Goal: Information Seeking & Learning: Learn about a topic

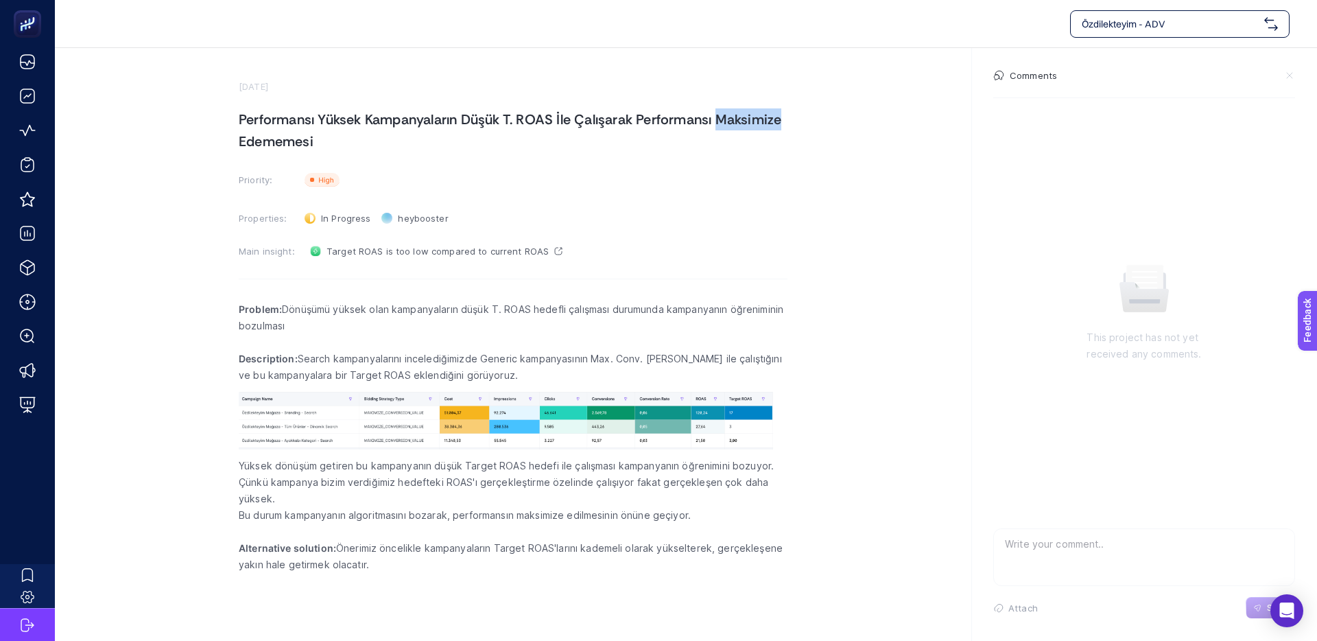
click at [532, 120] on h1 "Performansı Yüksek Kampanyaların Düşük T. ROAS İle Çalışarak Performansı Maksim…" at bounding box center [513, 130] width 549 height 44
drag, startPoint x: 469, startPoint y: 120, endPoint x: 418, endPoint y: 122, distance: 50.8
click at [469, 120] on h1 "Performansı Yüksek Kampanyaların Düşük T. ROAS İle Çalışarak Performansı Maksim…" at bounding box center [513, 130] width 549 height 44
click at [370, 311] on p "Problem: Dönüşümü yüksek olan kampanyaların düşük T. ROAS hedefli çalışması dur…" at bounding box center [513, 317] width 549 height 33
click at [443, 312] on p "Problem: Dönüşümü yüksek olan kampanyaların düşük T. ROAS hedefli çalışması dur…" at bounding box center [513, 317] width 549 height 33
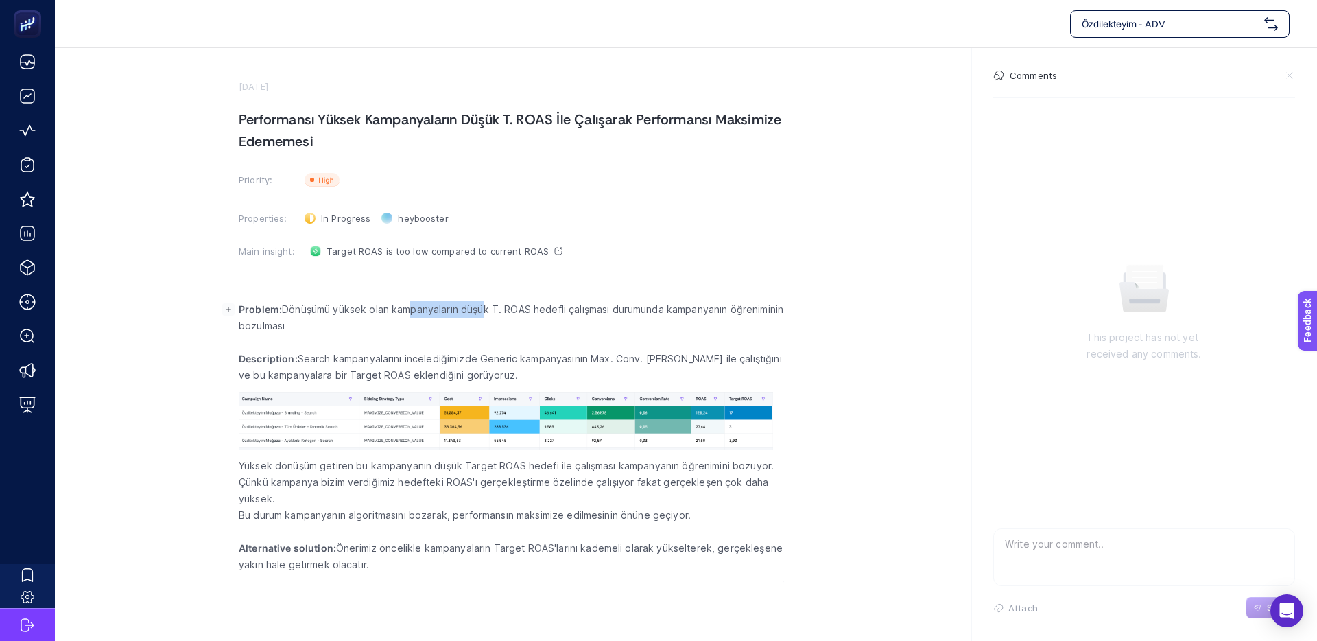
drag, startPoint x: 482, startPoint y: 310, endPoint x: 403, endPoint y: 308, distance: 78.9
click at [408, 308] on p "Problem: Dönüşümü yüksek olan kampanyaların düşük T. ROAS hedefli çalışması dur…" at bounding box center [513, 317] width 549 height 33
click at [403, 308] on p "Problem: Dönüşümü yüksek olan kampanyaların düşük T. ROAS hedefli çalışması dur…" at bounding box center [513, 317] width 549 height 33
drag, startPoint x: 460, startPoint y: 305, endPoint x: 451, endPoint y: 305, distance: 8.9
click at [451, 305] on p "Problem: Dönüşümü yüksek olan kampanyaların düşük T. ROAS hedefli çalışması dur…" at bounding box center [513, 317] width 549 height 33
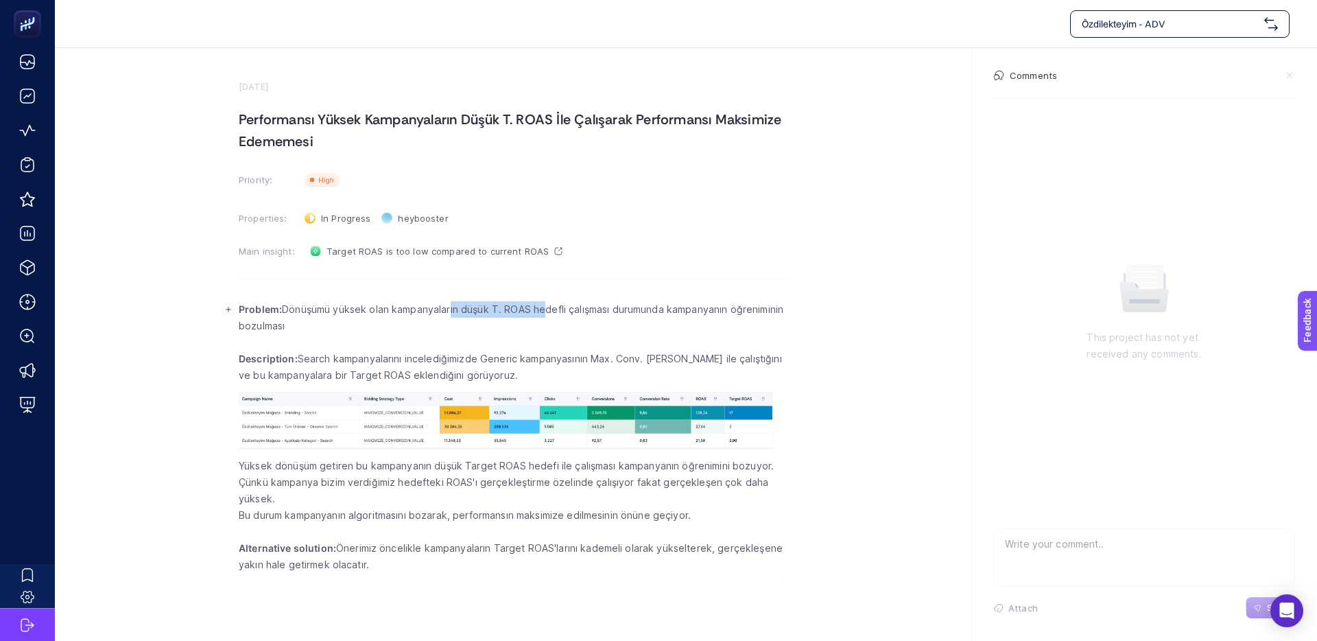
click at [451, 305] on p "Problem: Dönüşümü yüksek olan kampanyaların düşük T. ROAS hedefli çalışması dur…" at bounding box center [513, 317] width 549 height 33
click at [504, 301] on p "Problem: Dönüşümü yüksek olan kampanyaların düşük T. ROAS hedefli çalışması dur…" at bounding box center [513, 317] width 549 height 33
drag, startPoint x: 478, startPoint y: 301, endPoint x: 434, endPoint y: 352, distance: 67.6
click at [478, 301] on p "Problem: Dönüşümü yüksek olan kampanyaların düşük T. ROAS hedefli çalışması dur…" at bounding box center [513, 317] width 549 height 33
drag, startPoint x: 338, startPoint y: 311, endPoint x: 534, endPoint y: 312, distance: 196.2
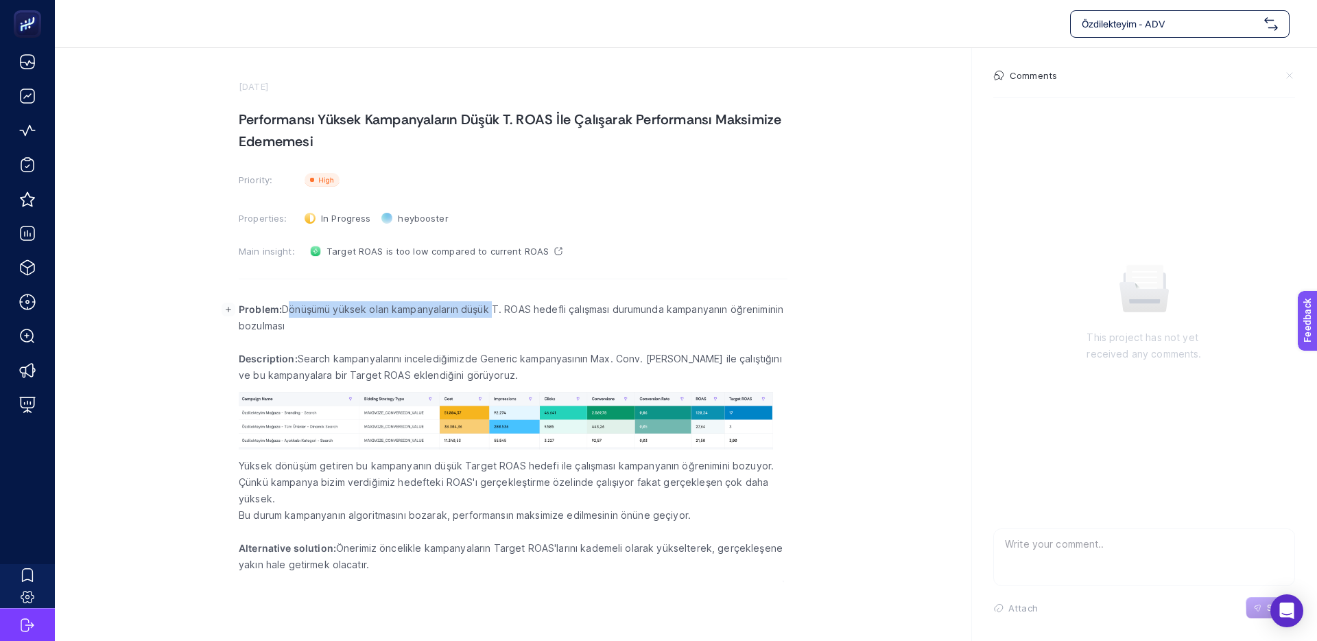
click at [523, 312] on p "Problem: Dönüşümü yüksek olan kampanyaların düşük T. ROAS hedefli çalışması dur…" at bounding box center [513, 317] width 549 height 33
click at [536, 312] on p "Problem: Dönüşümü yüksek olan kampanyaların düşük T. ROAS hedefli çalışması dur…" at bounding box center [513, 317] width 549 height 33
drag, startPoint x: 537, startPoint y: 311, endPoint x: 429, endPoint y: 311, distance: 107.7
click at [436, 311] on p "Problem: Dönüşümü yüksek olan kampanyaların düşük T. ROAS hedefli çalışması dur…" at bounding box center [513, 317] width 549 height 33
click at [429, 311] on p "Problem: Dönüşümü yüksek olan kampanyaların düşük T. ROAS hedefli çalışması dur…" at bounding box center [513, 317] width 549 height 33
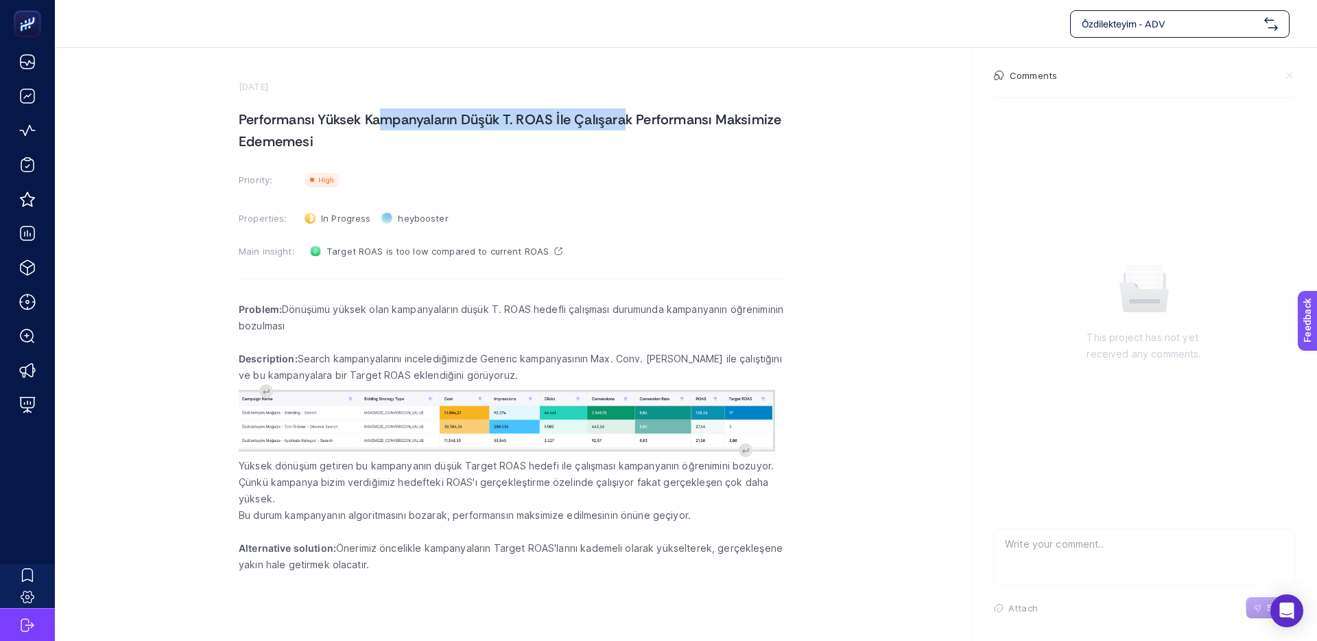
drag, startPoint x: 388, startPoint y: 120, endPoint x: 689, endPoint y: 117, distance: 301.2
click at [685, 117] on h1 "Performansı Yüksek Kampanyaların Düşük T. ROAS İle Çalışarak Performansı Maksim…" at bounding box center [513, 130] width 549 height 44
click at [689, 117] on h1 "Performansı Yüksek Kampanyaların Düşük T. ROAS İle Çalışarak Performansı Maksim…" at bounding box center [513, 130] width 549 height 44
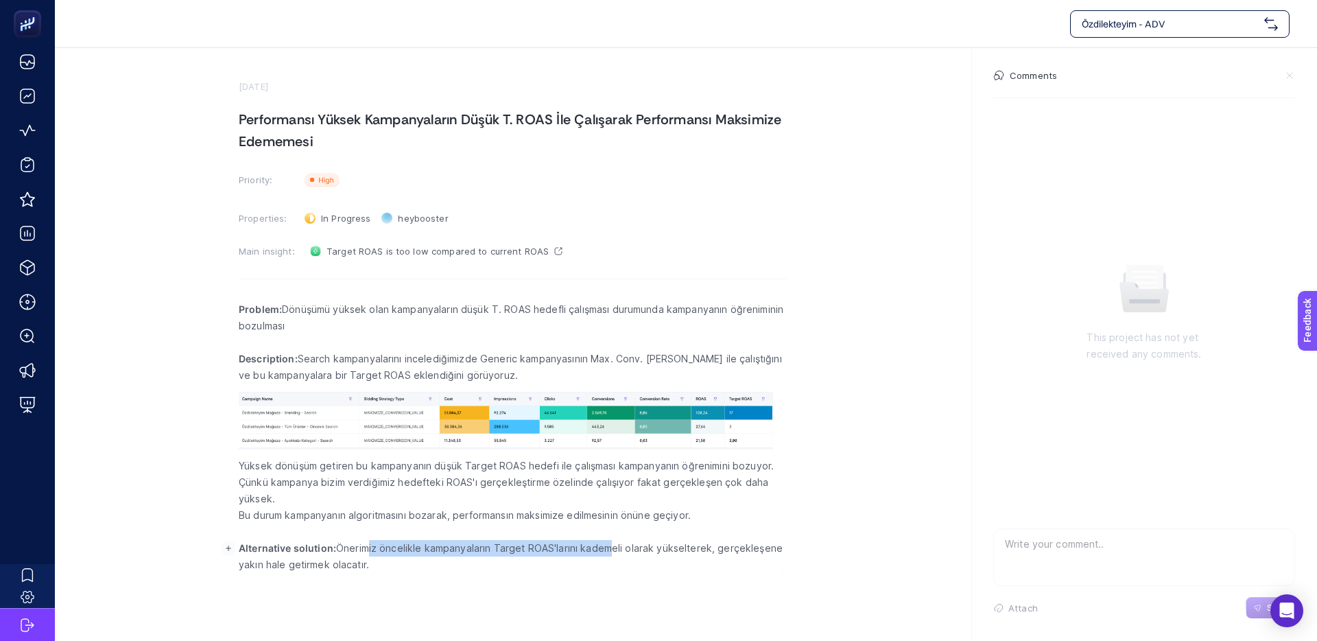
drag, startPoint x: 408, startPoint y: 547, endPoint x: 610, endPoint y: 552, distance: 202.5
click at [610, 552] on p "Alternative solution: Önerimiz öncelikle kampanyaların Target ROAS'larını kadem…" at bounding box center [513, 556] width 549 height 33
click at [524, 550] on p "Alternative solution: Önerimiz öncelikle kampanyaların Target ROAS'larını kadem…" at bounding box center [513, 556] width 549 height 33
click at [486, 550] on p "Alternative solution: Önerimiz öncelikle kampanyaların Target ROAS'larını kadem…" at bounding box center [513, 556] width 549 height 33
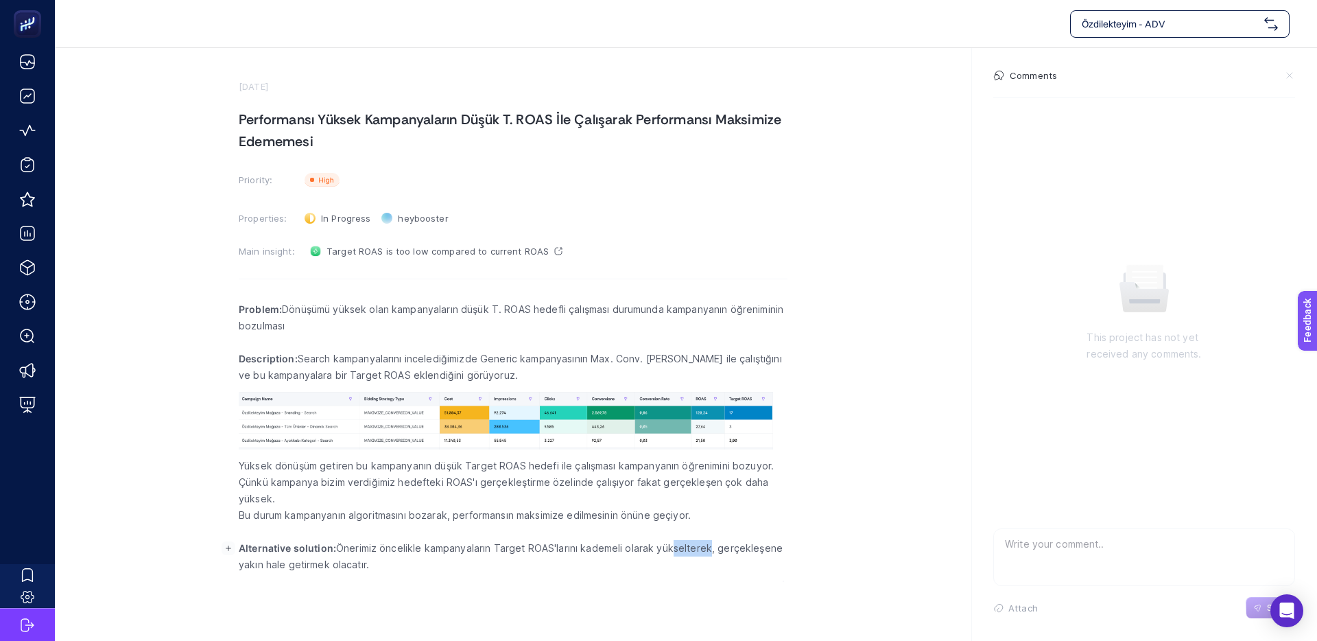
drag, startPoint x: 702, startPoint y: 548, endPoint x: 515, endPoint y: 545, distance: 186.6
click at [569, 545] on p "Alternative solution: Önerimiz öncelikle kampanyaların Target ROAS'larını kadem…" at bounding box center [513, 556] width 549 height 33
click at [515, 545] on p "Alternative solution: Önerimiz öncelikle kampanyaların Target ROAS'larını kadem…" at bounding box center [513, 556] width 549 height 33
drag, startPoint x: 497, startPoint y: 552, endPoint x: 544, endPoint y: 551, distance: 47.3
click at [501, 552] on p "Alternative solution: Önerimiz öncelikle kampanyaların Target ROAS'larını kadem…" at bounding box center [513, 556] width 549 height 33
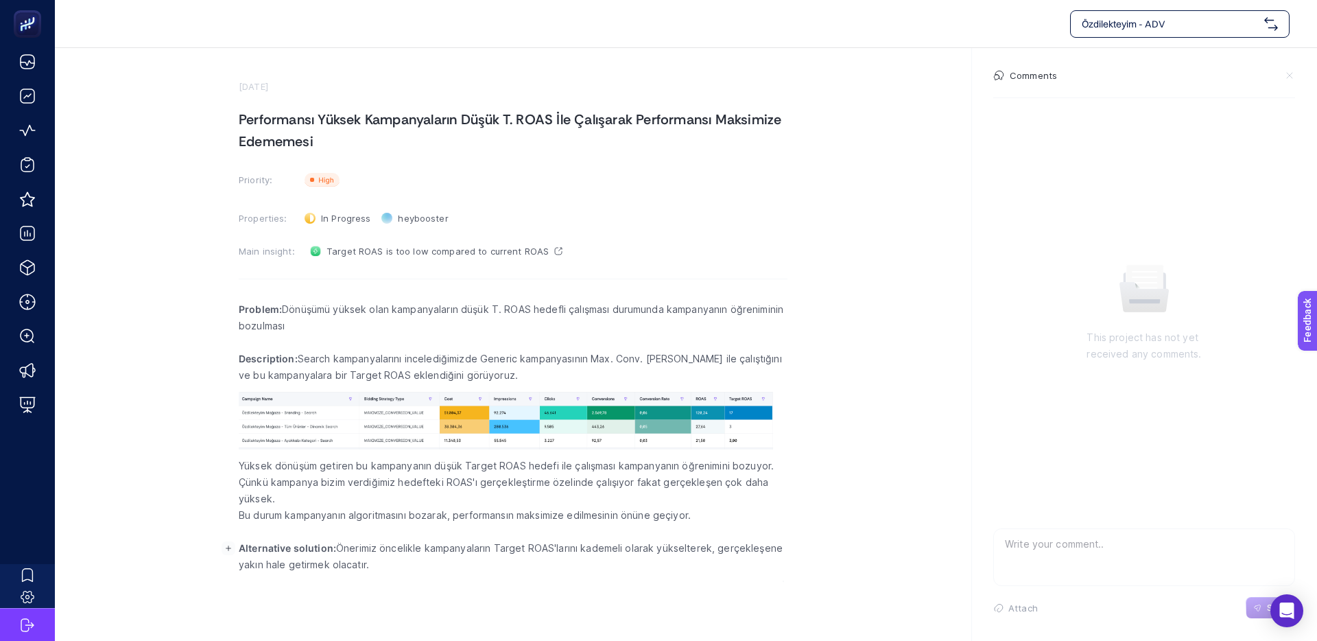
drag, startPoint x: 544, startPoint y: 551, endPoint x: 557, endPoint y: 552, distance: 13.1
click at [544, 551] on p "Alternative solution: Önerimiz öncelikle kampanyaların Target ROAS'larını kadem…" at bounding box center [513, 556] width 549 height 33
drag, startPoint x: 511, startPoint y: 548, endPoint x: 440, endPoint y: 547, distance: 70.7
click at [450, 547] on p "Alternative solution: Önerimiz öncelikle kampanyaların Target ROAS'larını kadem…" at bounding box center [513, 556] width 549 height 33
click at [434, 547] on p "Alternative solution: Önerimiz öncelikle kampanyaların Target ROAS'larını kadem…" at bounding box center [513, 556] width 549 height 33
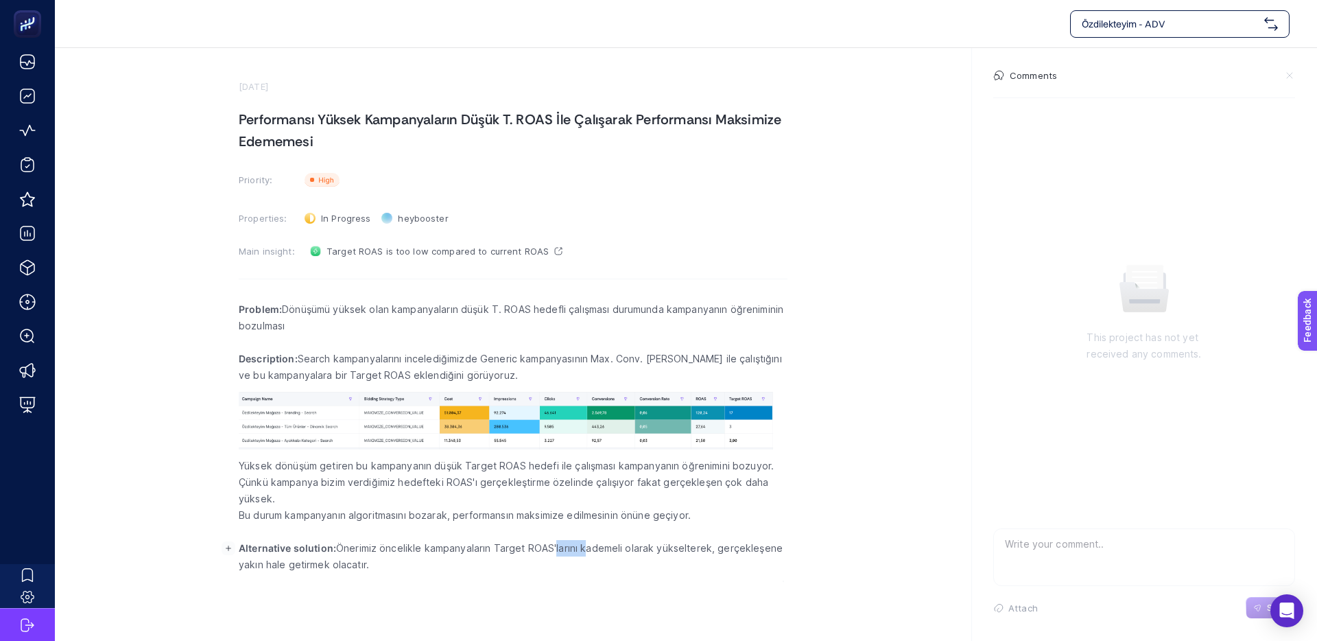
drag, startPoint x: 566, startPoint y: 549, endPoint x: 490, endPoint y: 547, distance: 76.2
click at [502, 547] on p "Alternative solution: Önerimiz öncelikle kampanyaların Target ROAS'larını kadem…" at bounding box center [513, 556] width 549 height 33
click at [480, 547] on p "Alternative solution: Önerimiz öncelikle kampanyaların Target ROAS'larını kadem…" at bounding box center [513, 556] width 549 height 33
drag, startPoint x: 632, startPoint y: 550, endPoint x: 545, endPoint y: 550, distance: 87.1
click at [561, 550] on p "Alternative solution: Önerimiz öncelikle kampanyaların Target ROAS'larını kadem…" at bounding box center [513, 556] width 549 height 33
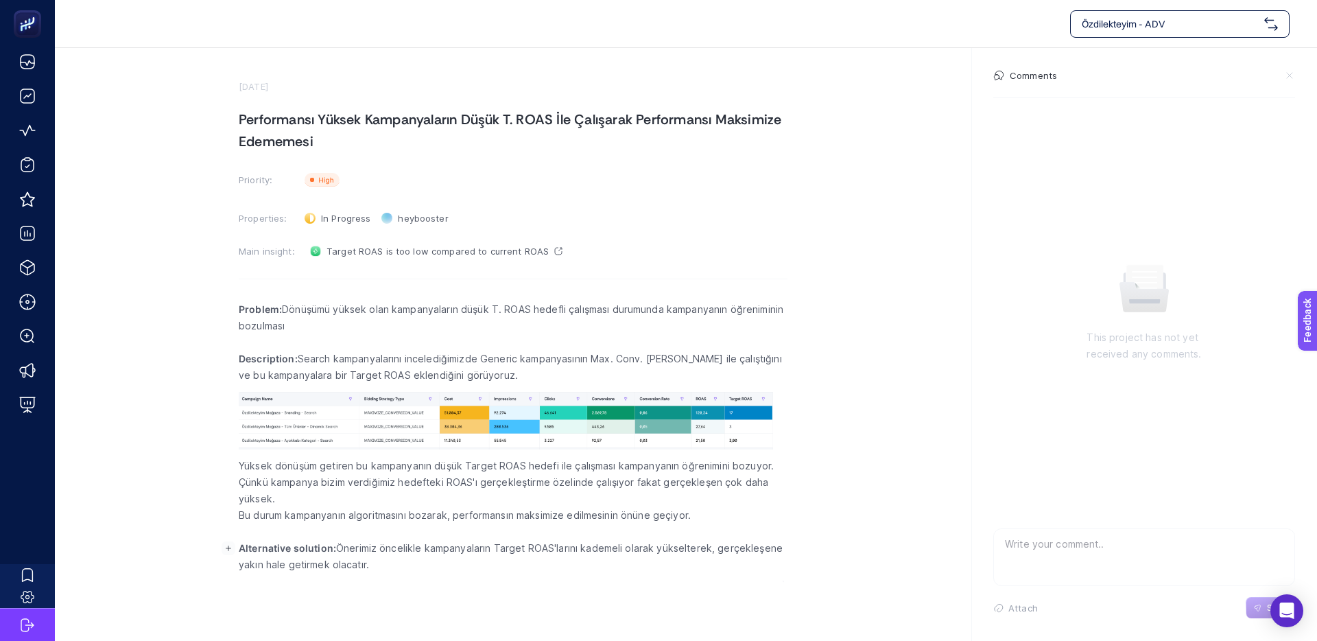
click at [543, 550] on p "Alternative solution: Önerimiz öncelikle kampanyaların Target ROAS'larını kadem…" at bounding box center [513, 556] width 549 height 33
drag, startPoint x: 255, startPoint y: 123, endPoint x: 565, endPoint y: 118, distance: 309.5
click at [564, 118] on h1 "Performansı Yüksek Kampanyaların Düşük T. ROAS İle Çalışarak Performansı Maksim…" at bounding box center [513, 130] width 549 height 44
drag, startPoint x: 565, startPoint y: 118, endPoint x: 638, endPoint y: 120, distance: 73.4
click at [565, 118] on h1 "Performansı Yüksek Kampanyaların Düşük T. ROAS İle Çalışarak Performansı Maksim…" at bounding box center [513, 130] width 549 height 44
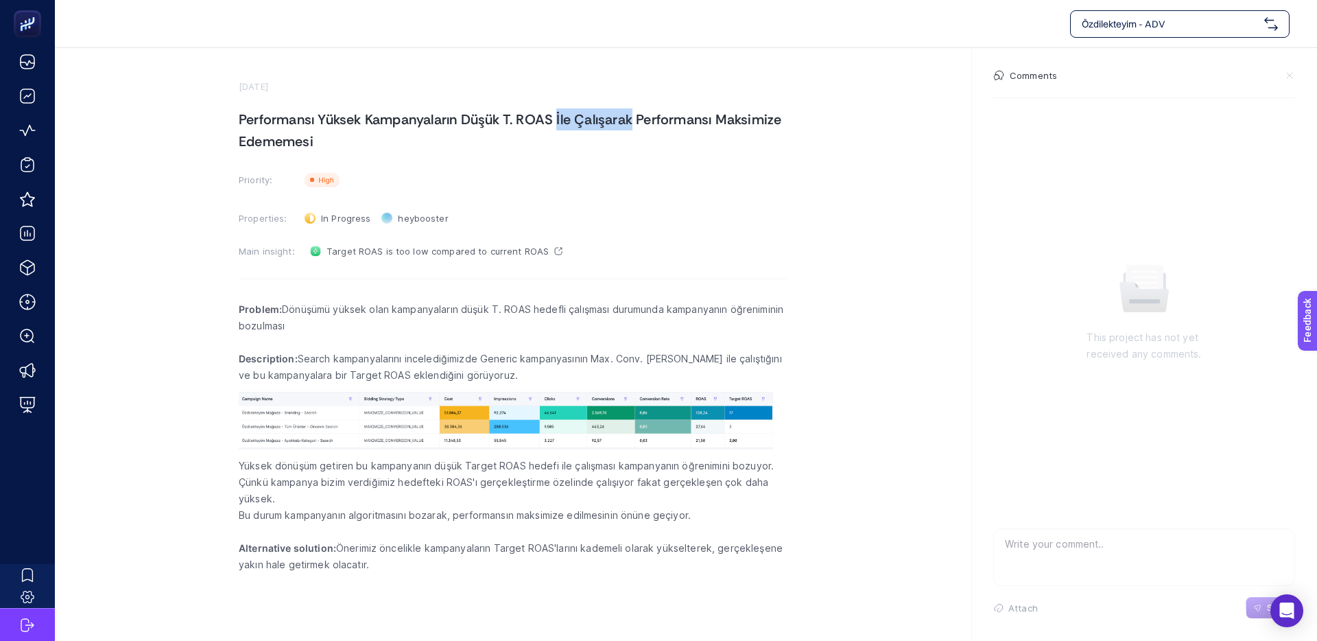
click at [505, 121] on h1 "Performansı Yüksek Kampanyaların Düşük T. ROAS İle Çalışarak Performansı Maksim…" at bounding box center [513, 130] width 549 height 44
drag, startPoint x: 501, startPoint y: 121, endPoint x: 704, endPoint y: 119, distance: 203.1
click at [502, 121] on h1 "Performansı Yüksek Kampanyaların Düşük T. ROAS İle Çalışarak Performansı Maksim…" at bounding box center [513, 130] width 549 height 44
drag, startPoint x: 700, startPoint y: 118, endPoint x: 537, endPoint y: 121, distance: 163.3
click at [547, 121] on h1 "Performansı Yüksek Kampanyaların Düşük T. ROAS İle Çalışarak Performansı Maksim…" at bounding box center [513, 130] width 549 height 44
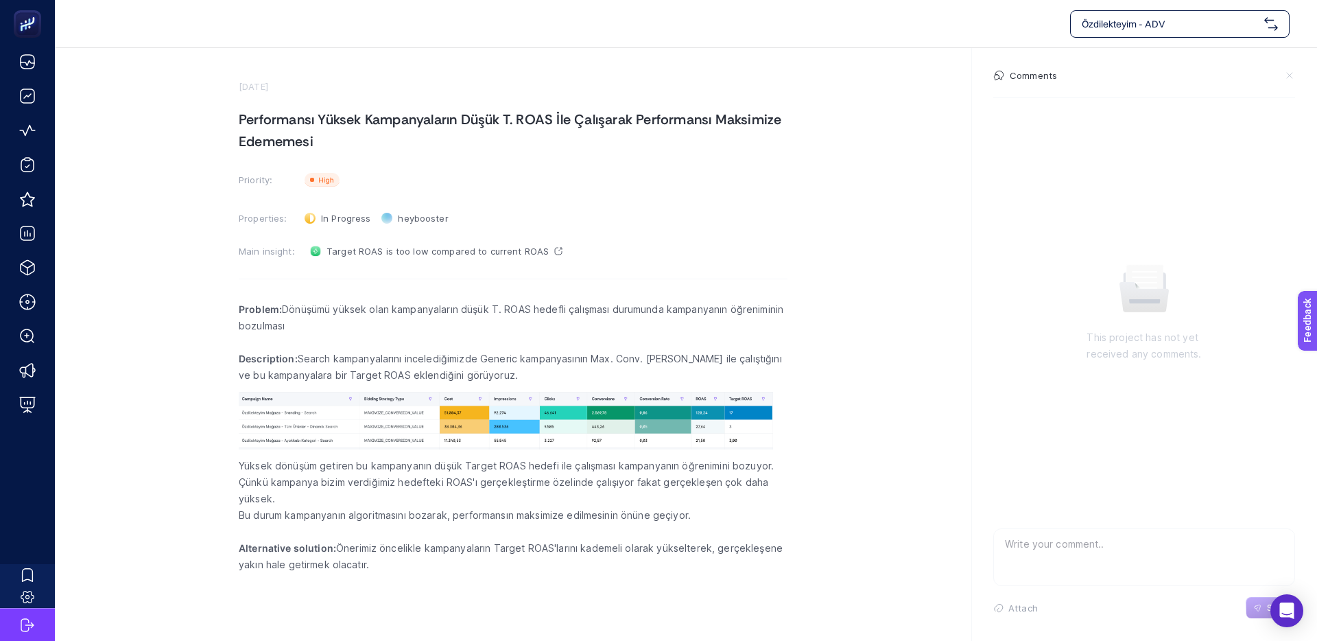
click at [532, 121] on h1 "Performansı Yüksek Kampanyaların Düşük T. ROAS İle Çalışarak Performansı Maksim…" at bounding box center [513, 130] width 549 height 44
click at [555, 125] on h1 "Performansı Yüksek Kampanyaların Düşük T. ROAS İle Çalışarak Performansı Maksim…" at bounding box center [513, 130] width 549 height 44
click at [519, 124] on h1 "Performansı Yüksek Kampanyaların Düşük T. ROAS İle Çalışarak Performansı Maksim…" at bounding box center [513, 130] width 549 height 44
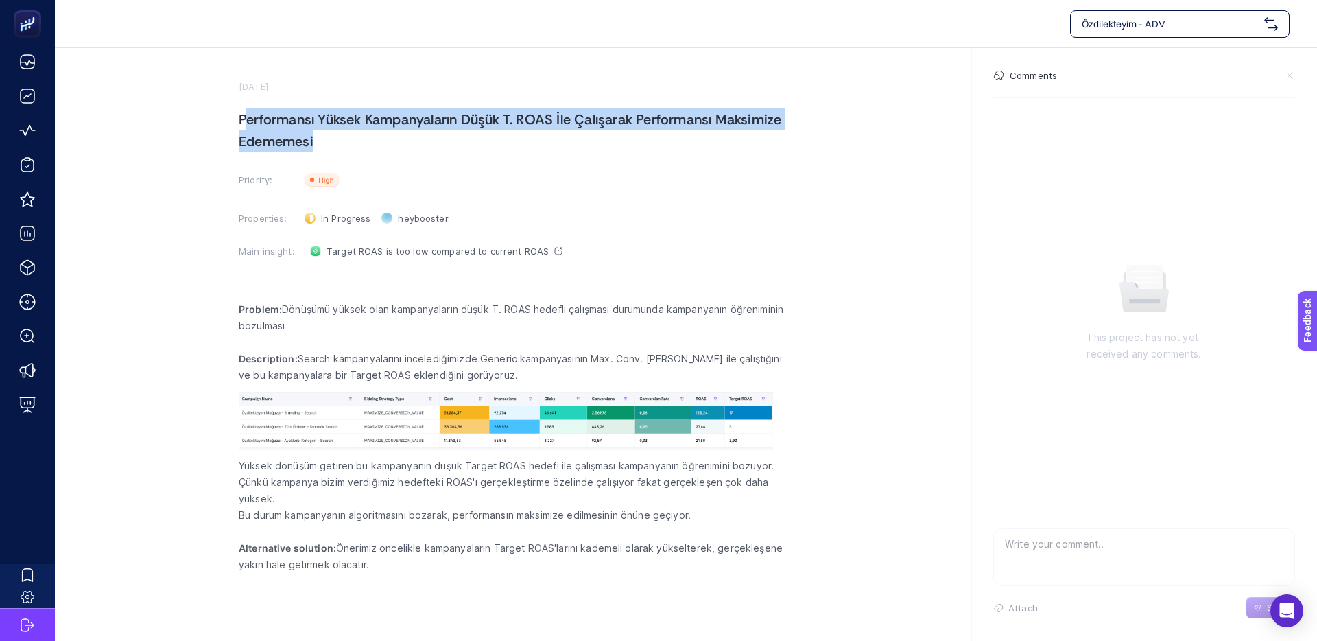
drag, startPoint x: 297, startPoint y: 134, endPoint x: 397, endPoint y: 129, distance: 100.3
click at [246, 128] on h1 "Performansı Yüksek Kampanyaların Düşük T. ROAS İle Çalışarak Performansı Maksim…" at bounding box center [513, 130] width 549 height 44
click at [397, 129] on h1 "Performansı Yüksek Kampanyaların Düşük T. ROAS İle Çalışarak Performansı Maksim…" at bounding box center [513, 130] width 549 height 44
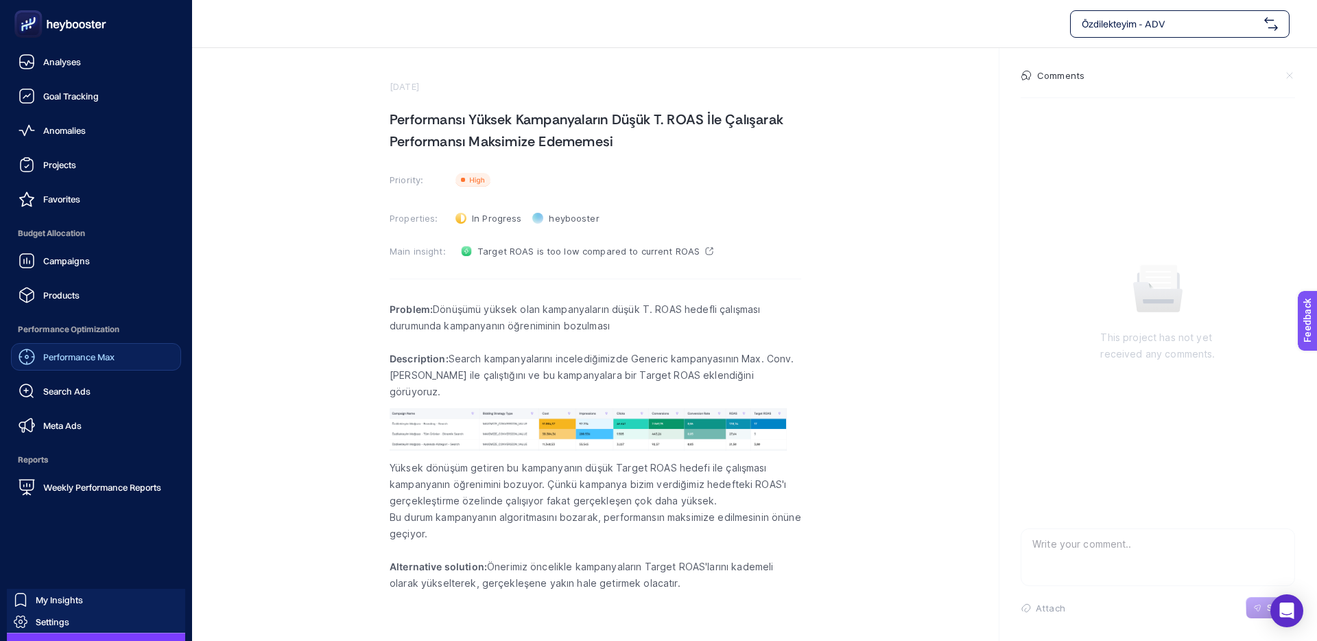
click at [67, 361] on span "Performance Max" at bounding box center [78, 356] width 71 height 11
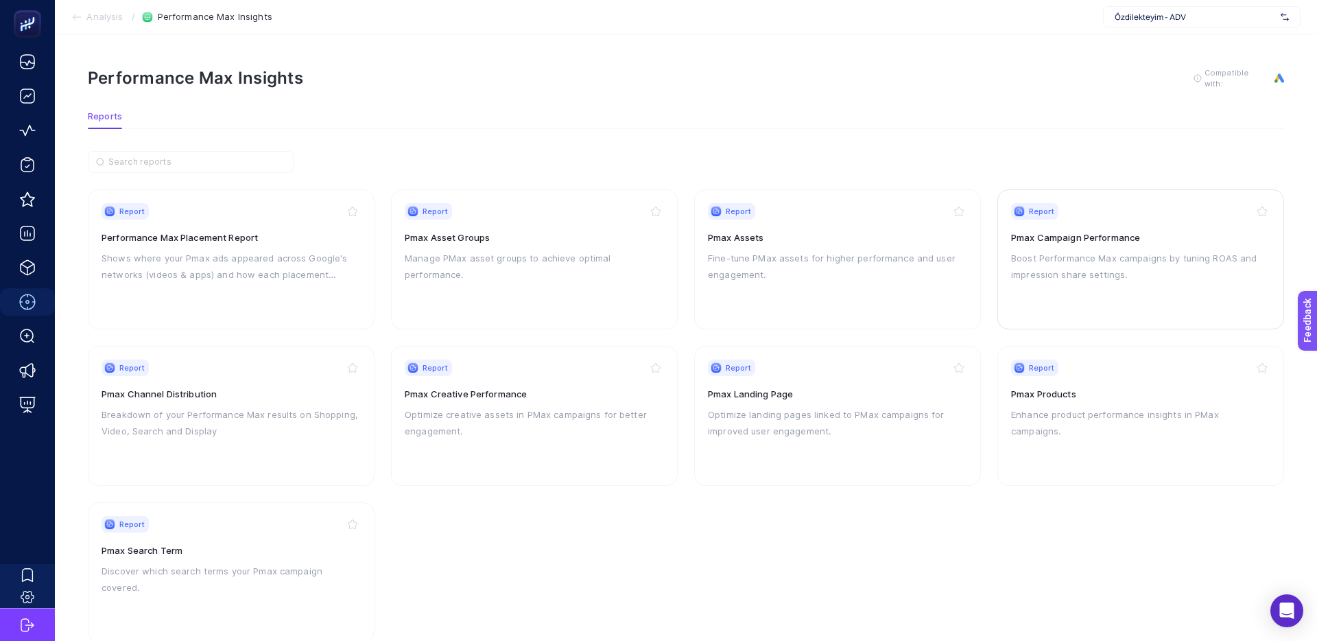
click at [1070, 238] on h3 "Pmax Campaign Performance" at bounding box center [1140, 238] width 259 height 14
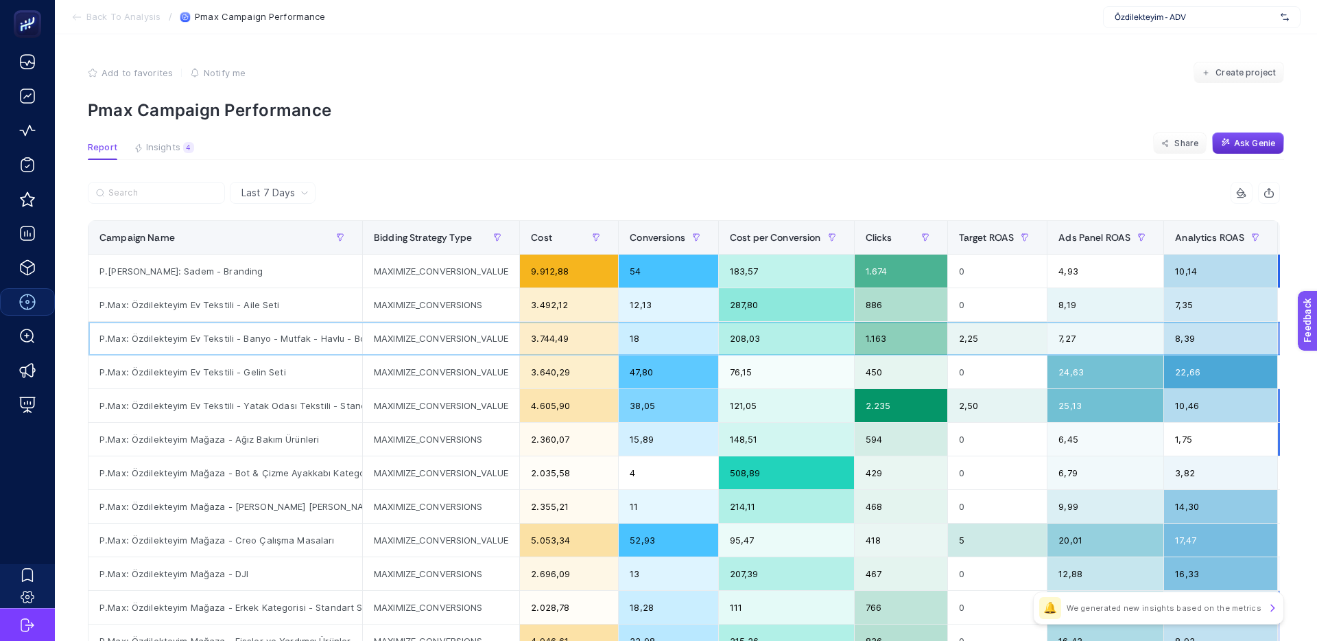
click at [239, 337] on div "P.Max: Özdilekteyim Ev Tekstili - Banyo - Mutfak - Havlu - Bornoz - Standart Sh…" at bounding box center [226, 338] width 274 height 33
click at [226, 338] on div "P.Max: Özdilekteyim Ev Tekstili - Banyo - Mutfak - Havlu - Bornoz - Standart Sh…" at bounding box center [226, 338] width 274 height 33
copy tr "P.Max: Özdilekteyim Ev Tekstili - Banyo - Mutfak - Havlu - Bornoz - Standart Sh…"
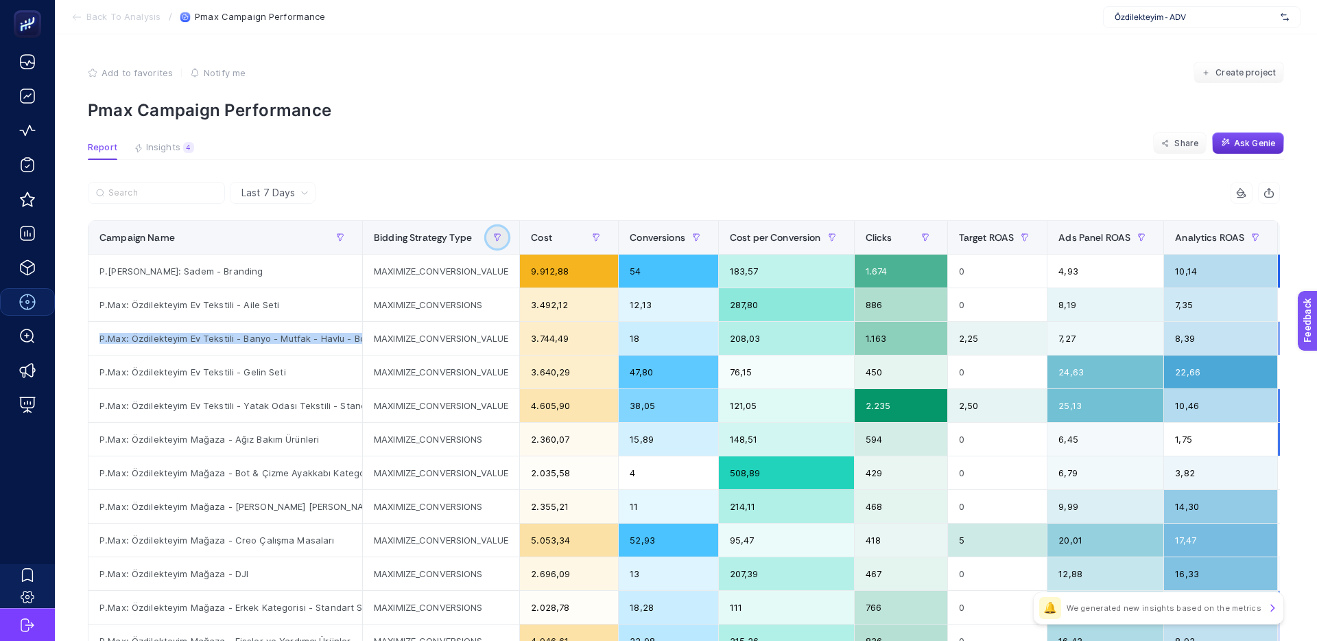
click at [502, 237] on icon "button" at bounding box center [497, 237] width 8 height 8
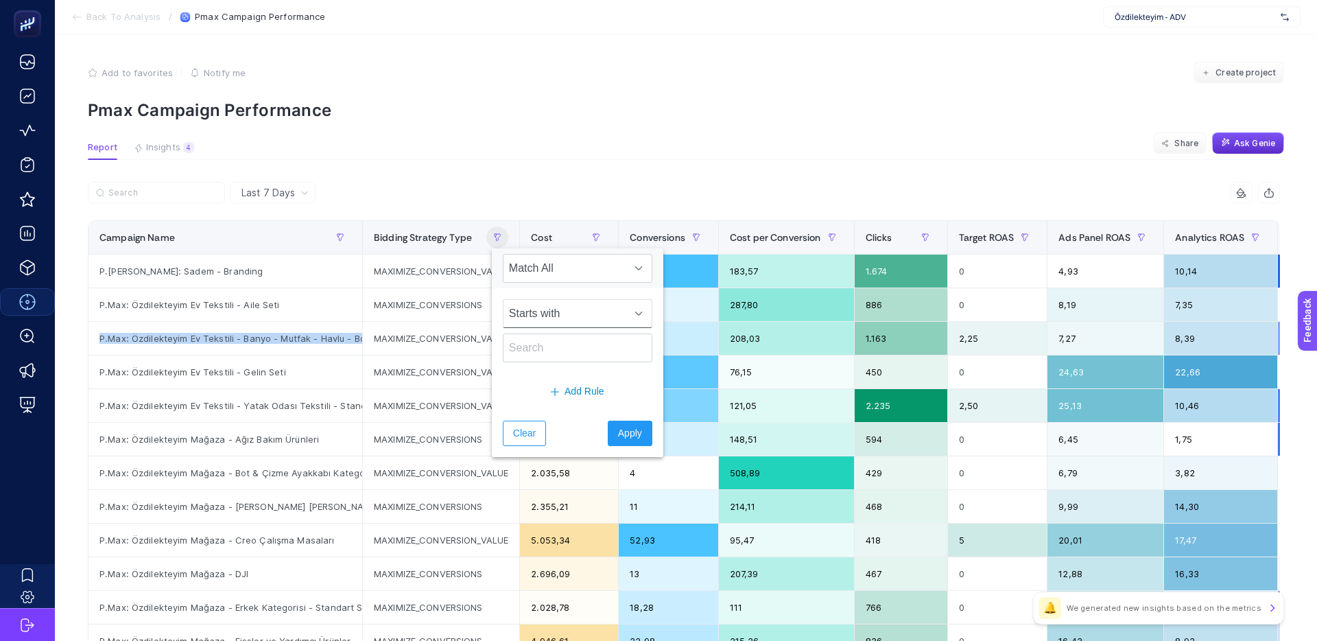
click at [554, 314] on span "Starts with" at bounding box center [565, 313] width 122 height 27
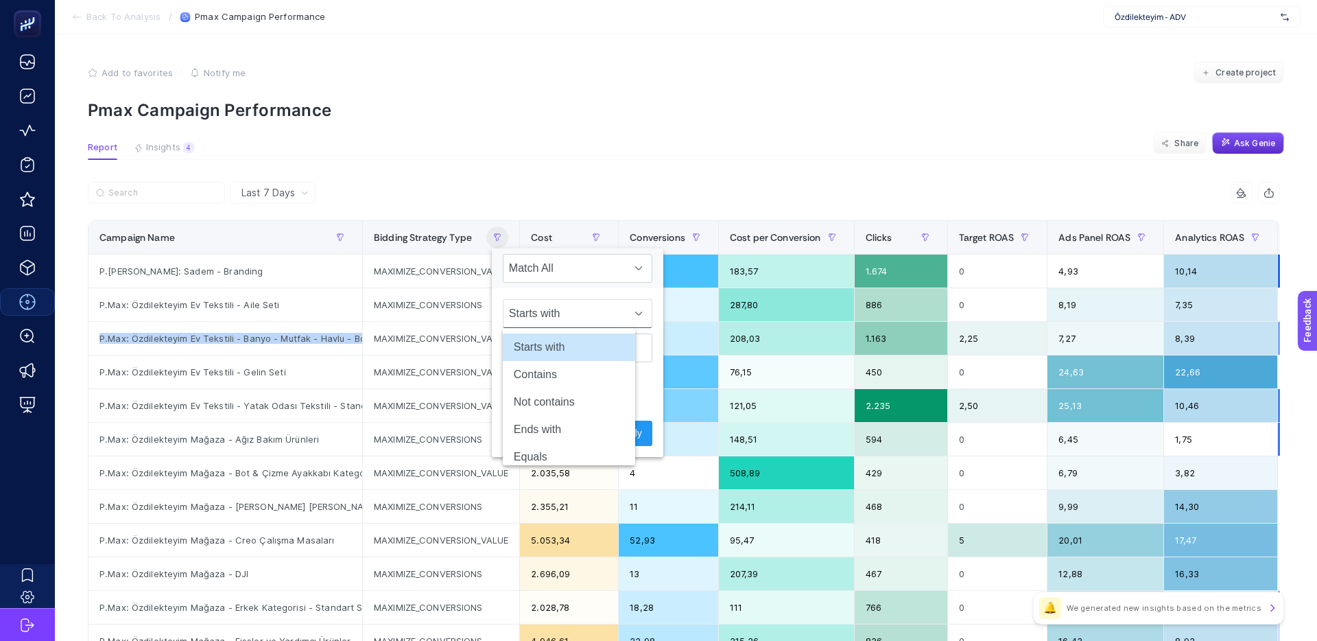
click at [554, 314] on span "Starts with" at bounding box center [565, 313] width 122 height 27
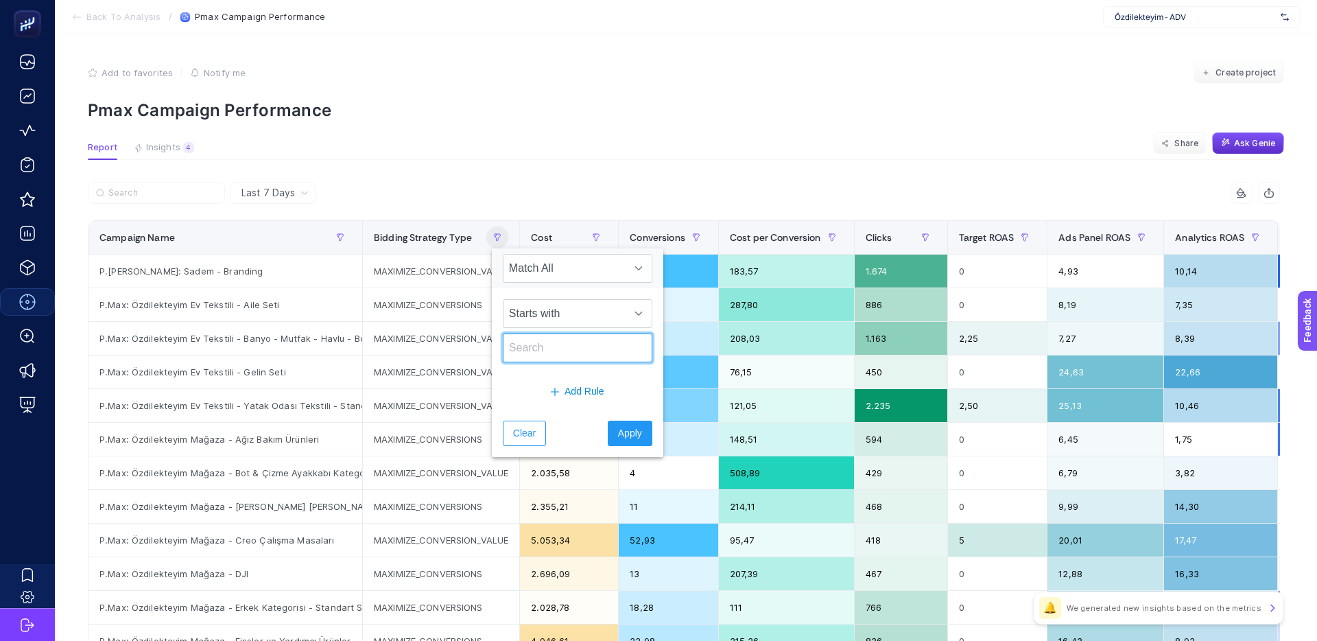
click at [529, 344] on input "text" at bounding box center [578, 347] width 150 height 29
click at [559, 314] on span "Starts with" at bounding box center [565, 313] width 122 height 27
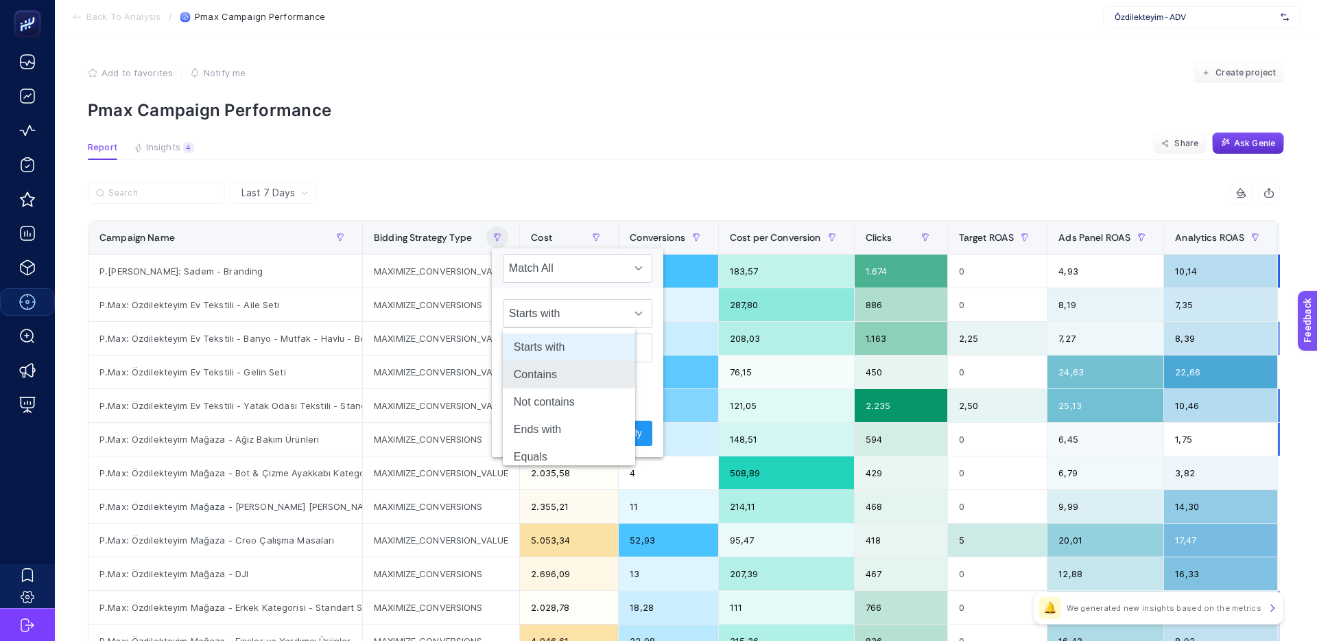
click at [546, 378] on li "Contains" at bounding box center [569, 374] width 132 height 27
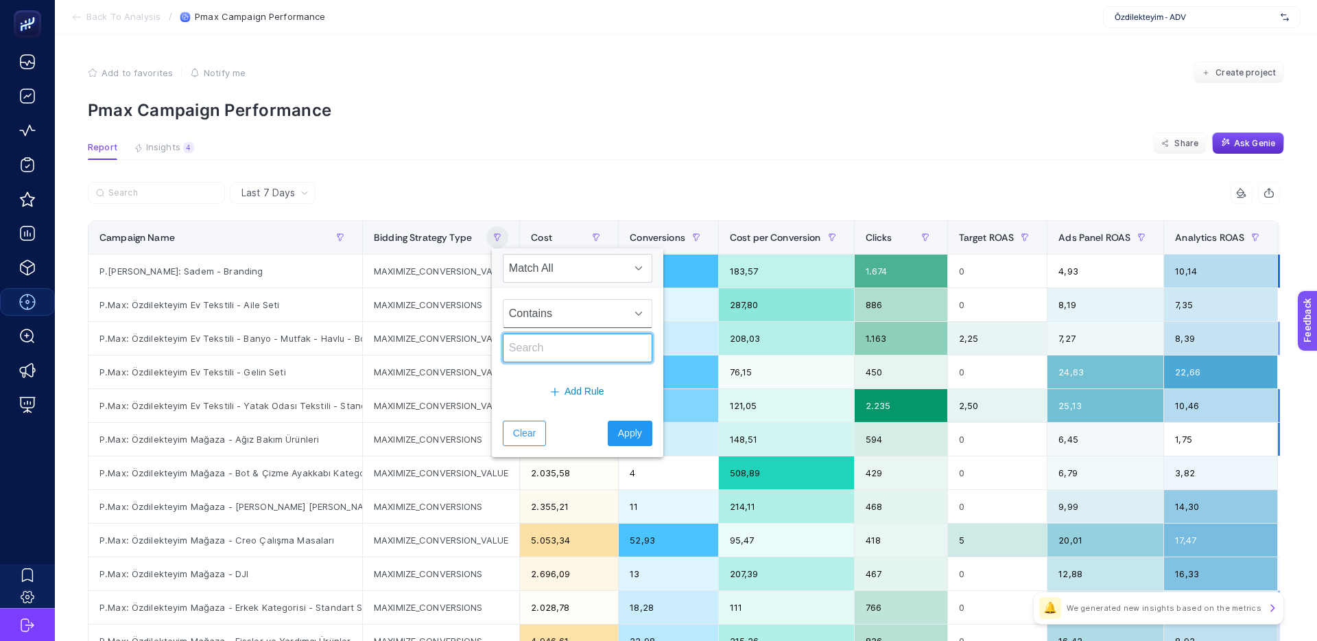
click at [560, 340] on input "text" at bounding box center [578, 347] width 150 height 29
click at [556, 346] on input "text" at bounding box center [578, 347] width 150 height 29
click at [563, 320] on span "Contains" at bounding box center [565, 313] width 122 height 27
click at [515, 188] on div at bounding box center [386, 197] width 596 height 30
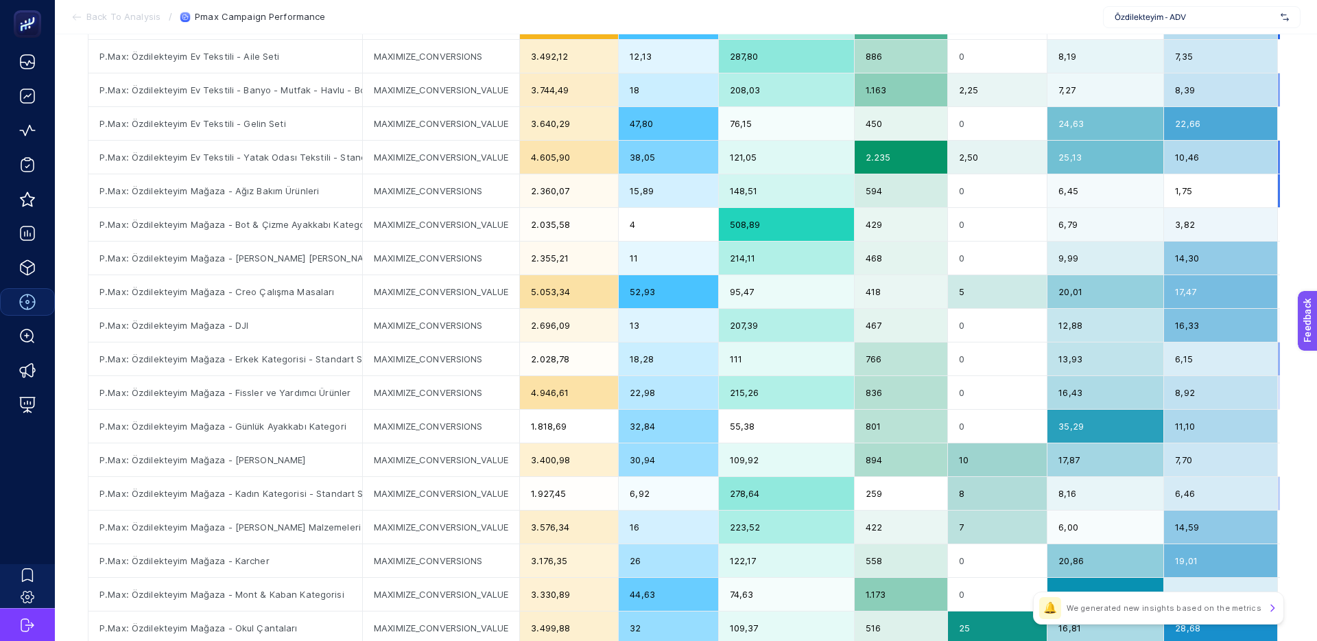
scroll to position [258, 0]
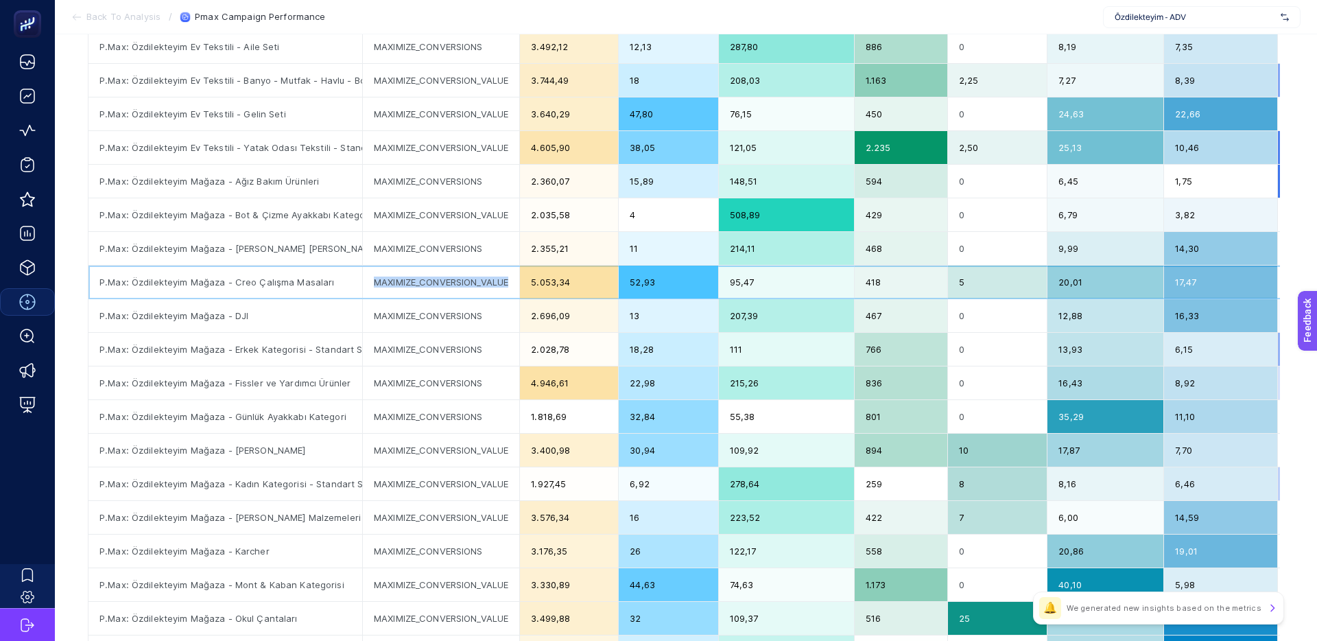
drag, startPoint x: 372, startPoint y: 281, endPoint x: 513, endPoint y: 279, distance: 141.3
click at [513, 279] on div "MAXIMIZE_CONVERSION_VALUE" at bounding box center [441, 282] width 156 height 33
copy div "MAXIMIZE_CONVERSION_VALUE"
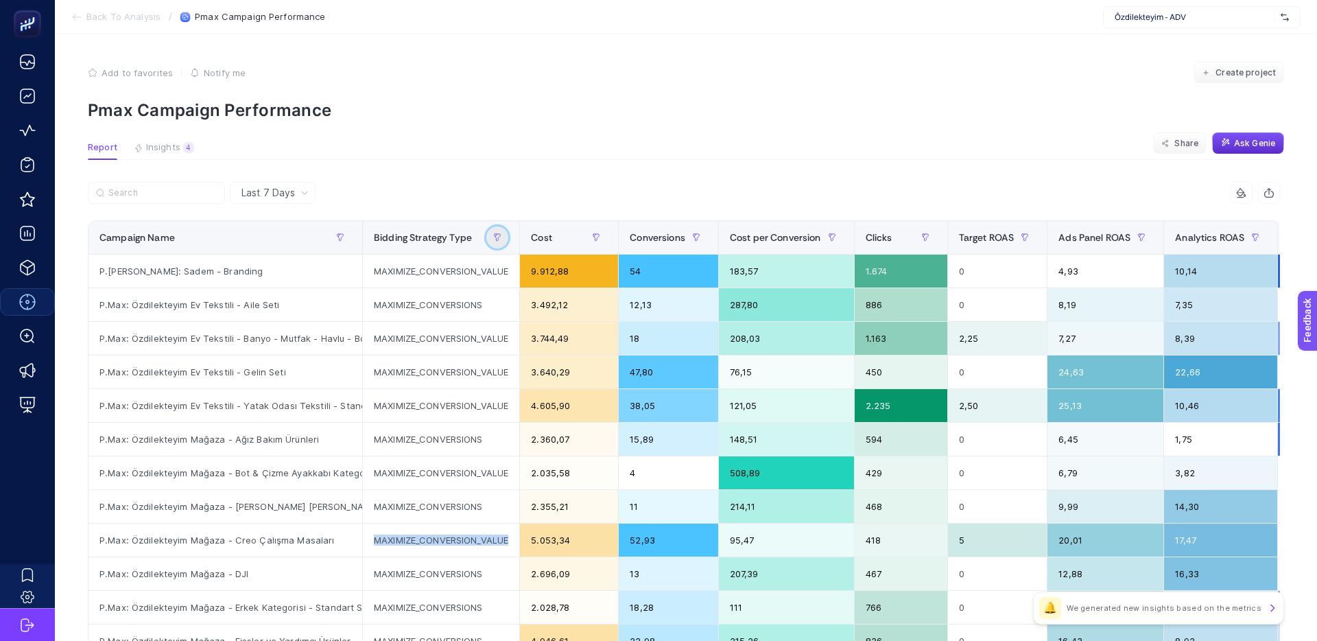
click at [499, 241] on icon "button" at bounding box center [497, 237] width 8 height 8
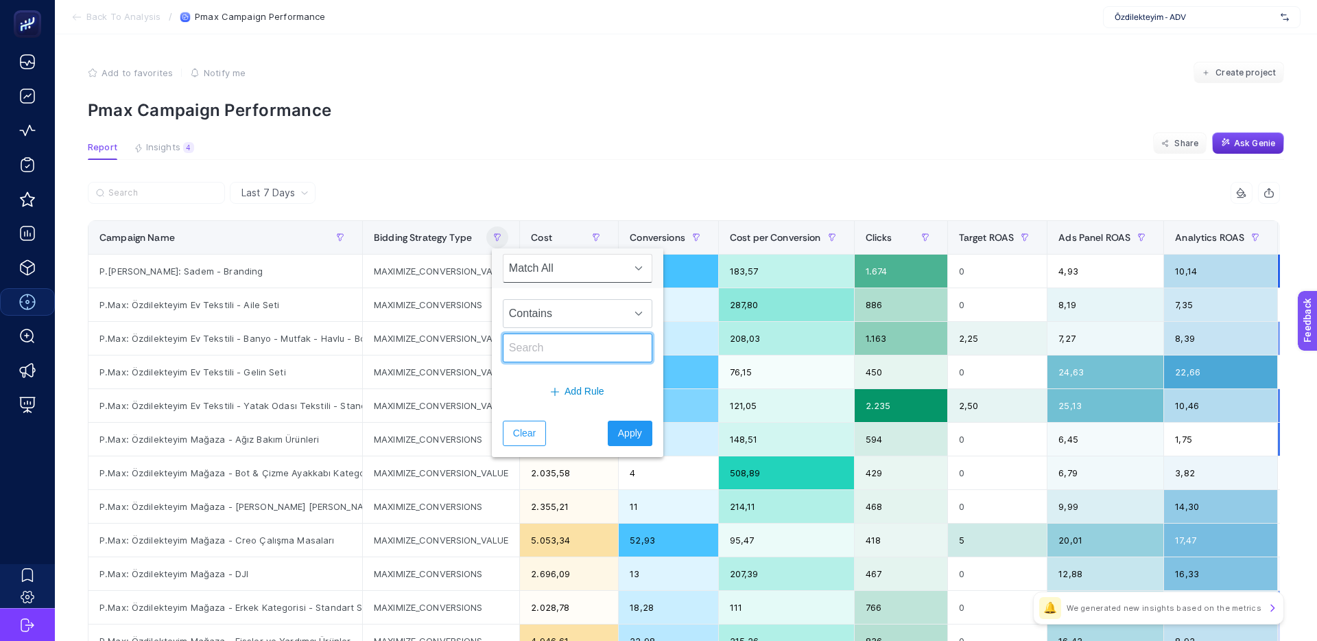
click at [527, 342] on input "text" at bounding box center [578, 347] width 150 height 29
paste input "MAXIMIZE_CONVERSION_VALUE"
type input "MAXIMIZE_CONVERSION_VALUE"
click at [558, 313] on span "Contains" at bounding box center [565, 313] width 122 height 27
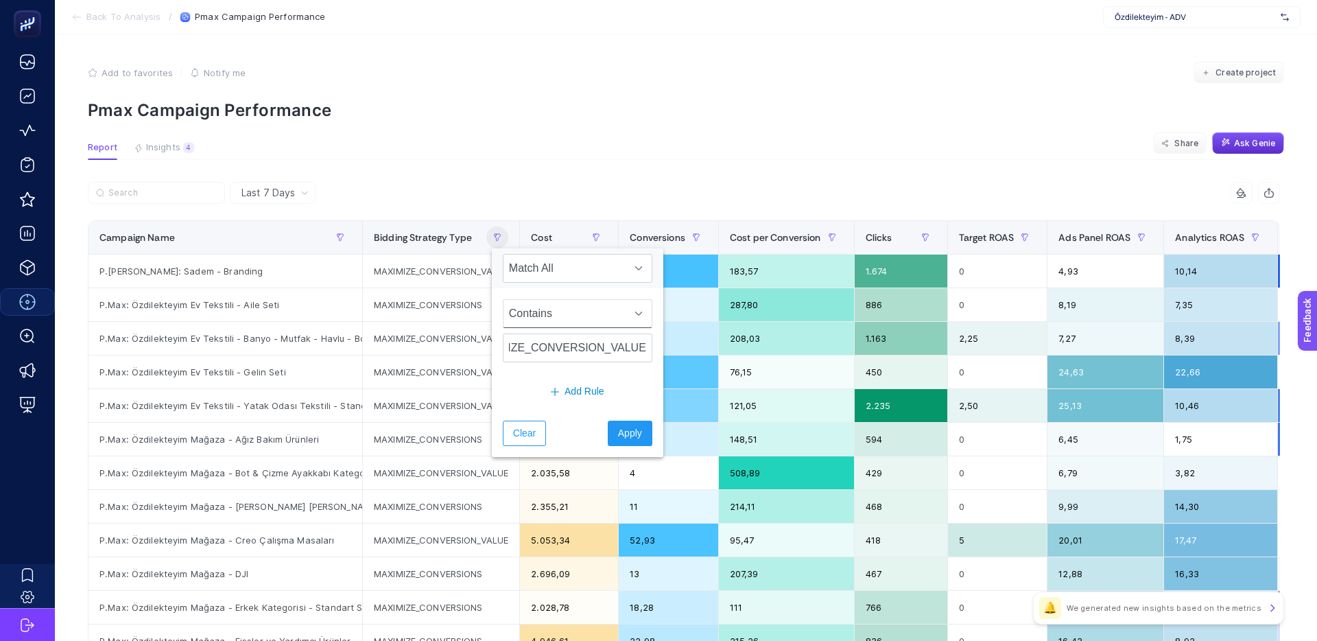
scroll to position [0, 0]
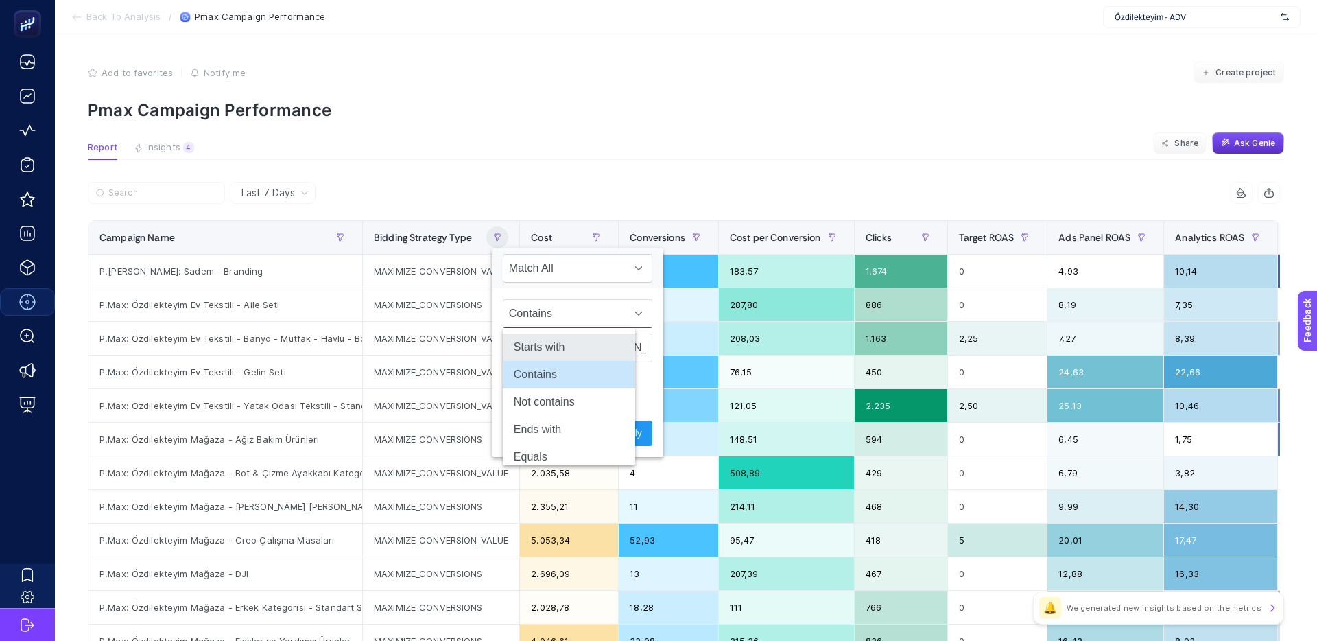
click at [558, 343] on li "Starts with" at bounding box center [569, 346] width 132 height 27
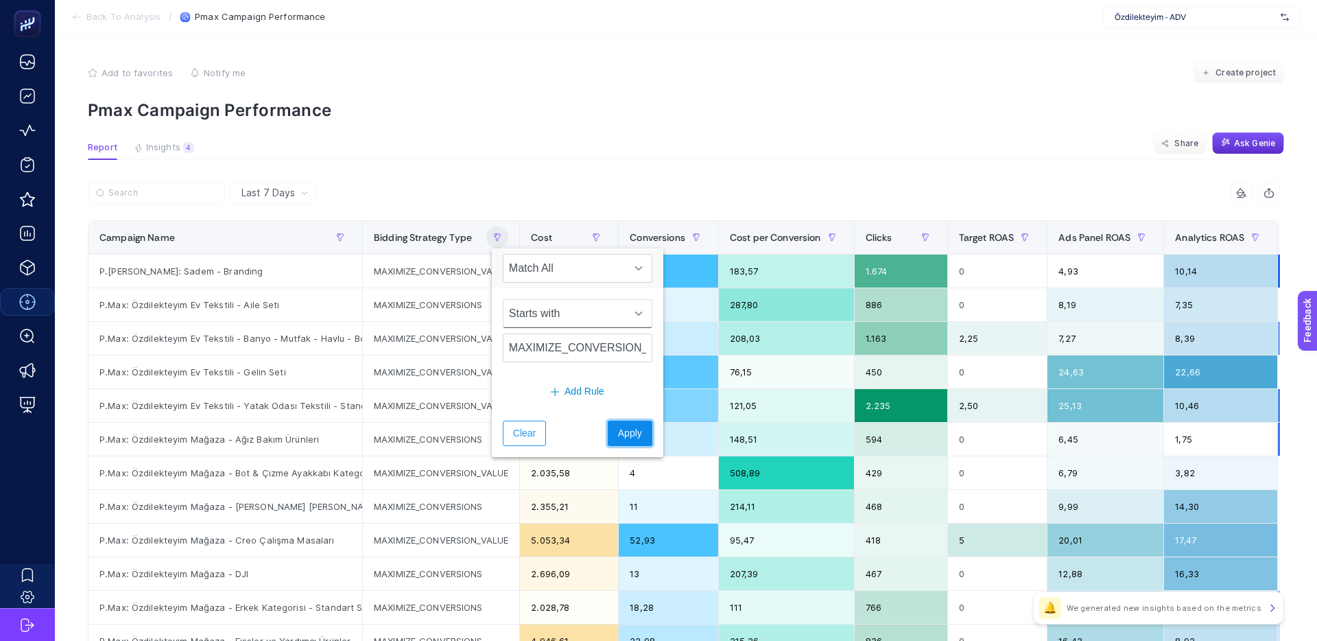
click at [618, 429] on span "Apply" at bounding box center [630, 433] width 24 height 14
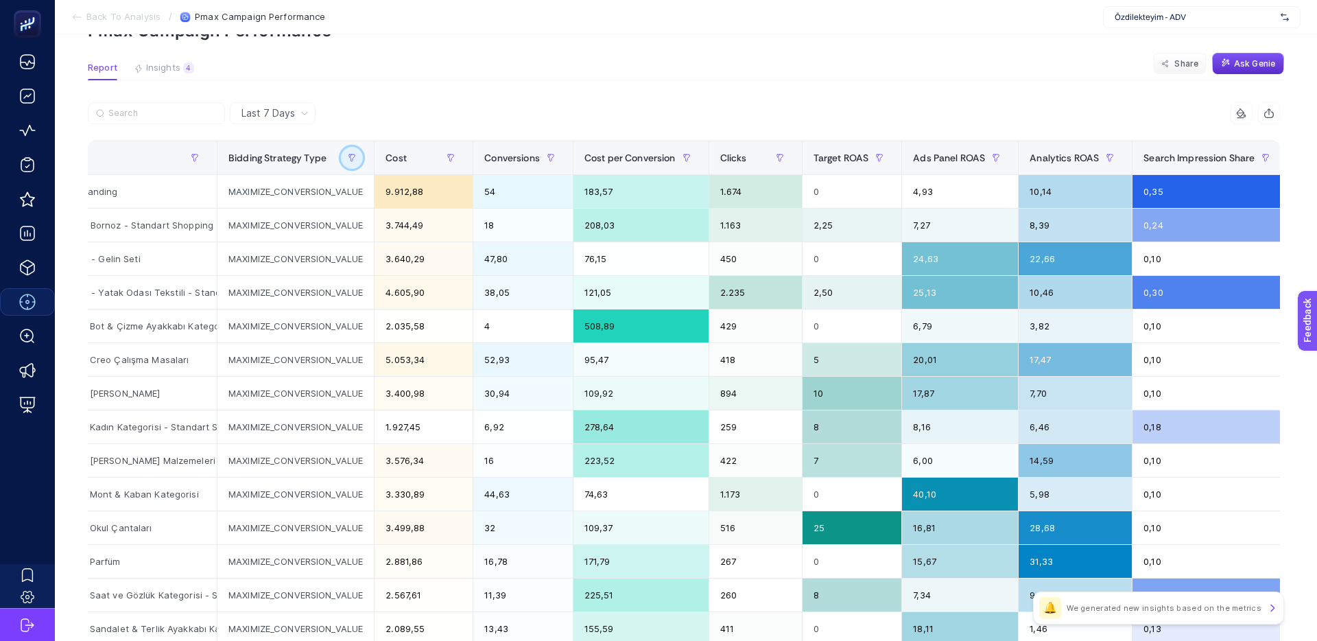
scroll to position [0, 239]
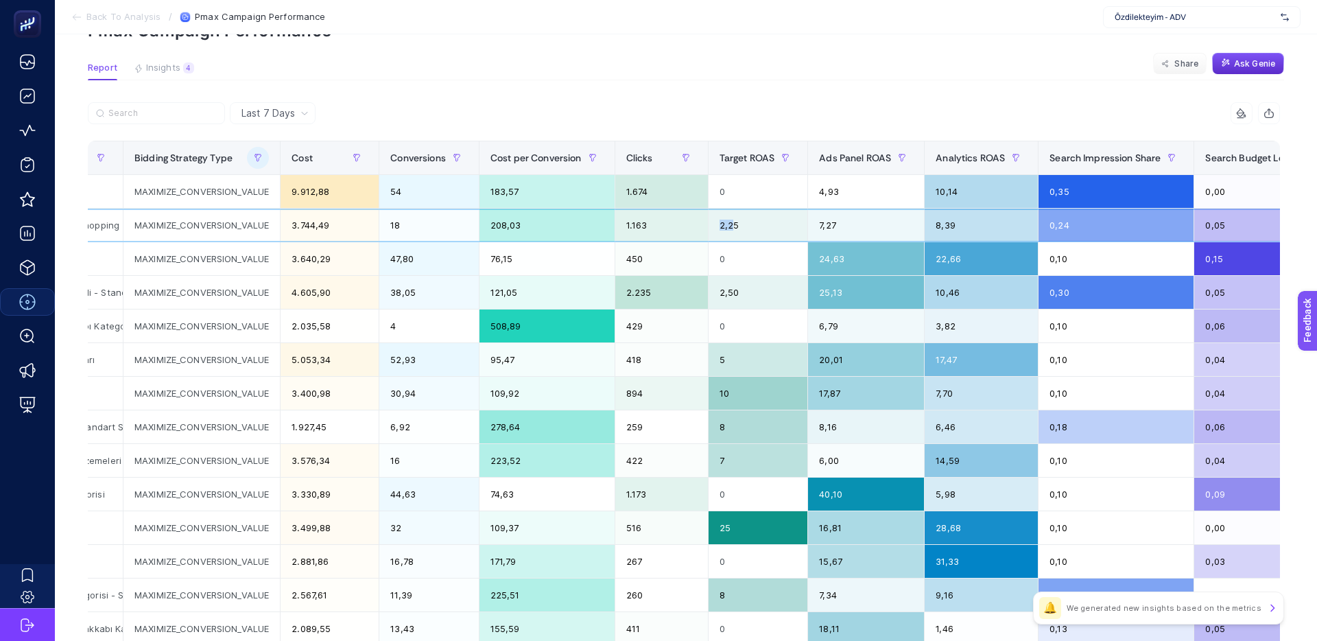
drag, startPoint x: 742, startPoint y: 229, endPoint x: 733, endPoint y: 229, distance: 8.9
click at [733, 229] on div "2,25" at bounding box center [758, 225] width 99 height 33
click at [751, 228] on div "2,25" at bounding box center [758, 225] width 99 height 33
drag, startPoint x: 738, startPoint y: 227, endPoint x: 727, endPoint y: 227, distance: 11.0
click at [727, 227] on div "2,25" at bounding box center [758, 225] width 99 height 33
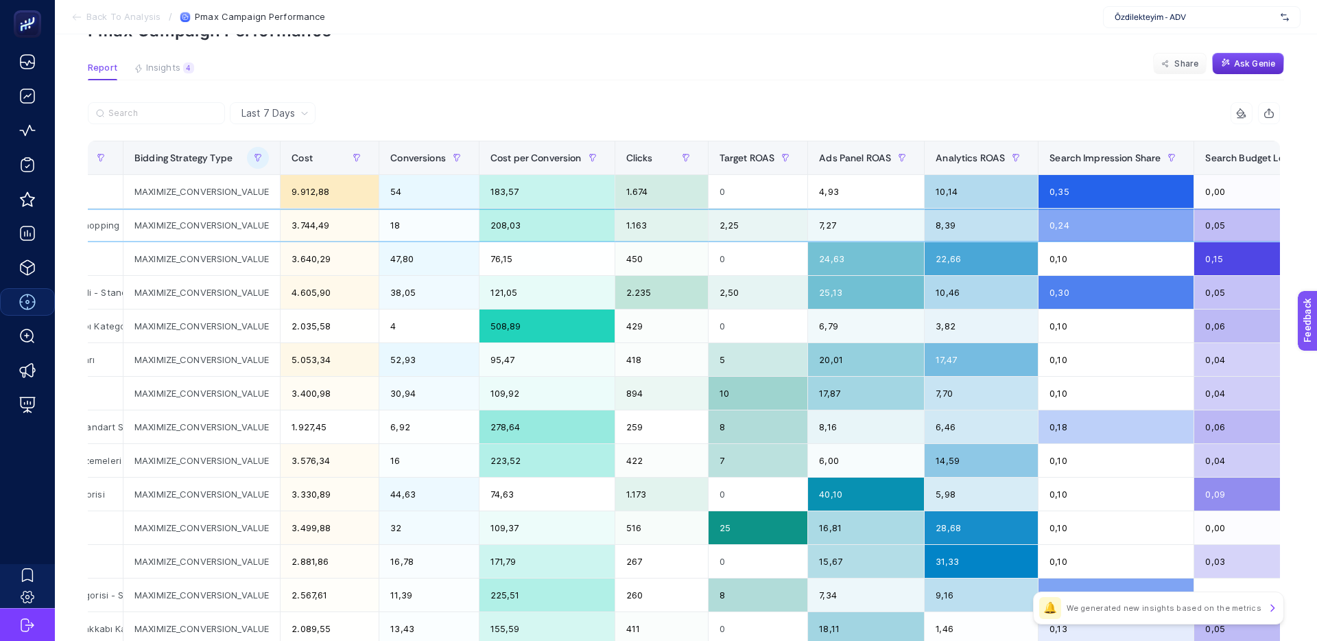
click at [727, 227] on div "2,25" at bounding box center [758, 225] width 99 height 33
drag, startPoint x: 836, startPoint y: 226, endPoint x: 815, endPoint y: 226, distance: 21.3
click at [815, 226] on tr "P.Max: Özdilekteyim Ev Tekstili - Banyo - Mutfak - Havlu - Bornoz - Standart Sh…" at bounding box center [785, 226] width 1872 height 34
click at [808, 226] on div "2,25" at bounding box center [758, 225] width 99 height 33
drag, startPoint x: 745, startPoint y: 296, endPoint x: 718, endPoint y: 297, distance: 26.8
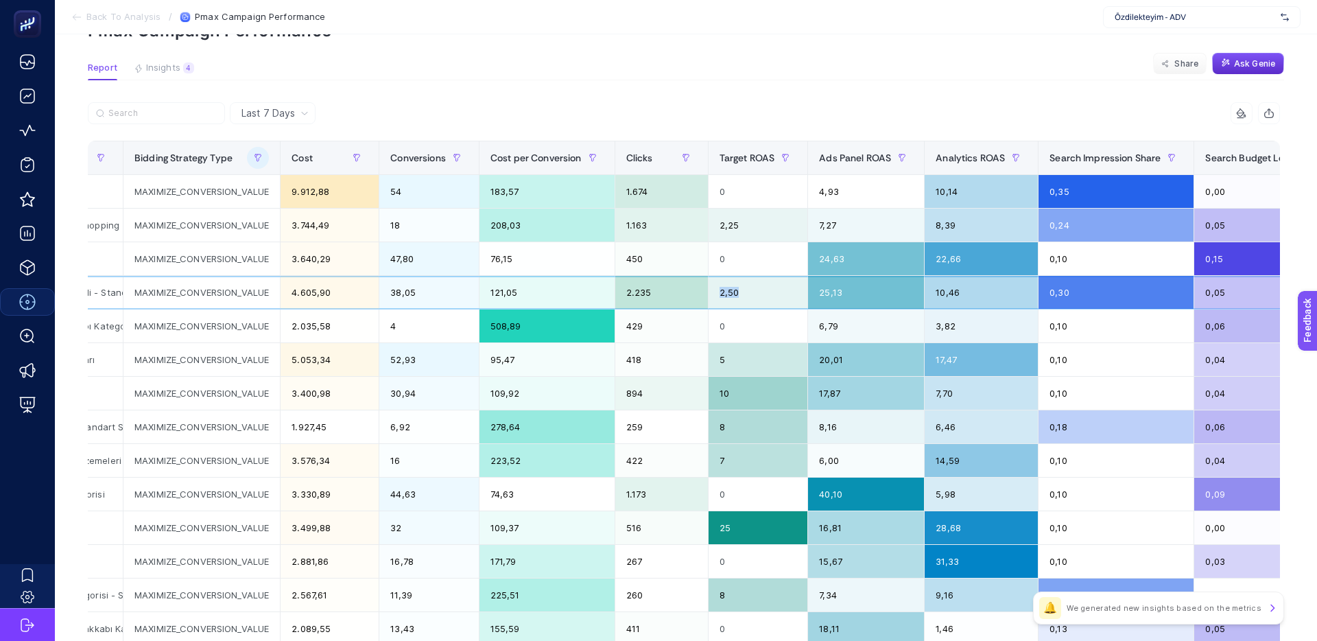
click at [718, 297] on tr "P.Max: Özdilekteyim Ev Tekstili - Yatak Odası Tekstili - Standart Shopping MAXI…" at bounding box center [785, 293] width 1872 height 34
click at [708, 297] on div "2.235" at bounding box center [661, 292] width 93 height 33
drag, startPoint x: 735, startPoint y: 360, endPoint x: 720, endPoint y: 360, distance: 15.1
click at [720, 360] on tr "P.Max: Özdilekteyim Mağaza - Creo Çalışma Masaları MAXIMIZE_CONVERSION_VALUE 5.…" at bounding box center [785, 360] width 1872 height 34
click at [708, 360] on div "418" at bounding box center [661, 359] width 93 height 33
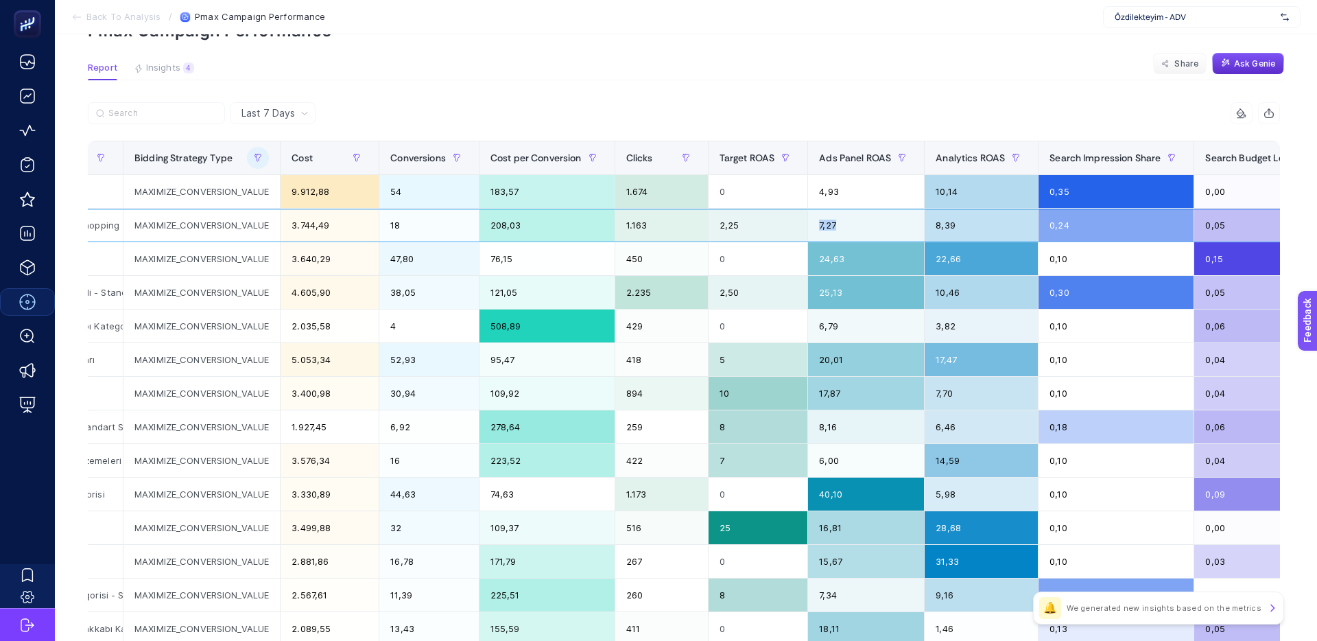
click at [805, 223] on tr "P.Max: Özdilekteyim Ev Tekstili - Banyo - Mutfak - Havlu - Bornoz - Standart Sh…" at bounding box center [785, 226] width 1872 height 34
click at [805, 223] on div "2,25" at bounding box center [758, 225] width 99 height 33
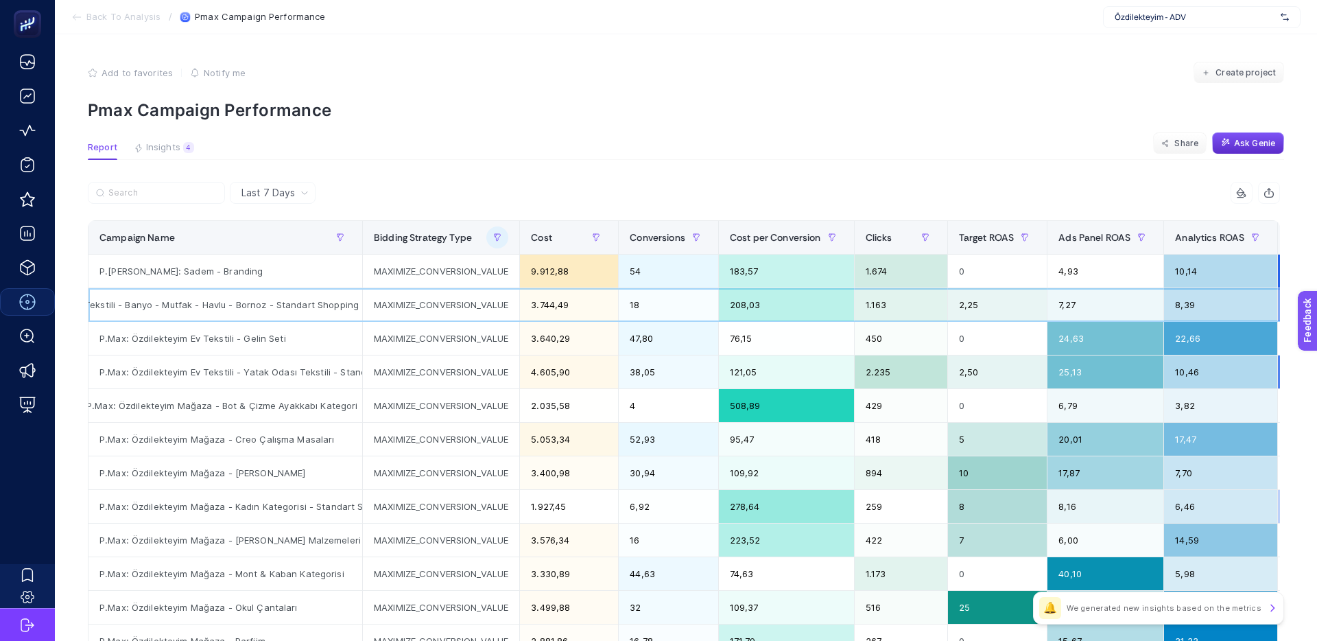
scroll to position [0, 0]
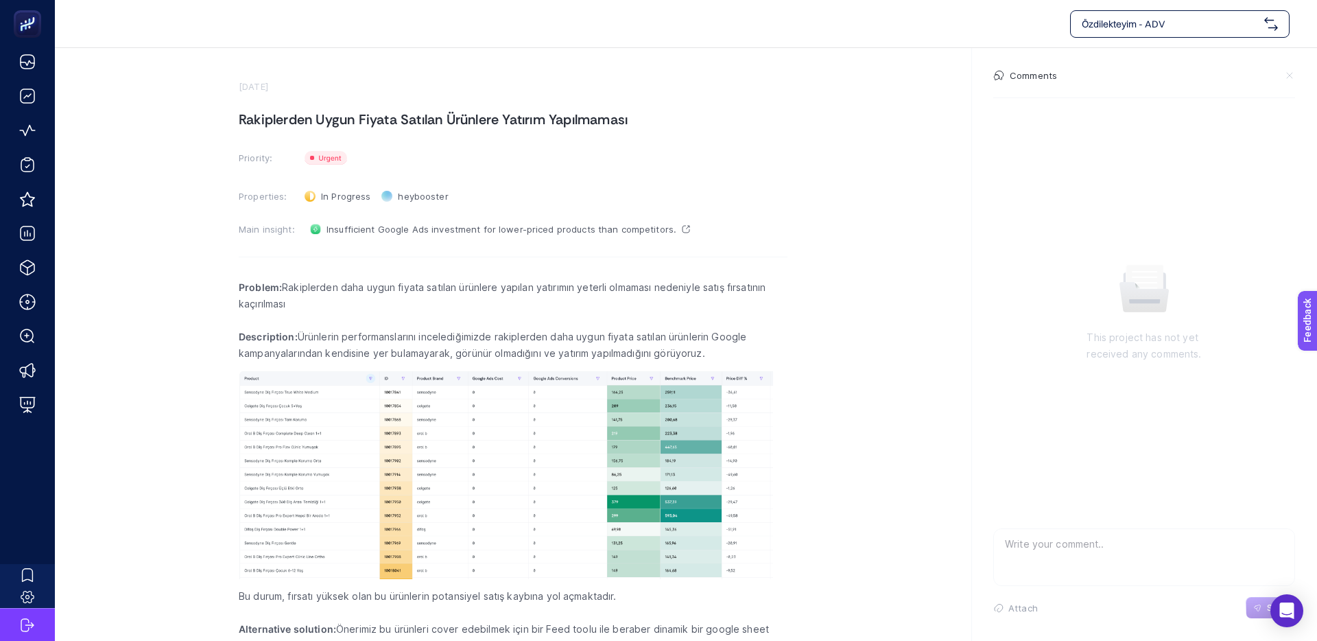
scroll to position [21, 0]
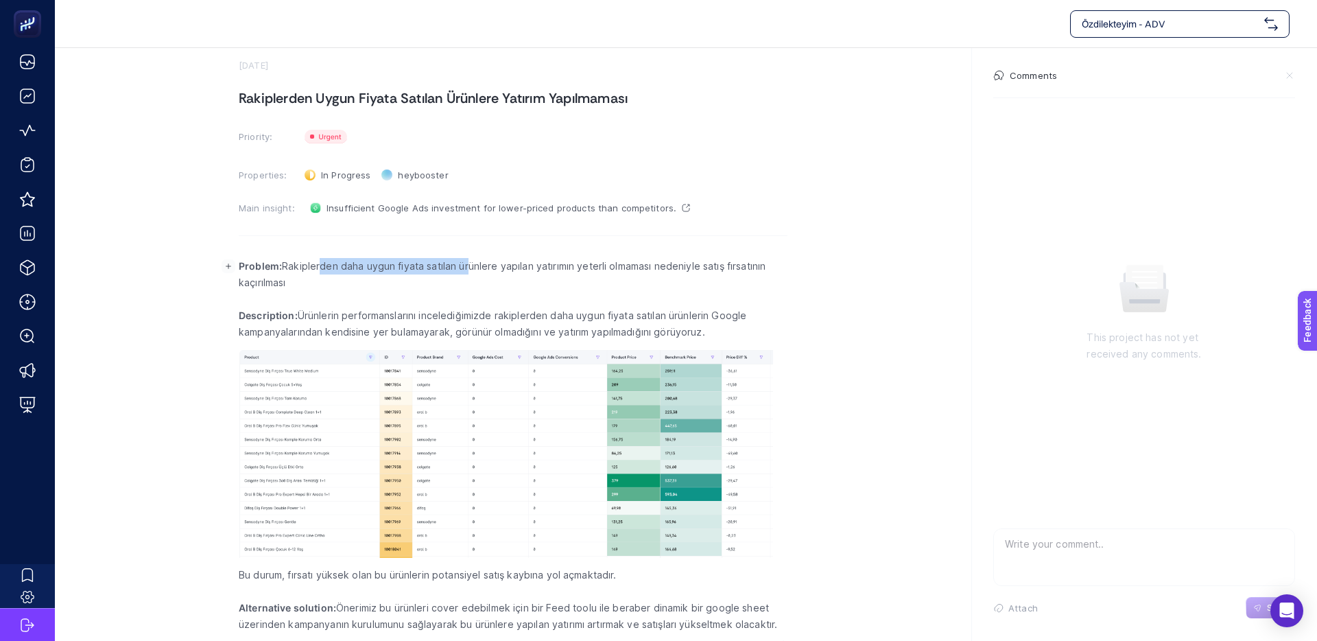
drag, startPoint x: 321, startPoint y: 268, endPoint x: 541, endPoint y: 266, distance: 220.2
click at [534, 266] on p "Problem: Rakiplerden daha uygun fiyata satılan ürünlere yapılan yatırımın yeter…" at bounding box center [513, 274] width 549 height 33
drag, startPoint x: 543, startPoint y: 266, endPoint x: 569, endPoint y: 266, distance: 26.8
click at [543, 266] on p "Problem: Rakiplerden daha uygun fiyata satılan ürünlere yapılan yatırımın yeter…" at bounding box center [513, 274] width 549 height 33
drag, startPoint x: 511, startPoint y: 267, endPoint x: 446, endPoint y: 268, distance: 65.2
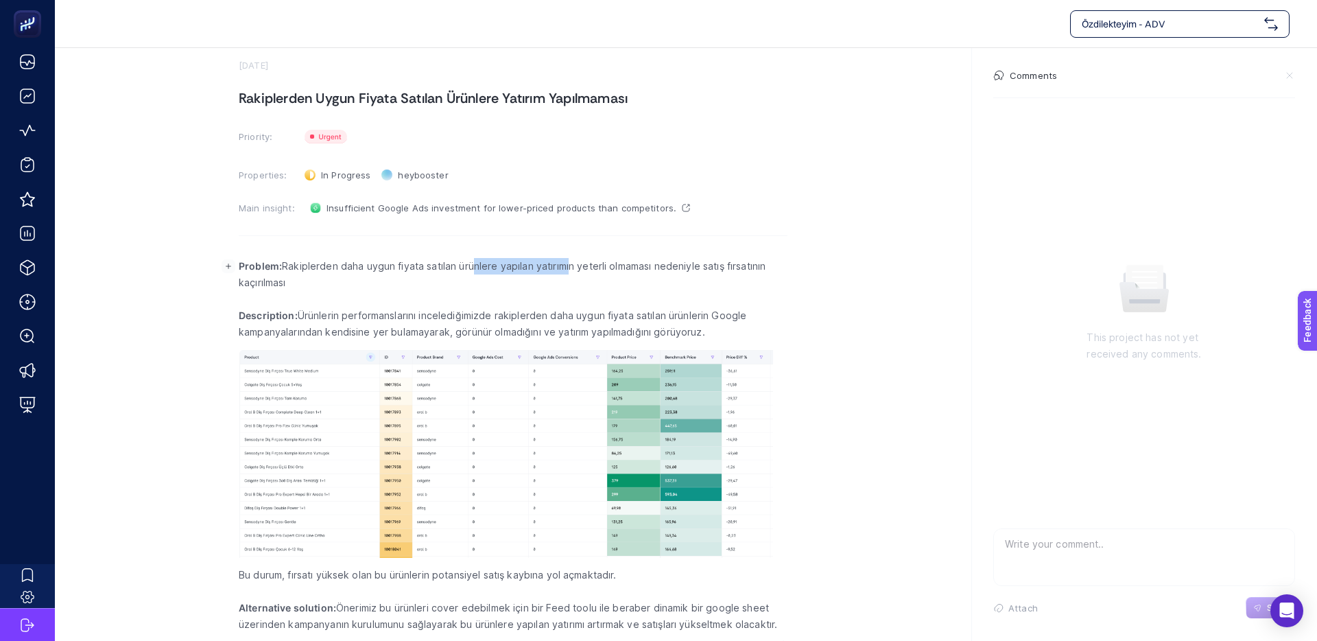
click at [453, 268] on p "Problem: Rakiplerden daha uygun fiyata satılan ürünlere yapılan yatırımın yeter…" at bounding box center [513, 274] width 549 height 33
click at [445, 268] on p "Problem: Rakiplerden daha uygun fiyata satılan ürünlere yapılan yatırımın yeter…" at bounding box center [513, 274] width 549 height 33
drag, startPoint x: 592, startPoint y: 268, endPoint x: 456, endPoint y: 267, distance: 136.5
click at [470, 267] on p "Problem: Rakiplerden daha uygun fiyata satılan ürünlere yapılan yatırımın yeter…" at bounding box center [513, 274] width 549 height 33
click at [456, 267] on p "Problem: Rakiplerden daha uygun fiyata satılan ürünlere yapılan yatırımın yeter…" at bounding box center [513, 274] width 549 height 33
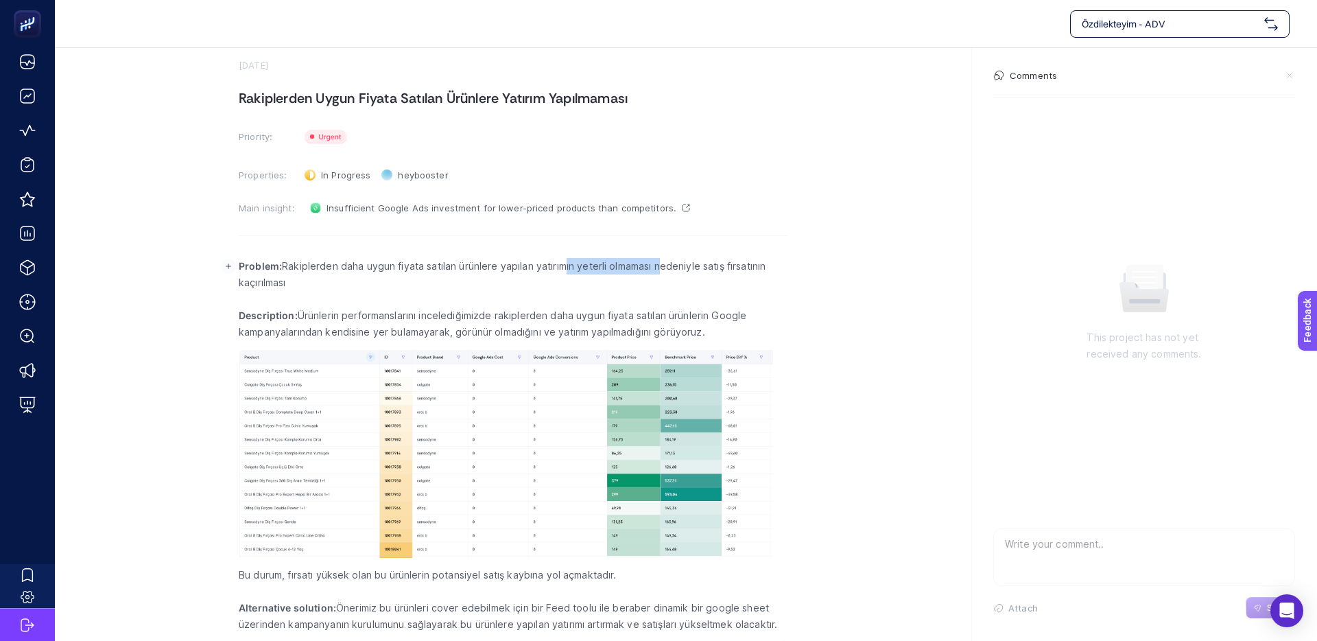
drag, startPoint x: 636, startPoint y: 269, endPoint x: 519, endPoint y: 268, distance: 117.3
click at [553, 268] on p "Problem: Rakiplerden daha uygun fiyata satılan ürünlere yapılan yatırımın yeter…" at bounding box center [513, 274] width 549 height 33
drag, startPoint x: 519, startPoint y: 268, endPoint x: 637, endPoint y: 268, distance: 118.0
click at [519, 268] on p "Problem: Rakiplerden daha uygun fiyata satılan ürünlere yapılan yatırımın yeter…" at bounding box center [513, 274] width 549 height 33
drag, startPoint x: 663, startPoint y: 268, endPoint x: 519, endPoint y: 268, distance: 144.1
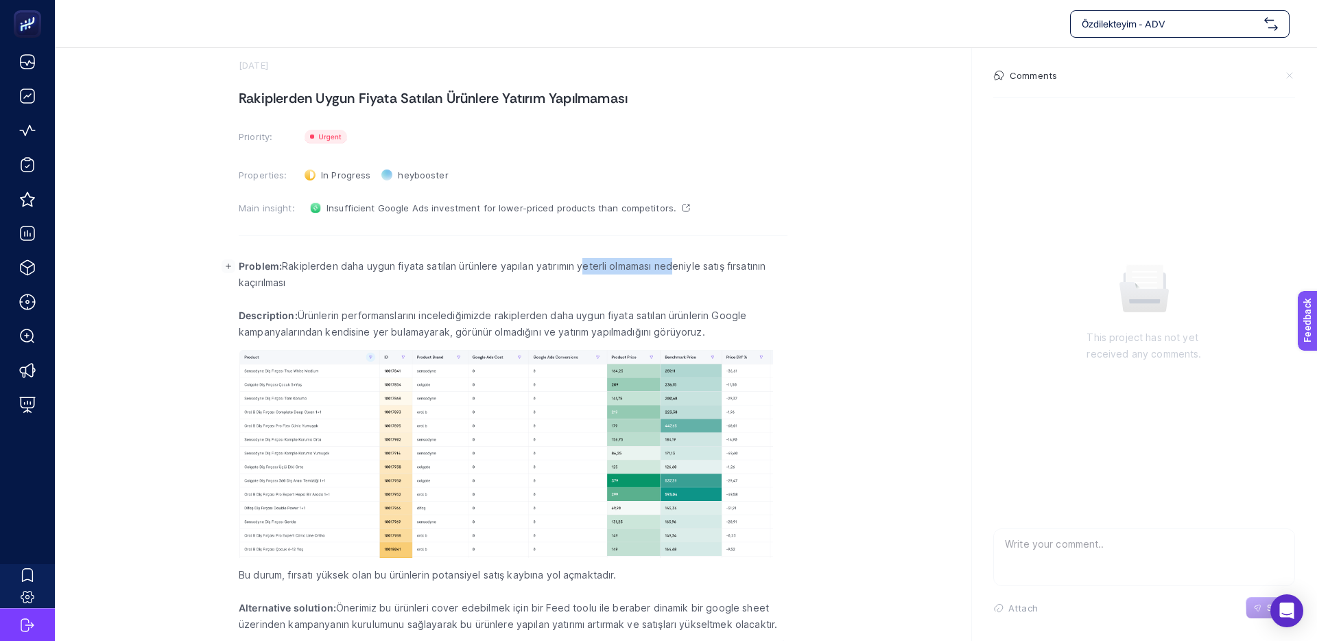
click at [527, 268] on p "Problem: Rakiplerden daha uygun fiyata satılan ürünlere yapılan yatırımın yeter…" at bounding box center [513, 274] width 549 height 33
click at [519, 268] on p "Problem: Rakiplerden daha uygun fiyata satılan ürünlere yapılan yatırımın yeter…" at bounding box center [513, 274] width 549 height 33
drag, startPoint x: 273, startPoint y: 283, endPoint x: 250, endPoint y: 284, distance: 23.3
click at [250, 284] on p "Problem: Rakiplerden daha uygun fiyata satılan ürünlere yapılan yatırımın yeter…" at bounding box center [513, 274] width 549 height 33
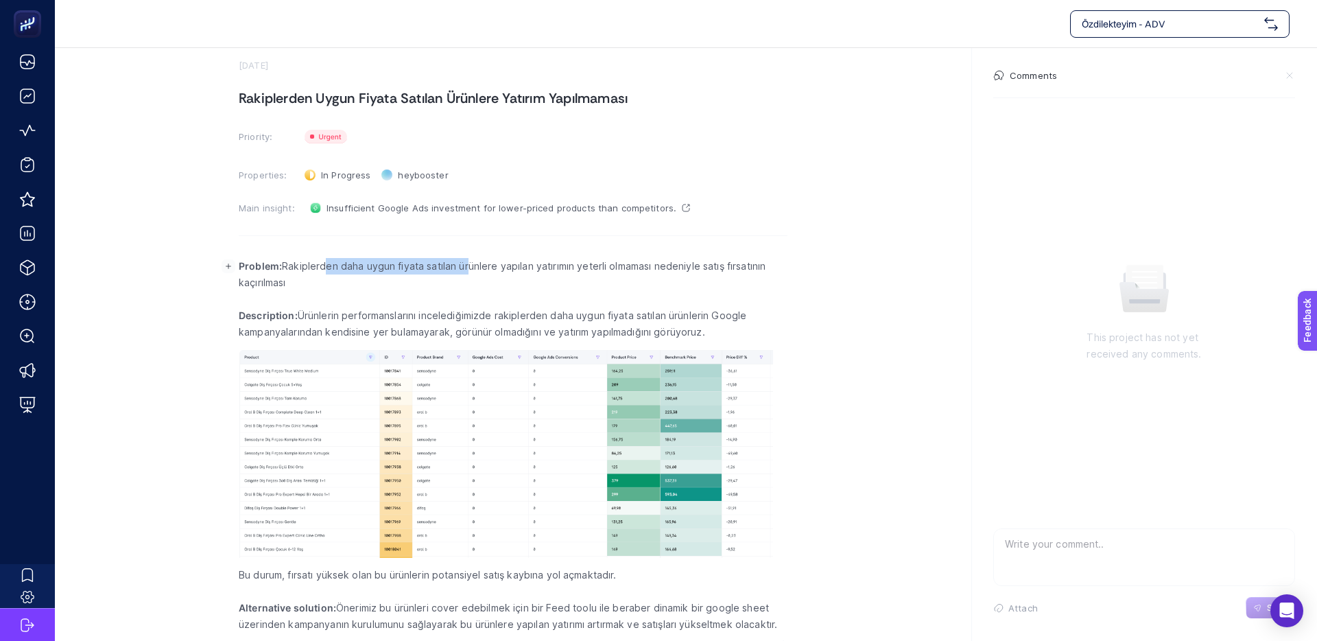
drag, startPoint x: 383, startPoint y: 270, endPoint x: 495, endPoint y: 269, distance: 111.8
click at [488, 269] on p "Problem: Rakiplerden daha uygun fiyata satılan ürünlere yapılan yatırımın yeter…" at bounding box center [513, 274] width 549 height 33
click at [495, 269] on p "Problem: Rakiplerden daha uygun fiyata satılan ürünlere yapılan yatırımın yeter…" at bounding box center [513, 274] width 549 height 33
drag, startPoint x: 532, startPoint y: 270, endPoint x: 425, endPoint y: 264, distance: 107.2
click at [434, 264] on p "Problem: Rakiplerden daha uygun fiyata satılan ürünlere yapılan yatırımın yeter…" at bounding box center [513, 274] width 549 height 33
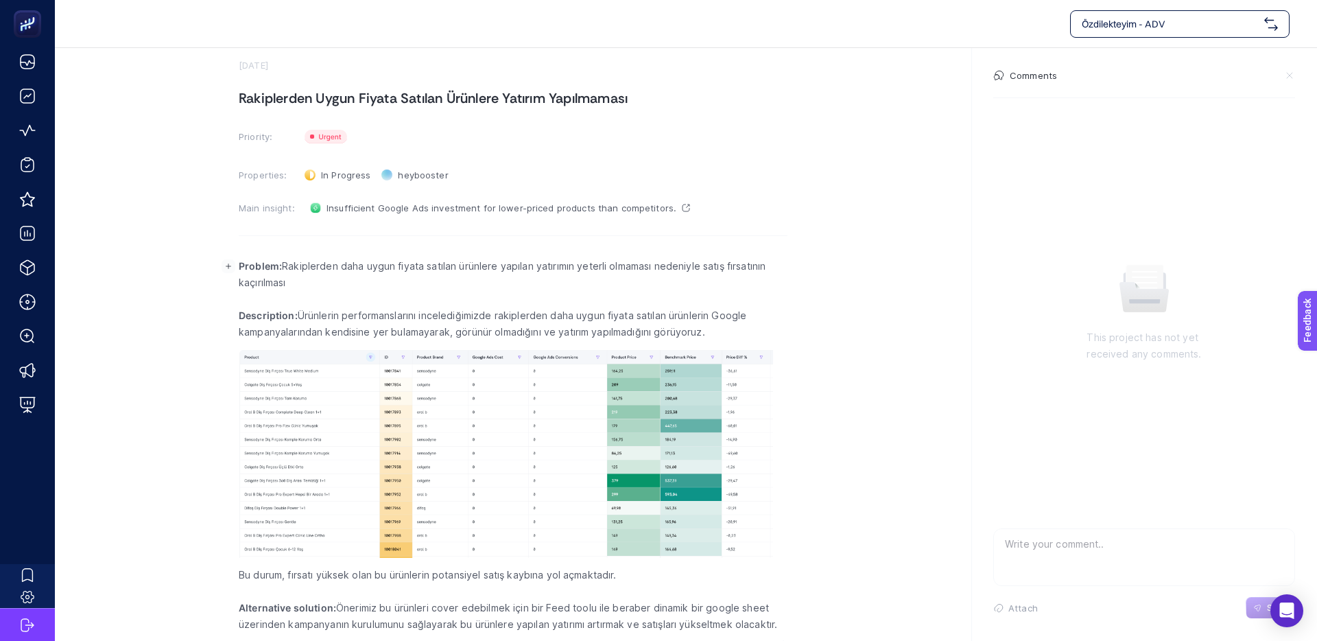
click at [425, 264] on p "Problem: Rakiplerden daha uygun fiyata satılan ürünlere yapılan yatırımın yeter…" at bounding box center [513, 274] width 549 height 33
drag, startPoint x: 467, startPoint y: 332, endPoint x: 579, endPoint y: 327, distance: 111.9
click at [574, 328] on p "Description: Ürünlerin performanslarını incelediğimizde rakiplerden daha uygun …" at bounding box center [513, 323] width 549 height 33
click at [579, 327] on p "Description: Ürünlerin performanslarını incelediğimizde rakiplerden daha uygun …" at bounding box center [513, 323] width 549 height 33
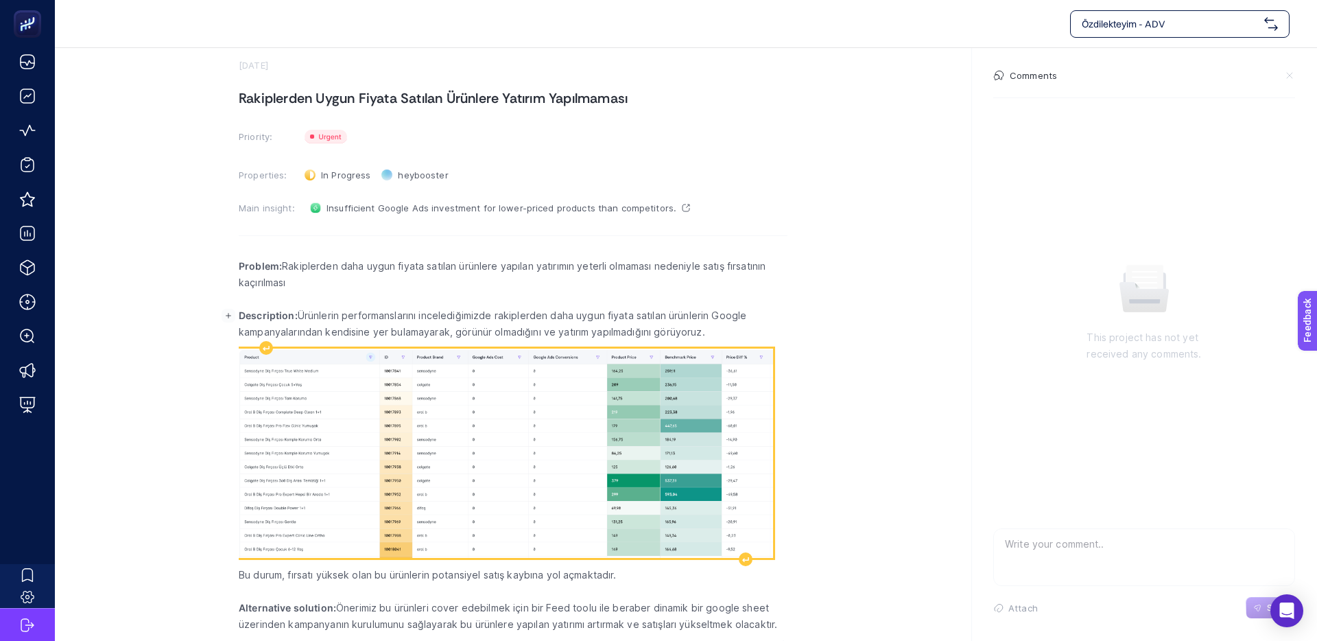
click at [402, 385] on img "Rich Text Editor. Editing area: main" at bounding box center [506, 453] width 534 height 209
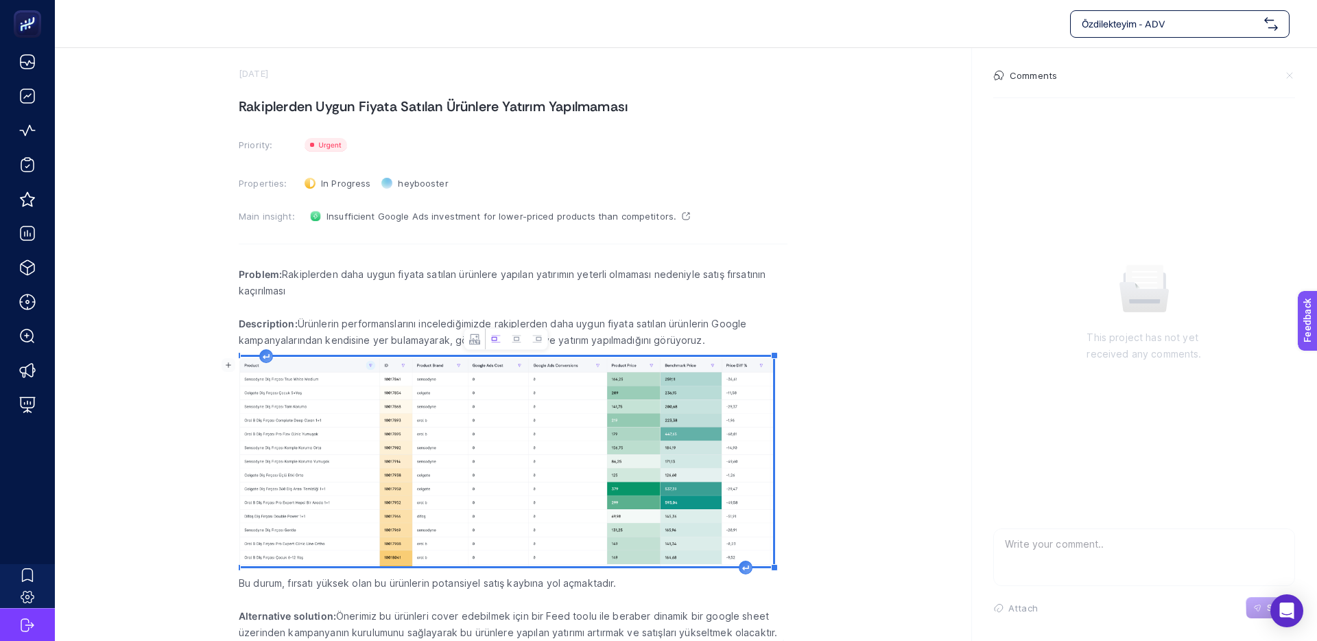
click at [162, 376] on section "October 1, 2025 Rakiplerden Uygun Fiyata Satılan Ürünlere Yatırım Yapılmaması P…" at bounding box center [686, 338] width 1262 height 606
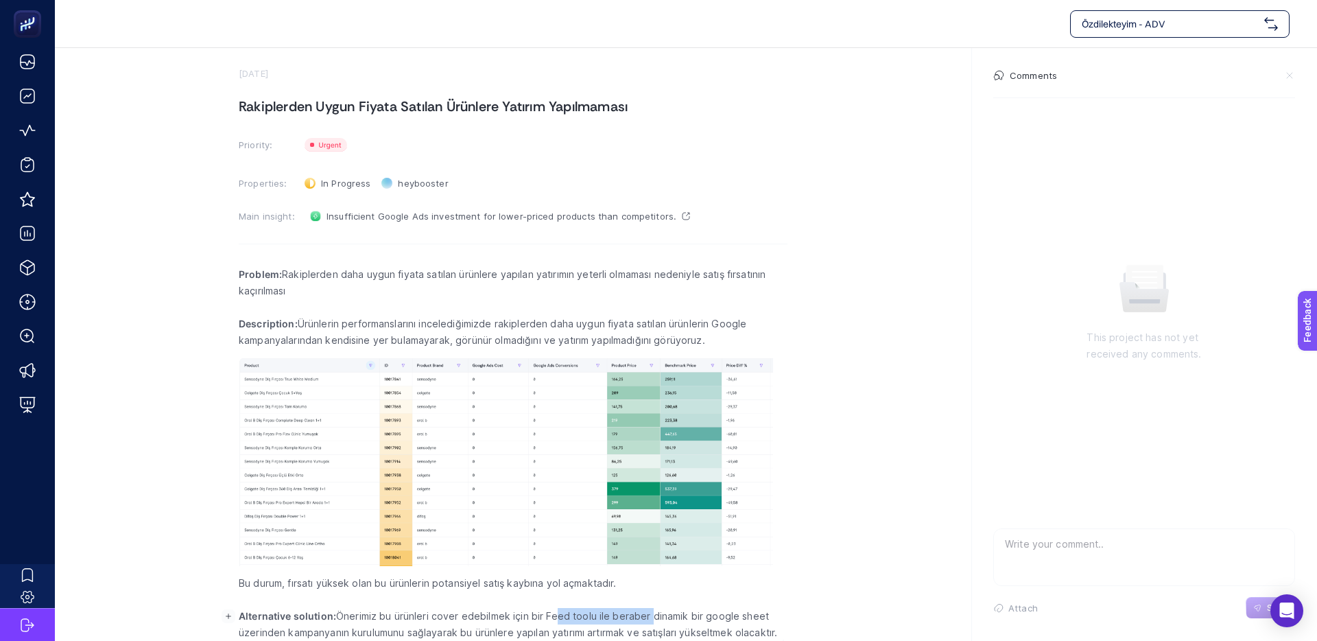
drag, startPoint x: 556, startPoint y: 618, endPoint x: 652, endPoint y: 618, distance: 96.1
click at [651, 618] on p "Alternative solution: Önerimiz bu ürünleri cover edebilmek için bir Feed toolu …" at bounding box center [513, 624] width 549 height 33
click at [652, 618] on p "Alternative solution: Önerimiz bu ürünleri cover edebilmek için bir Feed toolu …" at bounding box center [513, 624] width 549 height 33
drag, startPoint x: 635, startPoint y: 617, endPoint x: 613, endPoint y: 617, distance: 21.3
click at [614, 617] on p "Alternative solution: Önerimiz bu ürünleri cover edebilmek için bir Feed toolu …" at bounding box center [513, 624] width 549 height 33
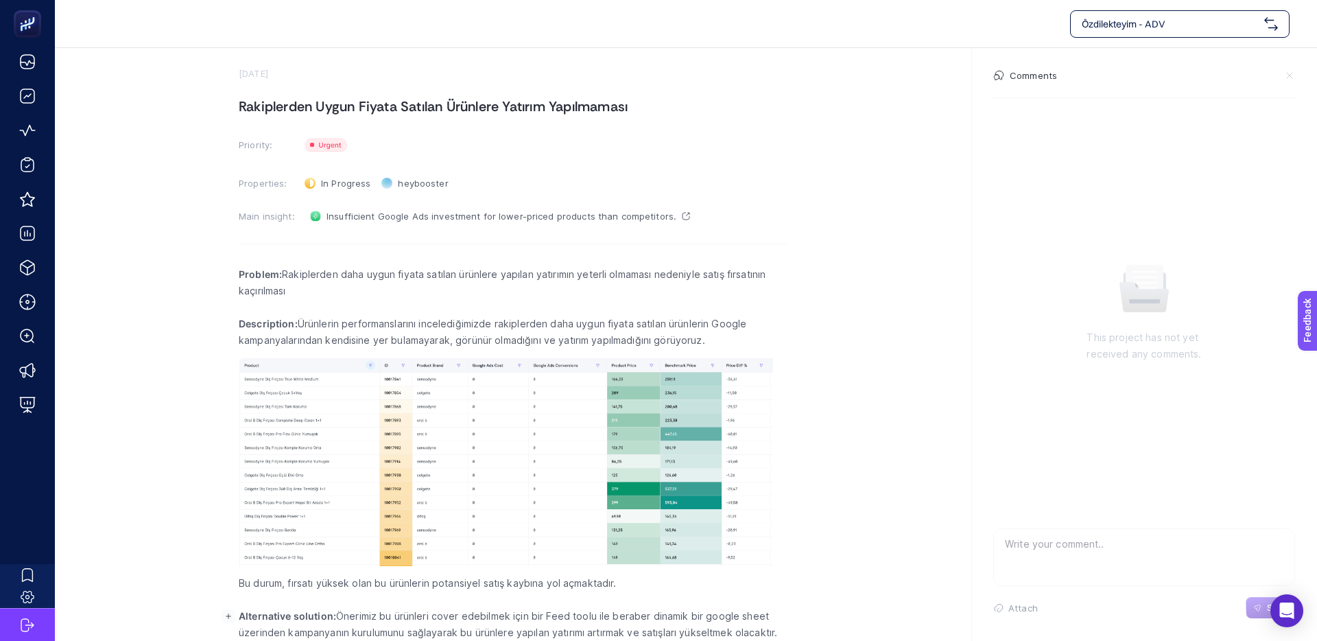
click at [613, 617] on p "Alternative solution: Önerimiz bu ürünleri cover edebilmek için bir Feed toolu …" at bounding box center [513, 624] width 549 height 33
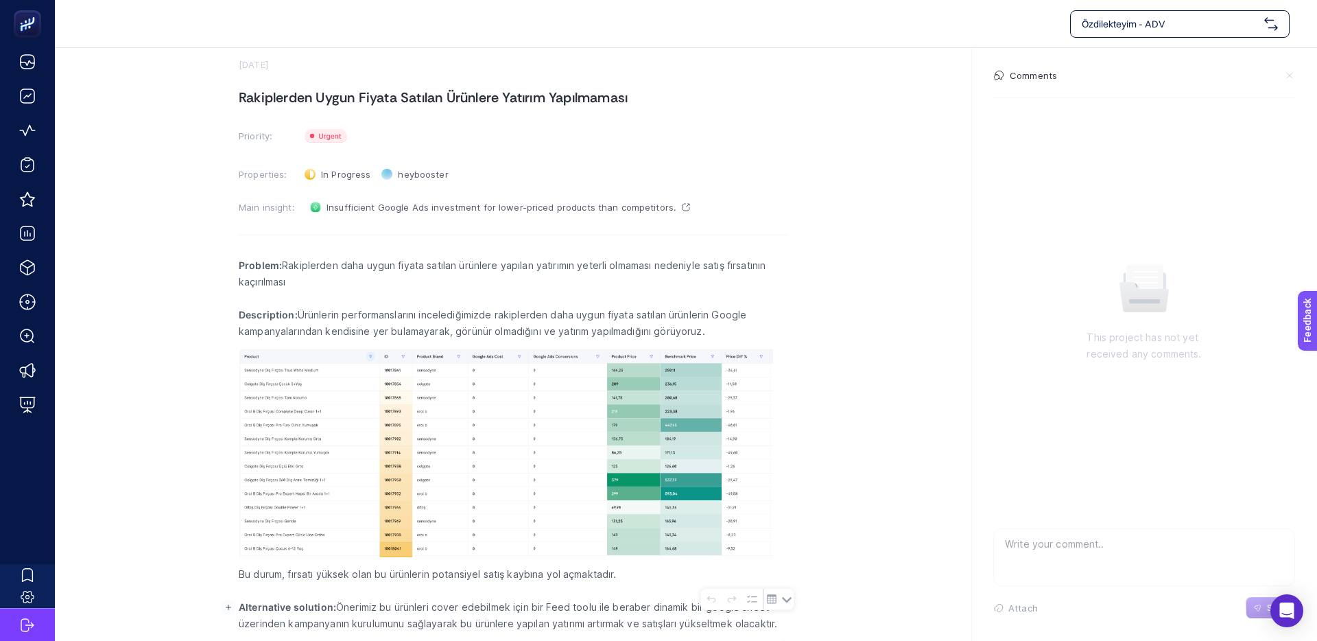
drag, startPoint x: 325, startPoint y: 633, endPoint x: 478, endPoint y: 633, distance: 152.3
click at [478, 633] on div "Problem: Rakiplerden daha uygun fiyata satılan ürünlere yapılan yatırımın yeter…" at bounding box center [513, 444] width 549 height 392
click at [489, 626] on p "Alternative solution: Önerimiz bu ürünleri cover edebilmek için bir Feed toolu …" at bounding box center [513, 615] width 549 height 33
drag, startPoint x: 489, startPoint y: 623, endPoint x: 471, endPoint y: 623, distance: 17.8
click at [475, 623] on p "Alternative solution: Önerimiz bu ürünleri cover edebilmek için bir Feed toolu …" at bounding box center [513, 615] width 549 height 33
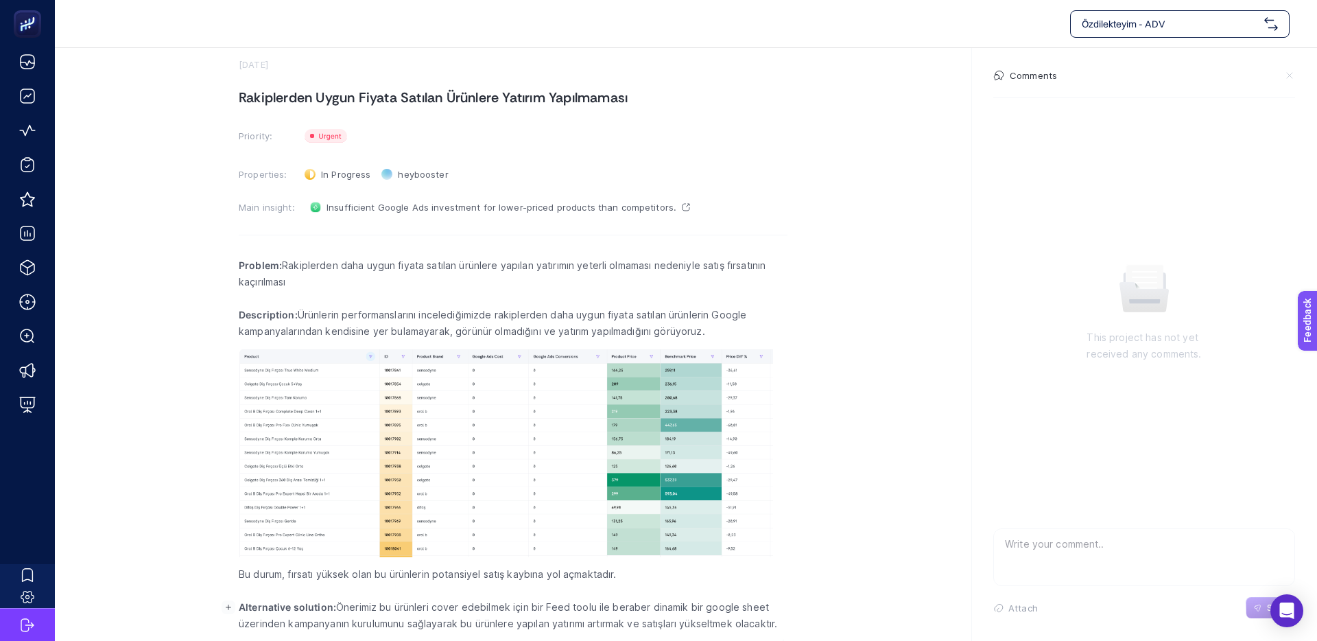
click at [471, 623] on p "Alternative solution: Önerimiz bu ürünleri cover edebilmek için bir Feed toolu …" at bounding box center [513, 615] width 549 height 33
drag, startPoint x: 578, startPoint y: 625, endPoint x: 646, endPoint y: 626, distance: 68.6
click at [646, 626] on p "Alternative solution: Önerimiz bu ürünleri cover edebilmek için bir Feed toolu …" at bounding box center [513, 615] width 549 height 33
drag, startPoint x: 659, startPoint y: 624, endPoint x: 545, endPoint y: 624, distance: 114.6
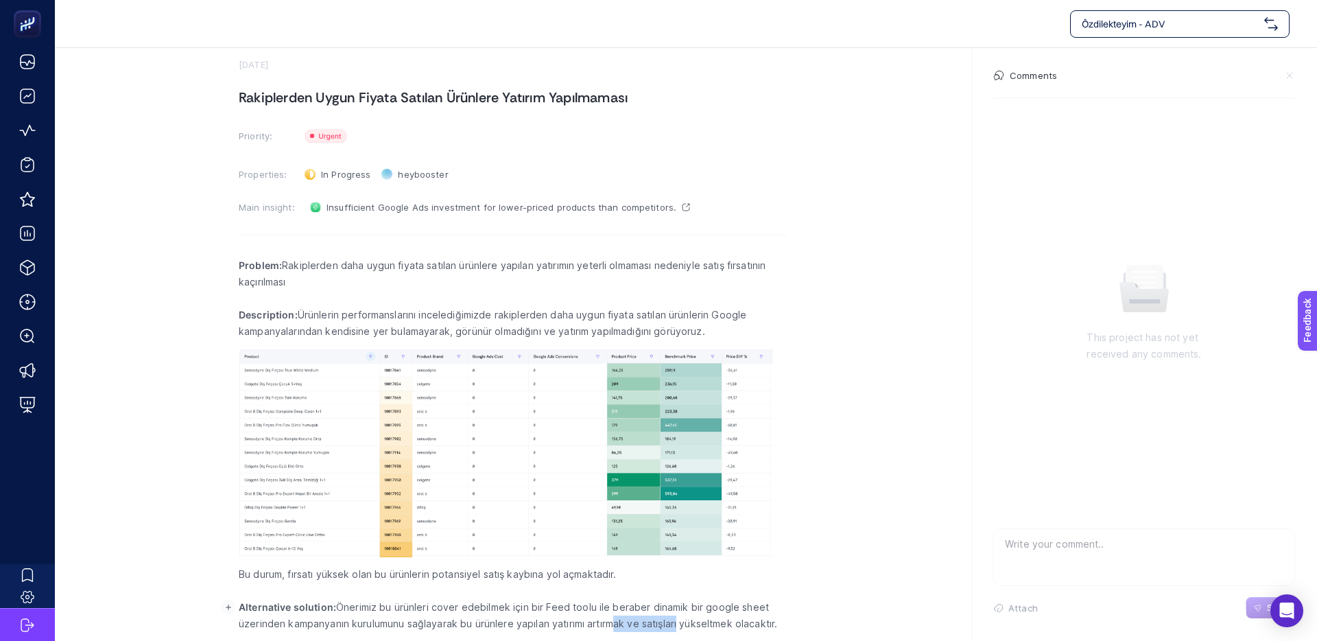
click at [548, 624] on p "Alternative solution: Önerimiz bu ürünleri cover edebilmek için bir Feed toolu …" at bounding box center [513, 615] width 549 height 33
drag, startPoint x: 545, startPoint y: 624, endPoint x: 624, endPoint y: 622, distance: 79.6
click at [545, 624] on p "Alternative solution: Önerimiz bu ürünleri cover edebilmek için bir Feed toolu …" at bounding box center [513, 615] width 549 height 33
drag, startPoint x: 633, startPoint y: 620, endPoint x: 534, endPoint y: 620, distance: 99.5
click at [541, 620] on p "Alternative solution: Önerimiz bu ürünleri cover edebilmek için bir Feed toolu …" at bounding box center [513, 615] width 549 height 33
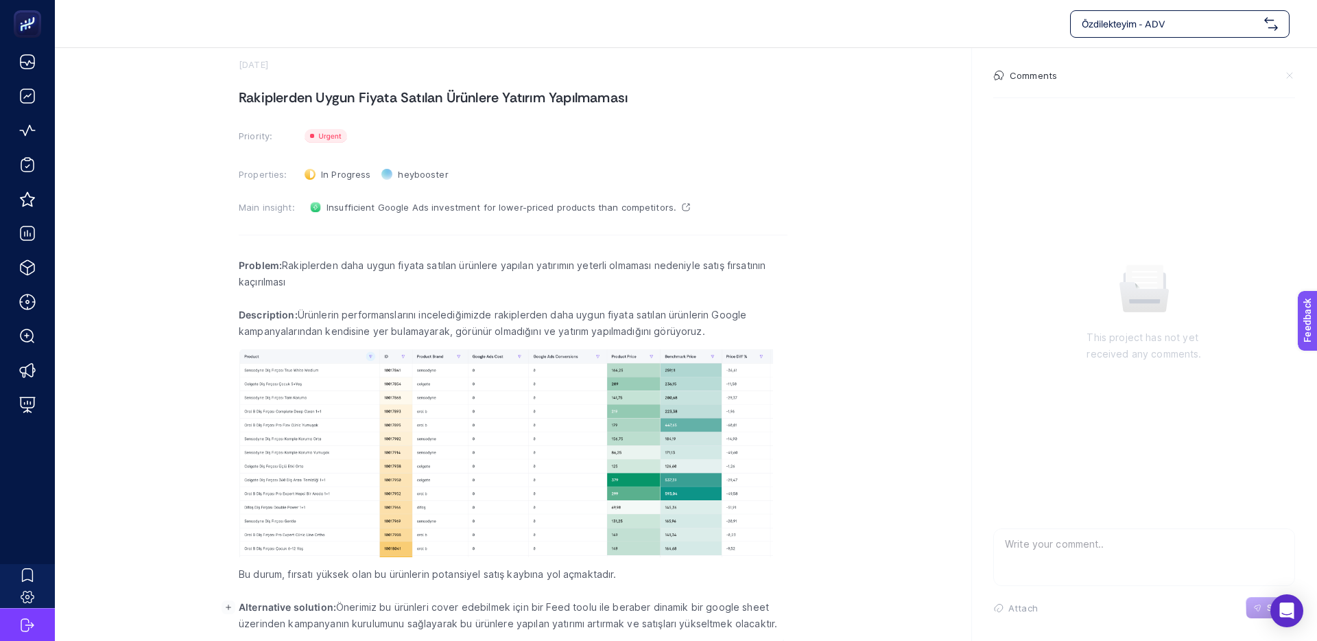
click at [534, 620] on p "Alternative solution: Önerimiz bu ürünleri cover edebilmek için bir Feed toolu …" at bounding box center [513, 615] width 549 height 33
drag, startPoint x: 362, startPoint y: 606, endPoint x: 497, endPoint y: 609, distance: 134.5
click at [497, 609] on p "Alternative solution: Önerimiz bu ürünleri cover edebilmek için bir Feed toolu …" at bounding box center [513, 615] width 549 height 33
drag, startPoint x: 451, startPoint y: 611, endPoint x: 603, endPoint y: 612, distance: 152.3
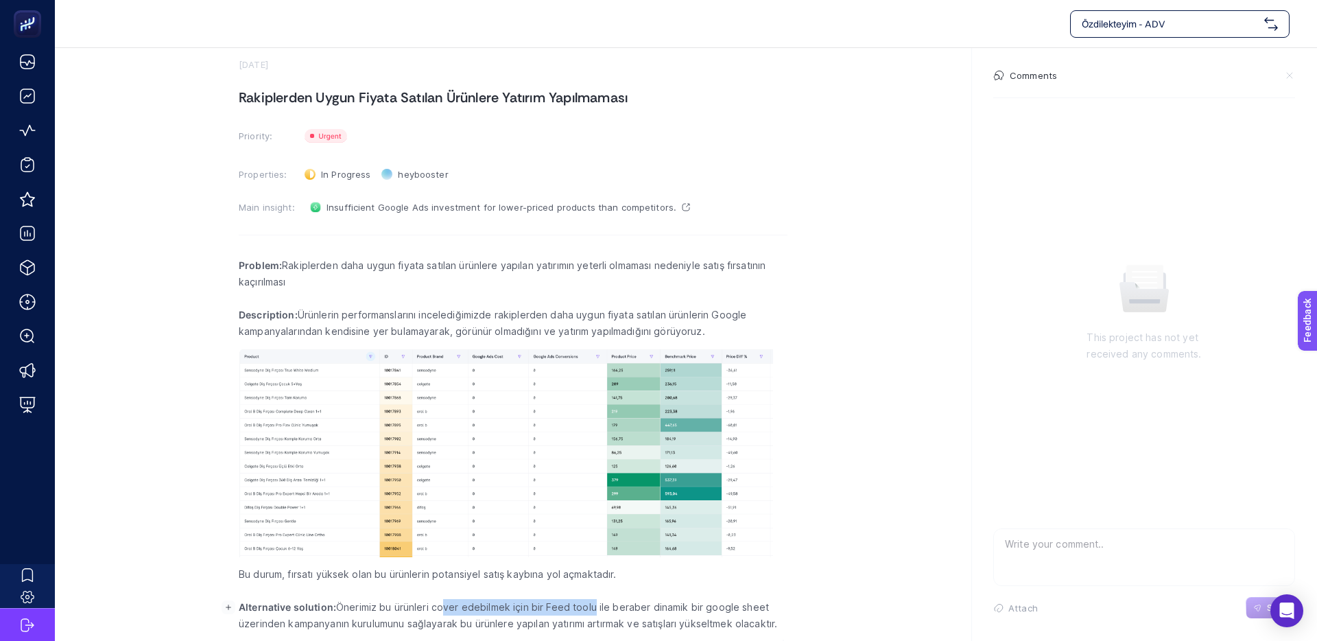
click at [600, 612] on p "Alternative solution: Önerimiz bu ürünleri cover edebilmek için bir Feed toolu …" at bounding box center [513, 615] width 549 height 33
click at [603, 612] on p "Alternative solution: Önerimiz bu ürünleri cover edebilmek için bir Feed toolu …" at bounding box center [513, 615] width 549 height 33
drag, startPoint x: 586, startPoint y: 610, endPoint x: 694, endPoint y: 611, distance: 107.7
click at [694, 611] on p "Alternative solution: Önerimiz bu ürünleri cover edebilmek için bir Feed toolu …" at bounding box center [513, 615] width 549 height 33
drag, startPoint x: 694, startPoint y: 611, endPoint x: 714, endPoint y: 611, distance: 20.6
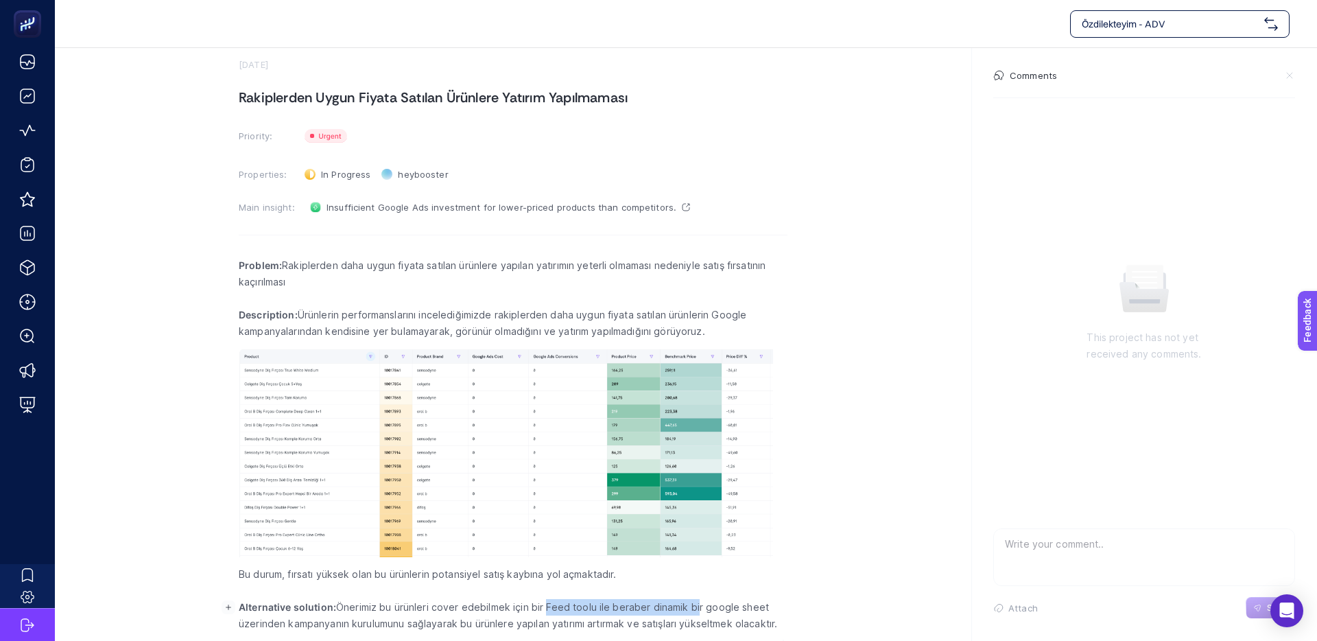
click at [694, 611] on p "Alternative solution: Önerimiz bu ürünleri cover edebilmek için bir Feed toolu …" at bounding box center [513, 615] width 549 height 33
drag, startPoint x: 652, startPoint y: 608, endPoint x: 641, endPoint y: 608, distance: 10.3
click at [644, 608] on p "Alternative solution: Önerimiz bu ürünleri cover edebilmek için bir Feed toolu …" at bounding box center [513, 615] width 549 height 33
click at [641, 608] on p "Alternative solution: Önerimiz bu ürünleri cover edebilmek için bir Feed toolu …" at bounding box center [513, 615] width 549 height 33
drag, startPoint x: 289, startPoint y: 619, endPoint x: 430, endPoint y: 620, distance: 141.3
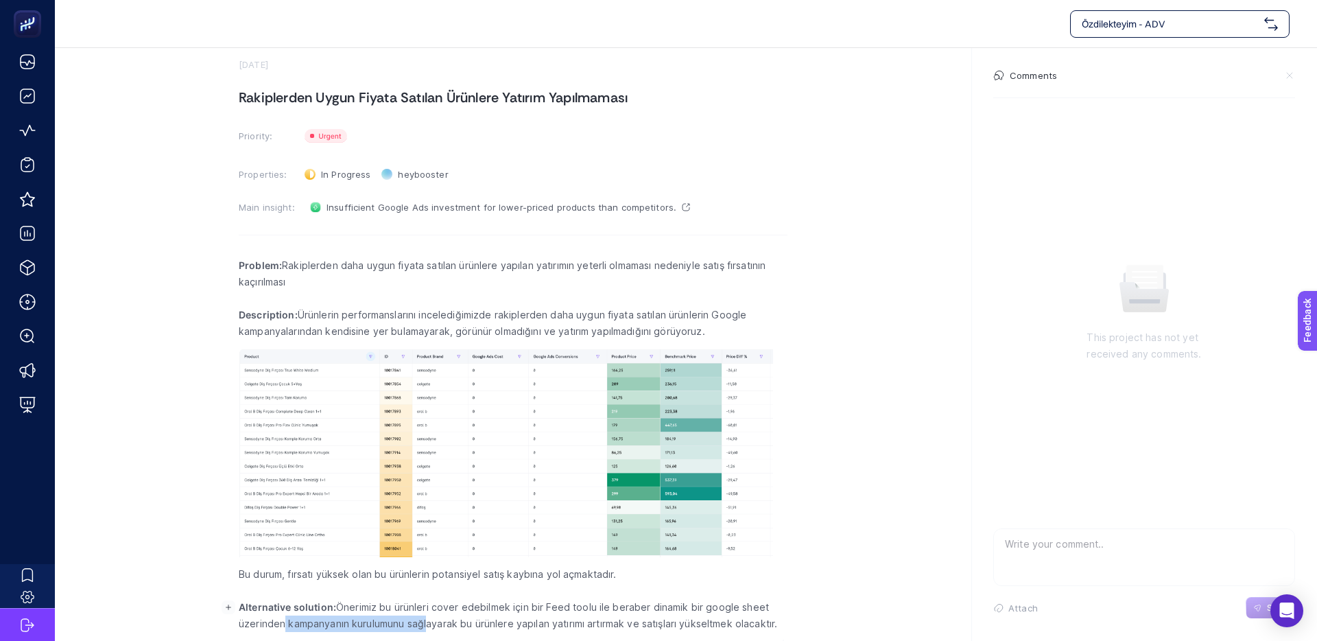
click at [429, 620] on p "Alternative solution: Önerimiz bu ürünleri cover edebilmek için bir Feed toolu …" at bounding box center [513, 615] width 549 height 33
drag, startPoint x: 430, startPoint y: 620, endPoint x: 392, endPoint y: 621, distance: 37.7
click at [430, 620] on p "Alternative solution: Önerimiz bu ürünleri cover edebilmek için bir Feed toolu …" at bounding box center [513, 615] width 549 height 33
drag, startPoint x: 396, startPoint y: 622, endPoint x: 567, endPoint y: 624, distance: 170.9
click at [567, 624] on p "Alternative solution: Önerimiz bu ürünleri cover edebilmek için bir Feed toolu …" at bounding box center [513, 615] width 549 height 33
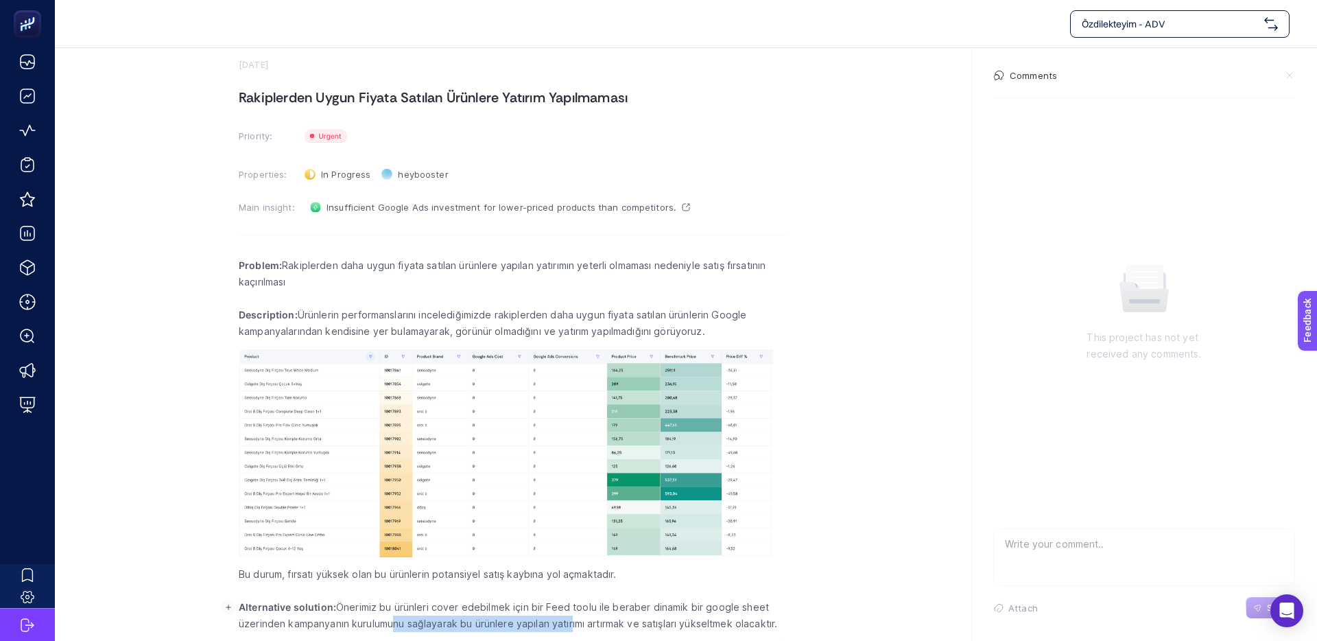
click at [567, 624] on p "Alternative solution: Önerimiz bu ürünleri cover edebilmek için bir Feed toolu …" at bounding box center [513, 615] width 549 height 33
drag, startPoint x: 502, startPoint y: 620, endPoint x: 410, endPoint y: 617, distance: 92.6
click at [410, 617] on p "Alternative solution: Önerimiz bu ürünleri cover edebilmek için bir Feed toolu …" at bounding box center [513, 615] width 549 height 33
click at [409, 617] on p "Alternative solution: Önerimiz bu ürünleri cover edebilmek için bir Feed toolu …" at bounding box center [513, 615] width 549 height 33
click at [1074, 545] on textarea at bounding box center [1144, 551] width 301 height 44
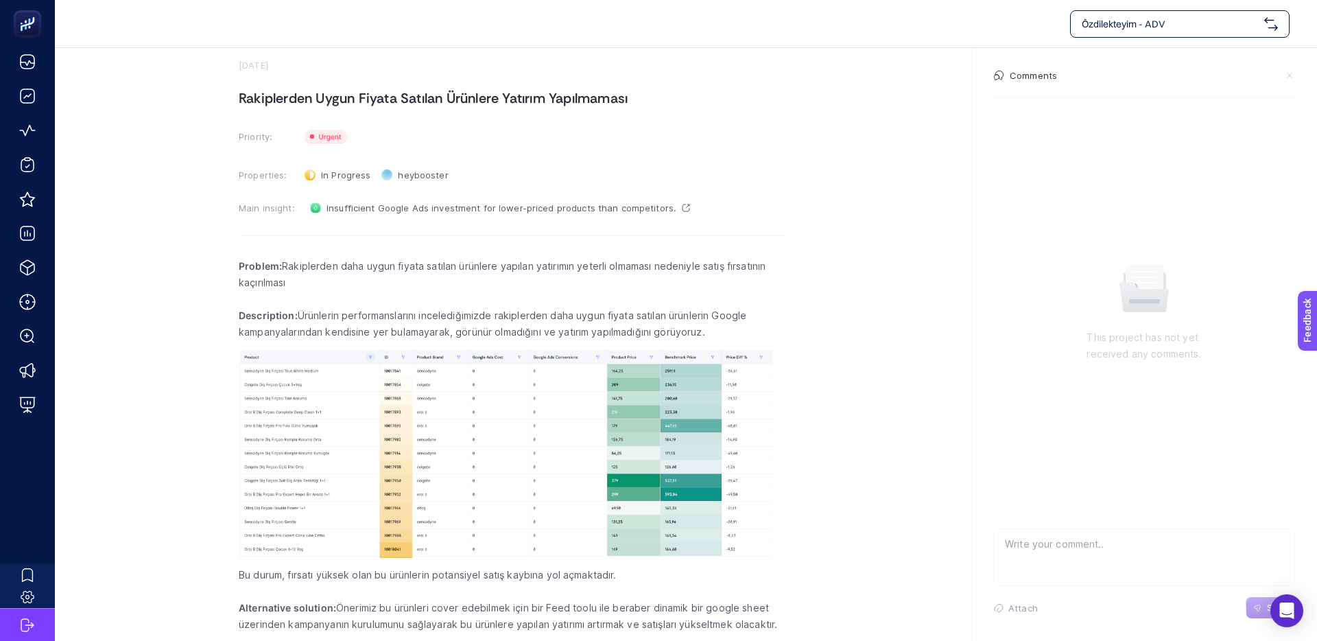
scroll to position [21, 0]
type textarea "Burada nasıl bir yapı kurgulayabiliriz?"
click at [1256, 600] on button "Send" at bounding box center [1270, 608] width 49 height 22
drag, startPoint x: 592, startPoint y: 261, endPoint x: 613, endPoint y: 263, distance: 20.6
click at [593, 261] on p "Problem: Rakiplerden daha uygun fiyata satılan ürünlere yapılan yatırımın yeter…" at bounding box center [513, 274] width 549 height 33
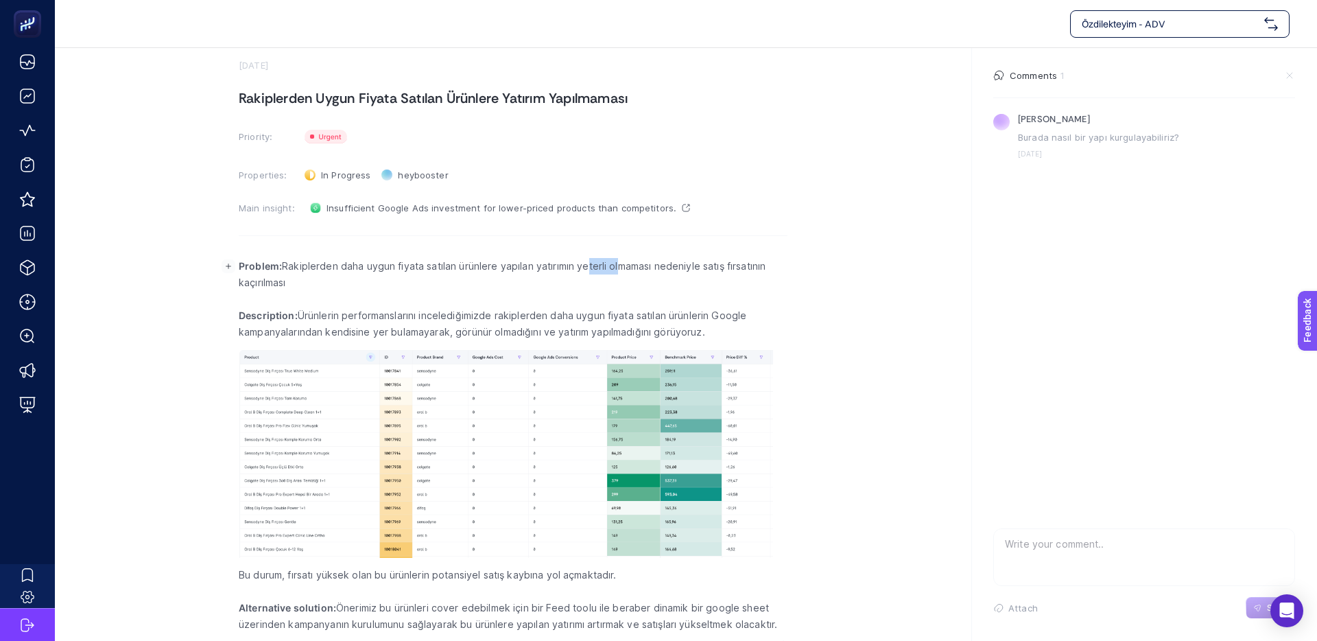
drag, startPoint x: 597, startPoint y: 262, endPoint x: 513, endPoint y: 264, distance: 83.7
click at [524, 263] on p "Problem: Rakiplerden daha uygun fiyata satılan ürünlere yapılan yatırımın yeter…" at bounding box center [513, 274] width 549 height 33
click at [513, 264] on p "Problem: Rakiplerden daha uygun fiyata satılan ürünlere yapılan yatırımın yeter…" at bounding box center [513, 274] width 549 height 33
drag, startPoint x: 360, startPoint y: 608, endPoint x: 593, endPoint y: 600, distance: 232.7
click at [589, 600] on p "Alternative solution: Önerimiz bu ürünleri cover edebilmek için bir Feed toolu …" at bounding box center [513, 616] width 549 height 33
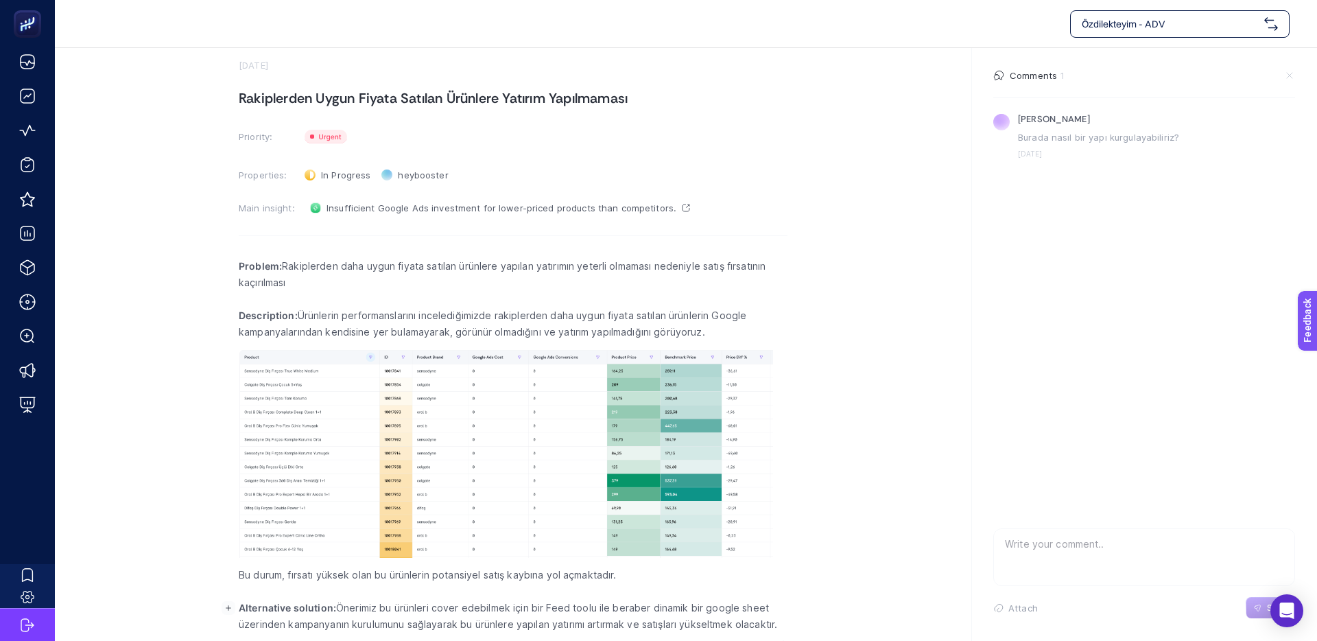
click at [593, 600] on p "Alternative solution: Önerimiz bu ürünleri cover edebilmek için bir Feed toolu …" at bounding box center [513, 616] width 549 height 33
click at [449, 609] on p "Alternative solution: Önerimiz bu ürünleri cover edebilmek için bir Feed toolu …" at bounding box center [513, 616] width 549 height 33
click at [438, 609] on p "Alternative solution: Önerimiz bu ürünleri cover edebilmek için bir Feed toolu …" at bounding box center [513, 616] width 549 height 33
click at [440, 609] on p "Alternative solution: Önerimiz bu ürünleri cover edebilmek için bir Feed toolu …" at bounding box center [513, 616] width 549 height 33
click at [437, 609] on p "Alternative solution: Önerimiz bu ürünleri cover edebilmek için bir Feed toolu …" at bounding box center [513, 616] width 549 height 33
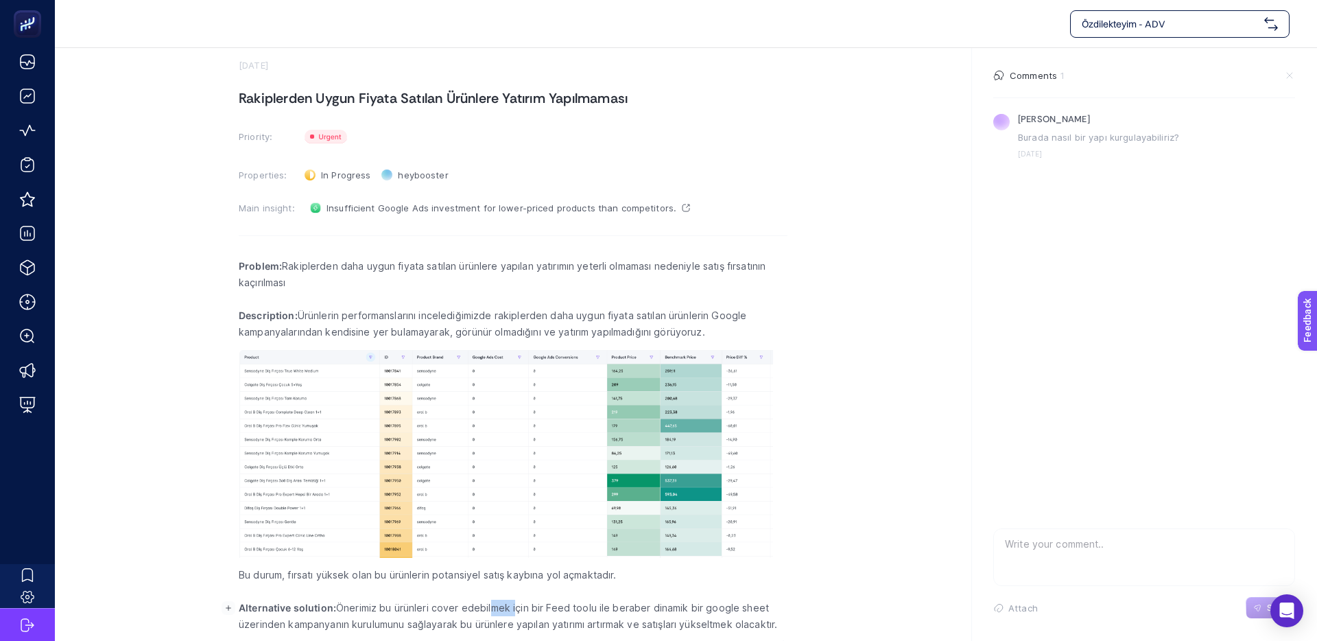
drag, startPoint x: 508, startPoint y: 609, endPoint x: 427, endPoint y: 607, distance: 81.0
click at [434, 607] on p "Alternative solution: Önerimiz bu ürünleri cover edebilmek için bir Feed toolu …" at bounding box center [513, 616] width 549 height 33
click at [427, 607] on p "Alternative solution: Önerimiz bu ürünleri cover edebilmek için bir Feed toolu …" at bounding box center [513, 616] width 549 height 33
drag, startPoint x: 440, startPoint y: 606, endPoint x: 694, endPoint y: 605, distance: 253.9
click at [694, 605] on p "Alternative solution: Önerimiz bu ürünleri cover edebilmek için bir Feed toolu …" at bounding box center [513, 616] width 549 height 33
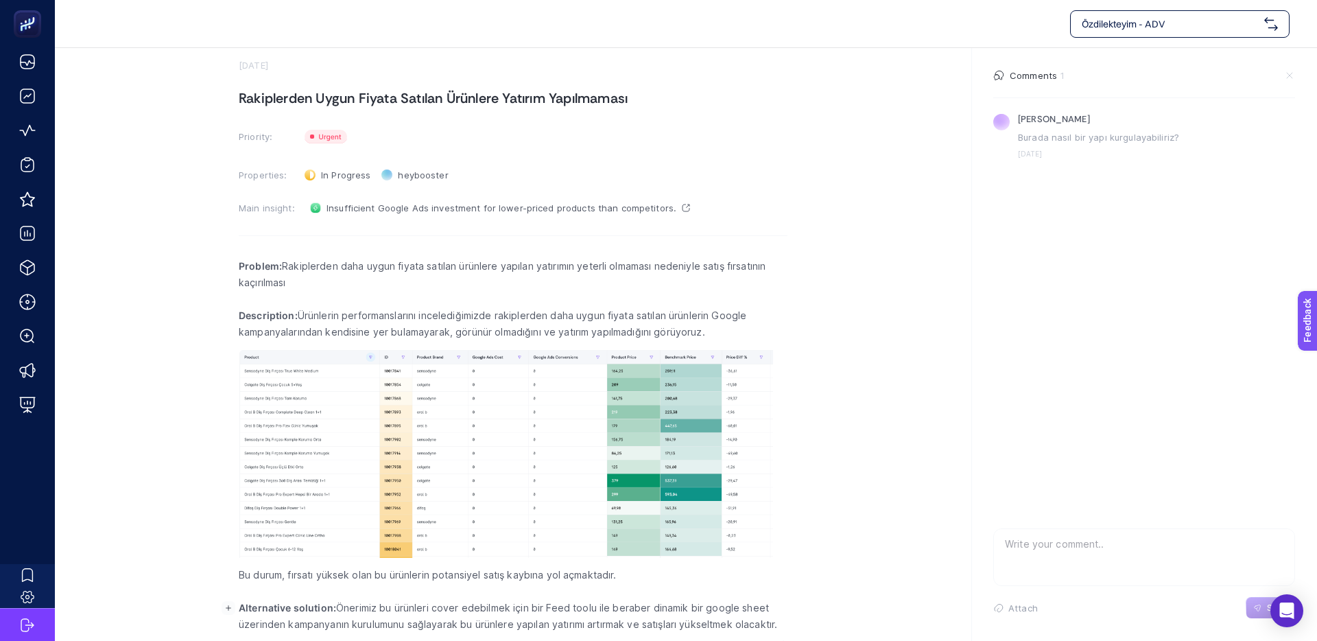
click at [694, 605] on p "Alternative solution: Önerimiz bu ürünleri cover edebilmek için bir Feed toolu …" at bounding box center [513, 616] width 549 height 33
drag, startPoint x: 702, startPoint y: 606, endPoint x: 538, endPoint y: 602, distance: 164.0
click at [544, 602] on p "Alternative solution: Önerimiz bu ürünleri cover edebilmek için bir Feed toolu …" at bounding box center [513, 616] width 549 height 33
click at [538, 602] on p "Alternative solution: Önerimiz bu ürünleri cover edebilmek için bir Feed toolu …" at bounding box center [513, 616] width 549 height 33
drag, startPoint x: 355, startPoint y: 624, endPoint x: 451, endPoint y: 623, distance: 96.1
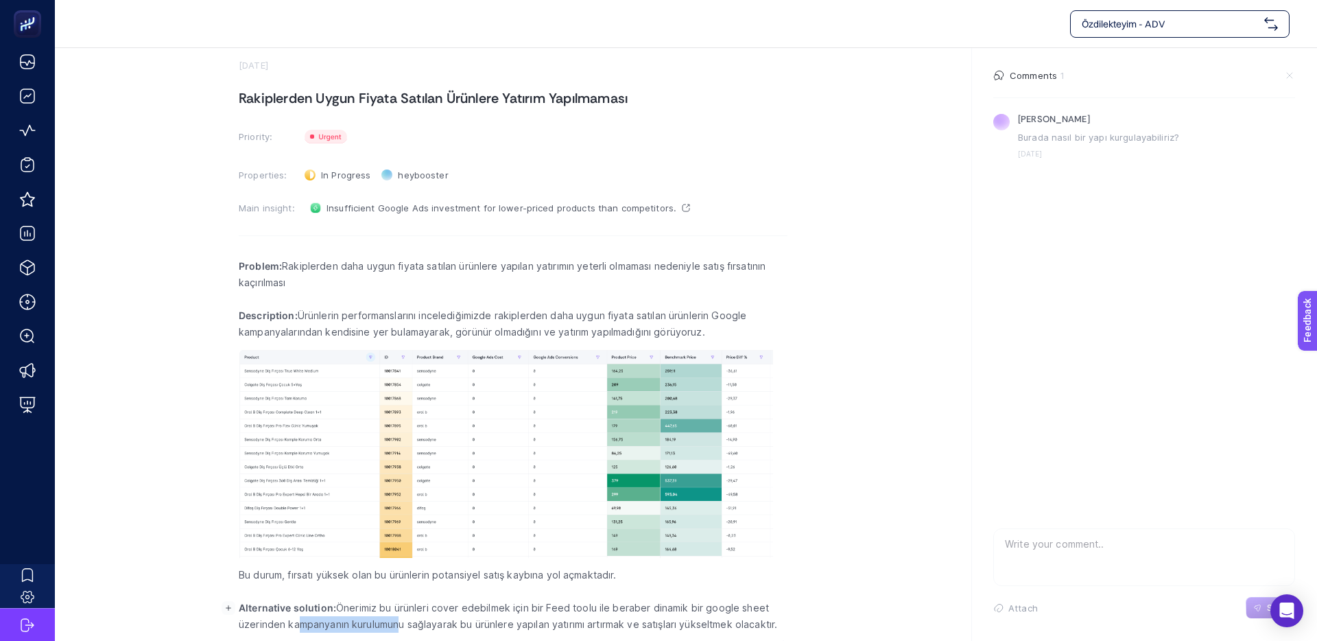
click at [447, 623] on p "Alternative solution: Önerimiz bu ürünleri cover edebilmek için bir Feed toolu …" at bounding box center [513, 616] width 549 height 33
click at [451, 623] on p "Alternative solution: Önerimiz bu ürünleri cover edebilmek için bir Feed toolu …" at bounding box center [513, 616] width 549 height 33
drag, startPoint x: 411, startPoint y: 625, endPoint x: 325, endPoint y: 624, distance: 85.8
click at [336, 624] on p "Alternative solution: Önerimiz bu ürünleri cover edebilmek için bir Feed toolu …" at bounding box center [513, 616] width 549 height 33
click at [323, 624] on p "Alternative solution: Önerimiz bu ürünleri cover edebilmek için bir Feed toolu …" at bounding box center [513, 616] width 549 height 33
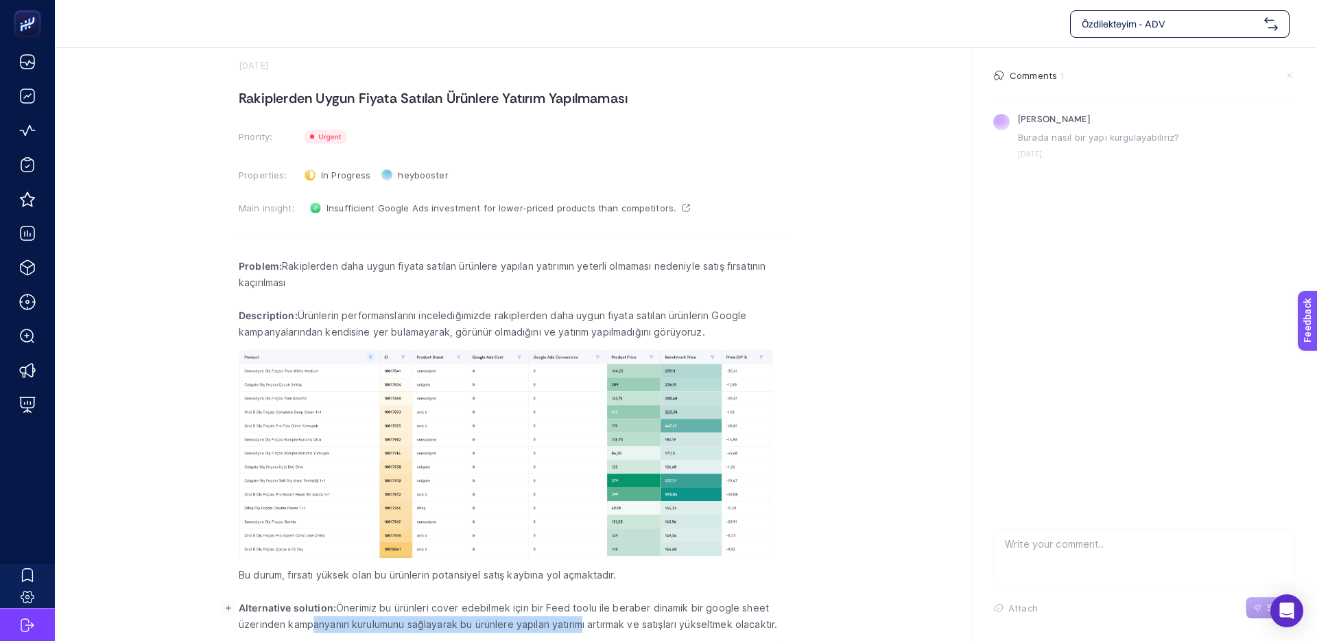
drag, startPoint x: 309, startPoint y: 623, endPoint x: 586, endPoint y: 624, distance: 276.5
click at [582, 624] on p "Alternative solution: Önerimiz bu ürünleri cover edebilmek için bir Feed toolu …" at bounding box center [513, 616] width 549 height 33
click at [586, 624] on p "Alternative solution: Önerimiz bu ürünleri cover edebilmek için bir Feed toolu …" at bounding box center [513, 616] width 549 height 33
drag, startPoint x: 606, startPoint y: 624, endPoint x: 455, endPoint y: 623, distance: 150.9
click at [455, 623] on p "Alternative solution: Önerimiz bu ürünleri cover edebilmek için bir Feed toolu …" at bounding box center [513, 616] width 549 height 33
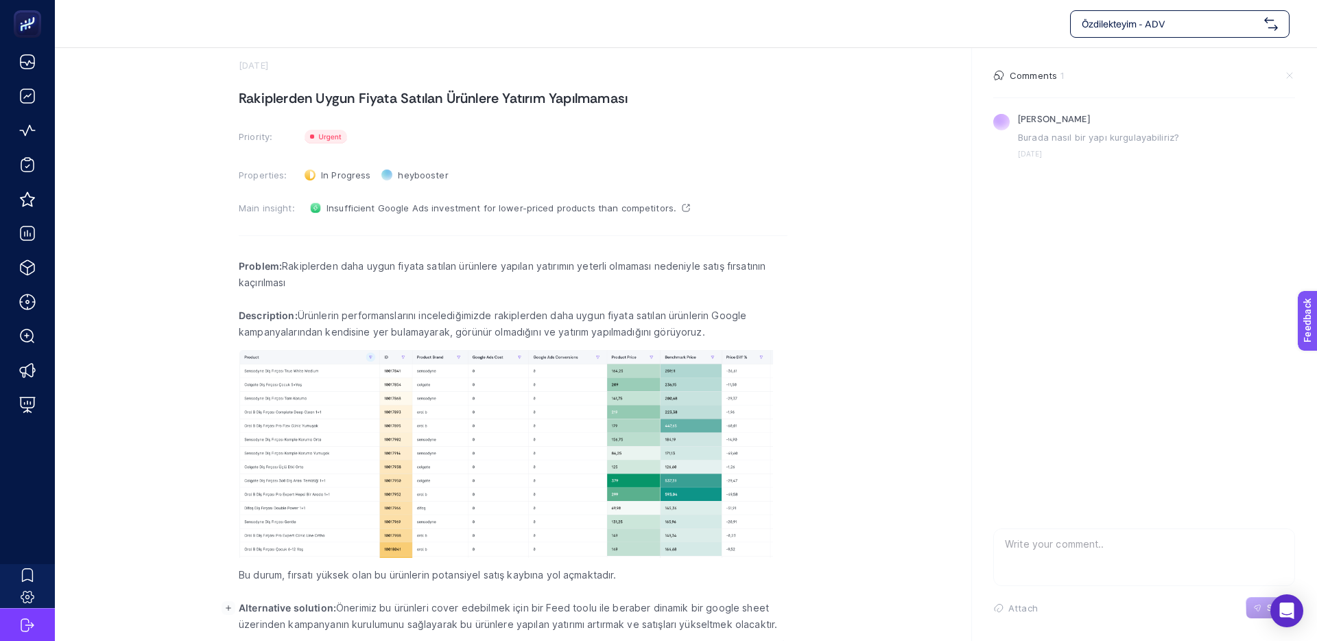
click at [455, 623] on p "Alternative solution: Önerimiz bu ürünleri cover edebilmek için bir Feed toolu …" at bounding box center [513, 616] width 549 height 33
drag, startPoint x: 540, startPoint y: 624, endPoint x: 707, endPoint y: 626, distance: 167.4
click at [706, 626] on p "Alternative solution: Önerimiz bu ürünleri cover edebilmek için bir Feed toolu …" at bounding box center [513, 616] width 549 height 33
drag, startPoint x: 708, startPoint y: 626, endPoint x: 720, endPoint y: 626, distance: 11.7
click at [708, 626] on p "Alternative solution: Önerimiz bu ürünleri cover edebilmek için bir Feed toolu …" at bounding box center [513, 616] width 549 height 33
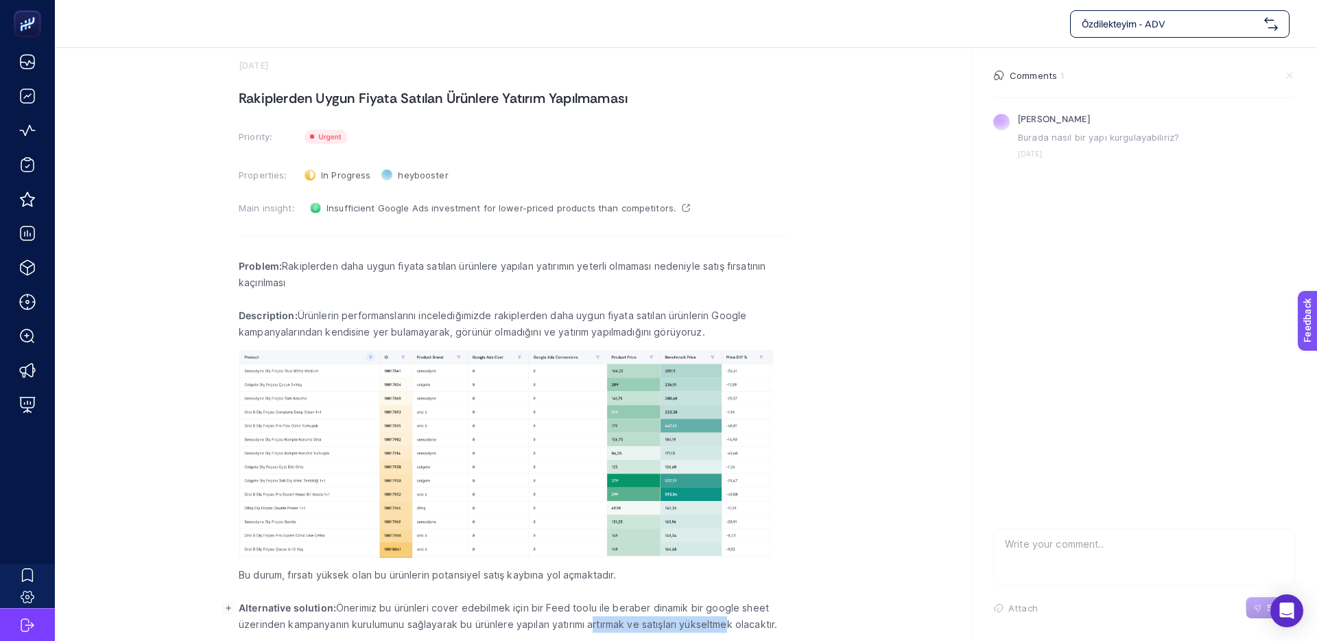
drag, startPoint x: 720, startPoint y: 626, endPoint x: 529, endPoint y: 624, distance: 190.8
click at [538, 624] on p "Alternative solution: Önerimiz bu ürünleri cover edebilmek için bir Feed toolu …" at bounding box center [513, 616] width 549 height 33
drag, startPoint x: 529, startPoint y: 624, endPoint x: 550, endPoint y: 624, distance: 20.6
click at [532, 624] on p "Alternative solution: Önerimiz bu ürünleri cover edebilmek için bir Feed toolu …" at bounding box center [513, 616] width 549 height 33
drag, startPoint x: 596, startPoint y: 624, endPoint x: 425, endPoint y: 624, distance: 170.1
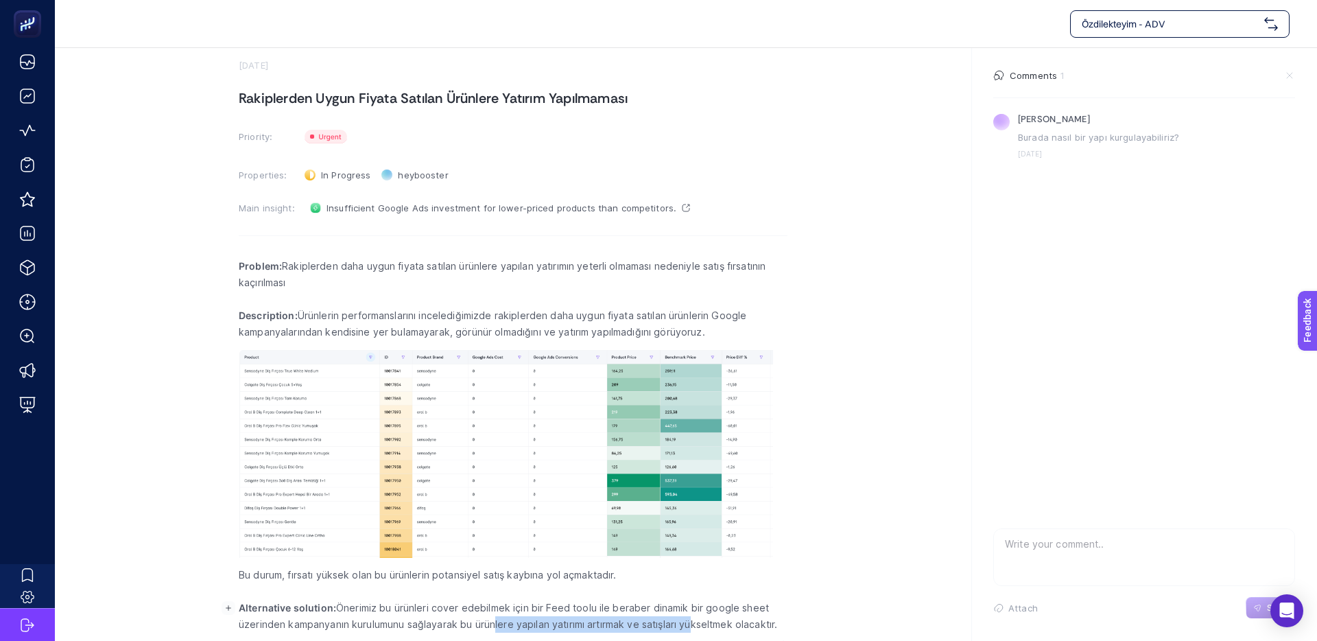
click at [473, 624] on p "Alternative solution: Önerimiz bu ürünleri cover edebilmek için bir Feed toolu …" at bounding box center [513, 616] width 549 height 33
click at [425, 624] on p "Alternative solution: Önerimiz bu ürünleri cover edebilmek için bir Feed toolu …" at bounding box center [513, 616] width 549 height 33
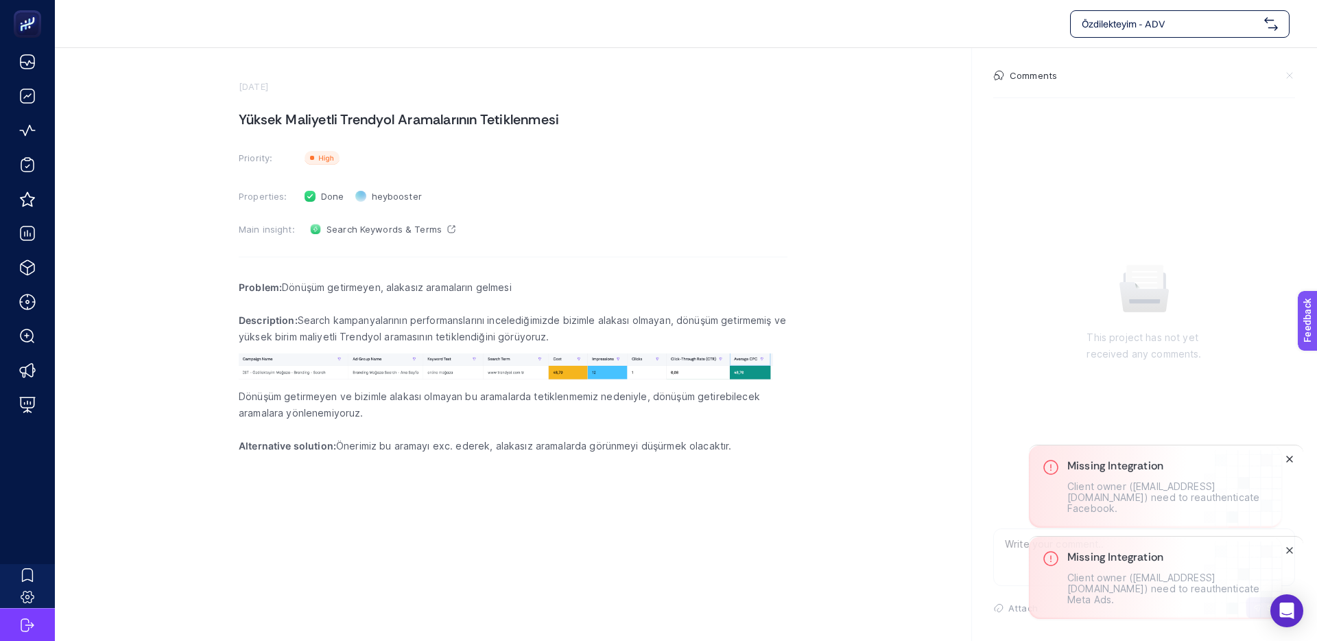
click at [1288, 459] on icon "Close" at bounding box center [1289, 459] width 11 height 11
click at [1291, 554] on icon "Close" at bounding box center [1289, 550] width 11 height 11
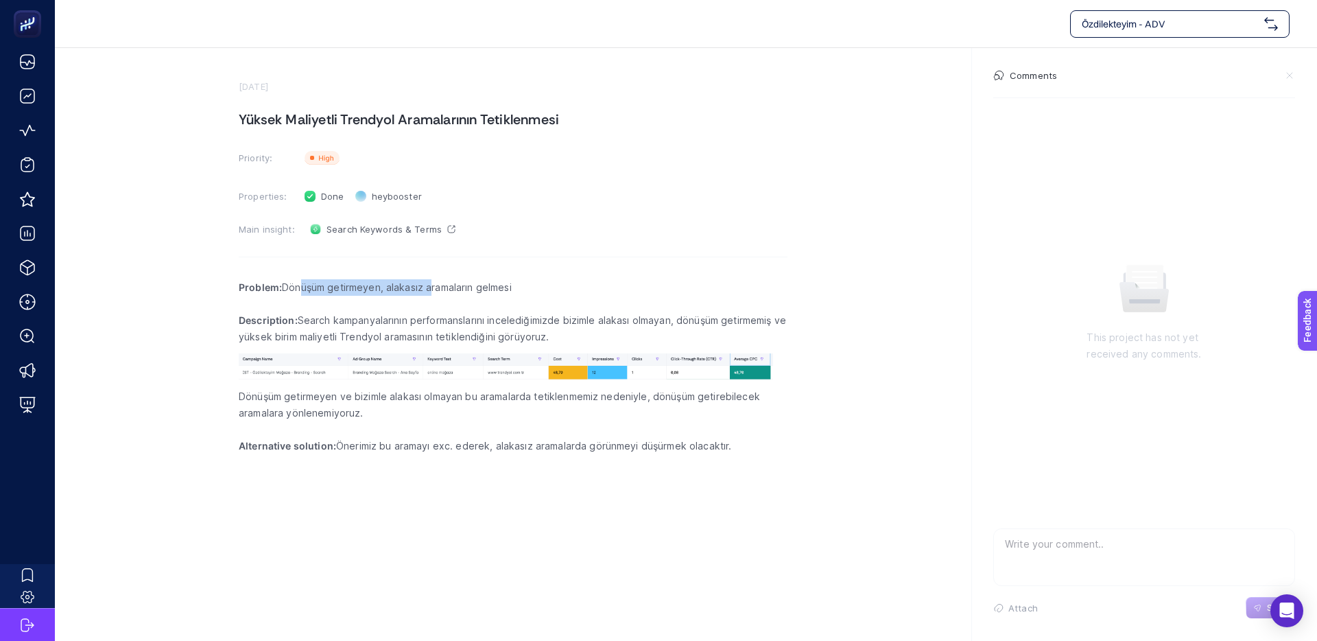
drag, startPoint x: 429, startPoint y: 290, endPoint x: 502, endPoint y: 287, distance: 72.1
click at [492, 287] on p "Problem: Dönüşüm getirmeyen, alakasız aramaların gelmesi" at bounding box center [513, 287] width 549 height 16
click at [502, 287] on p "Problem: Dönüşüm getirmeyen, alakasız aramaların gelmesi" at bounding box center [513, 287] width 549 height 16
click at [452, 285] on p "Problem: Dönüşüm getirmeyen, alakasız aramaların gelmesi" at bounding box center [513, 287] width 549 height 16
click at [443, 285] on p "Problem: Dönüşüm getirmeyen, alakasız aramaların gelmesi" at bounding box center [513, 287] width 549 height 16
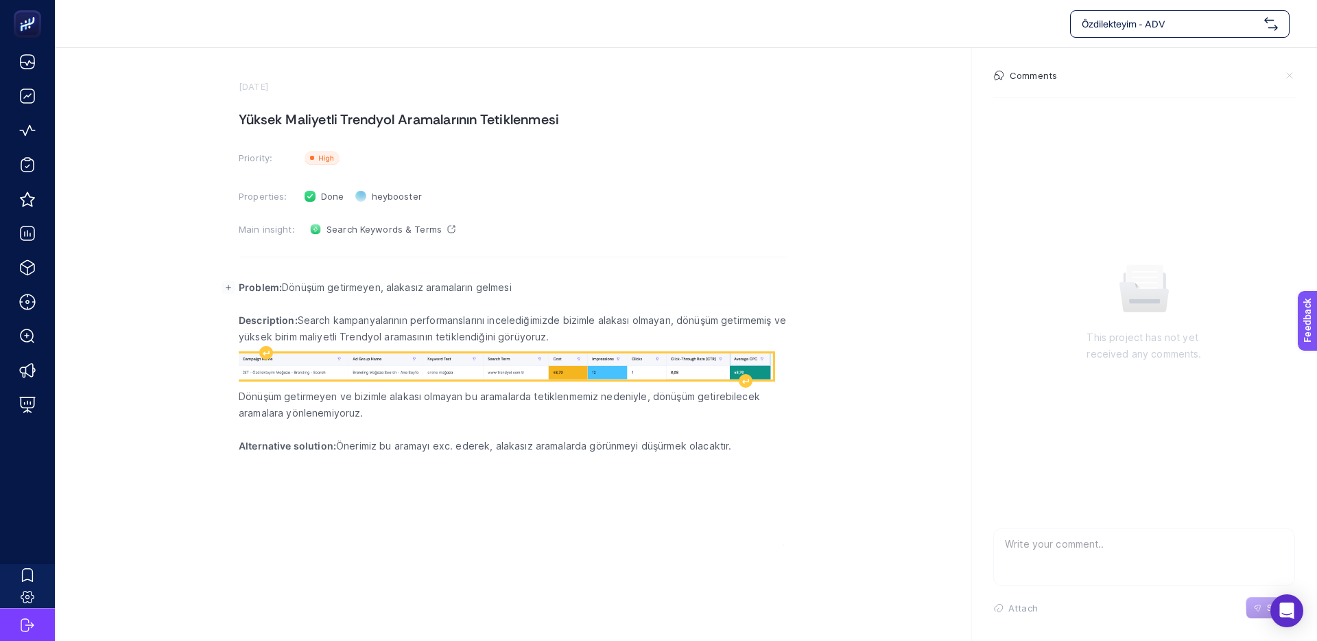
click at [408, 373] on img "Rich Text Editor. Editing area: main" at bounding box center [506, 366] width 534 height 26
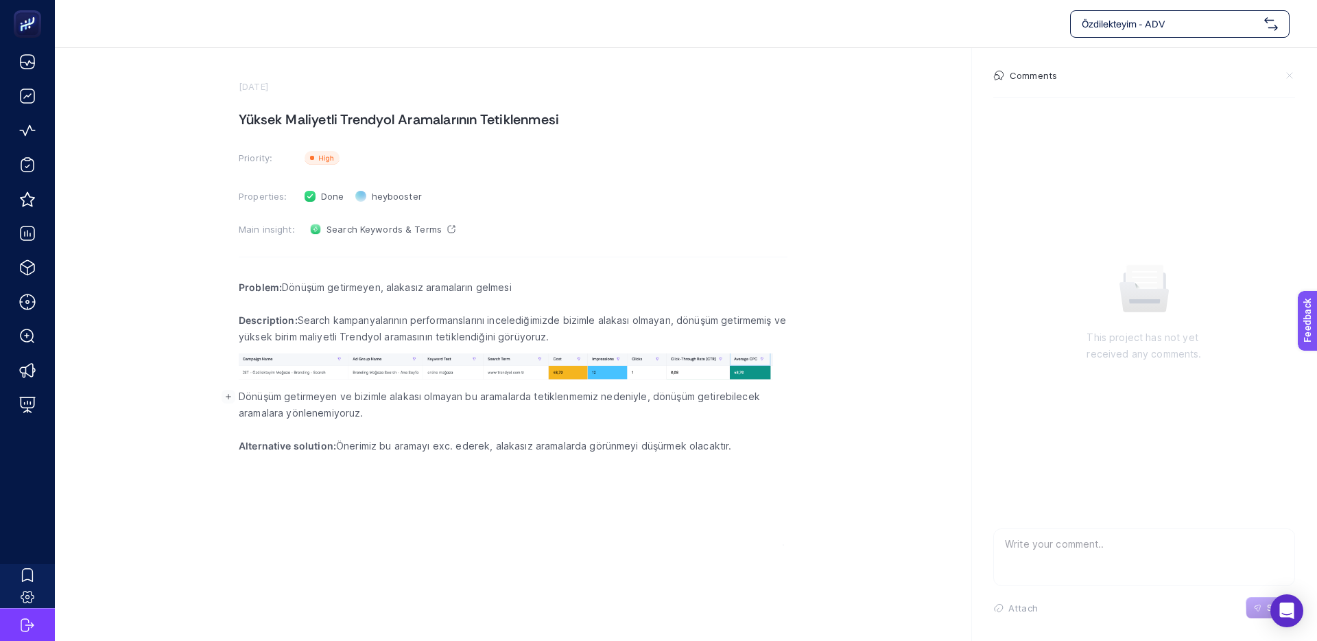
click at [289, 412] on p "Dönüşüm getirmeyen ve bizimle alakası olmayan bu aramalarda tetiklenmemiz neden…" at bounding box center [513, 404] width 549 height 33
drag, startPoint x: 311, startPoint y: 401, endPoint x: 508, endPoint y: 397, distance: 196.9
click at [508, 397] on p "Dönüşüm getirmeyen ve bizimle alakası olmayan bu aramalarda tetiklenmemiz neden…" at bounding box center [513, 404] width 549 height 33
click at [510, 397] on p "Dönüşüm getirmeyen ve bizimle alakası olmayan bu aramalarda tetiklenmemiz neden…" at bounding box center [513, 404] width 549 height 33
drag, startPoint x: 611, startPoint y: 397, endPoint x: 484, endPoint y: 394, distance: 127.6
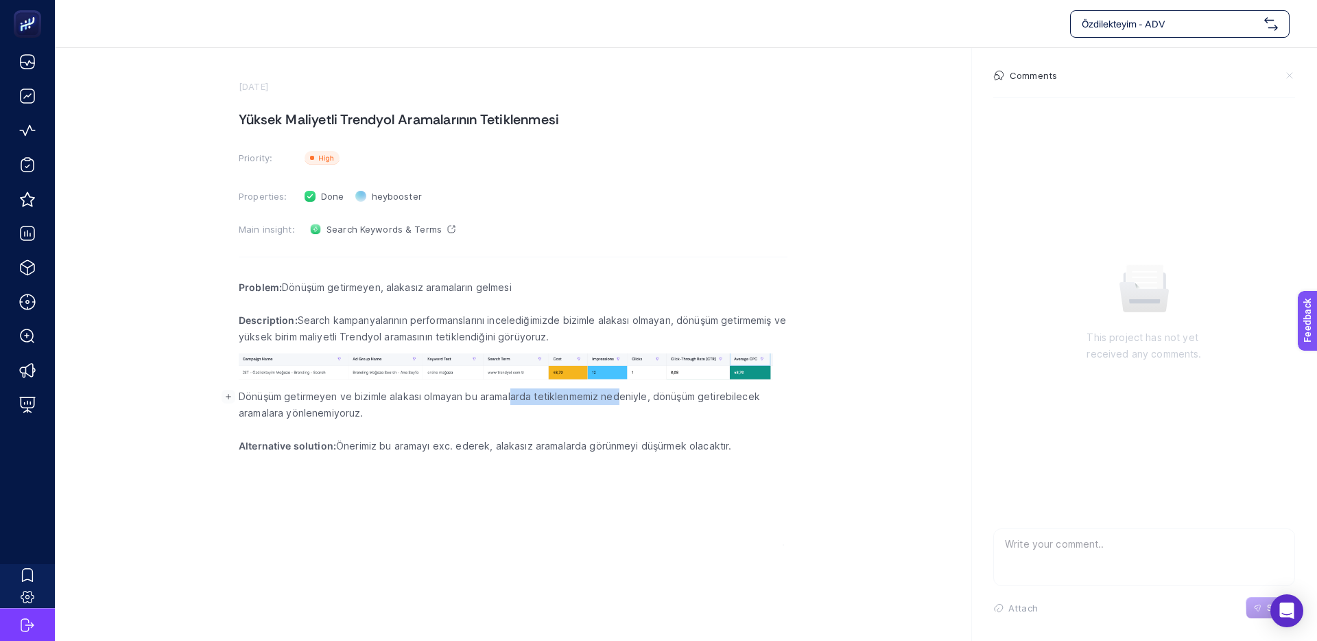
click at [509, 394] on p "Dönüşüm getirmeyen ve bizimle alakası olmayan bu aramalarda tetiklenmemiz neden…" at bounding box center [513, 404] width 549 height 33
click at [481, 394] on p "Dönüşüm getirmeyen ve bizimle alakası olmayan bu aramalarda tetiklenmemiz neden…" at bounding box center [513, 404] width 549 height 33
drag, startPoint x: 624, startPoint y: 396, endPoint x: 561, endPoint y: 393, distance: 63.9
click at [561, 393] on p "Dönüşüm getirmeyen ve bizimle alakası olmayan bu aramalarda tetiklenmemiz neden…" at bounding box center [513, 404] width 549 height 33
drag, startPoint x: 534, startPoint y: 394, endPoint x: 478, endPoint y: 395, distance: 56.3
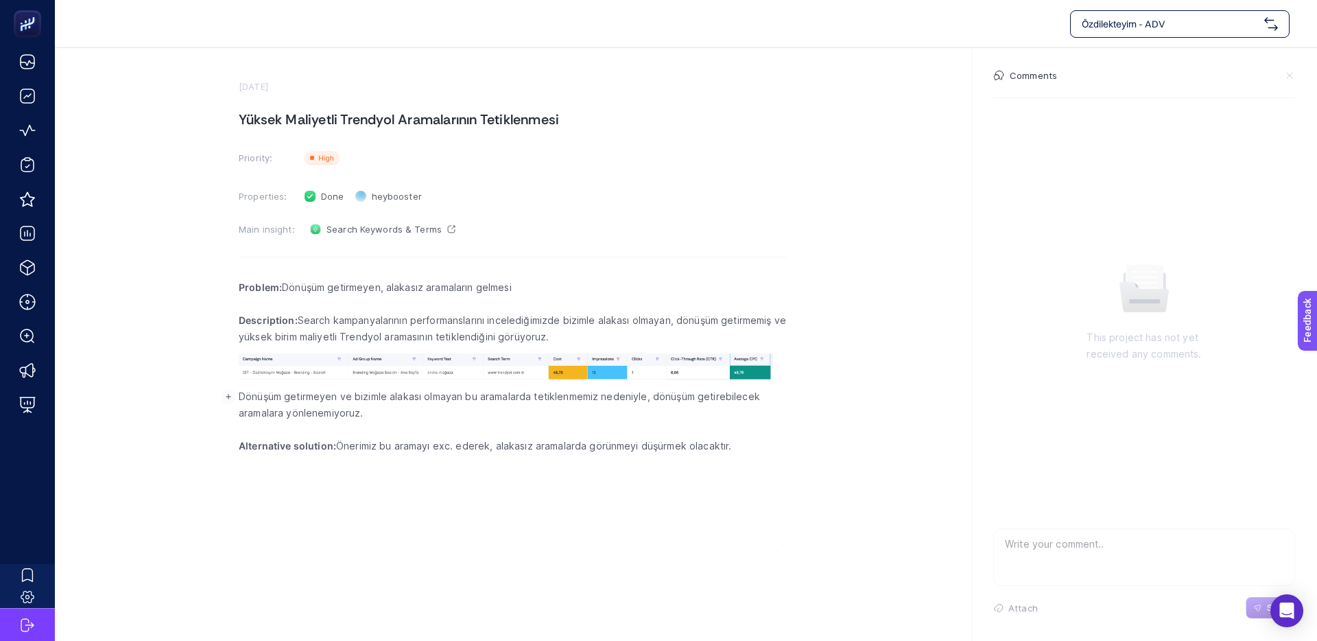
click at [534, 394] on p "Dönüşüm getirmeyen ve bizimle alakası olmayan bu aramalarda tetiklenmemiz neden…" at bounding box center [513, 404] width 549 height 33
drag, startPoint x: 401, startPoint y: 395, endPoint x: 709, endPoint y: 397, distance: 308.1
click at [705, 397] on p "Dönüşüm getirmeyen ve bizimle alakası olmayan bu aramalarda tetiklenmemiz neden…" at bounding box center [513, 404] width 549 height 33
drag, startPoint x: 725, startPoint y: 397, endPoint x: 354, endPoint y: 394, distance: 370.5
click at [357, 394] on p "Dönüşüm getirmeyen ve bizimle alakası olmayan bu aramalarda tetiklenmemiz neden…" at bounding box center [513, 404] width 549 height 33
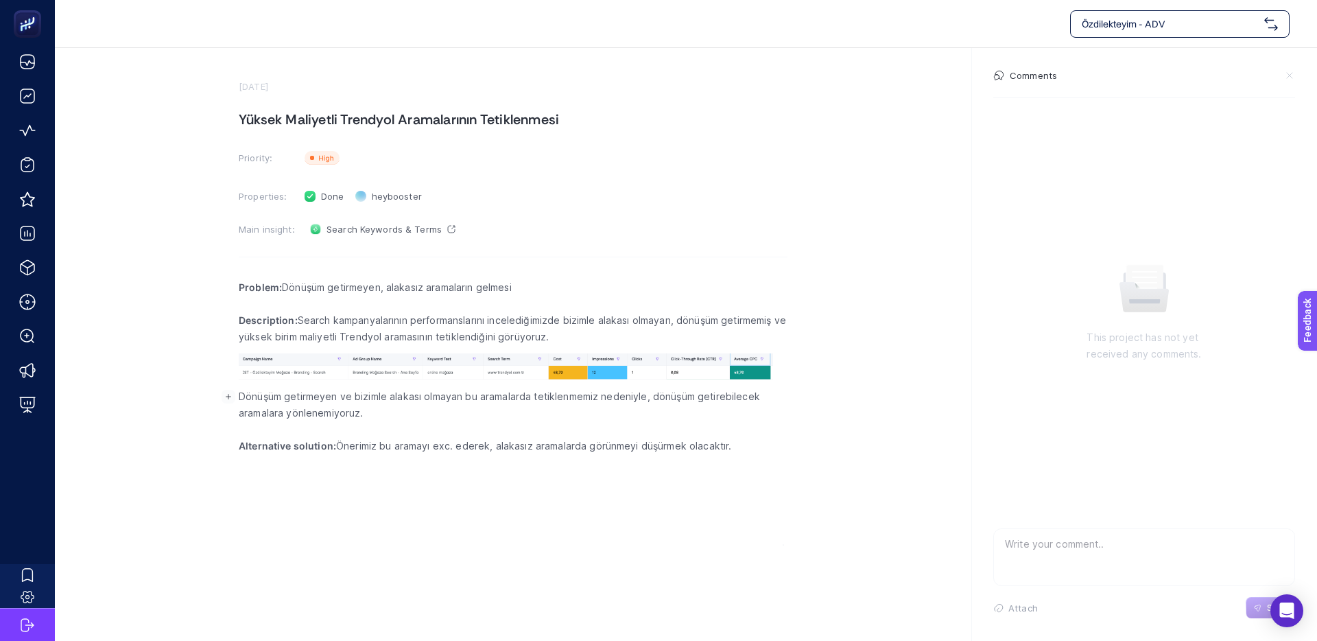
click at [353, 394] on p "Dönüşüm getirmeyen ve bizimle alakası olmayan bu aramalarda tetiklenmemiz neden…" at bounding box center [513, 404] width 549 height 33
drag, startPoint x: 296, startPoint y: 397, endPoint x: 667, endPoint y: 397, distance: 371.2
click at [641, 397] on p "Dönüşüm getirmeyen ve bizimle alakası olmayan bu aramalarda tetiklenmemiz neden…" at bounding box center [513, 404] width 549 height 33
drag, startPoint x: 678, startPoint y: 397, endPoint x: 726, endPoint y: 397, distance: 48.0
click at [678, 397] on p "Dönüşüm getirmeyen ve bizimle alakası olmayan bu aramalarda tetiklenmemiz neden…" at bounding box center [513, 404] width 549 height 33
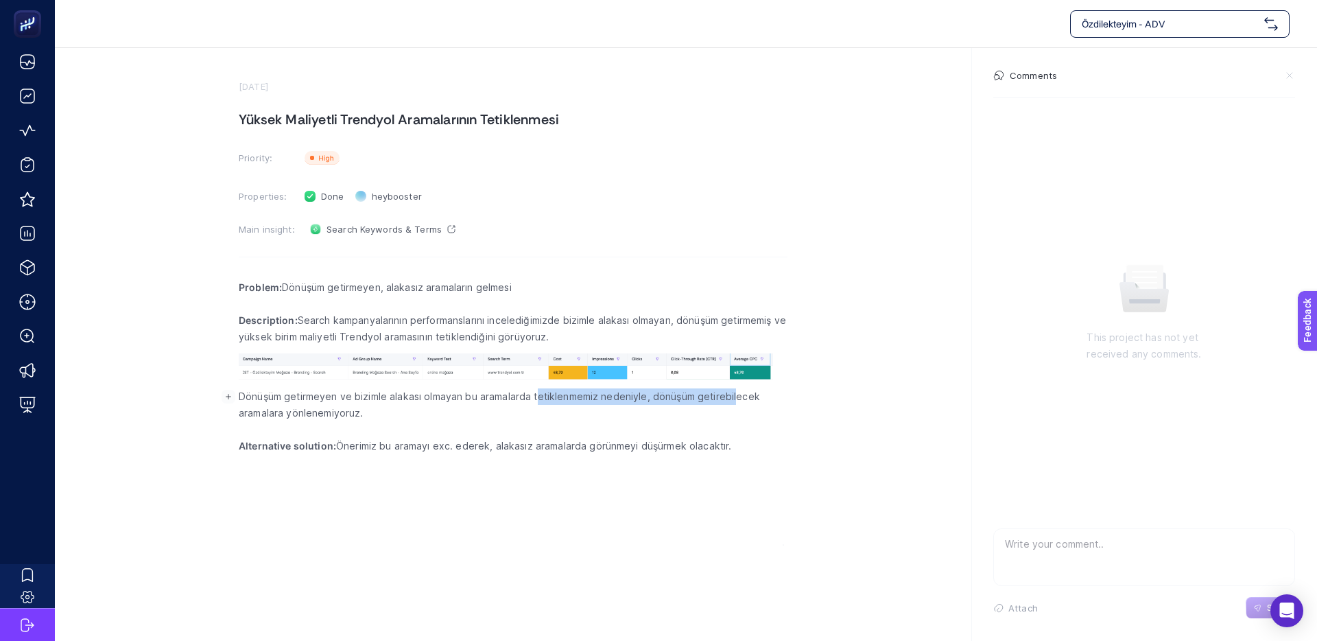
drag, startPoint x: 736, startPoint y: 397, endPoint x: 539, endPoint y: 397, distance: 197.6
click at [539, 397] on p "Dönüşüm getirmeyen ve bizimle alakası olmayan bu aramalarda tetiklenmemiz neden…" at bounding box center [513, 404] width 549 height 33
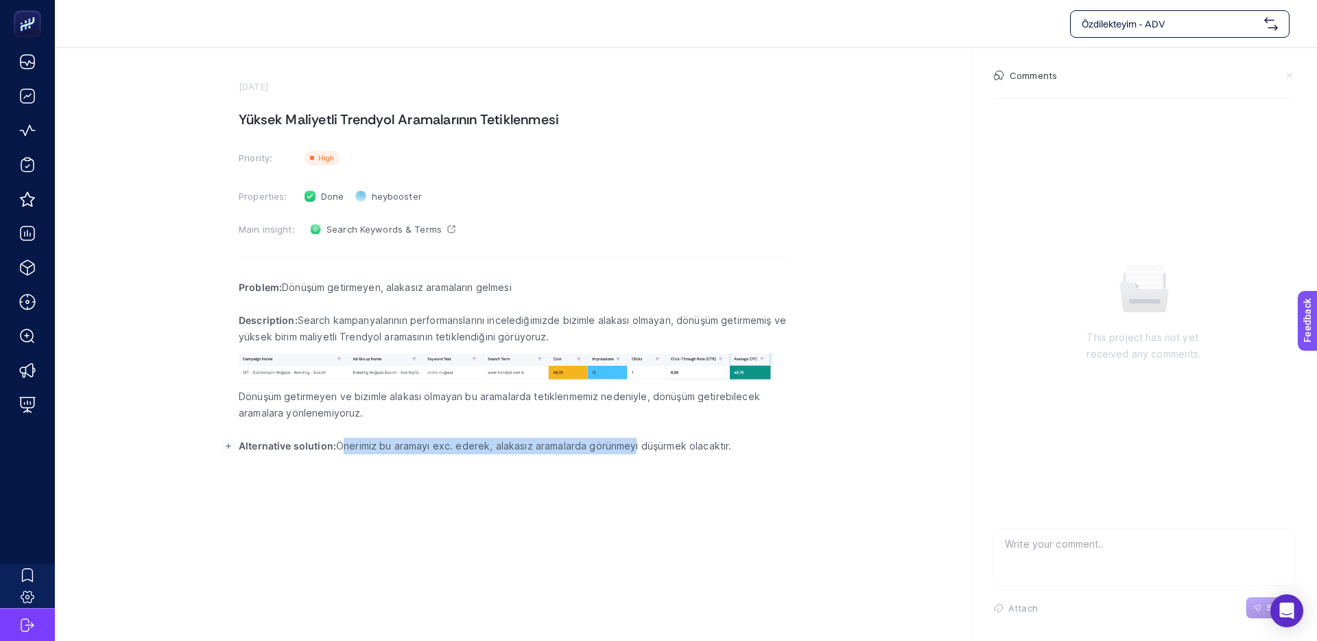
drag, startPoint x: 405, startPoint y: 447, endPoint x: 638, endPoint y: 445, distance: 233.3
click at [637, 445] on p "Alternative solution: Önerimiz bu aramayı exc. ederek, alakasız aramalarda görü…" at bounding box center [513, 446] width 549 height 16
click at [638, 445] on p "Alternative solution: Önerimiz bu aramayı exc. ederek, alakasız aramalarda görü…" at bounding box center [513, 446] width 549 height 16
drag, startPoint x: 709, startPoint y: 445, endPoint x: 524, endPoint y: 444, distance: 184.6
click at [524, 444] on p "Alternative solution: Önerimiz bu aramayı exc. ederek, alakasız aramalarda görü…" at bounding box center [513, 446] width 549 height 16
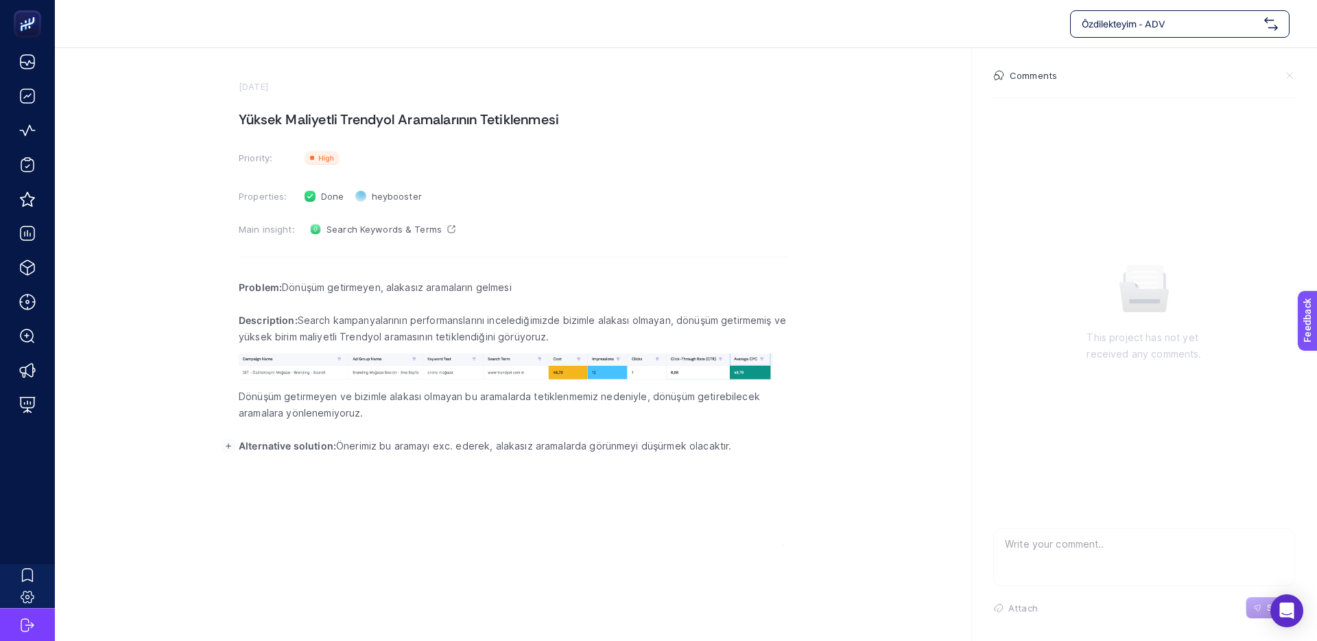
click at [524, 444] on p "Alternative solution: Önerimiz bu aramayı exc. ederek, alakasız aramalarda görü…" at bounding box center [513, 446] width 549 height 16
drag, startPoint x: 729, startPoint y: 445, endPoint x: 335, endPoint y: 442, distance: 394.5
click at [335, 442] on p "Alternative solution: Önerimiz bu aramayı exc. ederek, alakasız aramalarda görü…" at bounding box center [513, 446] width 549 height 16
drag, startPoint x: 338, startPoint y: 444, endPoint x: 731, endPoint y: 445, distance: 392.4
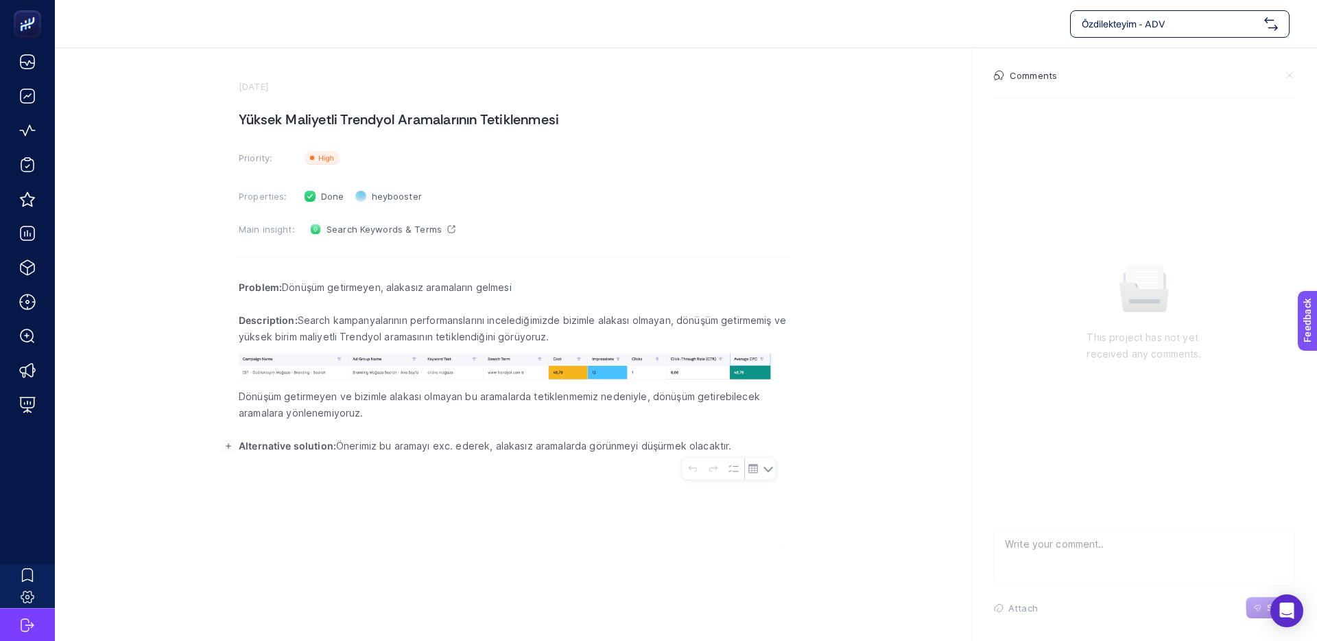
click at [814, 447] on section "September 10, 2025 Yüksek Maliyetli Trendyol Aramalarının Tetiklenmesi Priority…" at bounding box center [686, 296] width 1262 height 497
click at [700, 442] on p "Alternative solution: Önerimiz bu aramayı exc. ederek, alakasız aramalarda görü…" at bounding box center [513, 446] width 549 height 16
drag, startPoint x: 749, startPoint y: 447, endPoint x: 335, endPoint y: 446, distance: 414.4
click at [335, 446] on p "Alternative solution: Önerimiz bu aramayı exc. ederek, alakasız aramalarda görü…" at bounding box center [513, 446] width 549 height 16
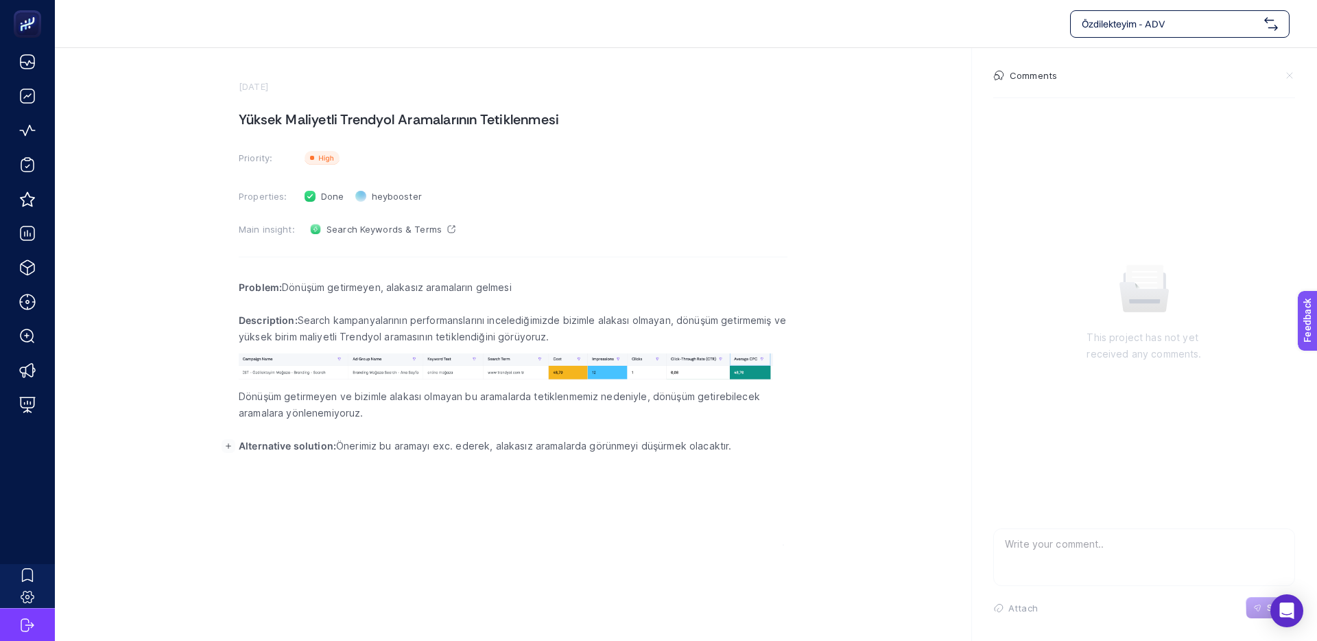
drag, startPoint x: 342, startPoint y: 445, endPoint x: 750, endPoint y: 446, distance: 408.2
click at [754, 446] on p "Alternative solution: Önerimiz bu aramayı exc. ederek, alakasız aramalarda görü…" at bounding box center [513, 446] width 549 height 16
click at [715, 446] on p "Alternative solution: Önerimiz bu aramayı exc. ederek, alakasız aramalarda görü…" at bounding box center [513, 446] width 549 height 16
drag, startPoint x: 751, startPoint y: 446, endPoint x: 340, endPoint y: 443, distance: 411.0
click at [340, 443] on p "Alternative solution: Önerimiz bu aramayı exc. ederek, alakasız aramalarda görü…" at bounding box center [513, 446] width 549 height 16
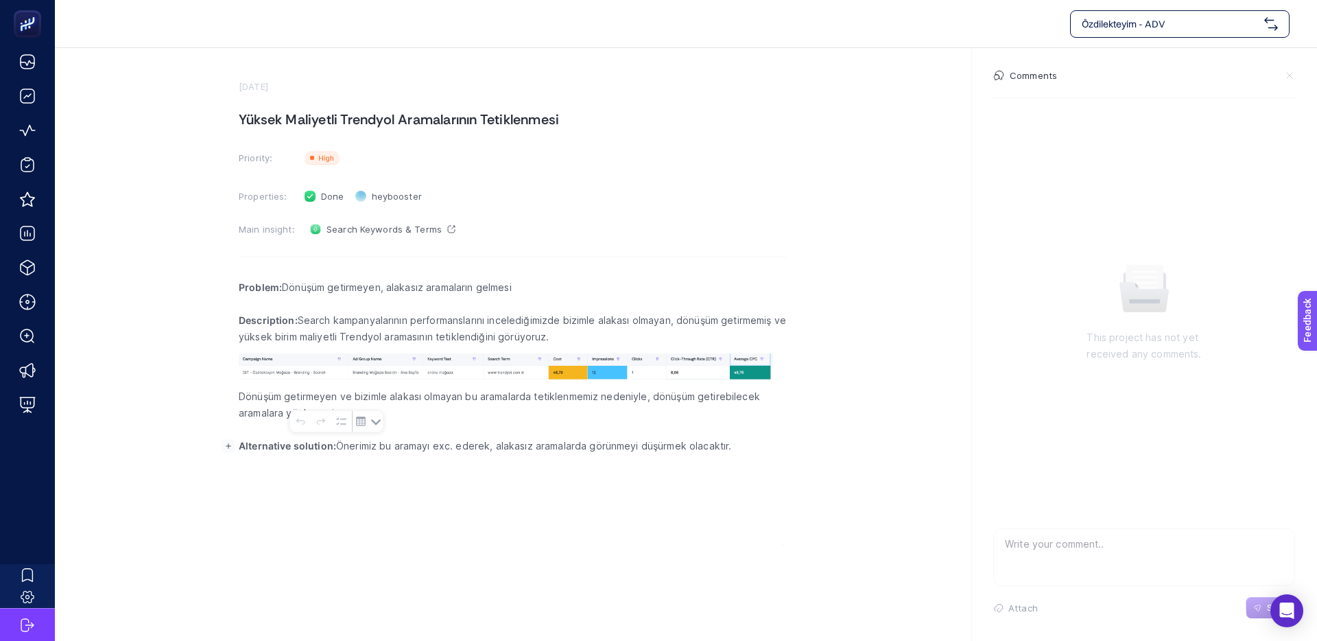
click at [340, 443] on p "Alternative solution: Önerimiz bu aramayı exc. ederek, alakasız aramalarda görü…" at bounding box center [513, 446] width 549 height 16
click at [756, 458] on body "Özdilekteyim - ADV September 10, 2025 Yüksek Maliyetli Trendyol Aramalarının Te…" at bounding box center [658, 320] width 1317 height 641
click at [657, 451] on p "Alternative solution: Önerimiz bu aramayı exc. ederek, alakasız aramalarda görü…" at bounding box center [513, 446] width 549 height 16
drag, startPoint x: 635, startPoint y: 449, endPoint x: 340, endPoint y: 440, distance: 295.2
click at [340, 440] on p "Alternative solution: Önerimiz bu aramayı exc. ederek, alakasız aramalarda görü…" at bounding box center [513, 446] width 549 height 16
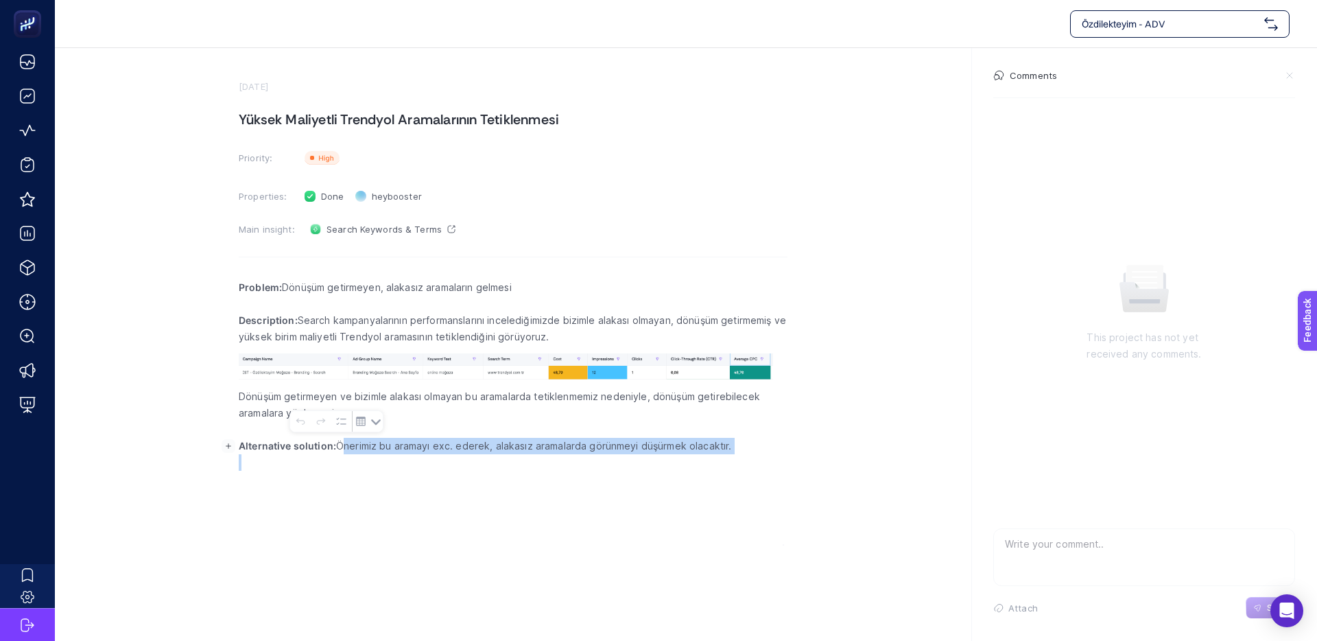
click at [340, 443] on p "Alternative solution: Önerimiz bu aramayı exc. ederek, alakasız aramalarda görü…" at bounding box center [513, 446] width 549 height 16
drag, startPoint x: 341, startPoint y: 445, endPoint x: 730, endPoint y: 449, distance: 389.0
click at [730, 449] on p "Alternative solution: Önerimiz bu aramayı exc. ederek, alakasız aramalarda görü…" at bounding box center [513, 446] width 549 height 16
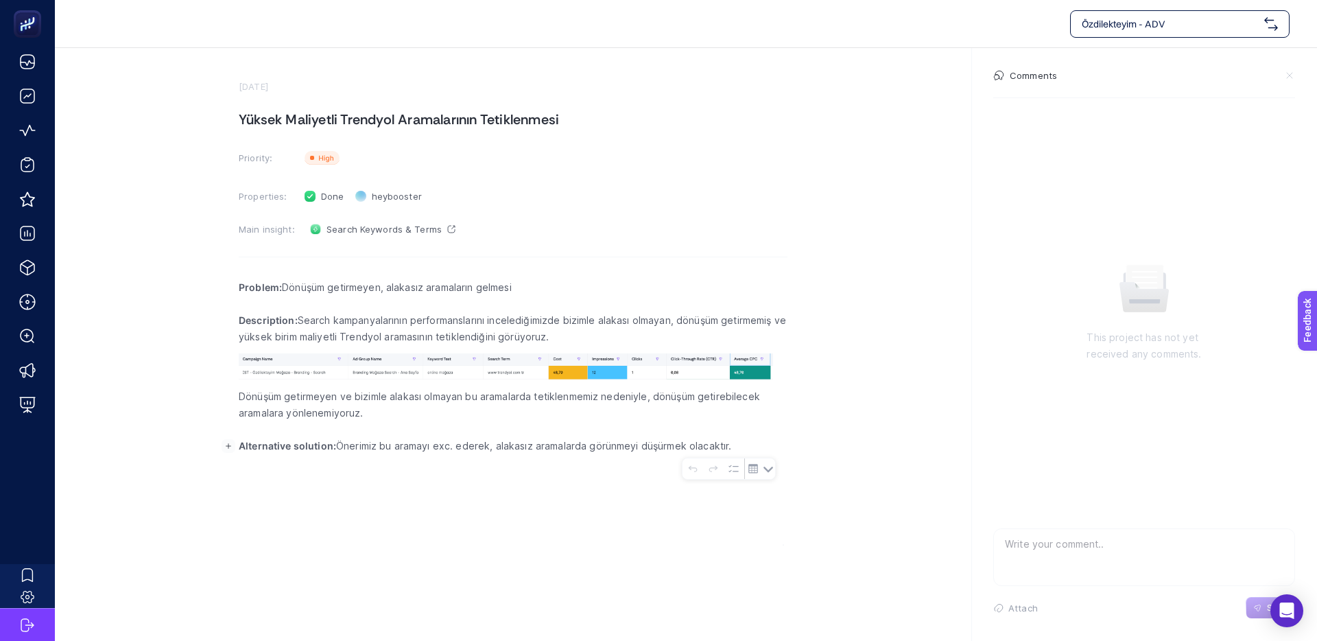
click at [686, 446] on p "Alternative solution: Önerimiz bu aramayı exc. ederek, alakasız aramalarda görü…" at bounding box center [513, 446] width 549 height 16
drag, startPoint x: 663, startPoint y: 447, endPoint x: 338, endPoint y: 443, distance: 325.2
click at [338, 443] on p "Alternative solution: Önerimiz bu aramayı exc. ederek, alakasız aramalarda görü…" at bounding box center [513, 446] width 549 height 16
drag, startPoint x: 338, startPoint y: 446, endPoint x: 765, endPoint y: 455, distance: 426.8
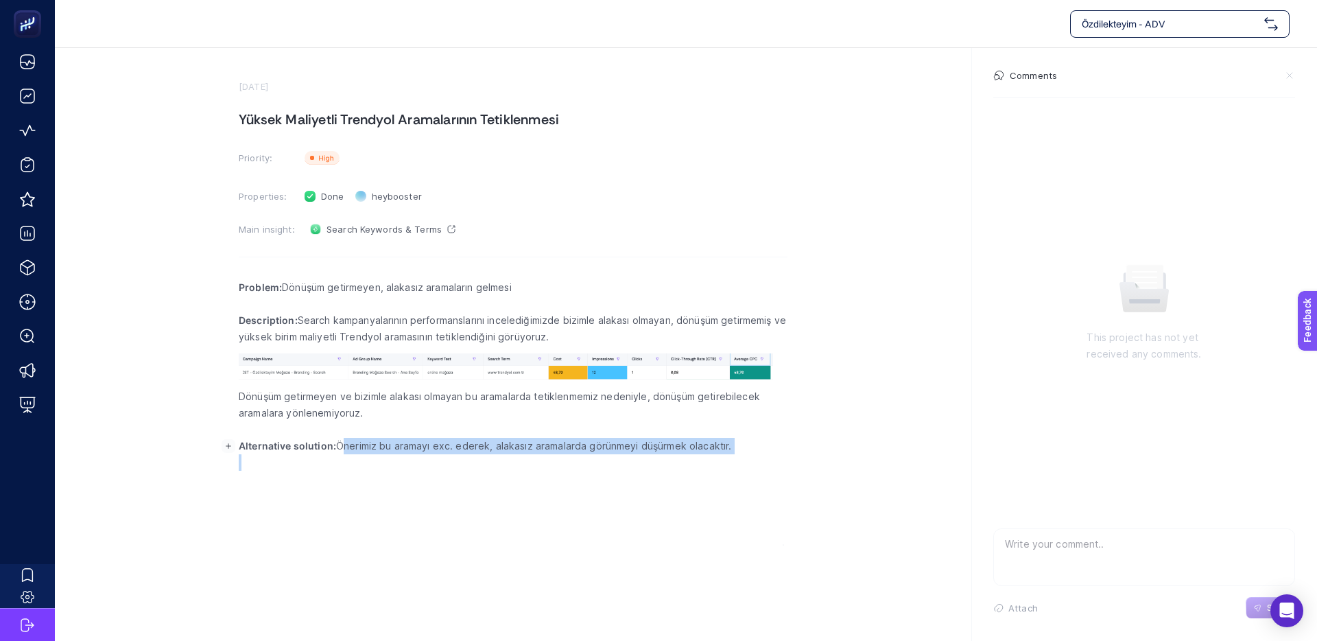
click at [765, 455] on div "Problem: Dönüşüm getirmeyen, alakasız aramaların gelmesi Description: Search ka…" at bounding box center [513, 407] width 549 height 274
click at [677, 449] on p "Alternative solution: Önerimiz bu aramayı exc. ederek, alakasız aramalarda görü…" at bounding box center [513, 446] width 549 height 16
drag, startPoint x: 747, startPoint y: 447, endPoint x: 336, endPoint y: 442, distance: 411.0
click at [336, 442] on p "Alternative solution: Önerimiz bu aramayı exc. ederek, alakasız aramalarda görü…" at bounding box center [513, 446] width 549 height 16
click at [337, 443] on p "Alternative solution: Önerimiz bu aramayı exc. ederek, alakasız aramalarda görü…" at bounding box center [513, 446] width 549 height 16
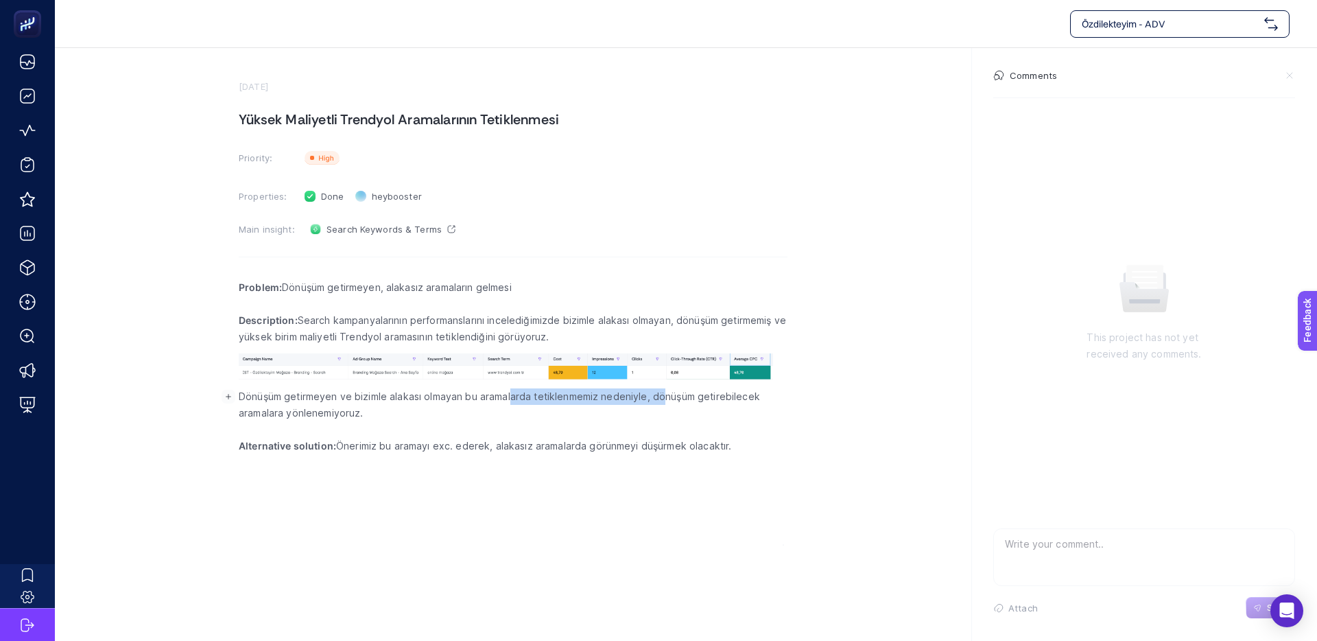
drag, startPoint x: 549, startPoint y: 396, endPoint x: 670, endPoint y: 397, distance: 120.8
click at [670, 397] on p "Dönüşüm getirmeyen ve bizimle alakası olmayan bu aramalarda tetiklenmemiz neden…" at bounding box center [513, 404] width 549 height 33
drag, startPoint x: 670, startPoint y: 397, endPoint x: 677, endPoint y: 397, distance: 7.5
click at [670, 397] on p "Dönüşüm getirmeyen ve bizimle alakası olmayan bu aramalarda tetiklenmemiz neden…" at bounding box center [513, 404] width 549 height 33
drag, startPoint x: 729, startPoint y: 398, endPoint x: 628, endPoint y: 398, distance: 100.9
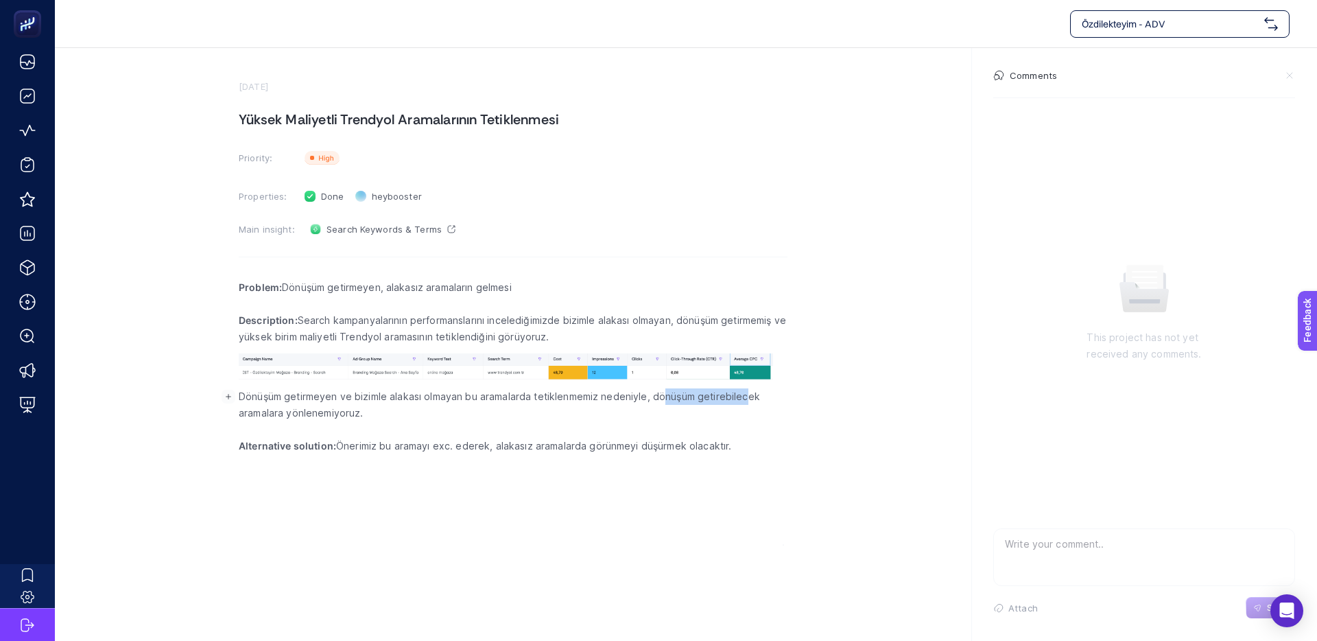
click at [628, 398] on p "Dönüşüm getirmeyen ve bizimle alakası olmayan bu aramalarda tetiklenmemiz neden…" at bounding box center [513, 404] width 549 height 33
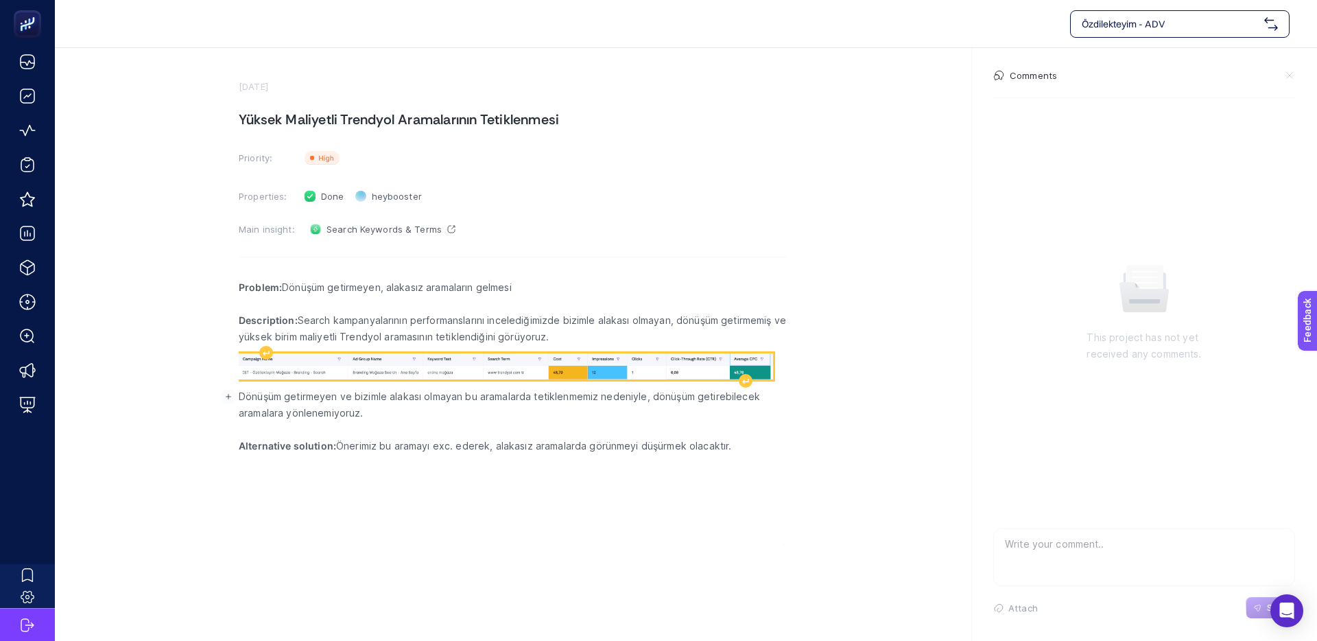
click at [336, 371] on img "Rich Text Editor. Editing area: main" at bounding box center [506, 366] width 534 height 26
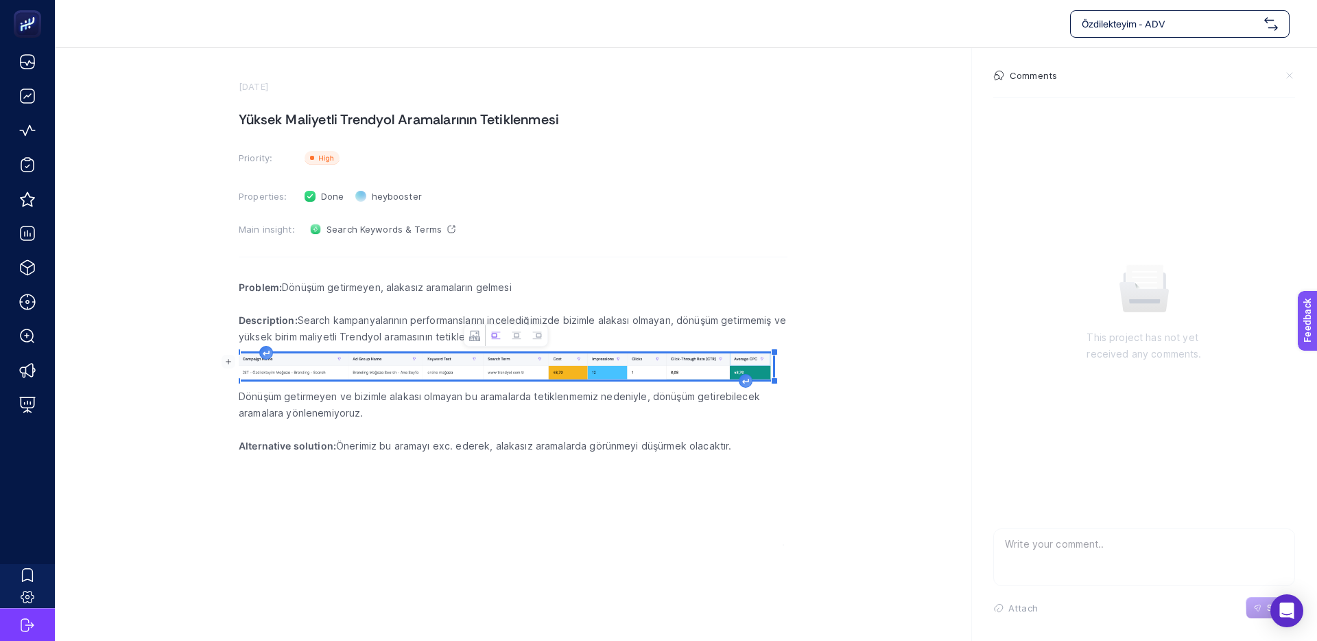
click at [309, 411] on p "Dönüşüm getirmeyen ve bizimle alakası olmayan bu aramalarda tetiklenmemiz neden…" at bounding box center [513, 404] width 549 height 33
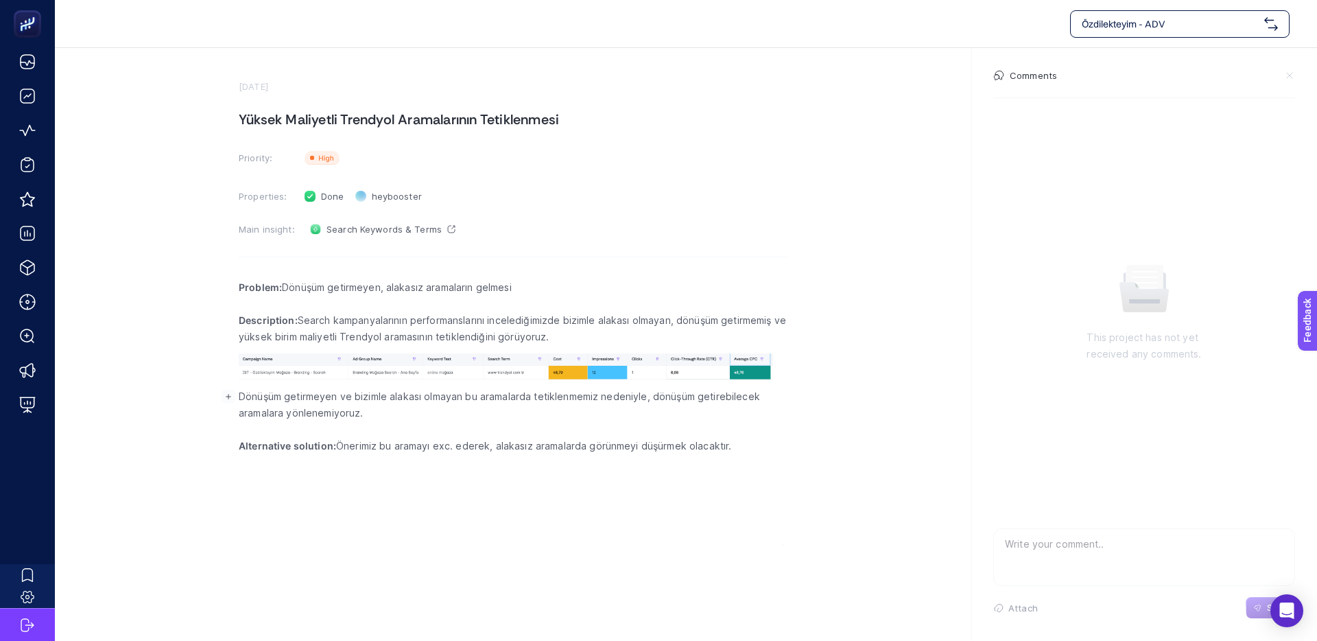
click at [323, 418] on p "Dönüşüm getirmeyen ve bizimle alakası olmayan bu aramalarda tetiklenmemiz neden…" at bounding box center [513, 404] width 549 height 33
drag, startPoint x: 329, startPoint y: 396, endPoint x: 450, endPoint y: 390, distance: 120.9
click at [423, 392] on p "Dönüşüm getirmeyen ve bizimle alakası olmayan bu aramalarda tetiklenmemiz neden…" at bounding box center [513, 404] width 549 height 33
click at [456, 390] on p "Dönüşüm getirmeyen ve bizimle alakası olmayan bu aramalarda tetiklenmemiz neden…" at bounding box center [513, 404] width 549 height 33
drag, startPoint x: 426, startPoint y: 397, endPoint x: 412, endPoint y: 397, distance: 13.7
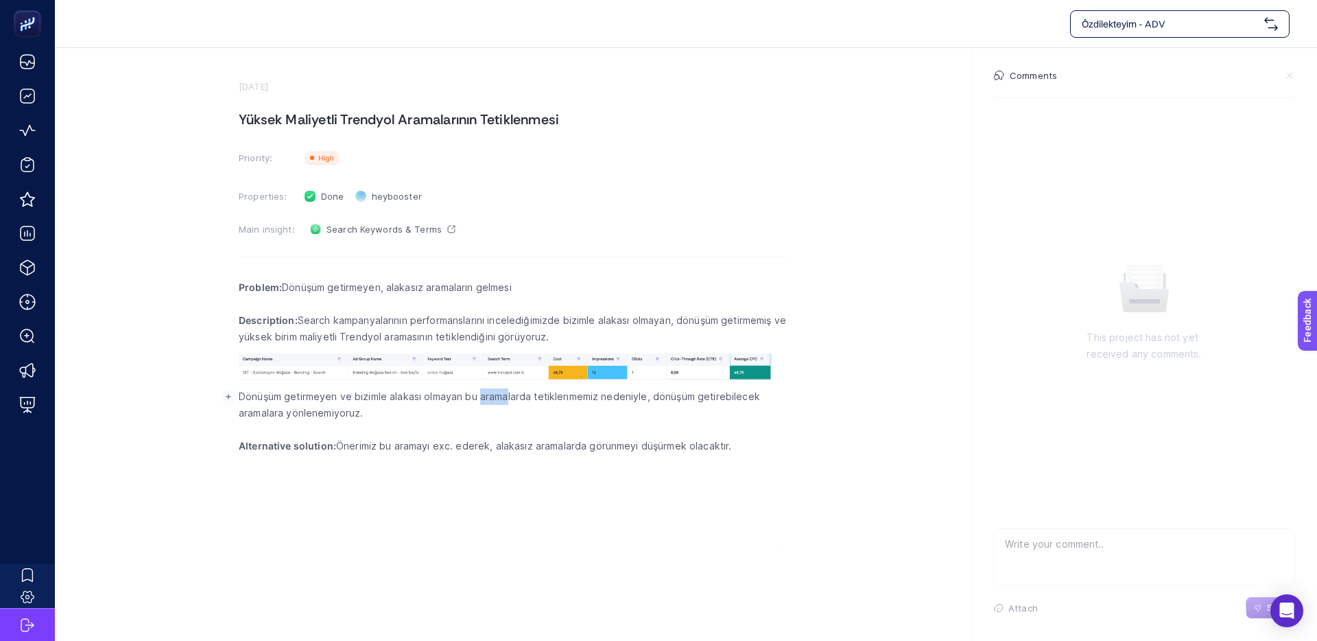
click at [420, 397] on p "Dönüşüm getirmeyen ve bizimle alakası olmayan bu aramalarda tetiklenmemiz neden…" at bounding box center [513, 404] width 549 height 33
click at [403, 397] on p "Dönüşüm getirmeyen ve bizimle alakası olmayan bu aramalarda tetiklenmemiz neden…" at bounding box center [513, 404] width 549 height 33
drag, startPoint x: 388, startPoint y: 401, endPoint x: 591, endPoint y: 396, distance: 203.1
click at [591, 396] on p "Dönüşüm getirmeyen ve bizimle alakası olmayan bu aramalarda tetiklenmemiz neden…" at bounding box center [513, 404] width 549 height 33
click at [590, 396] on p "Dönüşüm getirmeyen ve bizimle alakası olmayan bu aramalarda tetiklenmemiz neden…" at bounding box center [513, 404] width 549 height 33
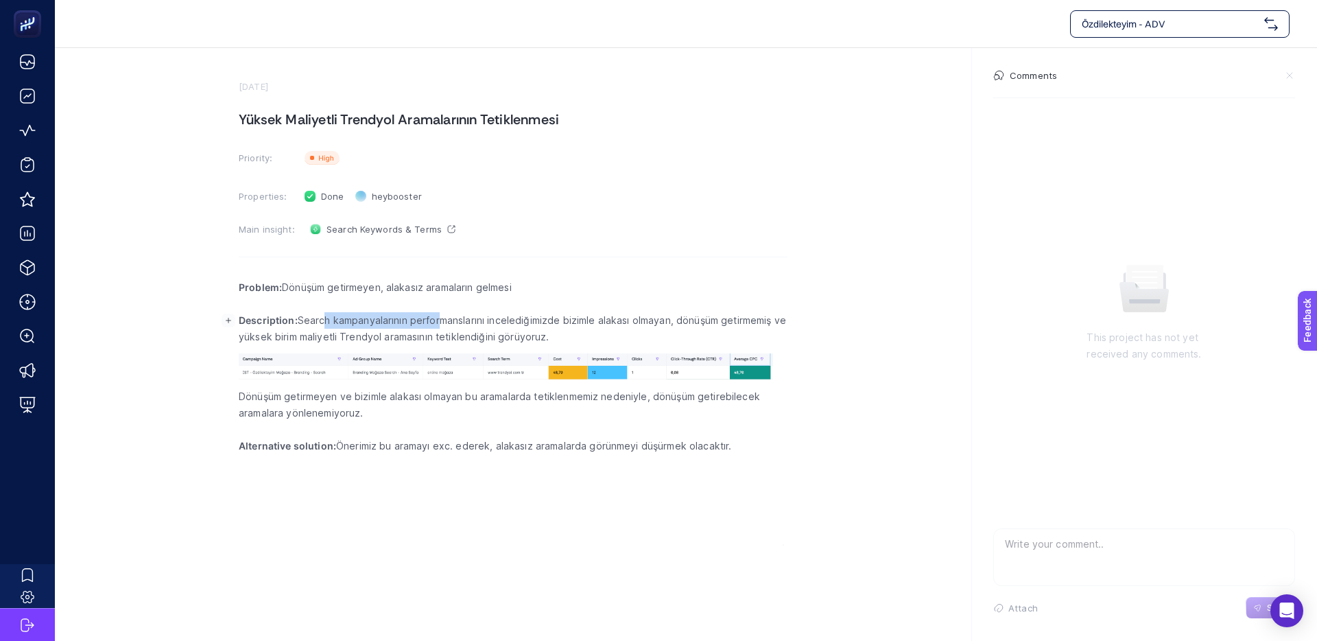
drag, startPoint x: 403, startPoint y: 320, endPoint x: 493, endPoint y: 319, distance: 90.6
click at [490, 319] on p "Description: Search kampanyalarının performanslarını incelediğimizde bizimle al…" at bounding box center [513, 328] width 549 height 33
drag, startPoint x: 493, startPoint y: 319, endPoint x: 534, endPoint y: 322, distance: 41.3
click at [493, 319] on p "Description: Search kampanyalarının performanslarını incelediğimizde bizimle al…" at bounding box center [513, 328] width 549 height 33
drag, startPoint x: 493, startPoint y: 321, endPoint x: 392, endPoint y: 320, distance: 100.2
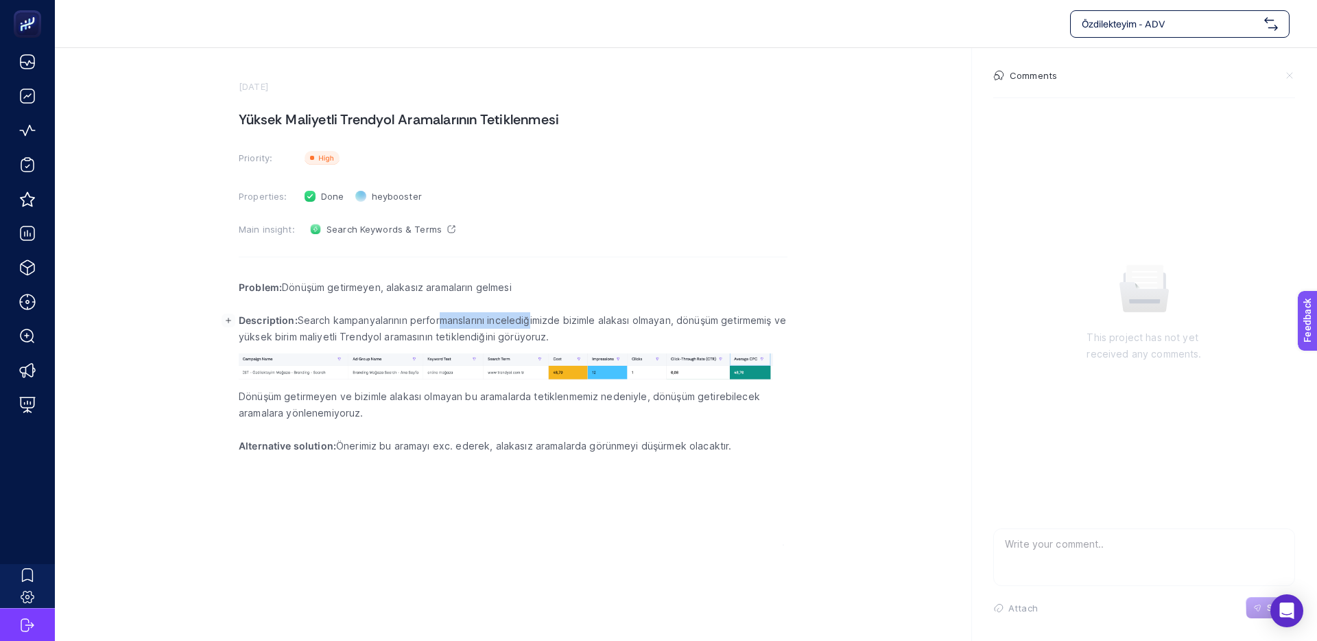
click at [404, 320] on p "Description: Search kampanyalarının performanslarını incelediğimizde bizimle al…" at bounding box center [513, 328] width 549 height 33
click at [392, 320] on p "Description: Search kampanyalarının performanslarını incelediğimizde bizimle al…" at bounding box center [513, 328] width 549 height 33
drag, startPoint x: 362, startPoint y: 322, endPoint x: 548, endPoint y: 318, distance: 186.7
click at [525, 319] on p "Description: Search kampanyalarının performanslarını incelediğimizde bizimle al…" at bounding box center [513, 328] width 549 height 33
click at [548, 318] on p "Description: Search kampanyalarının performanslarını incelediğimizde bizimle al…" at bounding box center [513, 328] width 549 height 33
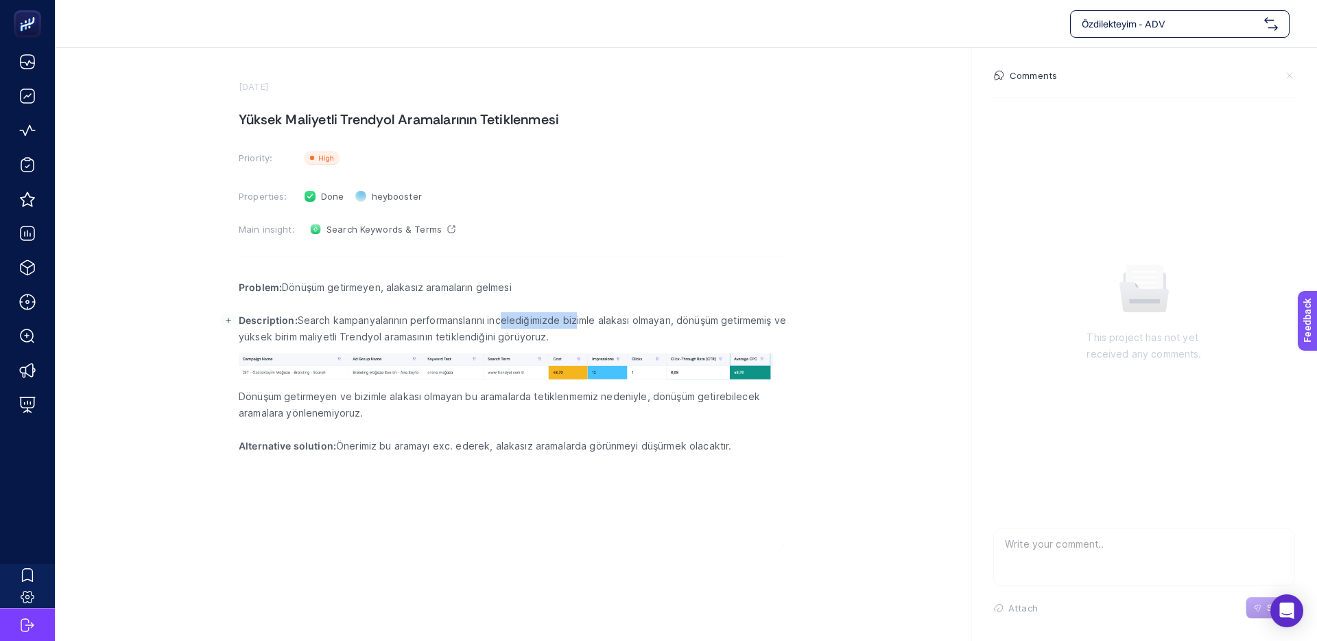
click at [493, 319] on p "Description: Search kampanyalarının performanslarını incelediğimizde bizimle al…" at bounding box center [513, 328] width 549 height 33
click at [491, 319] on p "Description: Search kampanyalarının performanslarını incelediğimizde bizimle al…" at bounding box center [513, 328] width 549 height 33
click at [337, 202] on div "Done Status" at bounding box center [324, 196] width 51 height 22
drag, startPoint x: 572, startPoint y: 183, endPoint x: 565, endPoint y: 185, distance: 7.0
click at [572, 183] on section "September 10, 2025 Yüksek Maliyetli Trendyol Aramalarının Tetiklenmesi Priority…" at bounding box center [513, 313] width 549 height 464
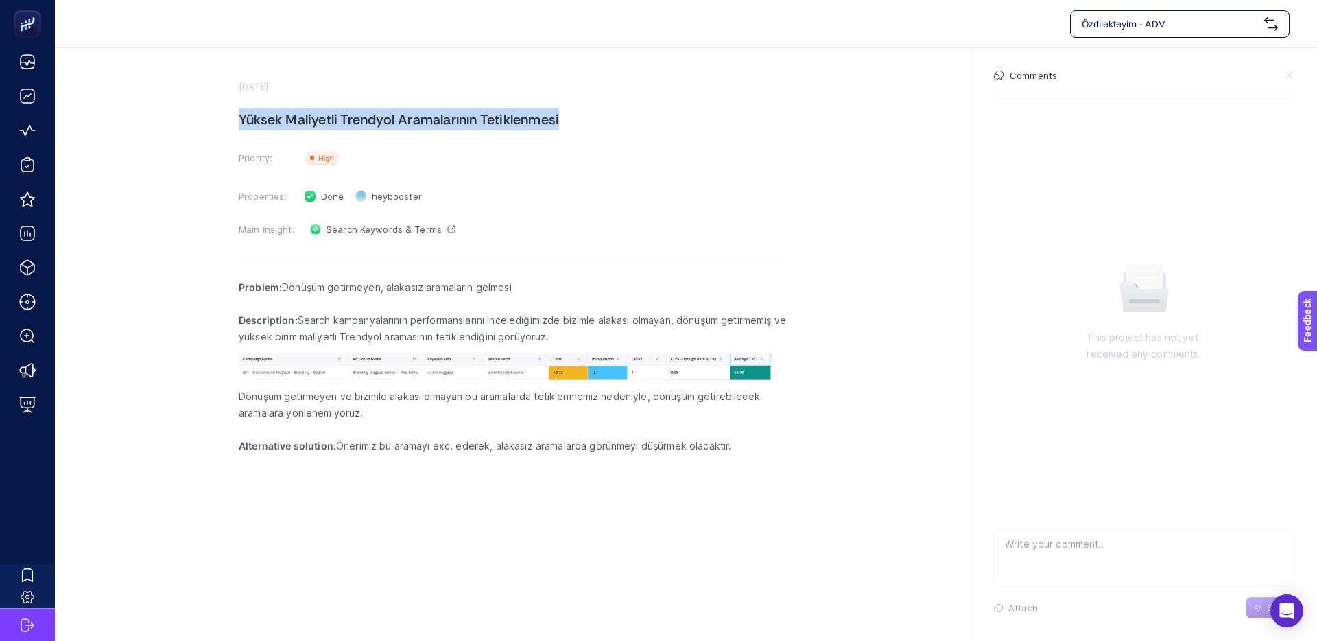
drag, startPoint x: 381, startPoint y: 118, endPoint x: 211, endPoint y: 119, distance: 170.2
click at [211, 119] on section "September 10, 2025 Yüksek Maliyetli Trendyol Aramalarının Tetiklenmesi Priority…" at bounding box center [686, 296] width 1262 height 497
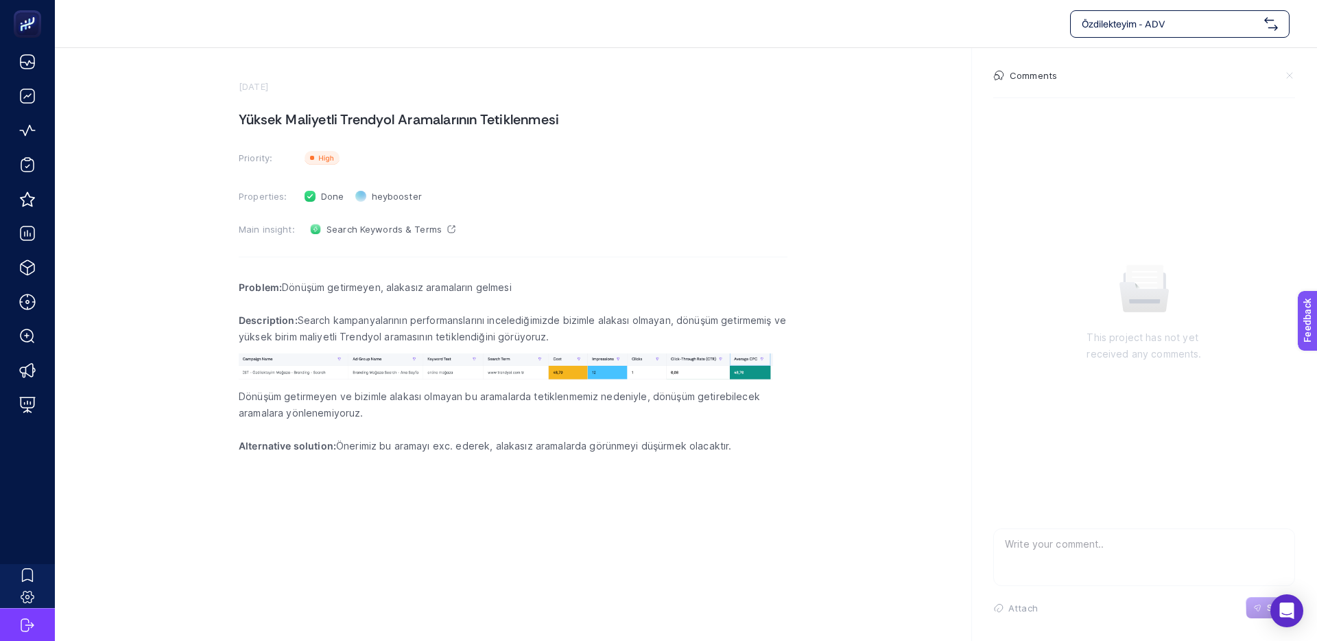
click at [211, 119] on section "September 10, 2025 Yüksek Maliyetli Trendyol Aramalarının Tetiklenmesi Priority…" at bounding box center [686, 296] width 1262 height 497
drag, startPoint x: 625, startPoint y: 114, endPoint x: 388, endPoint y: 115, distance: 236.7
click at [418, 115] on h1 "Yüksek Maliyetli Trendyol Aramalarının Tetiklenmesi" at bounding box center [513, 119] width 549 height 22
drag, startPoint x: 388, startPoint y: 115, endPoint x: 547, endPoint y: 117, distance: 159.9
click at [388, 115] on h1 "Yüksek Maliyetli Trendyol Aramalarının Tetiklenmesi" at bounding box center [513, 119] width 549 height 22
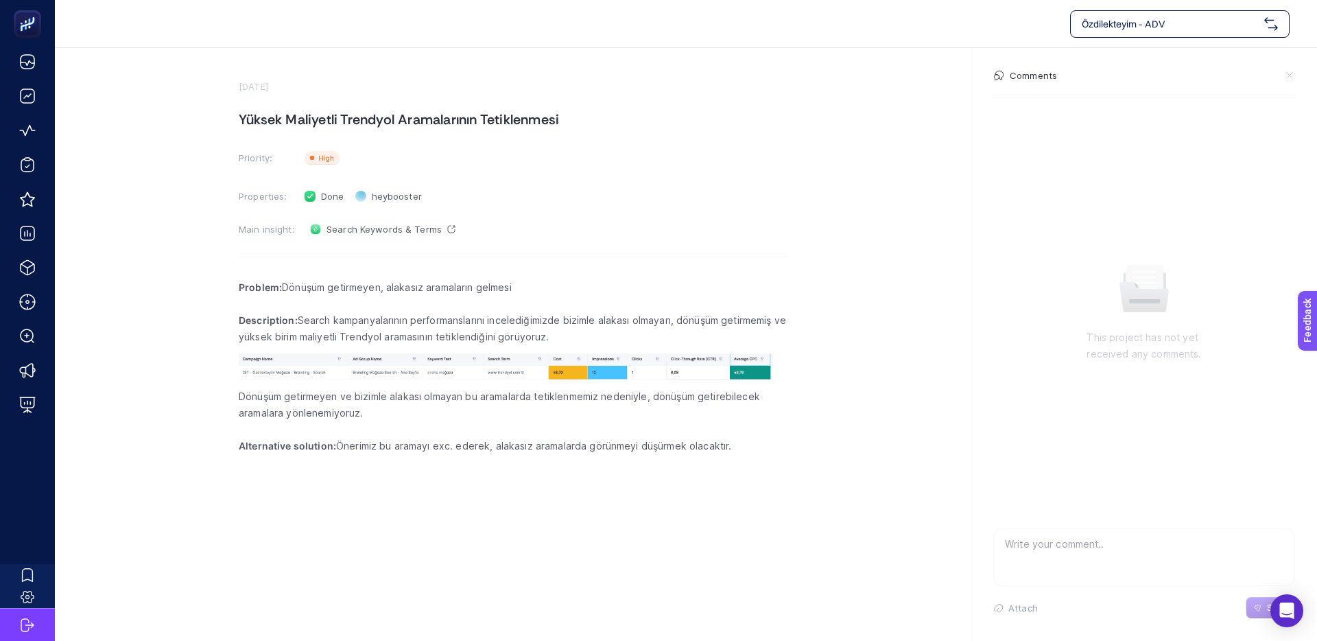
drag, startPoint x: 508, startPoint y: 117, endPoint x: 401, endPoint y: 116, distance: 107.0
click at [447, 116] on h1 "Yüksek Maliyetli Trendyol Aramalarının Tetiklenmesi" at bounding box center [513, 119] width 549 height 22
click at [401, 116] on h1 "Yüksek Maliyetli Trendyol Aramalarının Tetiklenmesi" at bounding box center [513, 119] width 549 height 22
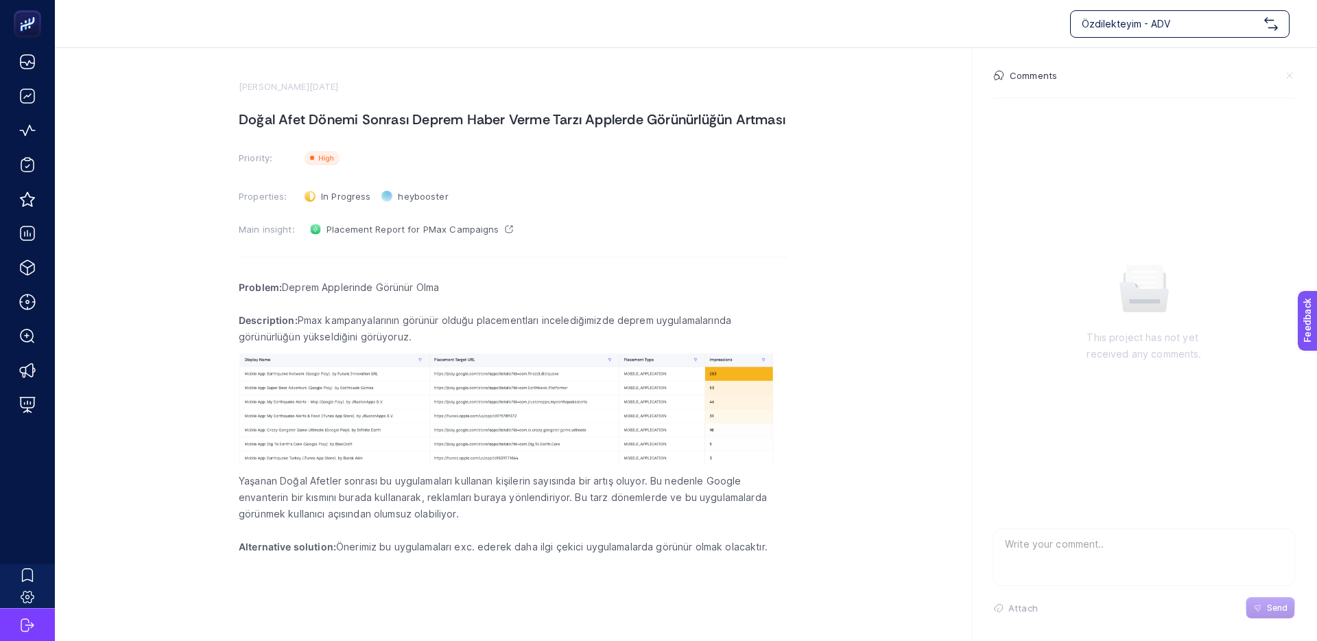
click at [200, 386] on section "[PERSON_NAME][DATE] Doğal Afet Dönemi Sonrası Deprem Haber Verme Tarzı Applerde…" at bounding box center [686, 314] width 1262 height 532
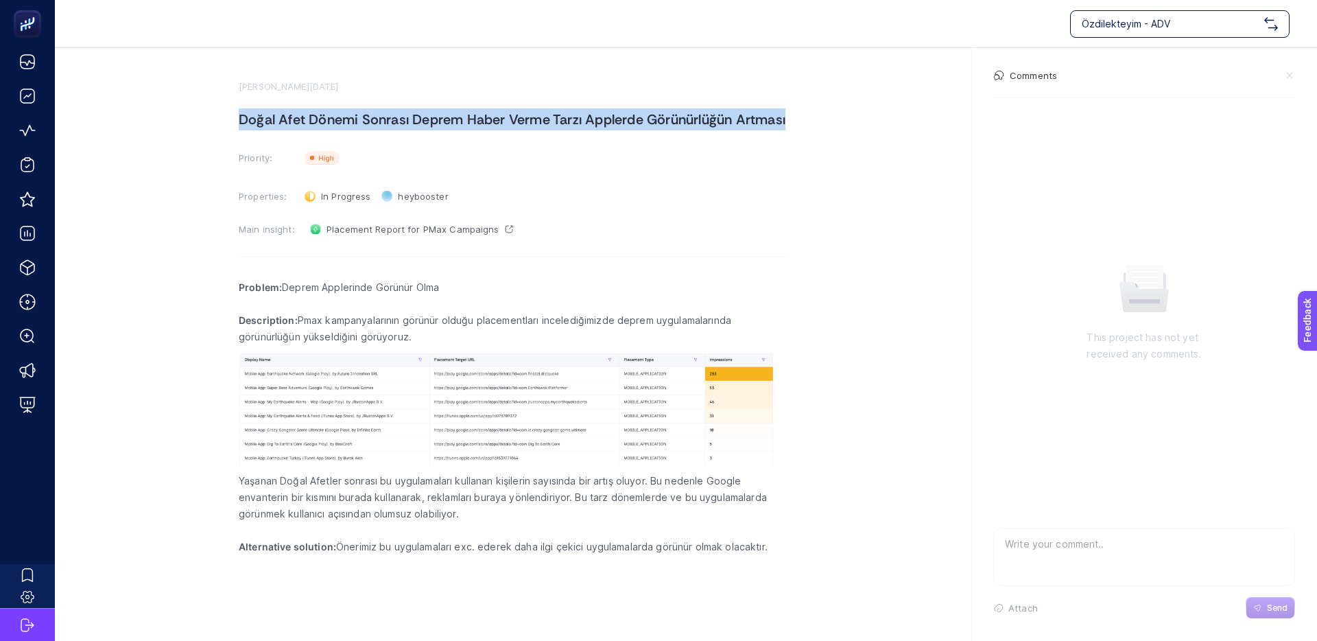
drag, startPoint x: 354, startPoint y: 121, endPoint x: 797, endPoint y: 108, distance: 442.7
click at [797, 108] on section "[PERSON_NAME][DATE] Doğal Afet Dönemi Sonrası Deprem Haber Verme Tarzı Applerde…" at bounding box center [686, 314] width 1262 height 532
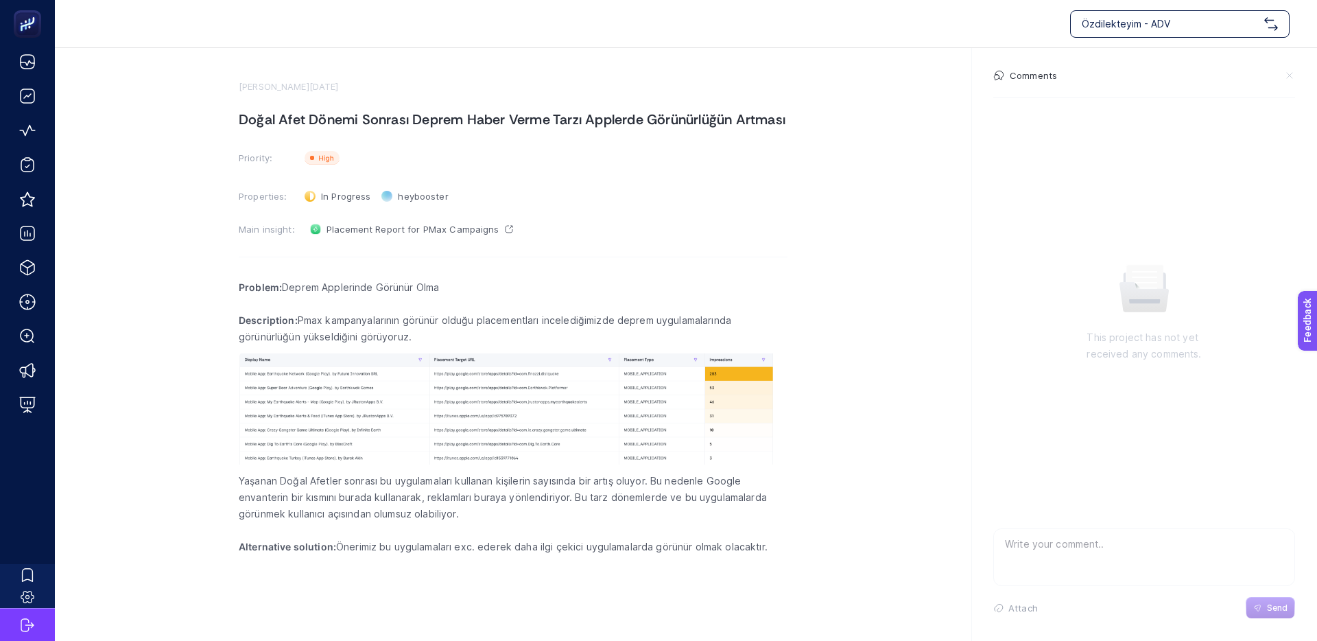
click at [797, 110] on section "[PERSON_NAME][DATE] Doğal Afet Dönemi Sonrası Deprem Haber Verme Tarzı Applerde…" at bounding box center [686, 314] width 1262 height 532
drag, startPoint x: 443, startPoint y: 550, endPoint x: 513, endPoint y: 547, distance: 70.7
click at [508, 547] on p "Alternative solution: Önerimiz bu uygulamaları exc. ederek daha ilgi çekici uyg…" at bounding box center [513, 547] width 549 height 16
click at [513, 547] on p "Alternative solution: Önerimiz bu uygulamaları exc. ederek daha ilgi çekici uyg…" at bounding box center [513, 547] width 549 height 16
drag, startPoint x: 523, startPoint y: 547, endPoint x: 456, endPoint y: 544, distance: 67.3
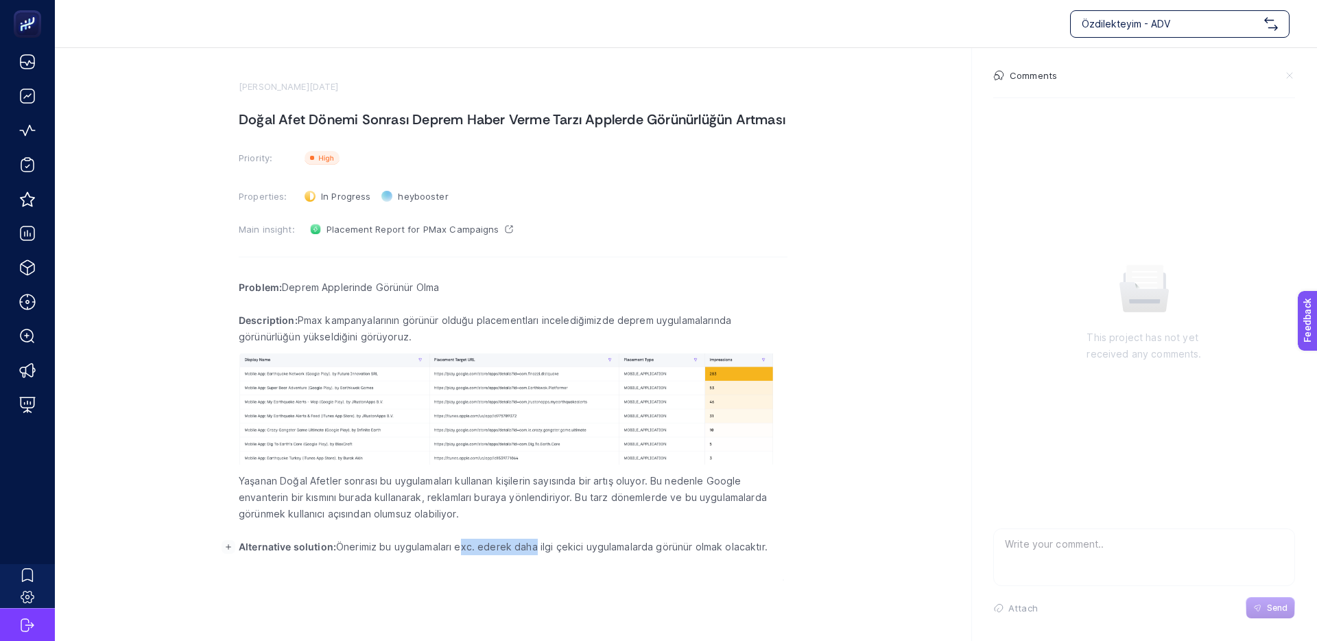
click at [456, 544] on p "Alternative solution: Önerimiz bu uygulamaları exc. ederek daha ilgi çekici uyg…" at bounding box center [513, 547] width 549 height 16
drag, startPoint x: 456, startPoint y: 544, endPoint x: 554, endPoint y: 545, distance: 98.1
click at [459, 544] on p "Alternative solution: Önerimiz bu uygulamaları exc. ederek daha ilgi çekici uyg…" at bounding box center [513, 547] width 549 height 16
drag, startPoint x: 551, startPoint y: 545, endPoint x: 477, endPoint y: 544, distance: 74.1
click at [477, 544] on p "Alternative solution: Önerimiz bu uygulamaları exc. ederek daha ilgi çekici uyg…" at bounding box center [513, 547] width 549 height 16
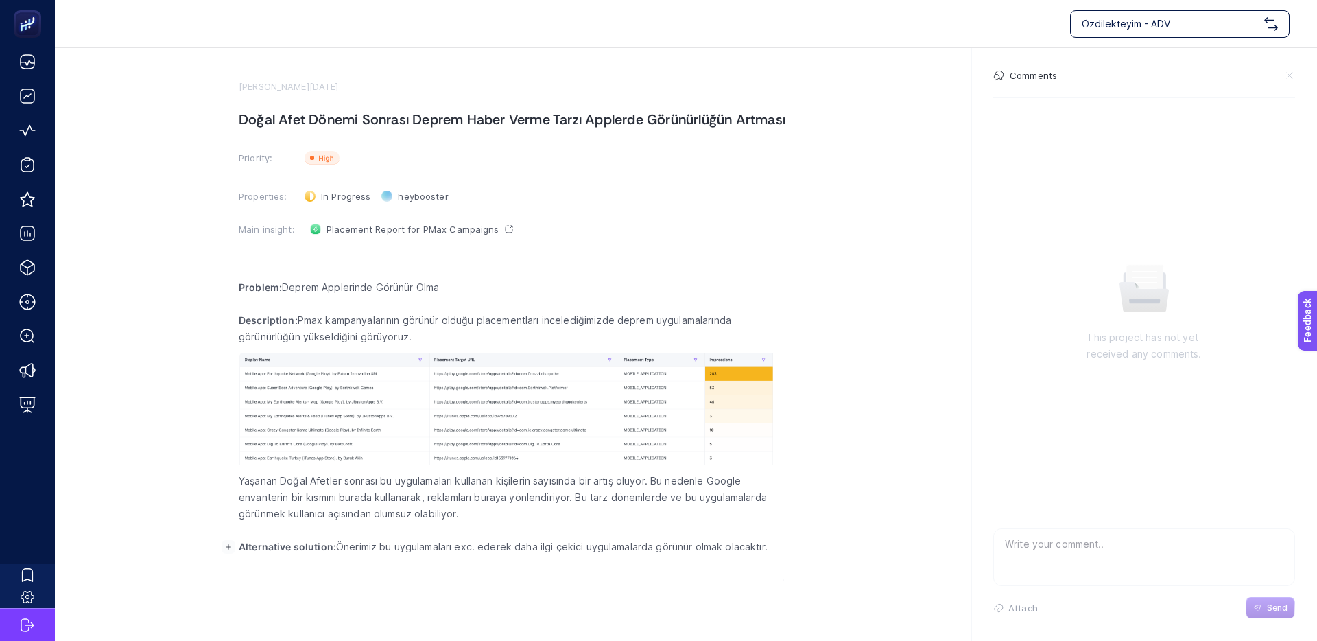
drag, startPoint x: 477, startPoint y: 544, endPoint x: 462, endPoint y: 545, distance: 15.1
click at [476, 544] on p "Alternative solution: Önerimiz bu uygulamaları exc. ederek daha ilgi çekici uyg…" at bounding box center [513, 547] width 549 height 16
drag, startPoint x: 541, startPoint y: 545, endPoint x: 608, endPoint y: 544, distance: 66.6
click at [580, 544] on p "Alternative solution: Önerimiz bu uygulamaları exc. ederek daha ilgi çekici uyg…" at bounding box center [513, 547] width 549 height 16
click at [609, 544] on p "Alternative solution: Önerimiz bu uygulamaları exc. ederek daha ilgi çekici uyg…" at bounding box center [513, 547] width 549 height 16
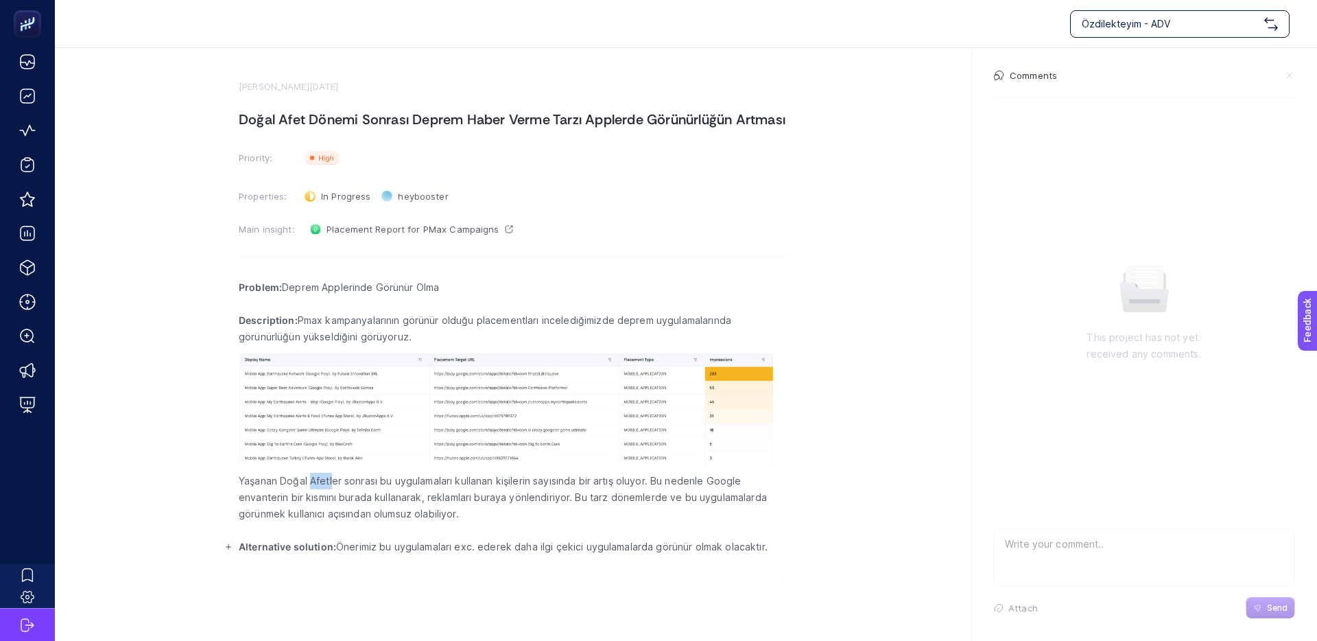
click at [445, 486] on p "Yaşanan Doğal Afetler sonrası bu uygulamaları kullanan kişilerin sayısında bir …" at bounding box center [513, 497] width 549 height 49
drag, startPoint x: 512, startPoint y: 485, endPoint x: 529, endPoint y: 484, distance: 17.2
click at [513, 484] on p "Yaşanan Doğal Afetler sonrası bu uygulamaları kullanan kişilerin sayısında bir …" at bounding box center [513, 497] width 549 height 49
drag, startPoint x: 529, startPoint y: 484, endPoint x: 432, endPoint y: 486, distance: 97.4
click at [456, 485] on p "Yaşanan Doğal Afetler sonrası bu uygulamaları kullanan kişilerin sayısında bir …" at bounding box center [513, 497] width 549 height 49
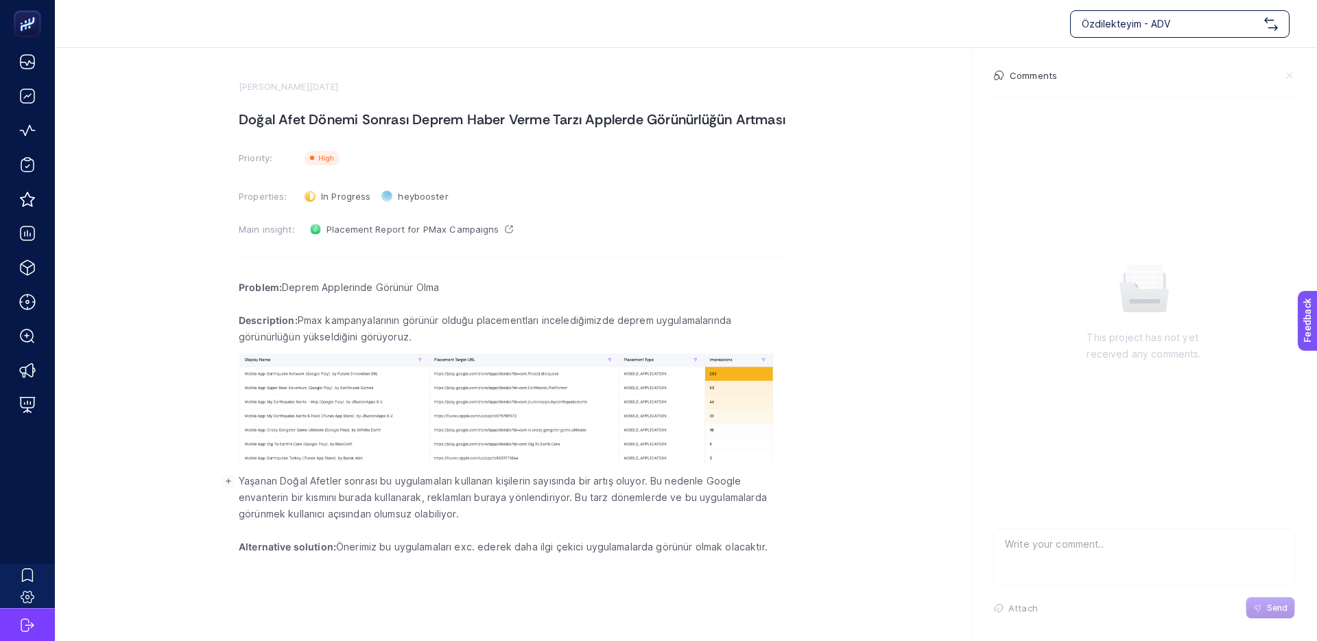
drag, startPoint x: 432, startPoint y: 486, endPoint x: 636, endPoint y: 487, distance: 204.5
click at [435, 485] on p "Yaşanan Doğal Afetler sonrası bu uygulamaları kullanan kişilerin sayısında bir …" at bounding box center [513, 497] width 549 height 49
drag, startPoint x: 636, startPoint y: 487, endPoint x: 542, endPoint y: 484, distance: 94.0
click at [563, 484] on p "Yaşanan Doğal Afetler sonrası bu uygulamaları kullanan kişilerin sayısında bir …" at bounding box center [513, 497] width 549 height 49
drag, startPoint x: 534, startPoint y: 484, endPoint x: 606, endPoint y: 486, distance: 72.1
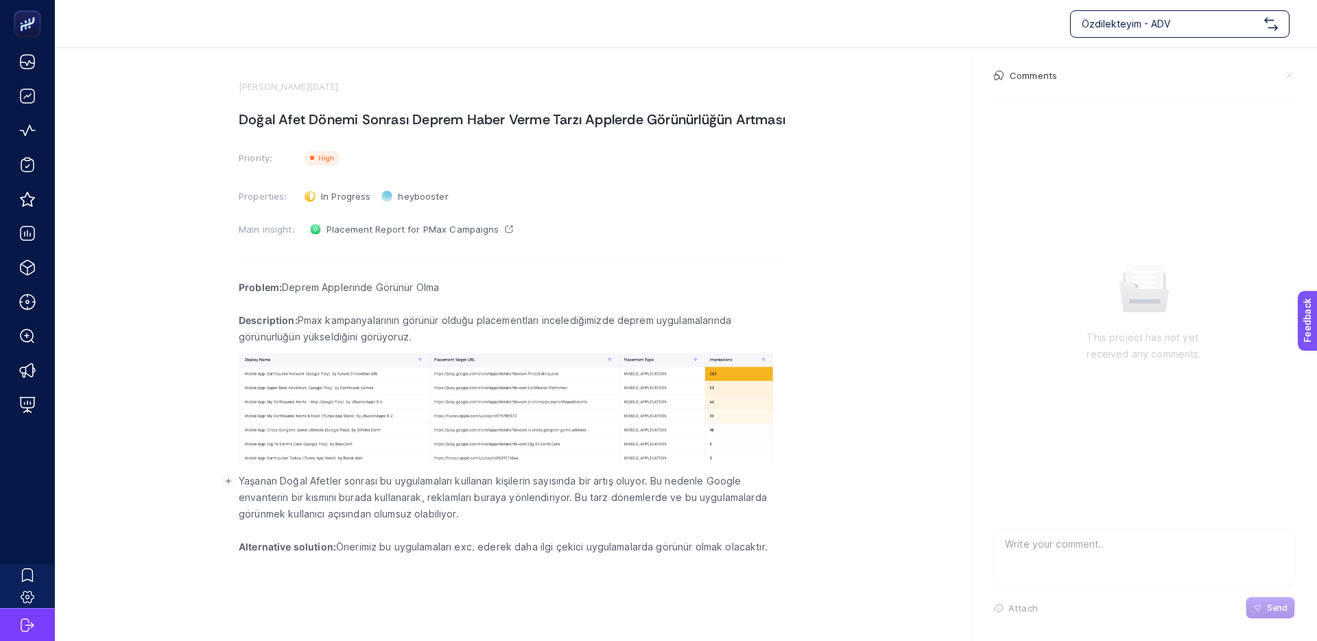
click at [537, 484] on p "Yaşanan Doğal Afetler sonrası bu uygulamaları kullanan kişilerin sayısında bir …" at bounding box center [513, 497] width 549 height 49
drag, startPoint x: 685, startPoint y: 485, endPoint x: 569, endPoint y: 480, distance: 116.1
click at [580, 480] on p "Yaşanan Doğal Afetler sonrası bu uygulamaları kullanan kişilerin sayısında bir …" at bounding box center [513, 497] width 549 height 49
click at [569, 480] on p "Yaşanan Doğal Afetler sonrası bu uygulamaları kullanan kişilerin sayısında bir …" at bounding box center [513, 497] width 549 height 49
drag, startPoint x: 708, startPoint y: 482, endPoint x: 569, endPoint y: 478, distance: 139.3
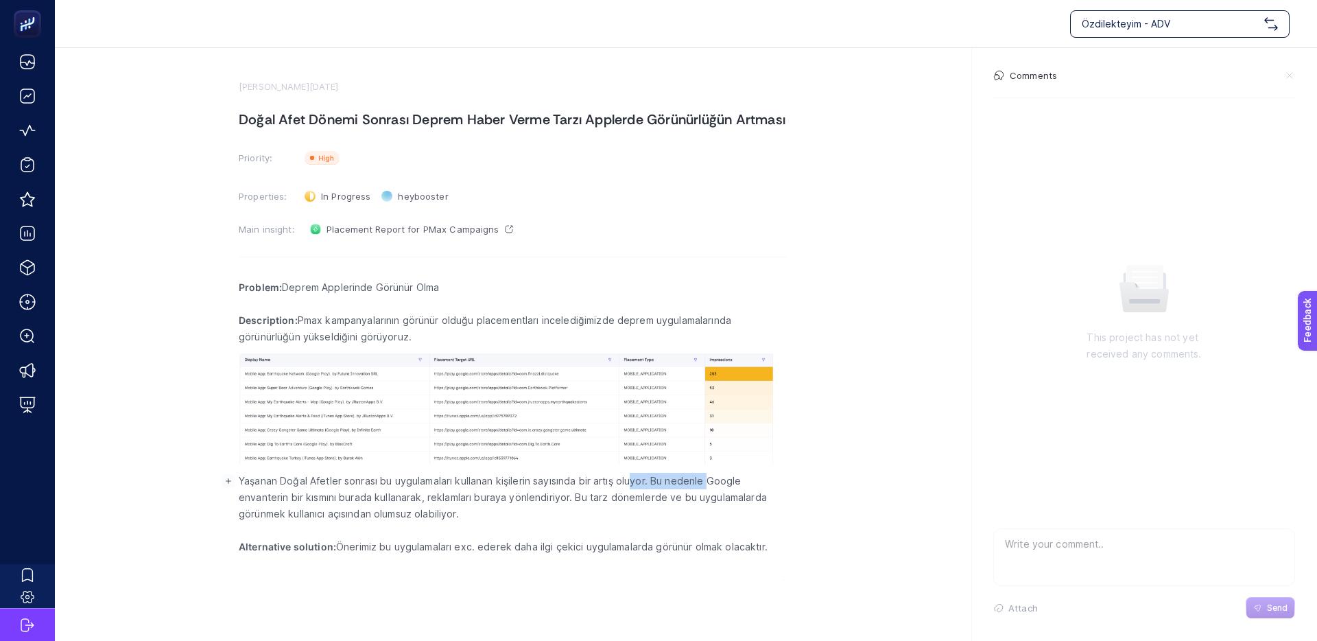
click at [574, 478] on p "Yaşanan Doğal Afetler sonrası bu uygulamaları kullanan kişilerin sayısında bir …" at bounding box center [513, 497] width 549 height 49
click at [569, 478] on p "Yaşanan Doğal Afetler sonrası bu uygulamaları kullanan kişilerin sayısında bir …" at bounding box center [513, 497] width 549 height 49
drag, startPoint x: 487, startPoint y: 499, endPoint x: 555, endPoint y: 497, distance: 68.0
click at [543, 497] on p "Yaşanan Doğal Afetler sonrası bu uygulamaları kullanan kişilerin sayısında bir …" at bounding box center [513, 497] width 549 height 49
click at [555, 497] on p "Yaşanan Doğal Afetler sonrası bu uygulamaları kullanan kişilerin sayısında bir …" at bounding box center [513, 497] width 549 height 49
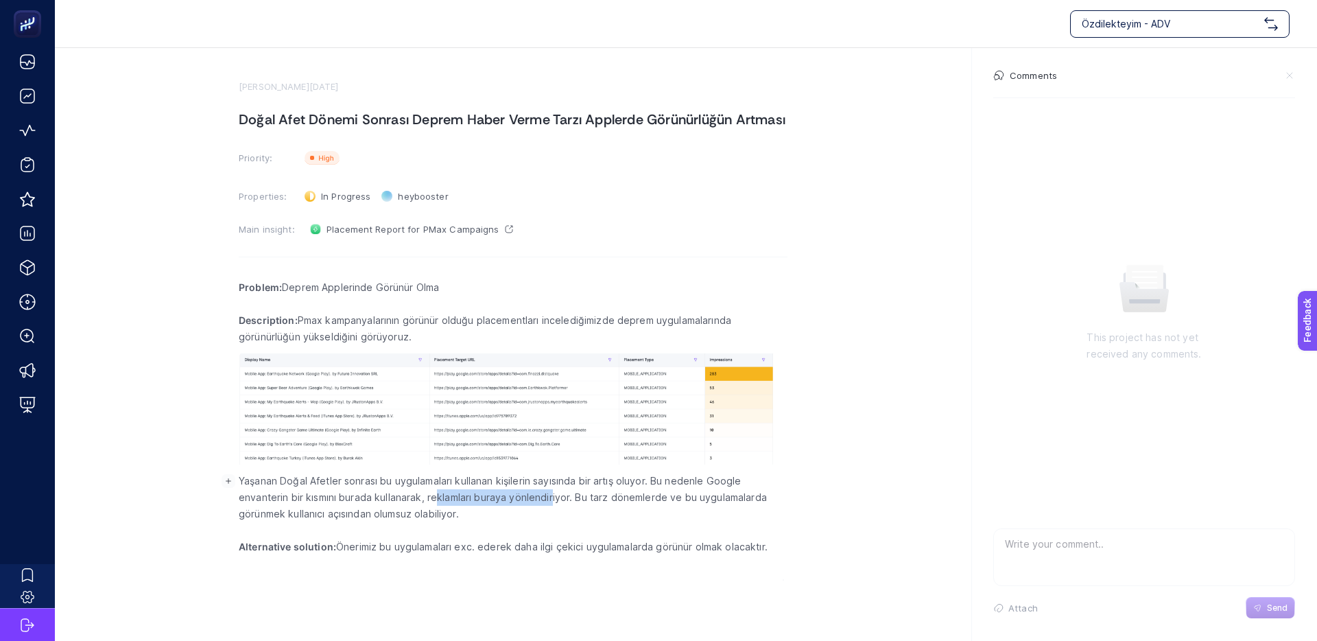
drag, startPoint x: 449, startPoint y: 496, endPoint x: 639, endPoint y: 497, distance: 190.7
click at [632, 497] on p "Yaşanan Doğal Afetler sonrası bu uygulamaları kullanan kişilerin sayısında bir …" at bounding box center [513, 497] width 549 height 49
click at [640, 497] on p "Yaşanan Doğal Afetler sonrası bu uygulamaları kullanan kişilerin sayısında bir …" at bounding box center [513, 497] width 549 height 49
click at [469, 499] on p "Yaşanan Doğal Afetler sonrası bu uygulamaları kullanan kişilerin sayısında bir …" at bounding box center [513, 497] width 549 height 49
drag, startPoint x: 630, startPoint y: 499, endPoint x: 534, endPoint y: 499, distance: 96.1
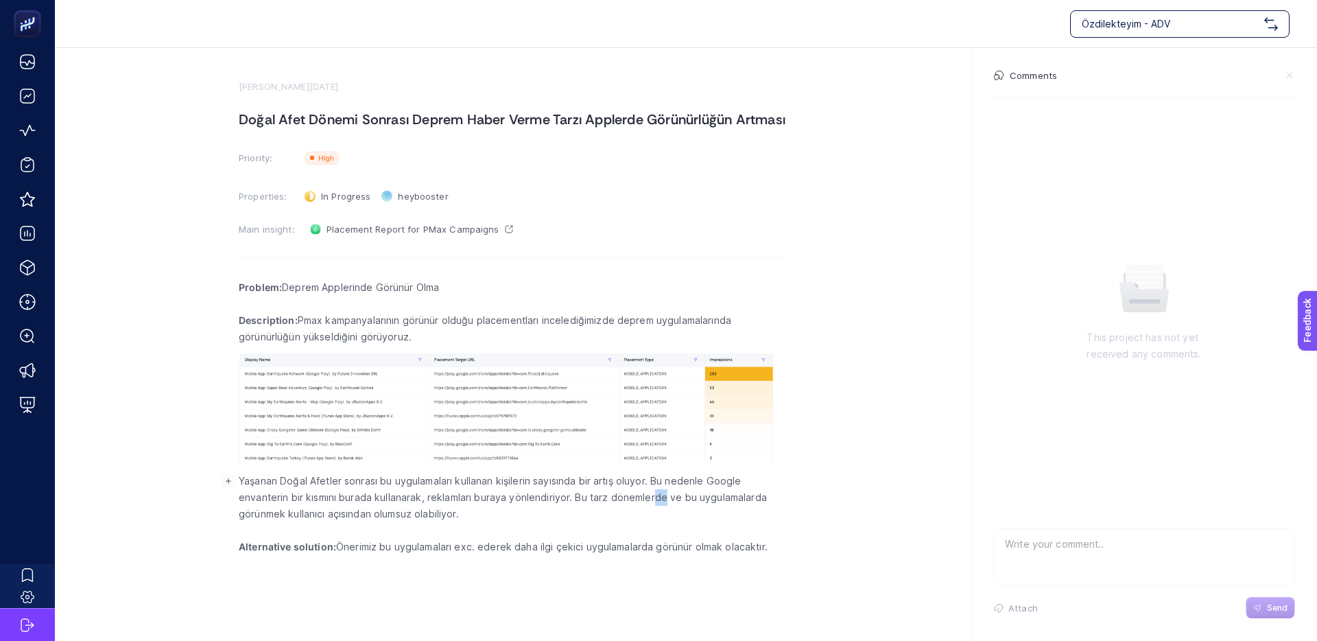
click at [556, 499] on p "Yaşanan Doğal Afetler sonrası bu uygulamaları kullanan kişilerin sayısında bir …" at bounding box center [513, 497] width 549 height 49
click at [534, 499] on p "Yaşanan Doğal Afetler sonrası bu uygulamaları kullanan kişilerin sayısında bir …" at bounding box center [513, 497] width 549 height 49
click at [490, 498] on p "Yaşanan Doğal Afetler sonrası bu uygulamaları kullanan kişilerin sayısında bir …" at bounding box center [513, 497] width 549 height 49
click at [450, 499] on p "Yaşanan Doğal Afetler sonrası bu uygulamaları kullanan kişilerin sayısında bir …" at bounding box center [513, 497] width 549 height 49
drag, startPoint x: 424, startPoint y: 495, endPoint x: 402, endPoint y: 495, distance: 22.0
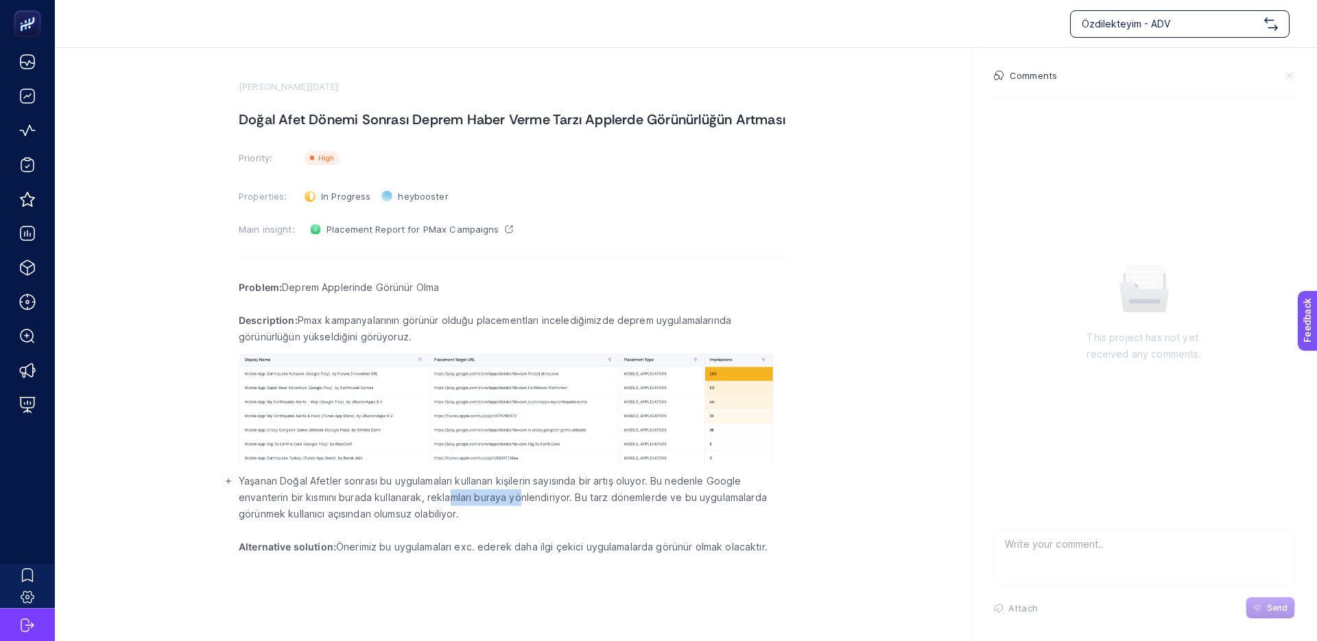
click at [411, 495] on p "Yaşanan Doğal Afetler sonrası bu uygulamaları kullanan kişilerin sayısında bir …" at bounding box center [513, 497] width 549 height 49
drag, startPoint x: 402, startPoint y: 495, endPoint x: 1108, endPoint y: 510, distance: 706.1
click at [403, 495] on p "Yaşanan Doğal Afetler sonrası bu uygulamaları kullanan kişilerin sayısında bir …" at bounding box center [513, 497] width 549 height 49
click at [318, 508] on p "Yaşanan Doğal Afetler sonrası bu uygulamaları kullanan kişilerin sayısında bir …" at bounding box center [513, 497] width 549 height 49
drag, startPoint x: 274, startPoint y: 507, endPoint x: 456, endPoint y: 514, distance: 181.3
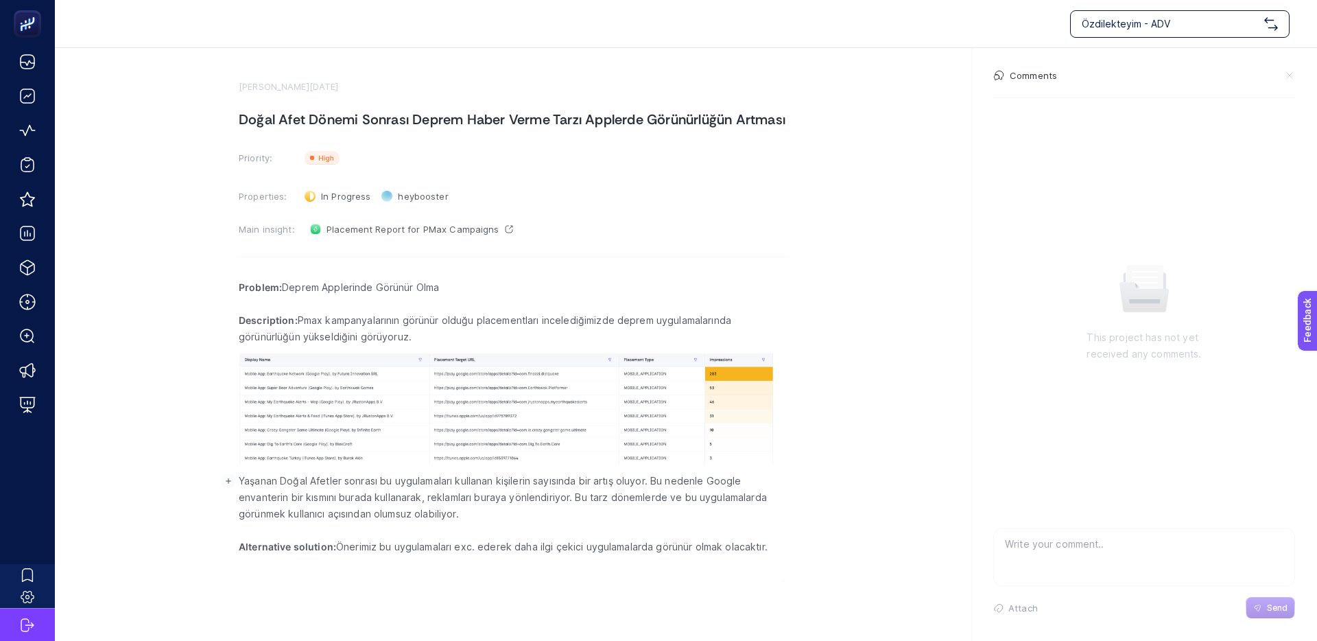
click at [274, 507] on p "Yaşanan Doğal Afetler sonrası bu uygulamaları kullanan kişilerin sayısında bir …" at bounding box center [513, 497] width 549 height 49
drag, startPoint x: 353, startPoint y: 511, endPoint x: 648, endPoint y: 504, distance: 295.1
click at [648, 504] on p "Yaşanan Doğal Afetler sonrası bu uygulamaları kullanan kişilerin sayısında bir …" at bounding box center [513, 497] width 549 height 49
drag, startPoint x: 661, startPoint y: 504, endPoint x: 611, endPoint y: 500, distance: 50.3
click at [661, 505] on p "Yaşanan Doğal Afetler sonrası bu uygulamaları kullanan kişilerin sayısında bir …" at bounding box center [513, 497] width 549 height 49
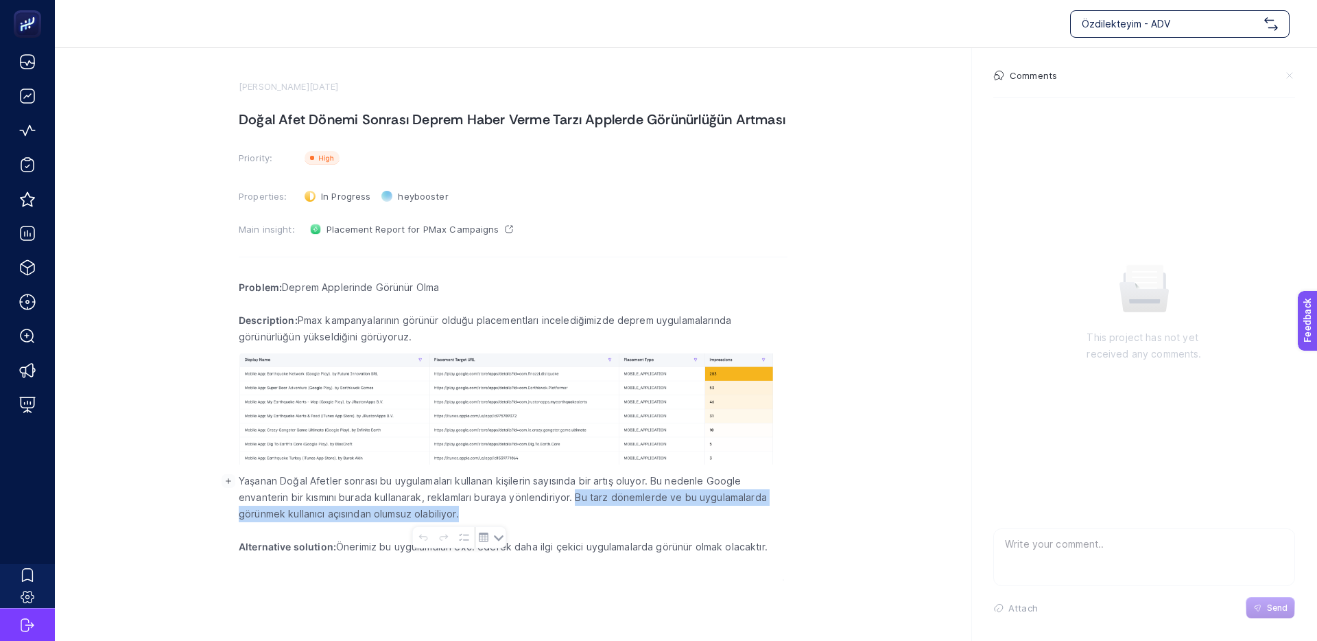
drag, startPoint x: 577, startPoint y: 499, endPoint x: 565, endPoint y: 513, distance: 18.0
click at [564, 513] on p "Yaşanan Doğal Afetler sonrası bu uygulamaları kullanan kişilerin sayısında bir …" at bounding box center [513, 497] width 549 height 49
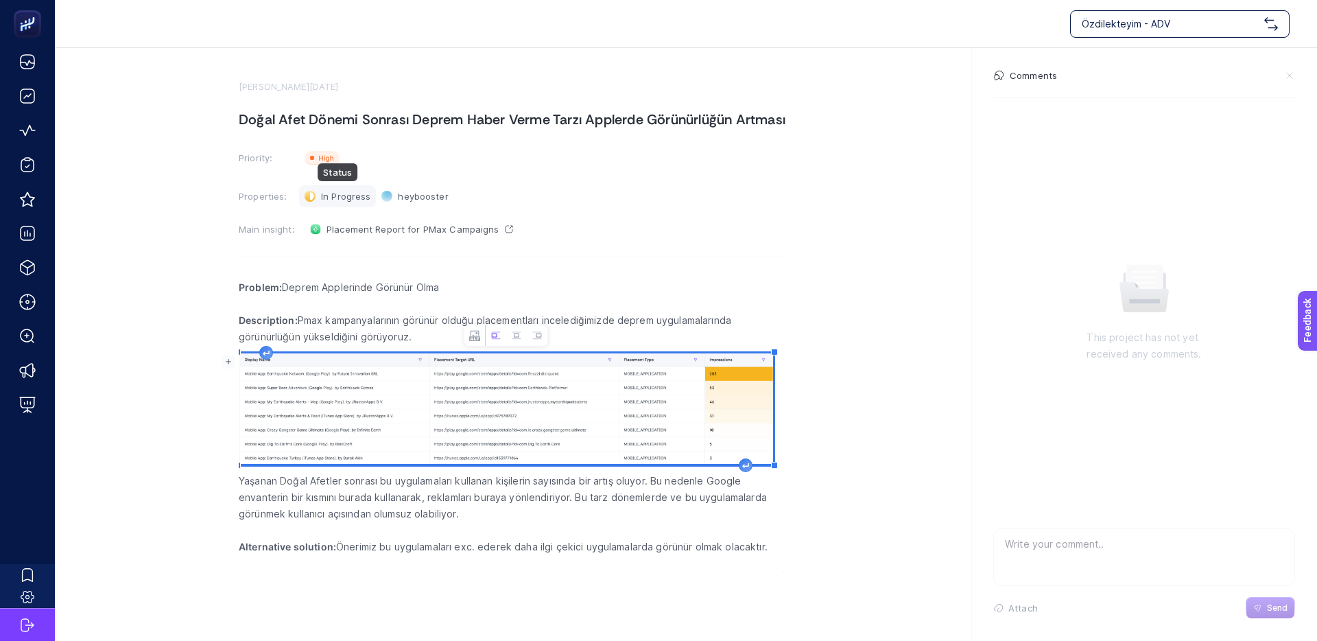
click at [328, 189] on div "In Progress Status" at bounding box center [337, 196] width 77 height 22
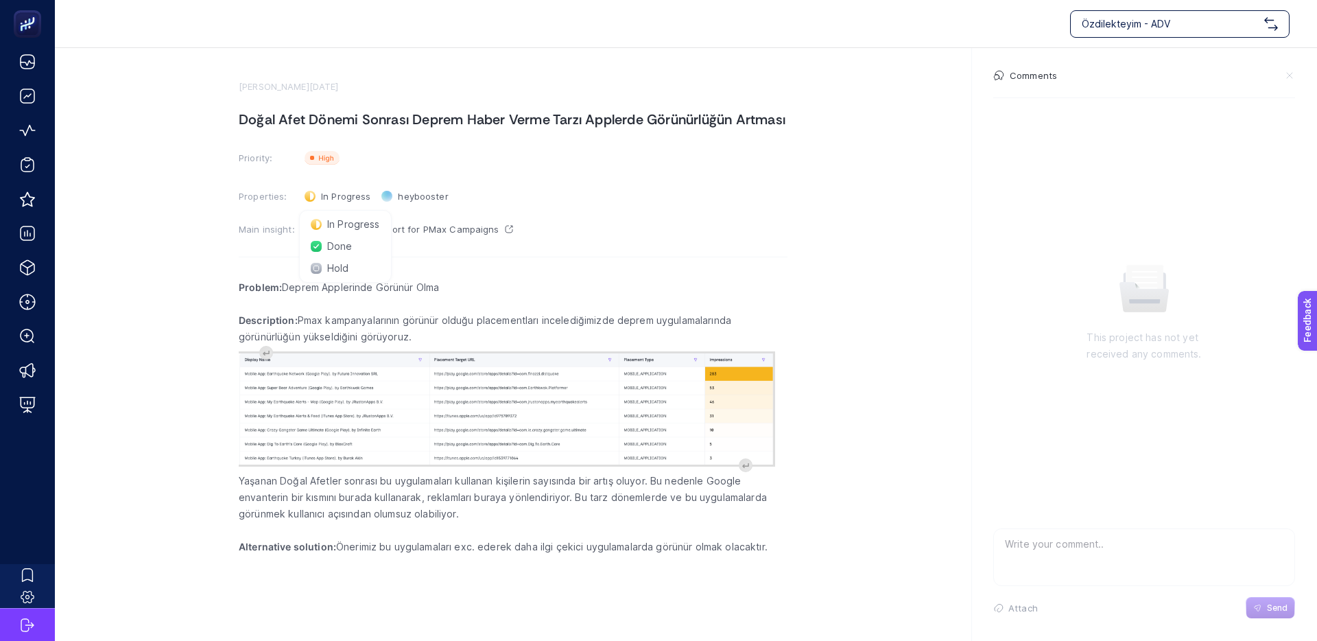
click at [720, 160] on section "Priority: Priority" at bounding box center [513, 158] width 549 height 22
click at [342, 191] on span "In Progress" at bounding box center [345, 196] width 49 height 11
click at [348, 222] on span "In Progress" at bounding box center [353, 224] width 53 height 11
click at [1089, 553] on textarea at bounding box center [1144, 551] width 301 height 44
click at [283, 517] on p "Yaşanan Doğal Afetler sonrası bu uygulamaları kullanan kişilerin sayısında bir …" at bounding box center [513, 497] width 549 height 49
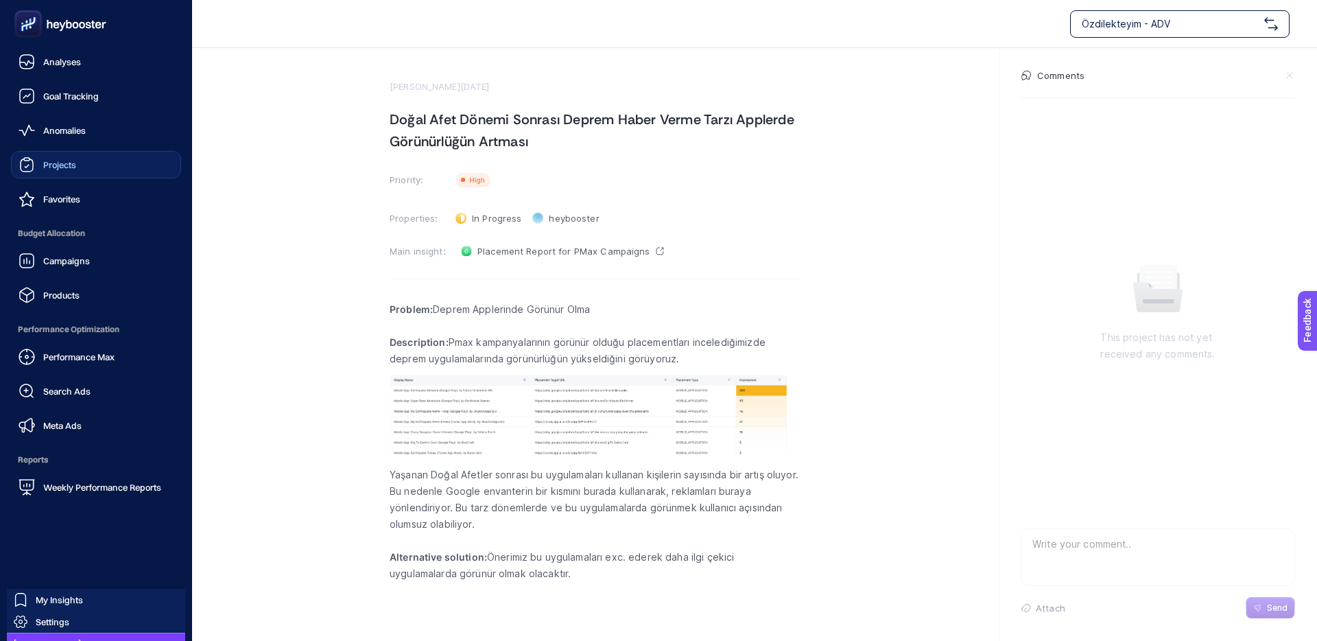
click at [45, 163] on span "Projects" at bounding box center [59, 164] width 33 height 11
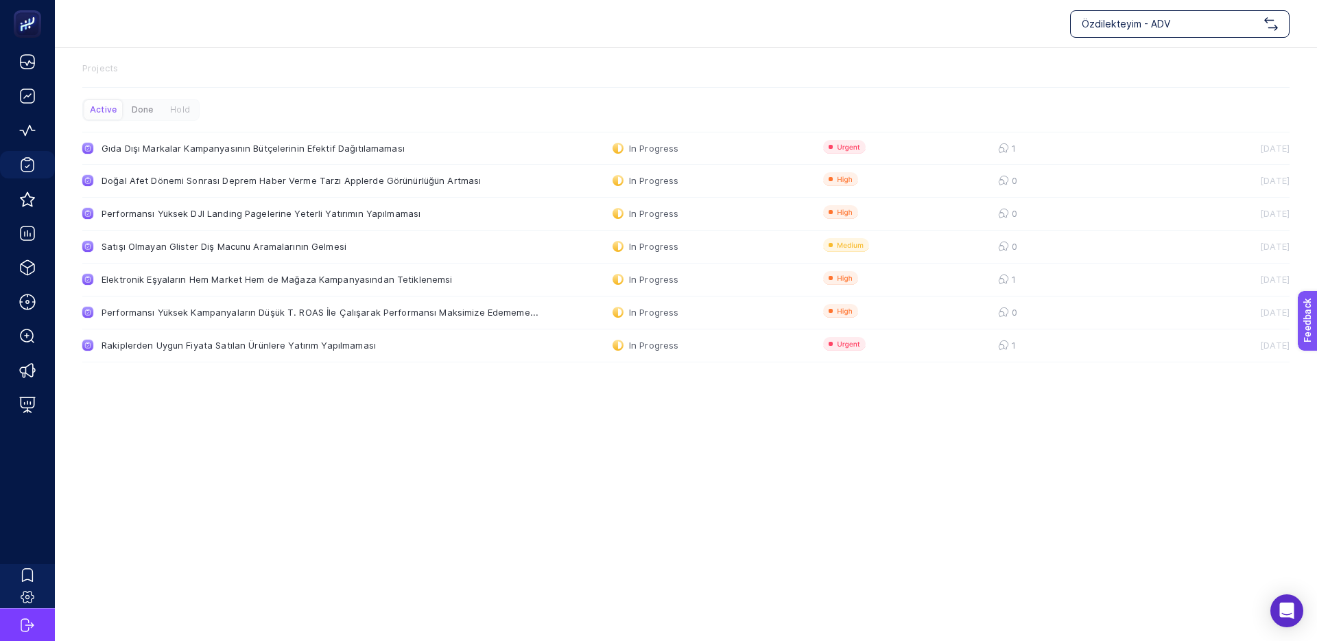
click at [137, 109] on div "Done" at bounding box center [142, 109] width 38 height 19
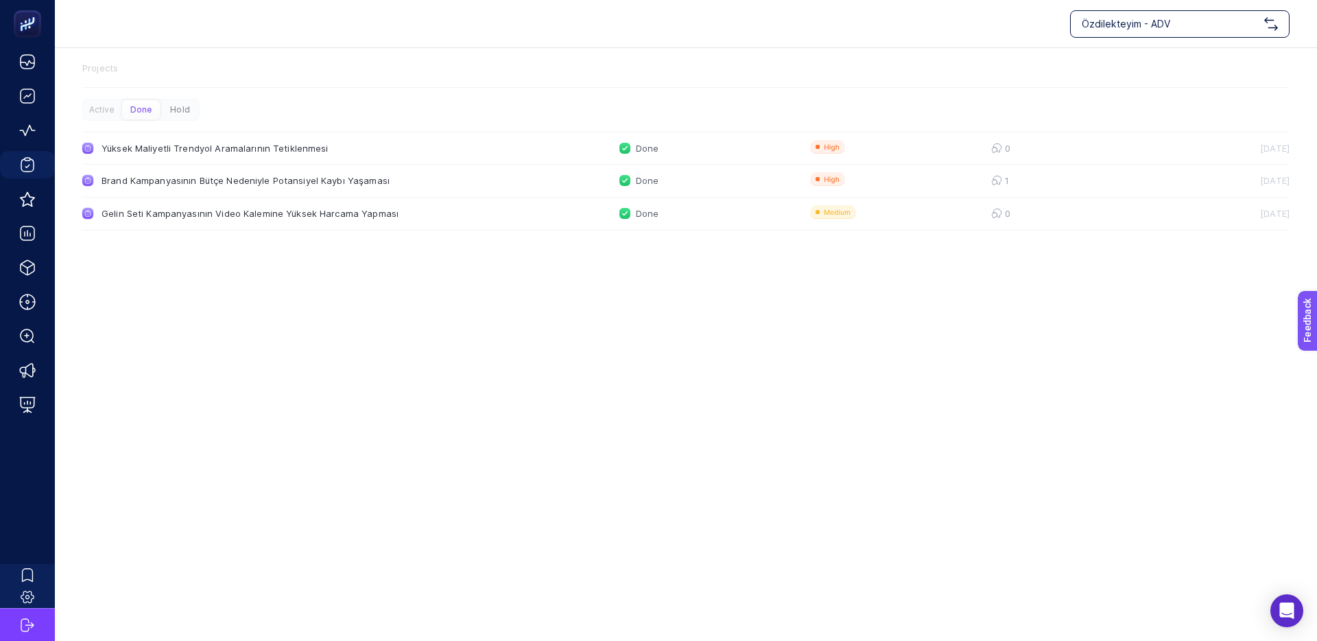
click at [172, 111] on div "Hold" at bounding box center [180, 109] width 38 height 19
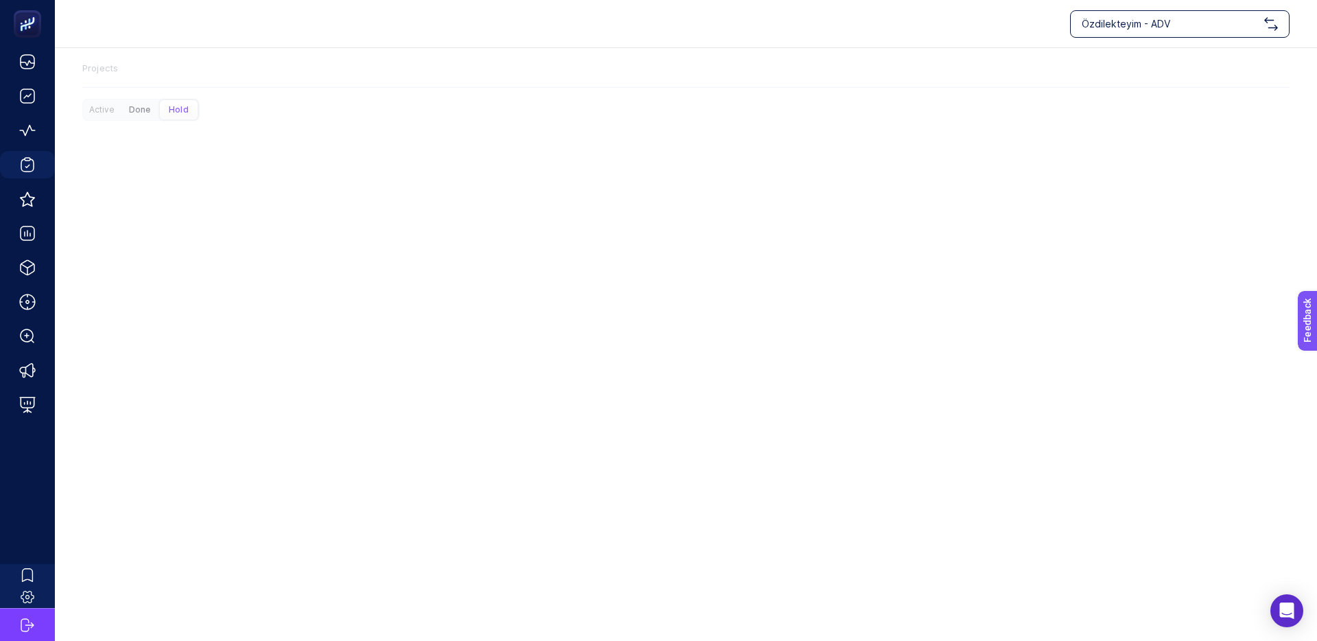
click at [146, 110] on div "Done" at bounding box center [140, 109] width 38 height 19
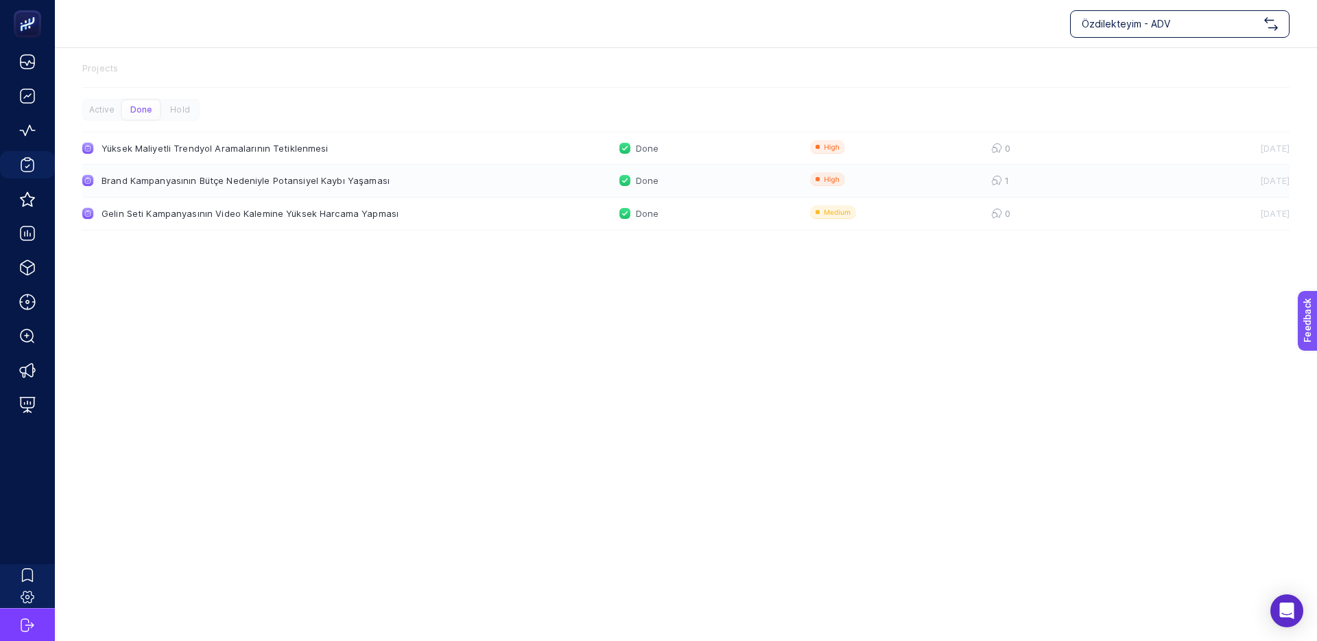
click at [223, 184] on div "Brand Kampanyasının Bütçe Nedeniyle Potansiyel Kaybı Yaşaması" at bounding box center [260, 180] width 317 height 11
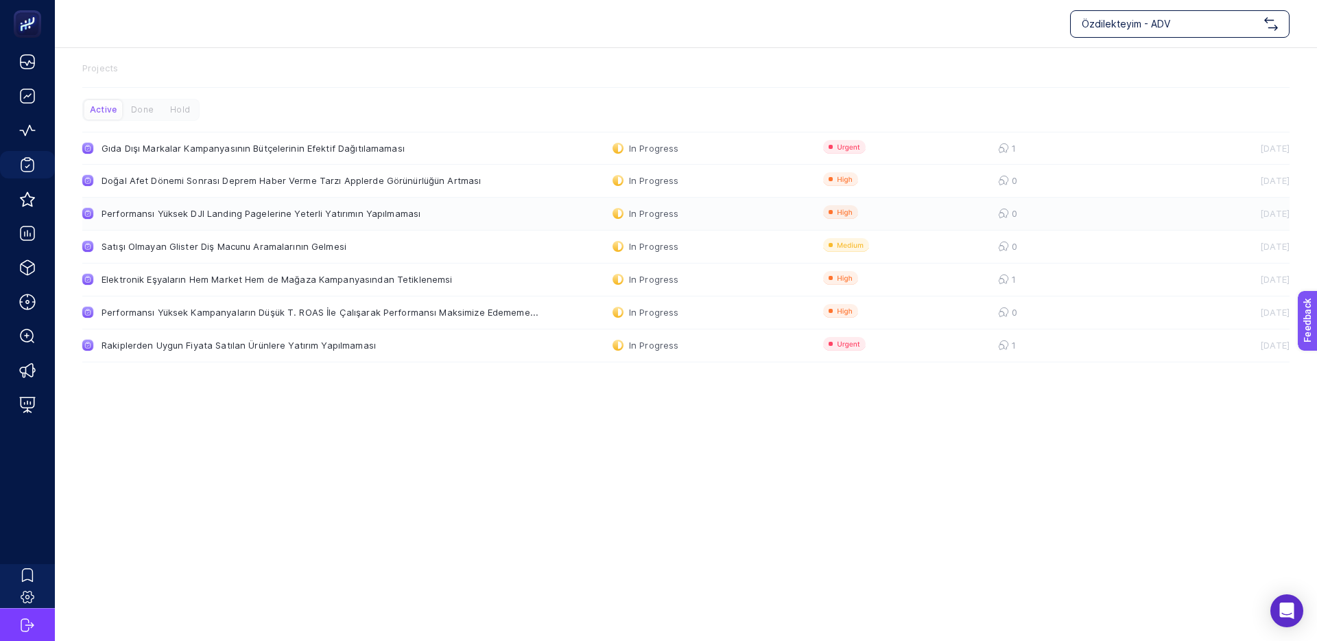
click at [203, 216] on div "Performansı Yüksek DJI Landing Pagelerine Yeterli Yatırımın Yapılmaması" at bounding box center [261, 213] width 319 height 11
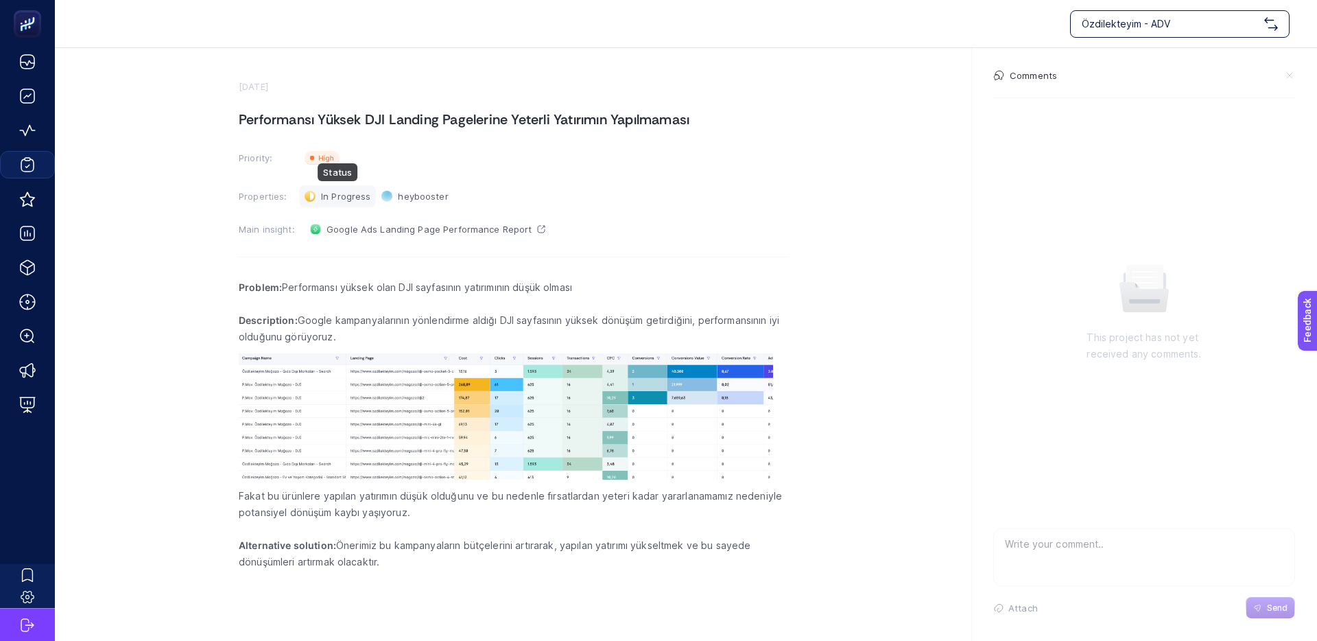
click at [338, 193] on span "In Progress" at bounding box center [345, 196] width 49 height 11
click at [333, 244] on span "Done" at bounding box center [339, 246] width 25 height 11
click at [1062, 554] on textarea at bounding box center [1144, 551] width 301 height 44
type textarea "ayrı bir kampanya açıldı."
click at [1270, 609] on span "Send" at bounding box center [1277, 607] width 21 height 11
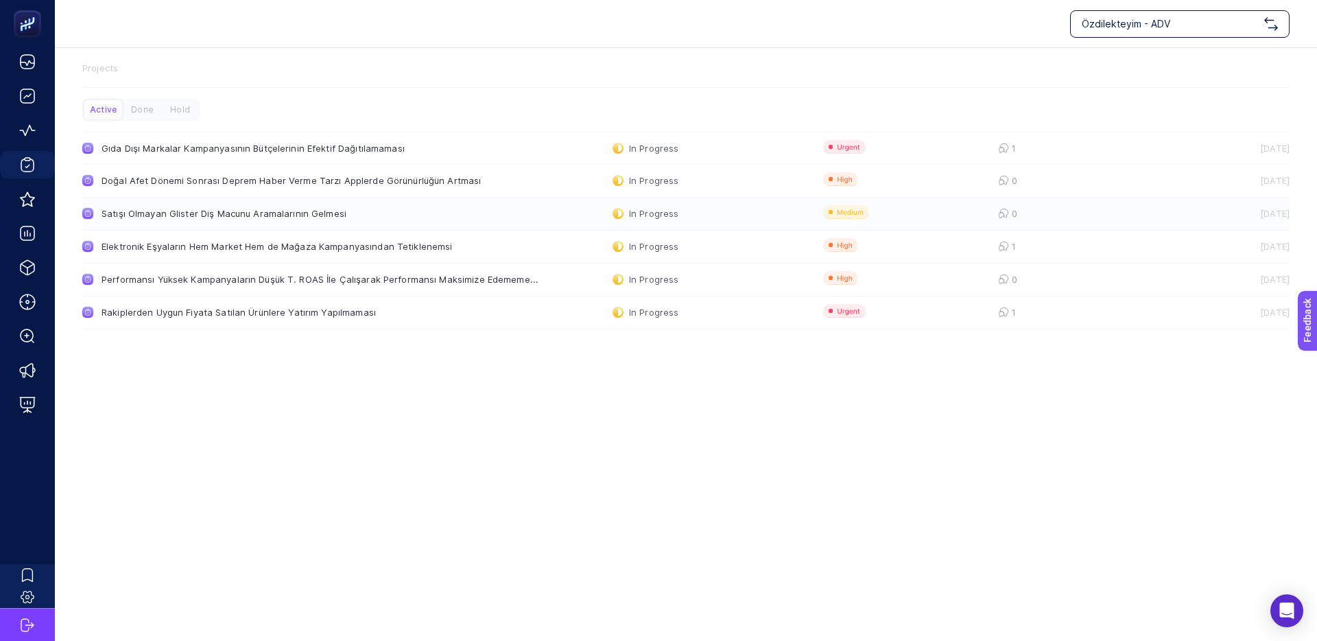
click at [217, 213] on div "Satışı Olmayan Glister Diş Macunu Aramalarının Gelmesi" at bounding box center [260, 213] width 317 height 11
click at [241, 280] on div "Performansı Yüksek Kampanyaların Düşük T. ROAS İle Çalışarak Performansı Maksim…" at bounding box center [320, 279] width 437 height 11
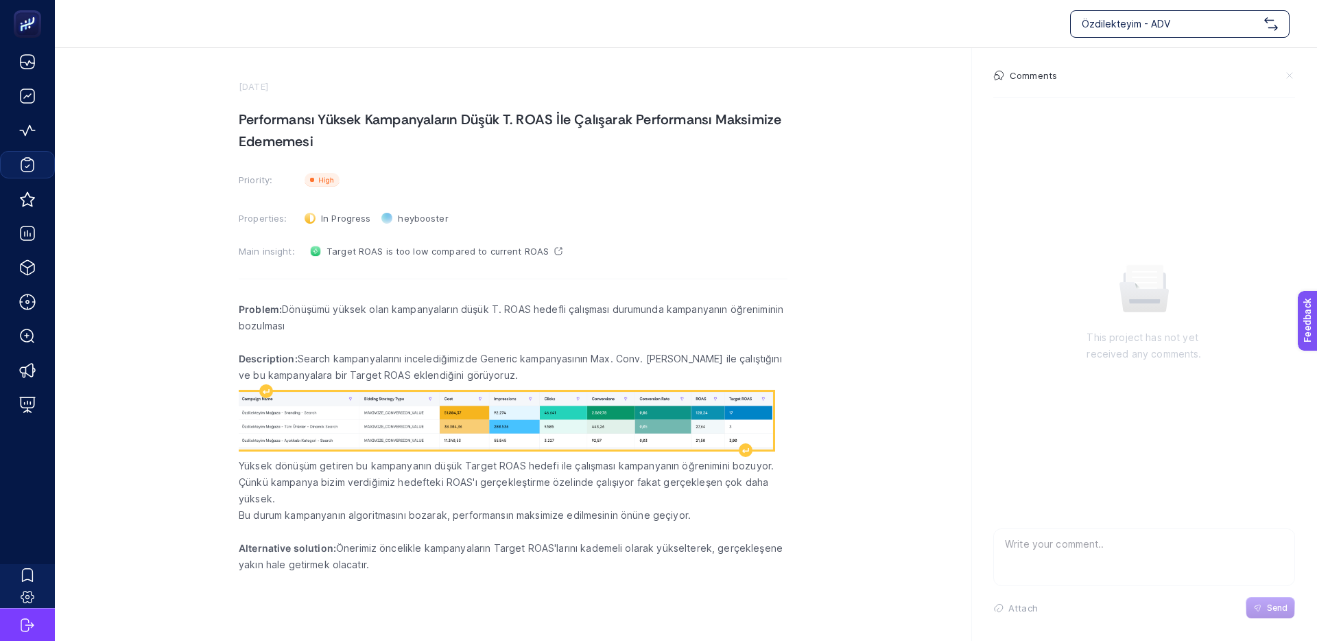
click at [388, 427] on img "Rich Text Editor. Editing area: main" at bounding box center [506, 420] width 534 height 57
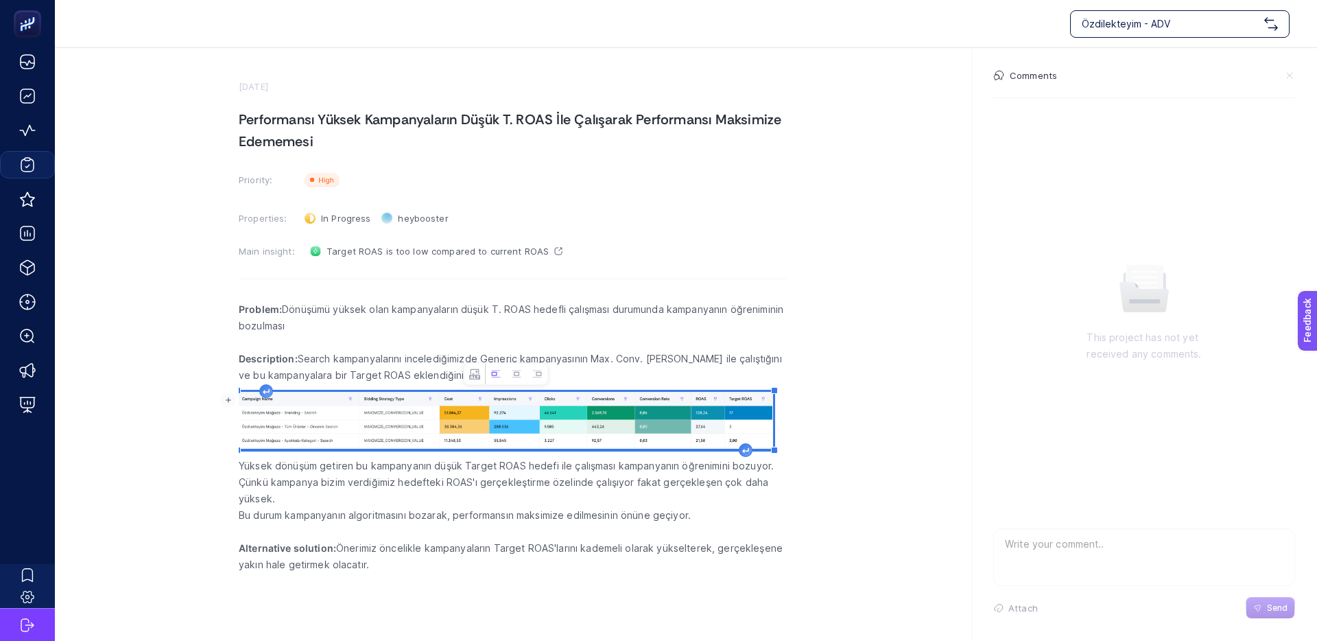
click at [196, 421] on section "[DATE] Performansı Yüksek Kampanyaların Düşük T. ROAS İle Çalışarak Performansı…" at bounding box center [686, 310] width 1262 height 525
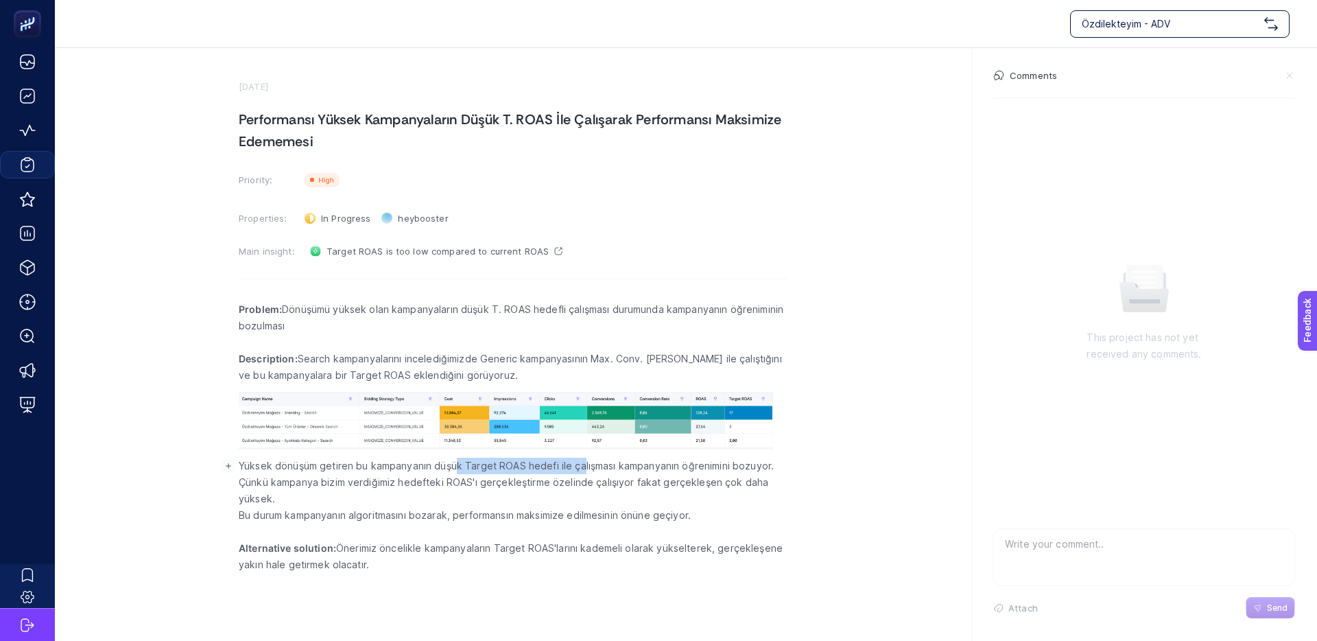
drag, startPoint x: 455, startPoint y: 465, endPoint x: 580, endPoint y: 464, distance: 124.9
click at [580, 464] on p "Yüksek dönüşüm getiren bu kampanyanın düşük Target ROAS hedefi ile çalışması ka…" at bounding box center [513, 482] width 549 height 49
drag, startPoint x: 332, startPoint y: 573, endPoint x: 261, endPoint y: 572, distance: 71.4
click at [268, 572] on div "Problem: Dönüşümü yüksek olan kampanyaların düşük T. ROAS hedefli çalışması dur…" at bounding box center [513, 437] width 549 height 290
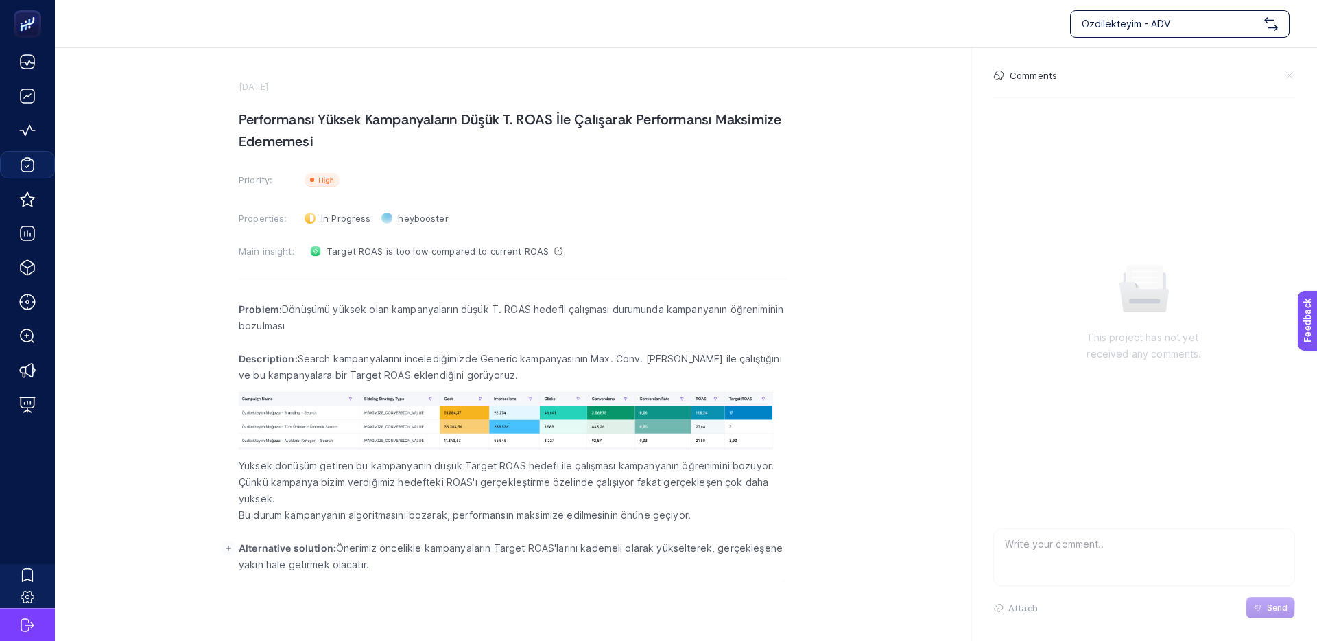
drag, startPoint x: 261, startPoint y: 572, endPoint x: 365, endPoint y: 572, distance: 104.3
click at [265, 572] on p "Alternative solution: Önerimiz öncelikle kampanyaların Target ROAS'larını kadem…" at bounding box center [513, 556] width 549 height 33
click at [303, 572] on p "Alternative solution: Önerimiz öncelikle kampanyaların Target ROAS'larını kadem…" at bounding box center [513, 556] width 549 height 33
drag, startPoint x: 296, startPoint y: 572, endPoint x: 680, endPoint y: 565, distance: 383.6
click at [297, 572] on p "Alternative solution: Önerimiz öncelikle kampanyaların Target ROAS'larını kadem…" at bounding box center [513, 556] width 549 height 33
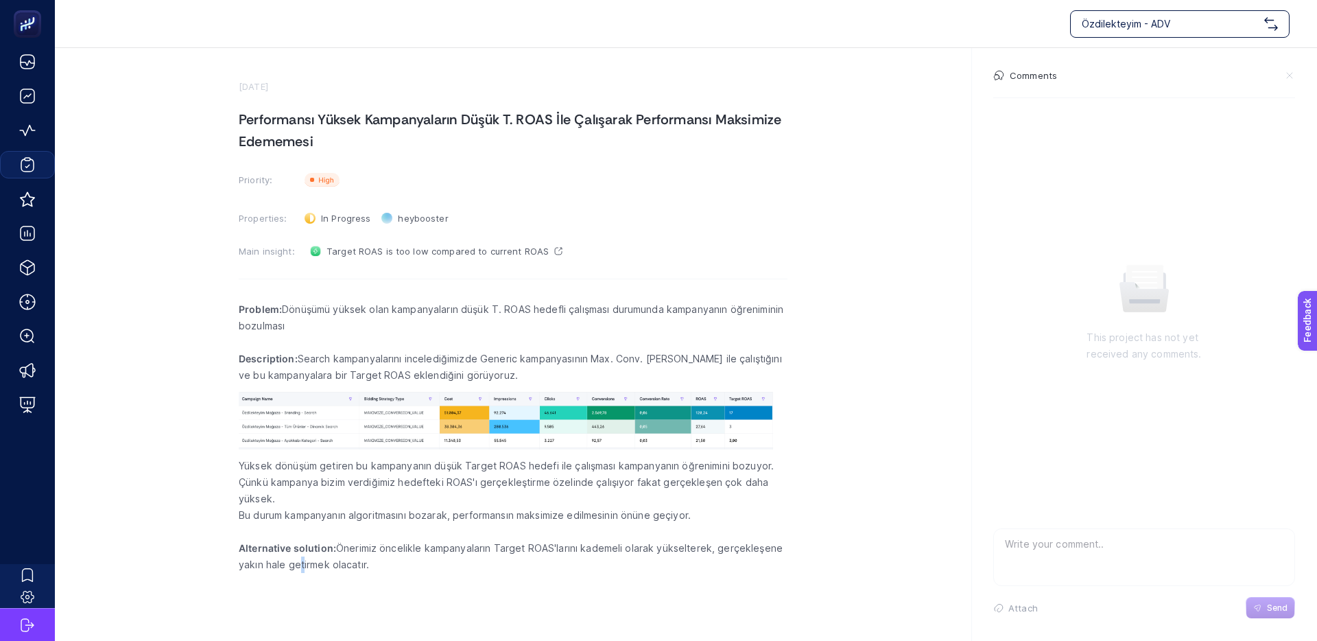
drag, startPoint x: 281, startPoint y: 128, endPoint x: 321, endPoint y: 139, distance: 41.3
click at [321, 139] on section "[DATE] Performansı Yüksek Kampanyaların Düşük T. ROAS İle Çalışarak Performansı…" at bounding box center [686, 315] width 1262 height 534
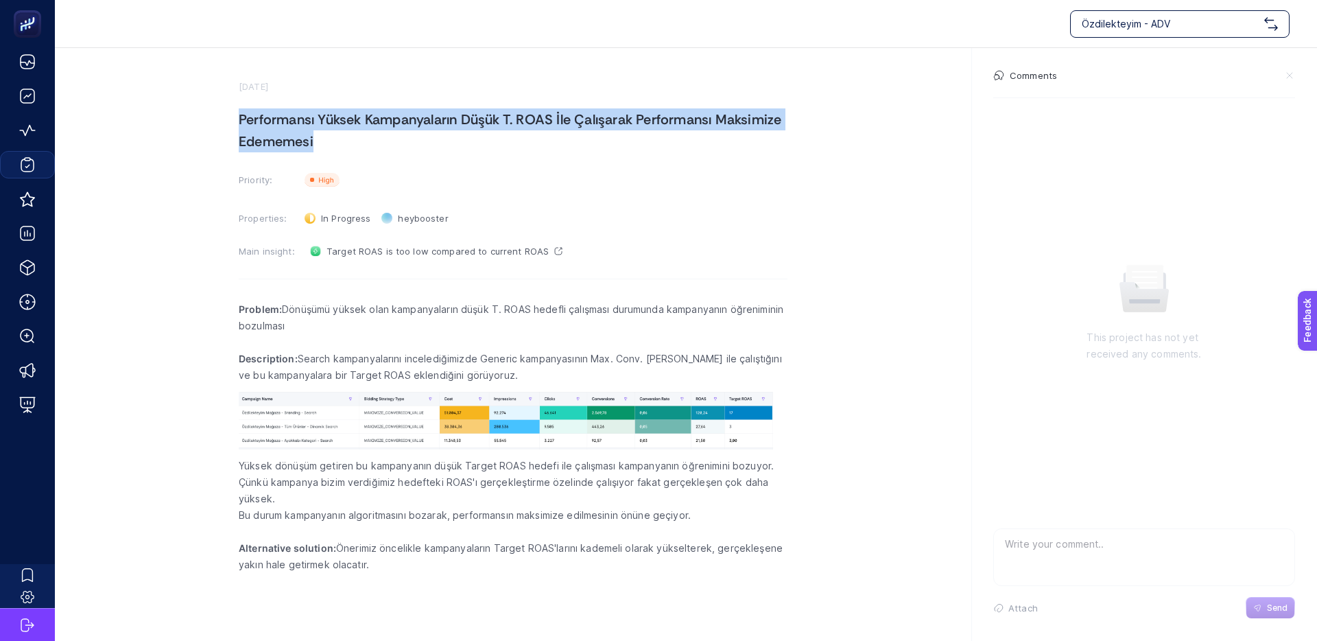
drag, startPoint x: 320, startPoint y: 139, endPoint x: 239, endPoint y: 115, distance: 83.8
click at [239, 115] on h1 "Performansı Yüksek Kampanyaların Düşük T. ROAS İle Çalışarak Performansı Maksim…" at bounding box center [513, 130] width 549 height 44
copy h1 "Performansı Yüksek Kampanyaların Düşük T. ROAS İle Çalışarak Performansı Maksim…"
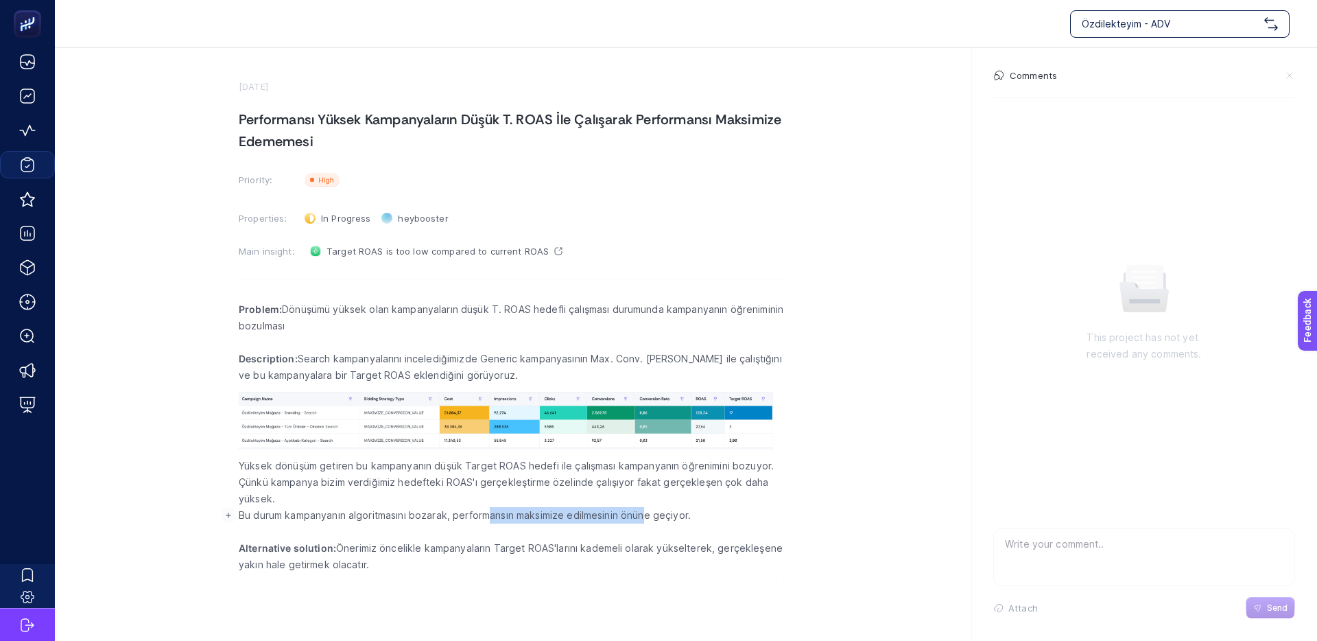
drag, startPoint x: 641, startPoint y: 511, endPoint x: 474, endPoint y: 515, distance: 167.5
click at [486, 515] on p "Bu durum kampanyanın algoritmasını bozarak, performansın maksimize edilmesinin …" at bounding box center [513, 515] width 549 height 16
click at [474, 515] on p "Bu durum kampanyanın algoritmasını bozarak, performansın maksimize edilmesinin …" at bounding box center [513, 515] width 549 height 16
drag, startPoint x: 299, startPoint y: 515, endPoint x: 461, endPoint y: 514, distance: 161.9
click at [444, 515] on p "Bu durum kampanyanın algoritmasını bozarak, performansın maksimize edilmesinin …" at bounding box center [513, 515] width 549 height 16
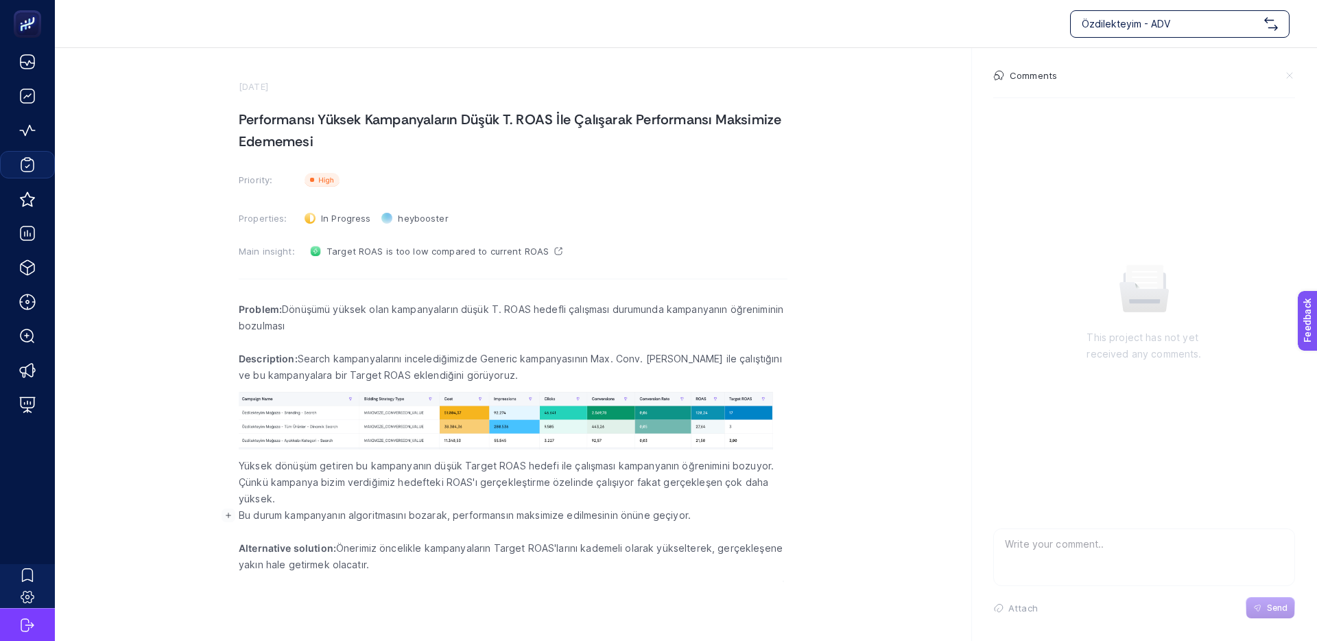
drag, startPoint x: 461, startPoint y: 514, endPoint x: 489, endPoint y: 514, distance: 28.1
click at [462, 514] on p "Bu durum kampanyanın algoritmasını bozarak, performansın maksimize edilmesinin …" at bounding box center [513, 515] width 549 height 16
drag, startPoint x: 489, startPoint y: 514, endPoint x: 386, endPoint y: 515, distance: 103.6
click at [405, 515] on p "Bu durum kampanyanın algoritmasını bozarak, performansın maksimize edilmesinin …" at bounding box center [513, 515] width 549 height 16
click at [386, 515] on p "Bu durum kampanyanın algoritmasını bozarak, performansın maksimize edilmesinin …" at bounding box center [513, 515] width 549 height 16
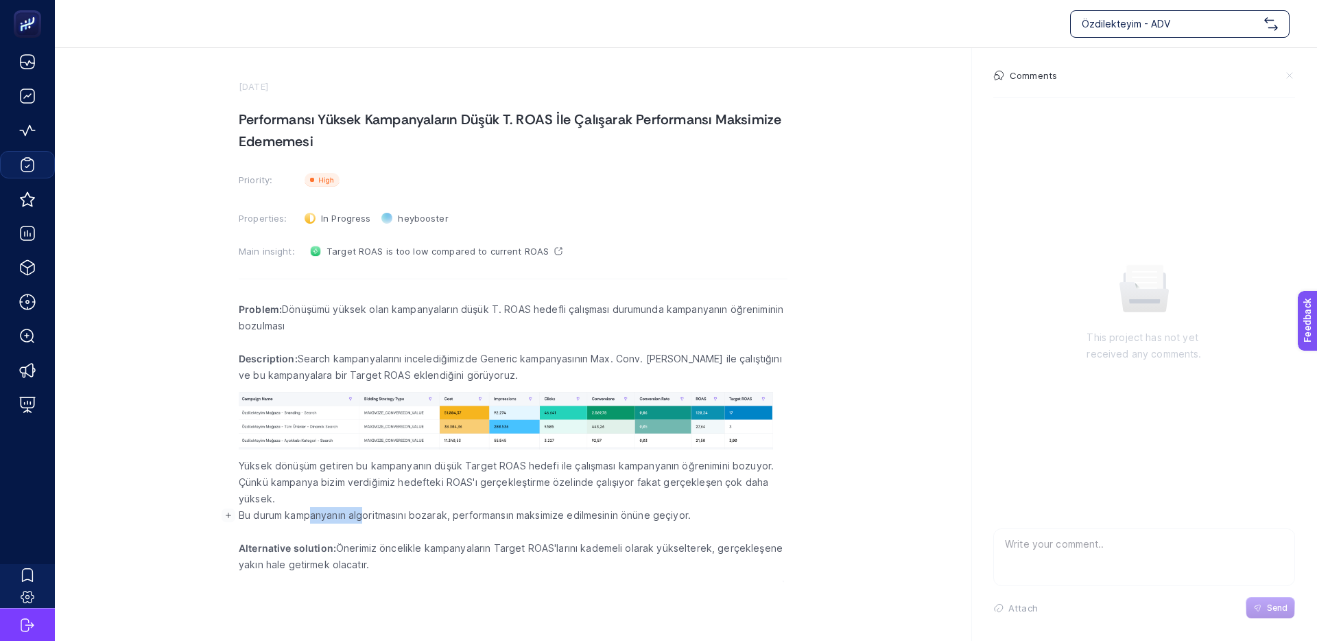
drag, startPoint x: 335, startPoint y: 517, endPoint x: 479, endPoint y: 512, distance: 144.2
click at [419, 513] on p "Bu durum kampanyanın algoritmasını bozarak, performansın maksimize edilmesinin …" at bounding box center [513, 515] width 549 height 16
click at [479, 512] on p "Bu durum kampanyanın algoritmasını bozarak, performansın maksimize edilmesinin …" at bounding box center [513, 515] width 549 height 16
drag, startPoint x: 501, startPoint y: 512, endPoint x: 327, endPoint y: 512, distance: 173.6
click at [356, 512] on p "Bu durum kampanyanın algoritmasını bozarak, performansın maksimize edilmesinin …" at bounding box center [513, 515] width 549 height 16
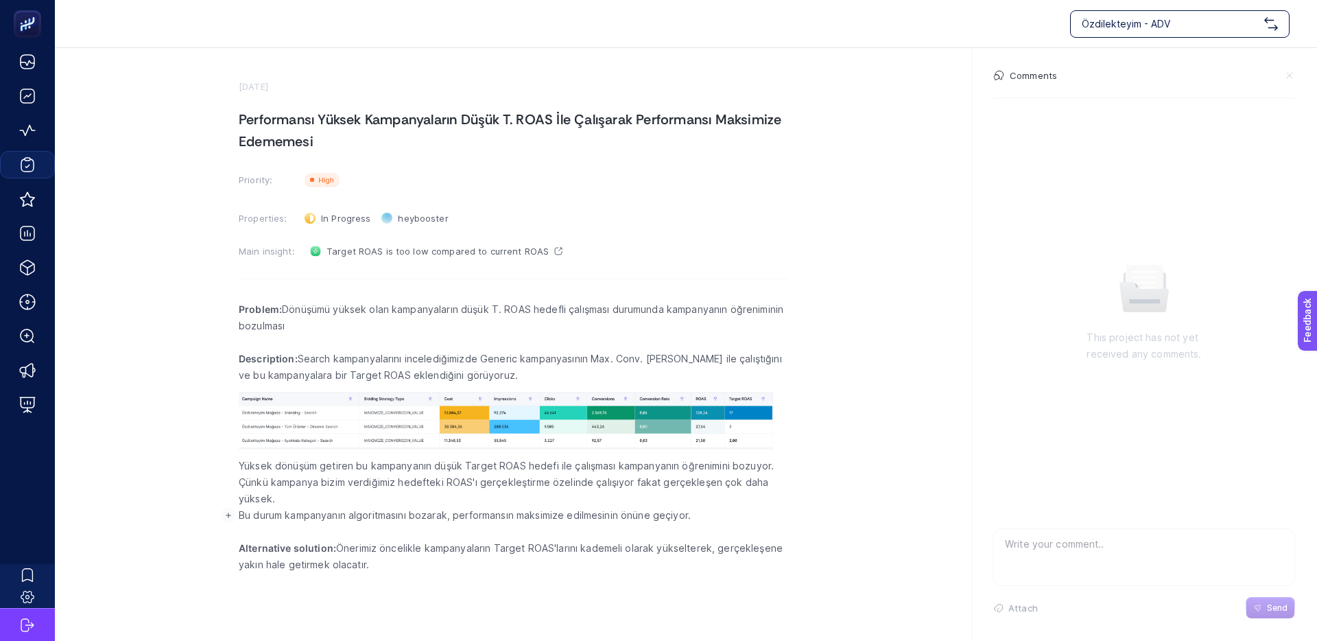
drag, startPoint x: 327, startPoint y: 512, endPoint x: 334, endPoint y: 511, distance: 6.9
click at [328, 512] on p "Bu durum kampanyanın algoritmasını bozarak, performansın maksimize edilmesinin …" at bounding box center [513, 515] width 549 height 16
drag, startPoint x: 341, startPoint y: 546, endPoint x: 410, endPoint y: 568, distance: 72.7
click at [410, 568] on p "Alternative solution: Önerimiz öncelikle kampanyaların Target ROAS'larını kadem…" at bounding box center [513, 556] width 549 height 33
copy p "Önerimiz öncelikle kampanyaların Target ROAS'larını kademeli olarak yükselterek…"
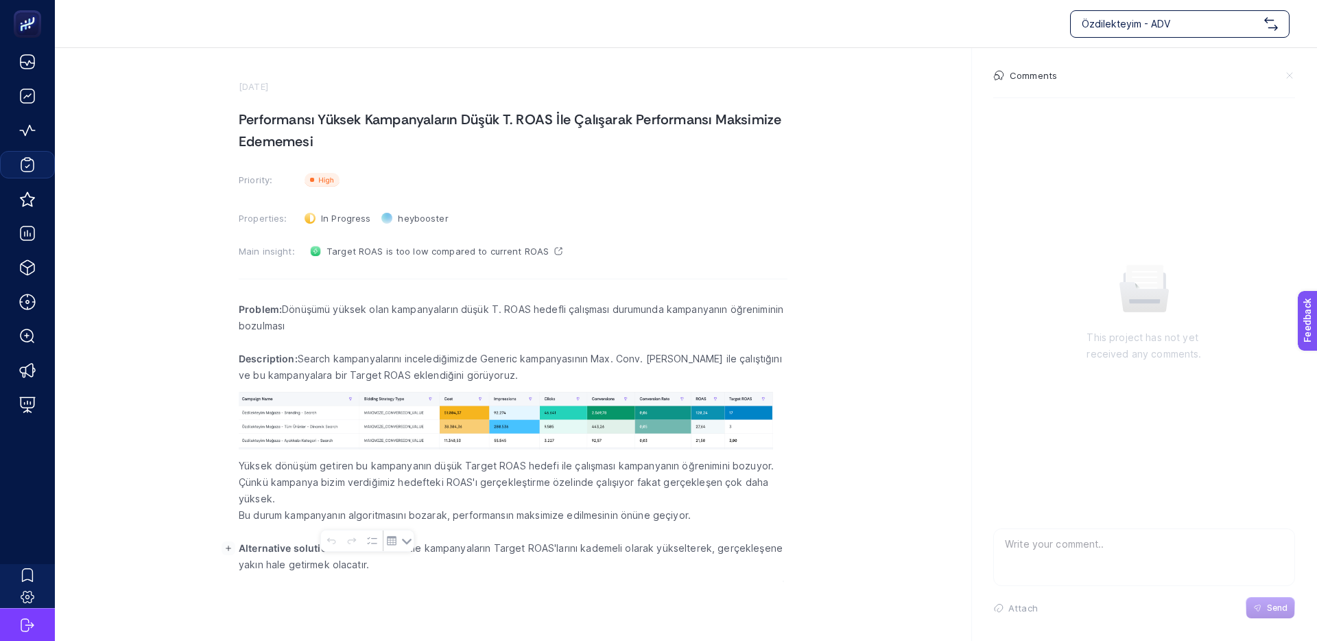
click at [549, 126] on h1 "Performansı Yüksek Kampanyaların Düşük T. ROAS İle Çalışarak Performansı Maksim…" at bounding box center [513, 130] width 549 height 44
drag, startPoint x: 602, startPoint y: 126, endPoint x: 851, endPoint y: 115, distance: 248.6
click at [837, 117] on section "[DATE] Performansı Yüksek Kampanyaların Düşük T. ROAS İle Çalışarak Performansı…" at bounding box center [686, 315] width 1262 height 534
click at [852, 115] on section "[DATE] Performansı Yüksek Kampanyaların Düşük T. ROAS İle Çalışarak Performansı…" at bounding box center [686, 315] width 1262 height 534
click at [1062, 576] on div at bounding box center [1144, 557] width 302 height 58
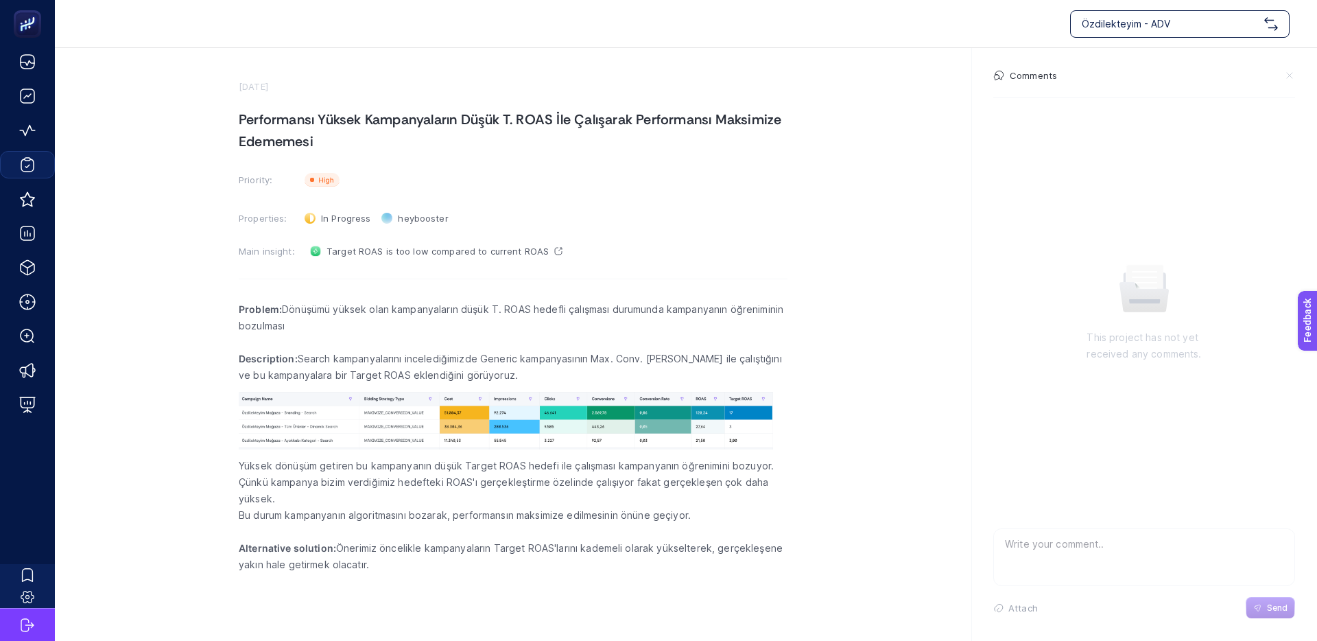
click at [1060, 563] on textarea at bounding box center [1144, 551] width 301 height 44
type textarea "Aksiyona geçildi. Sonuçları paylaşılacak."
click at [1273, 603] on span "Send" at bounding box center [1277, 607] width 21 height 11
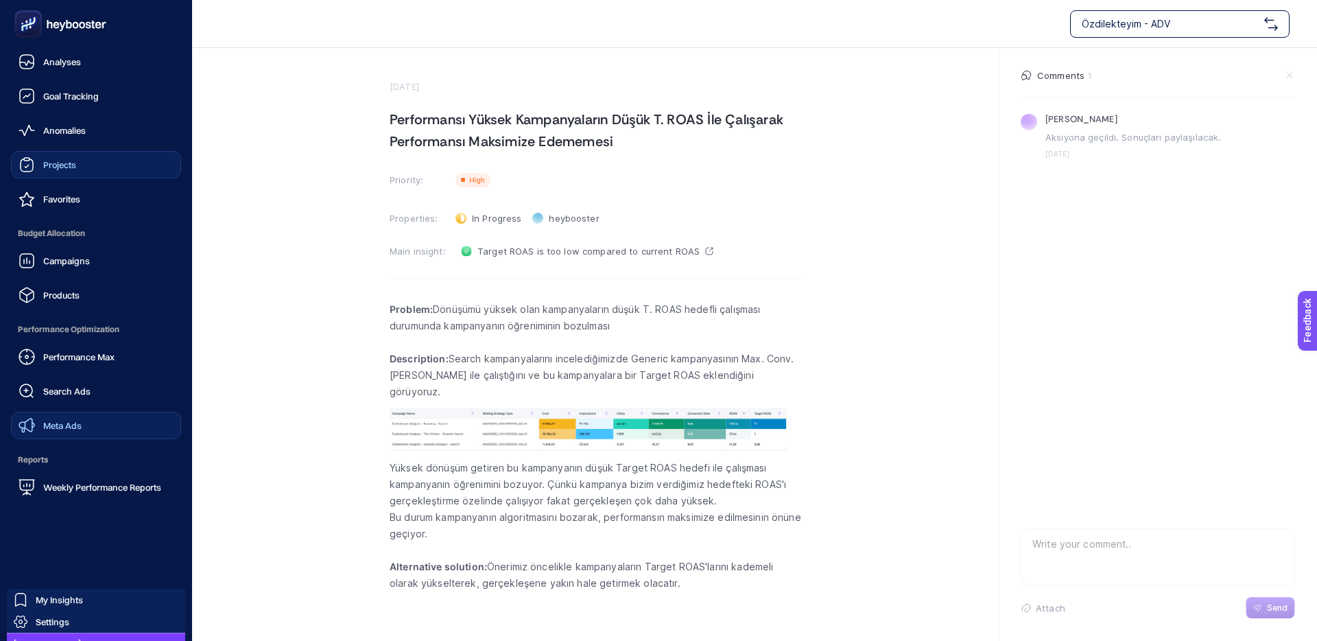
click at [70, 420] on span "Meta Ads" at bounding box center [62, 425] width 38 height 11
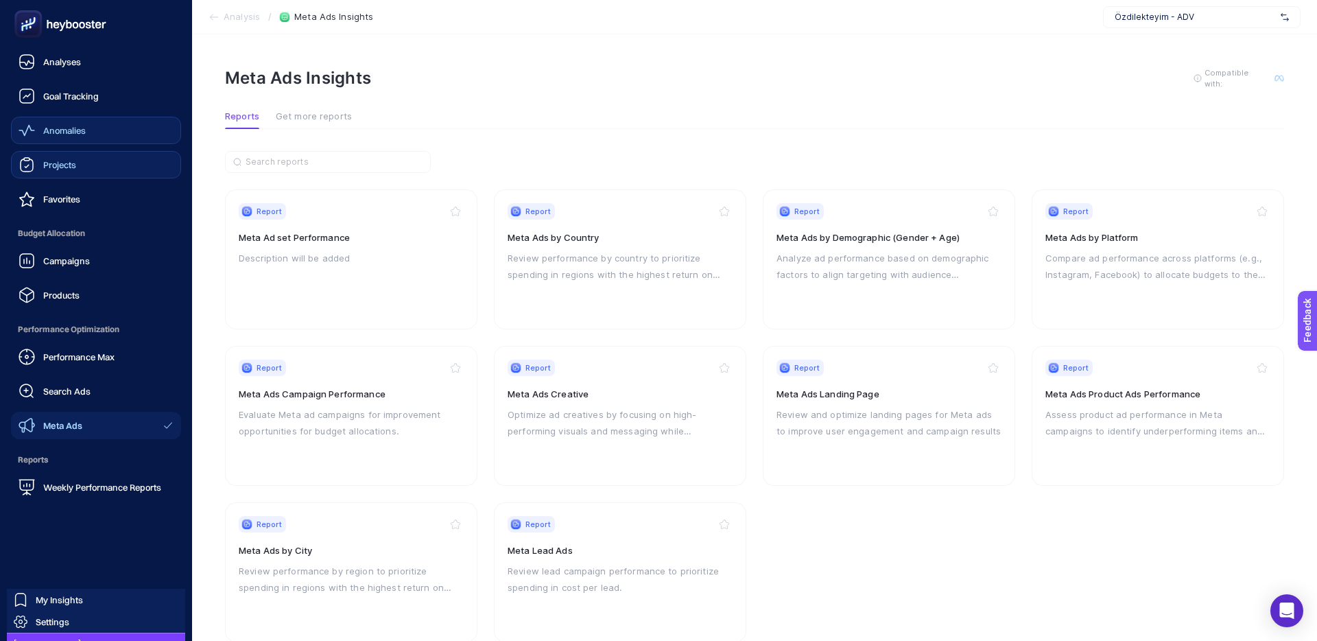
click at [53, 126] on span "Anomalies" at bounding box center [64, 130] width 43 height 11
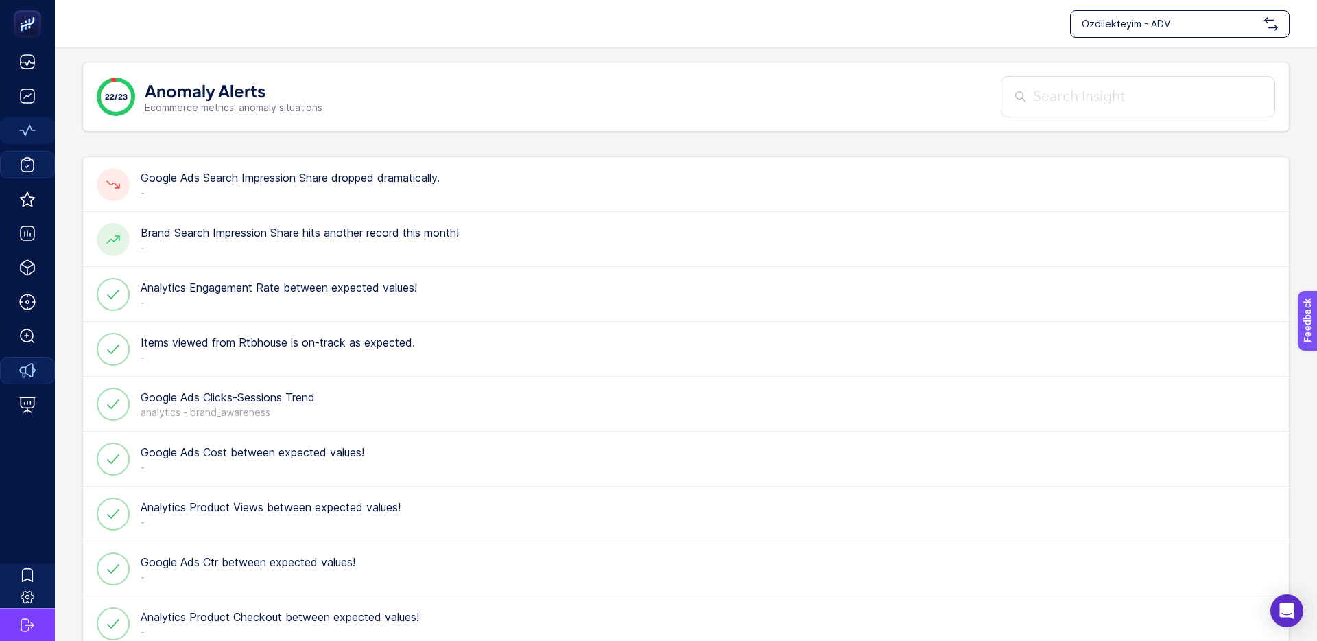
click at [236, 191] on p "-" at bounding box center [290, 193] width 299 height 14
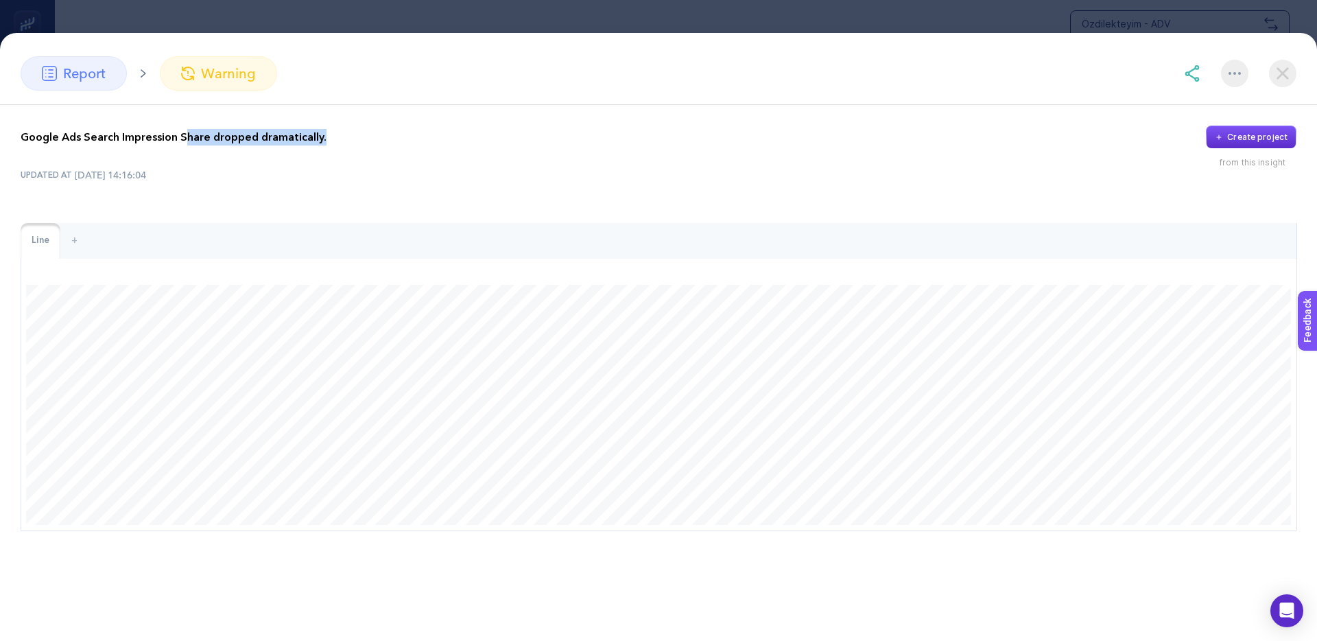
drag, startPoint x: 250, startPoint y: 139, endPoint x: 334, endPoint y: 139, distance: 84.4
click at [334, 139] on div "Google Ads Search Impression Share dropped dramatically. Create project" at bounding box center [659, 137] width 1276 height 23
click at [334, 138] on div "Google Ads Search Impression Share dropped dramatically. Create project" at bounding box center [659, 137] width 1276 height 23
click at [75, 244] on div "+" at bounding box center [74, 241] width 28 height 36
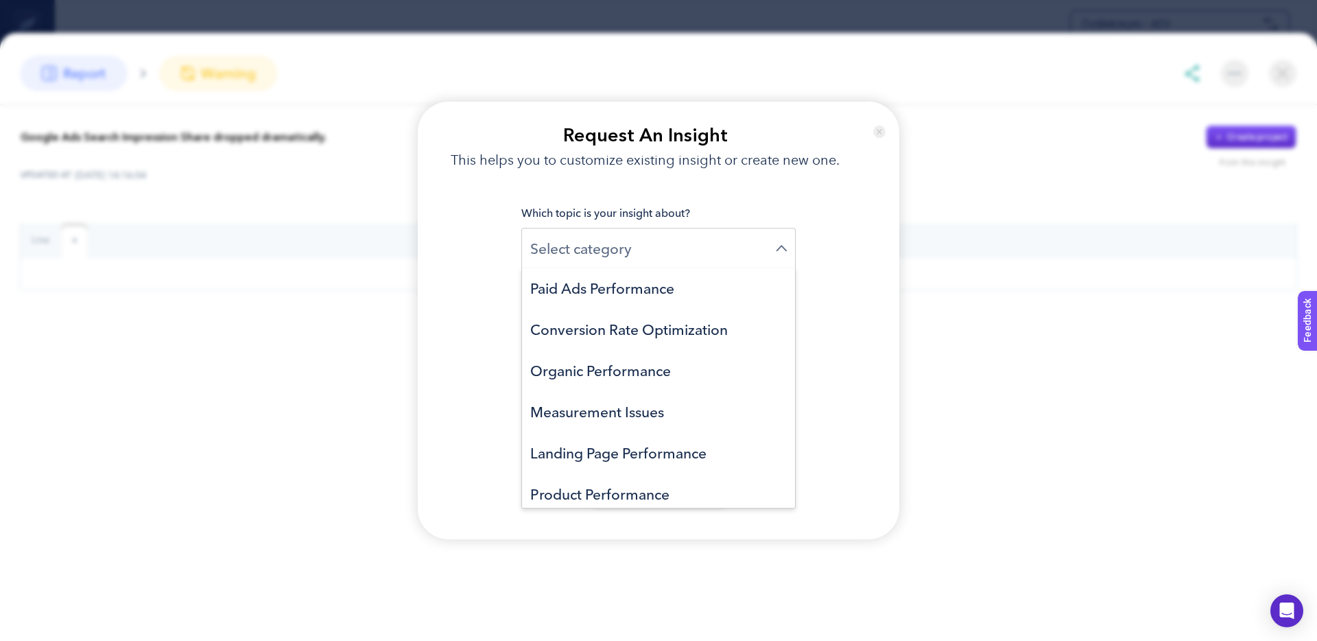
click at [602, 251] on input "Search for option" at bounding box center [653, 248] width 246 height 21
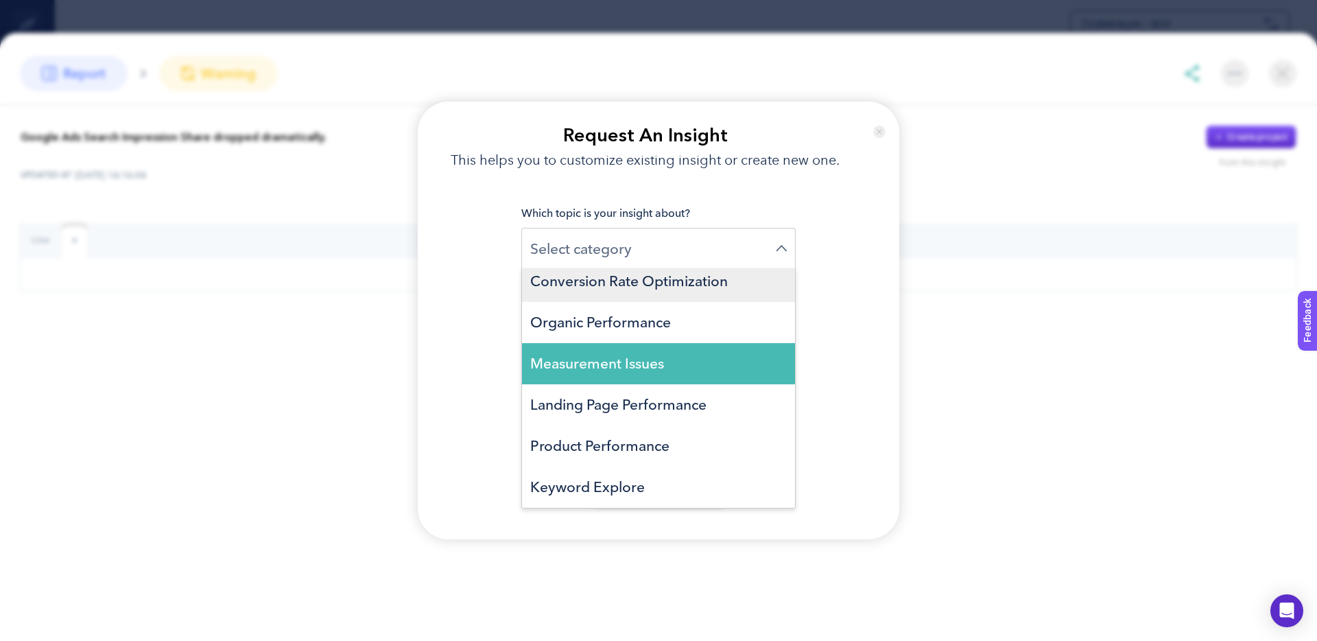
scroll to position [0, 0]
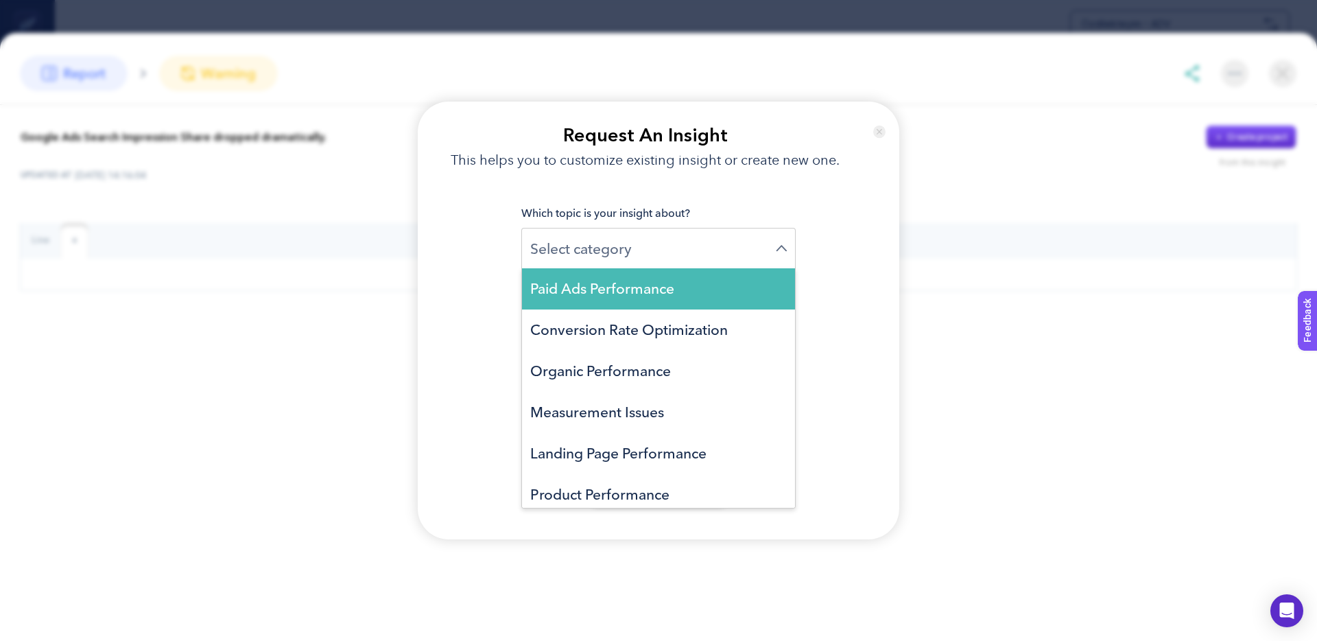
click at [877, 133] on img at bounding box center [879, 131] width 13 height 33
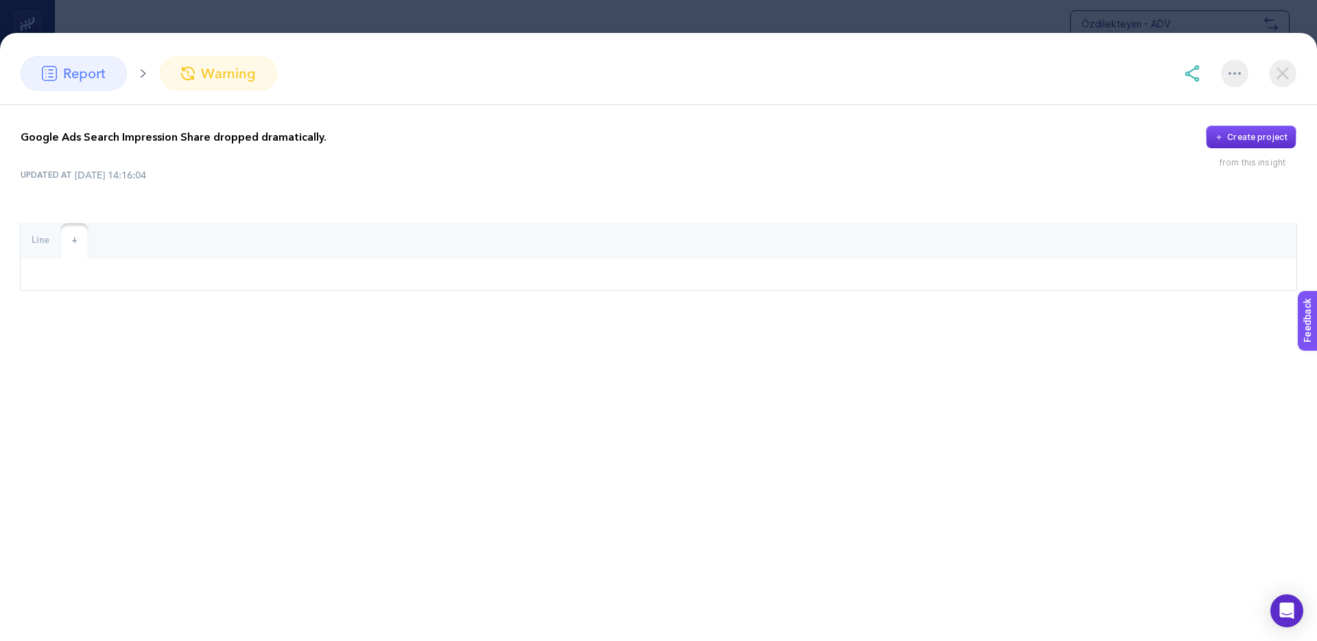
click at [43, 239] on div "Line" at bounding box center [41, 241] width 40 height 36
drag, startPoint x: 340, startPoint y: 138, endPoint x: 95, endPoint y: 138, distance: 245.6
click at [95, 138] on div "Google Ads Search Impression Share dropped dramatically. Create project" at bounding box center [659, 137] width 1276 height 23
drag, startPoint x: 95, startPoint y: 138, endPoint x: 108, endPoint y: 138, distance: 13.0
click at [95, 138] on p "Google Ads Search Impression Share dropped dramatically." at bounding box center [174, 137] width 306 height 16
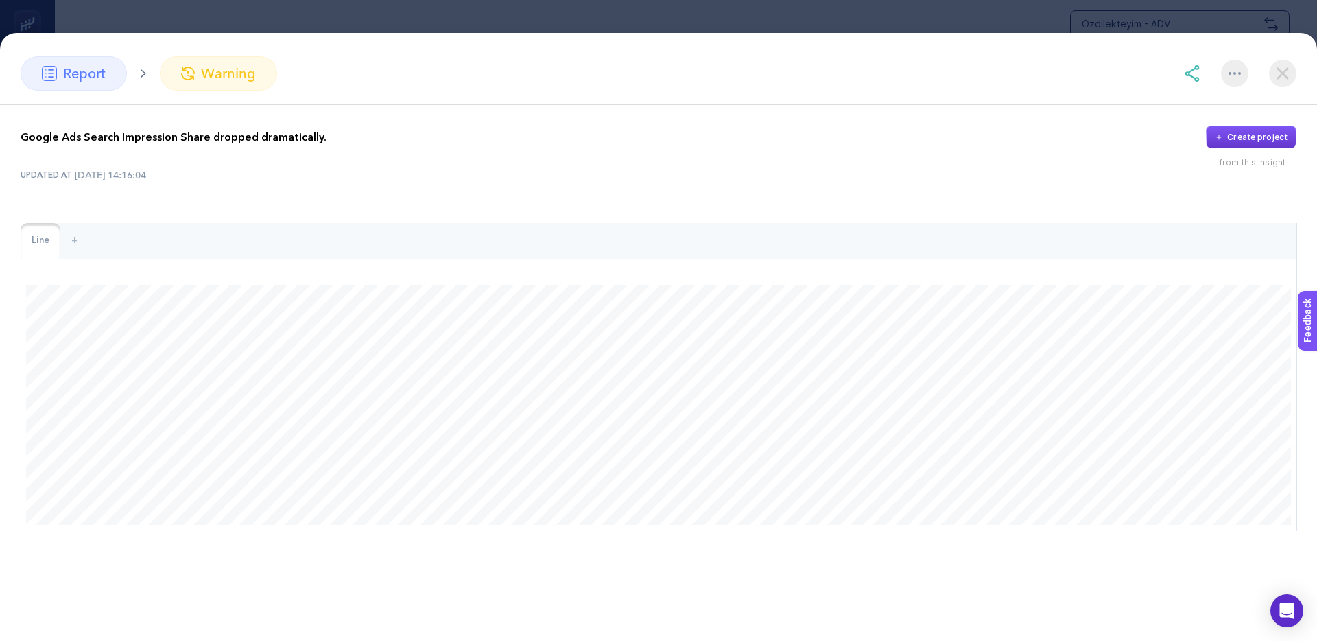
click at [1244, 134] on div "Create project" at bounding box center [1257, 137] width 60 height 11
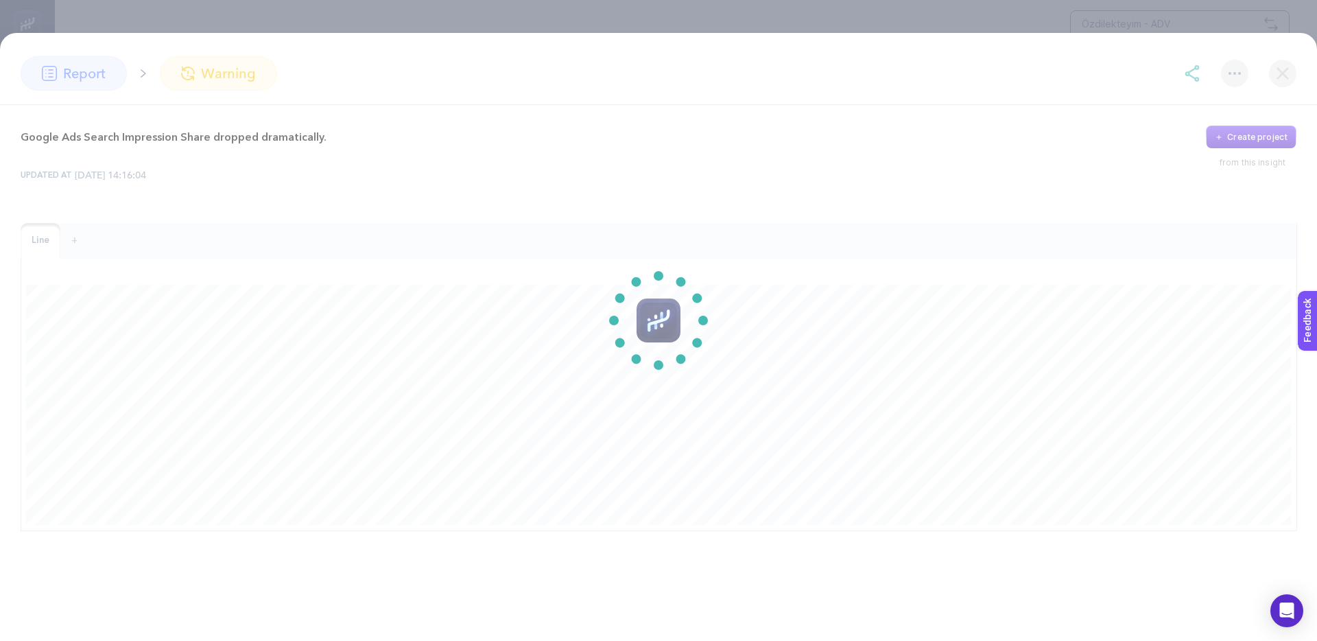
click at [891, 159] on section at bounding box center [658, 320] width 1317 height 641
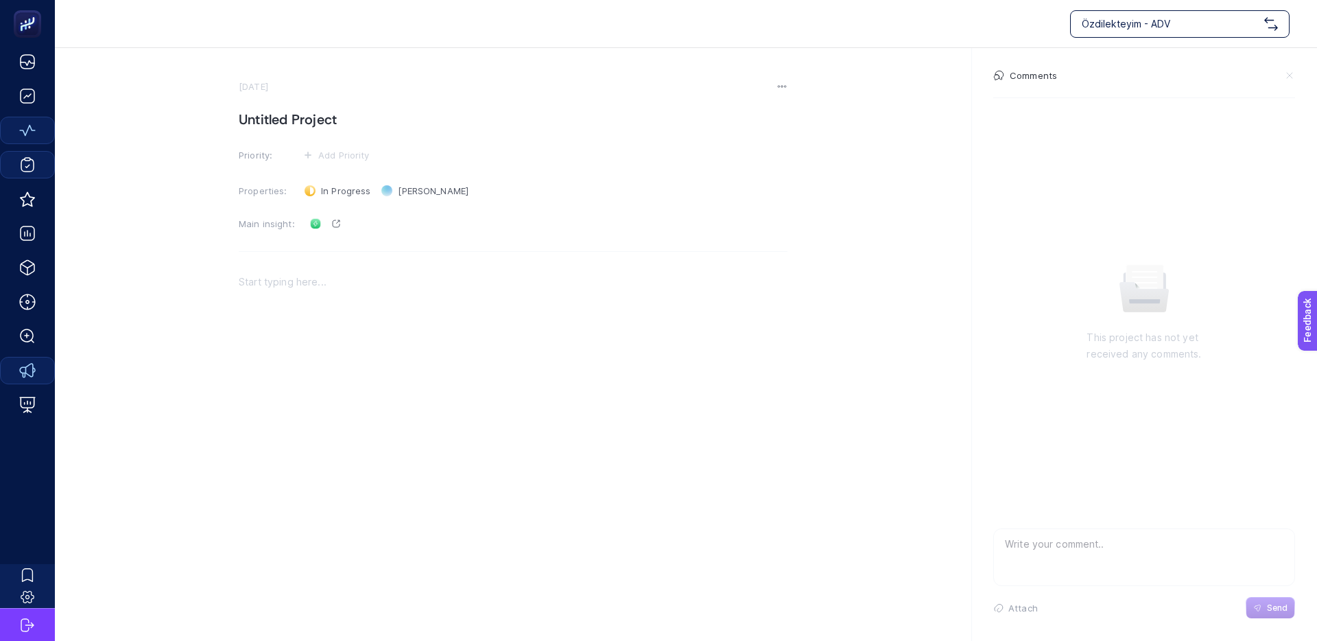
click at [178, 216] on section "[DATE] Untitled Project Priority: Add Priority Properties: In Progress Status […" at bounding box center [686, 293] width 1262 height 491
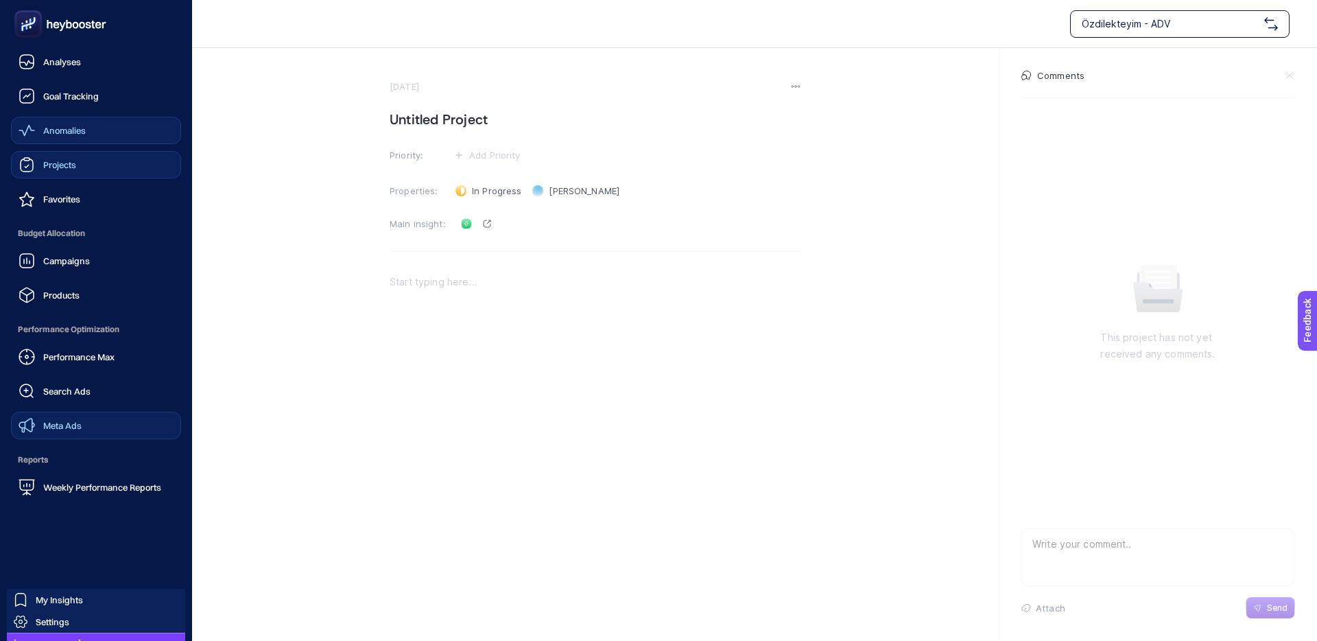
click at [60, 159] on span "Projects" at bounding box center [59, 164] width 33 height 11
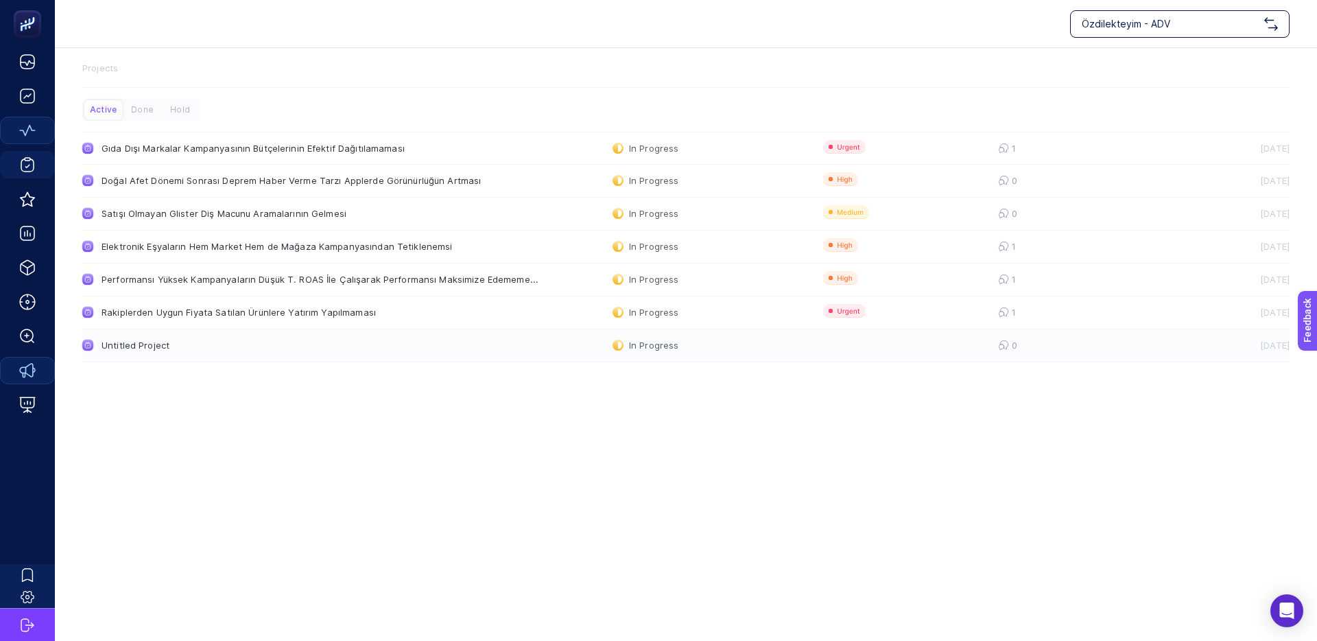
click at [346, 340] on div "Untitled Project" at bounding box center [260, 345] width 317 height 11
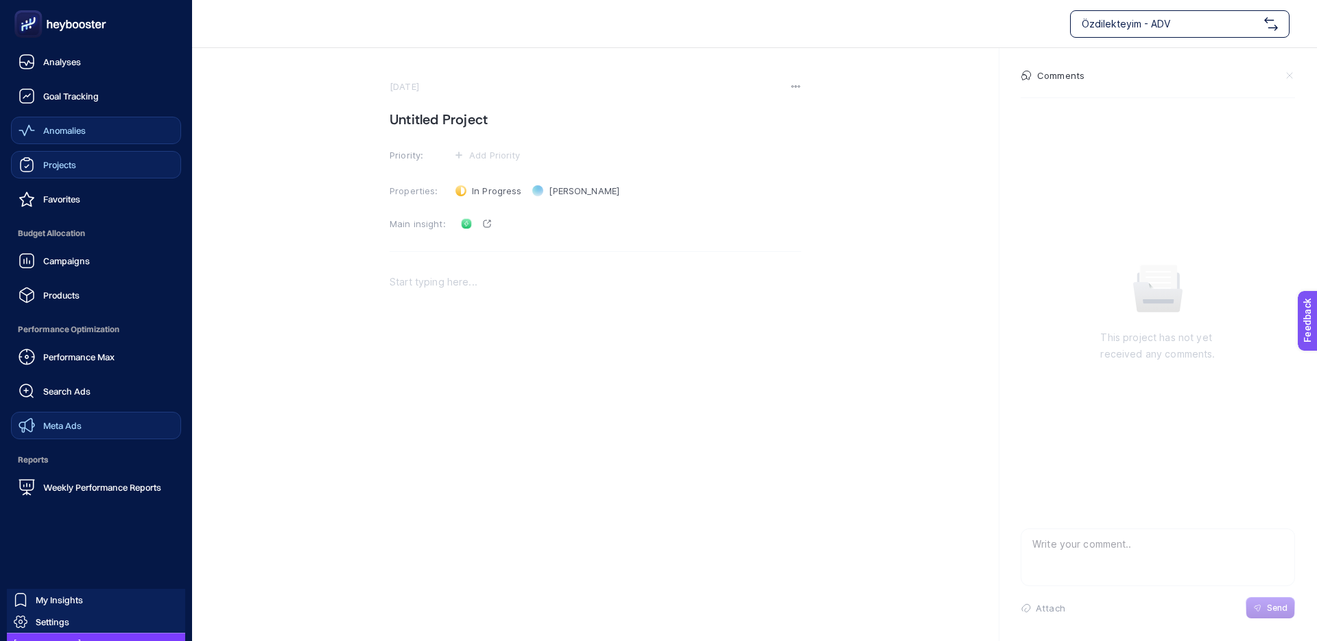
click at [69, 126] on span "Anomalies" at bounding box center [64, 130] width 43 height 11
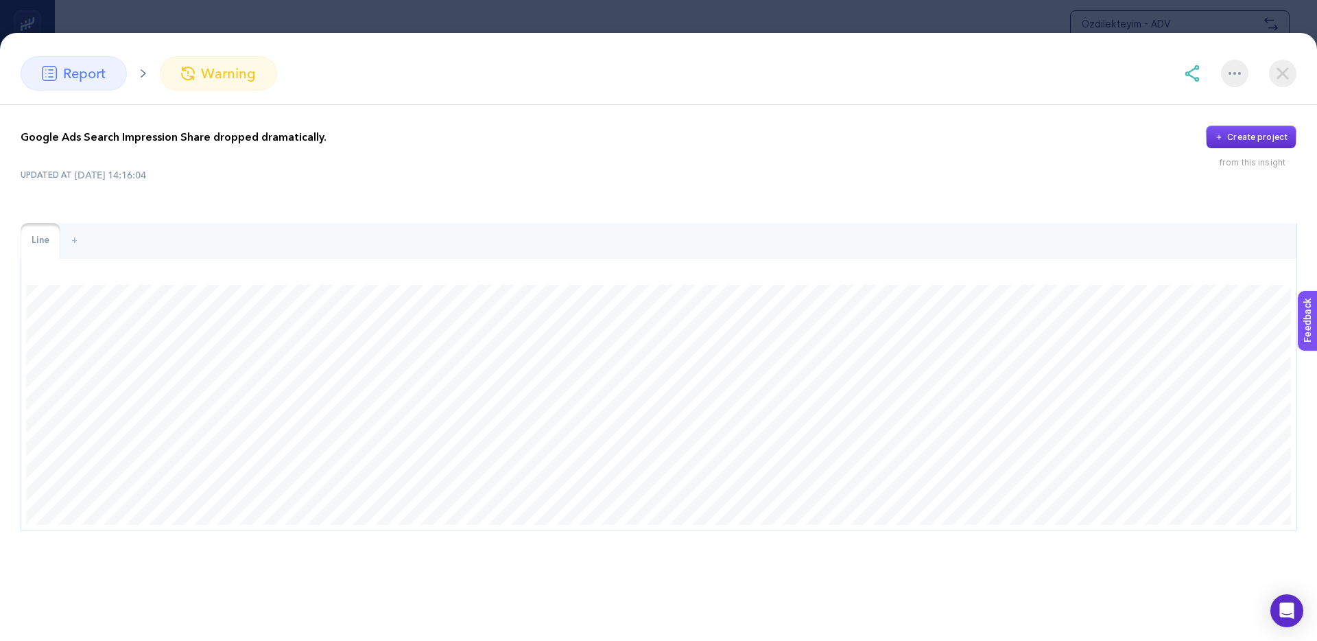
click at [1233, 72] on img at bounding box center [1235, 73] width 12 height 3
click at [858, 117] on div "Google Ads Search Impression Share dropped dramatically. Create project from th…" at bounding box center [658, 328] width 1317 height 447
drag, startPoint x: 211, startPoint y: 68, endPoint x: 181, endPoint y: 67, distance: 30.2
click at [211, 68] on span "warning" at bounding box center [228, 73] width 55 height 21
click at [56, 68] on div "report" at bounding box center [74, 73] width 106 height 34
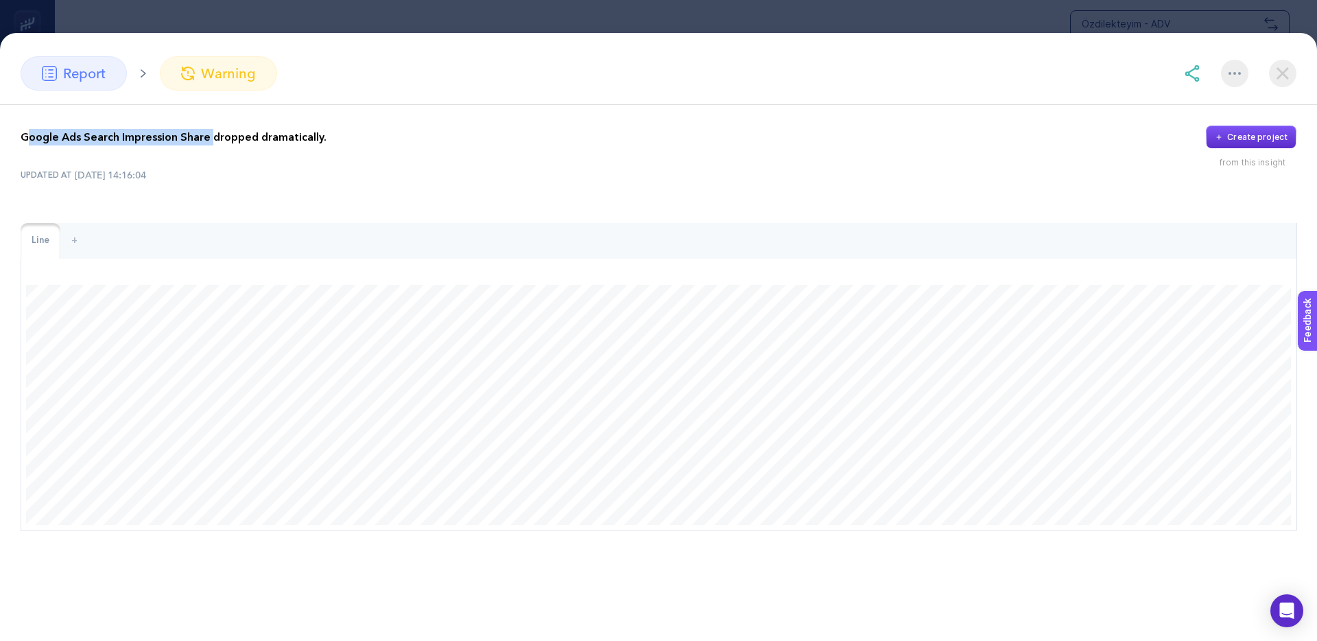
drag, startPoint x: 78, startPoint y: 143, endPoint x: 216, endPoint y: 143, distance: 138.6
click at [215, 143] on p "Google Ads Search Impression Share dropped dramatically." at bounding box center [174, 137] width 306 height 16
click at [218, 143] on p "Google Ads Search Impression Share dropped dramatically." at bounding box center [174, 137] width 306 height 16
click at [221, 139] on p "Google Ads Search Impression Share dropped dramatically." at bounding box center [174, 137] width 306 height 16
click at [200, 138] on p "Google Ads Search Impression Share dropped dramatically." at bounding box center [174, 137] width 306 height 16
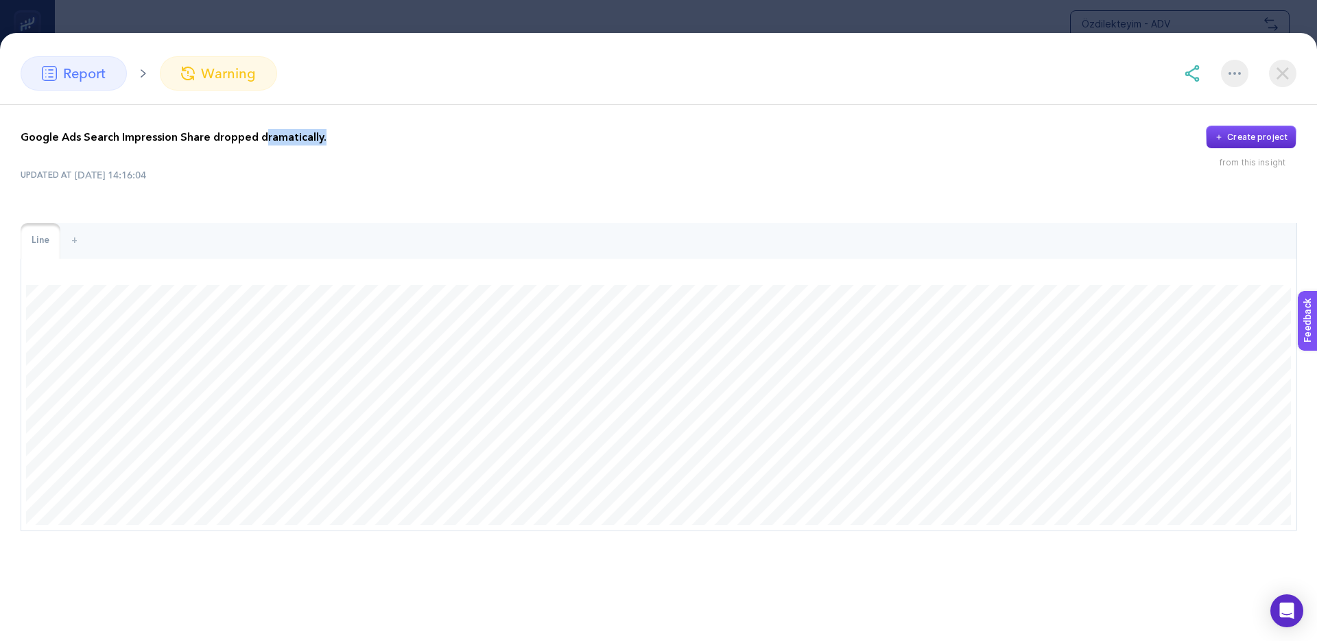
drag, startPoint x: 332, startPoint y: 138, endPoint x: 243, endPoint y: 135, distance: 89.2
click at [248, 135] on div "Google Ads Search Impression Share dropped dramatically. Create project" at bounding box center [659, 137] width 1276 height 23
click at [243, 135] on p "Google Ads Search Impression Share dropped dramatically." at bounding box center [174, 137] width 306 height 16
click at [1286, 80] on img at bounding box center [1282, 73] width 27 height 27
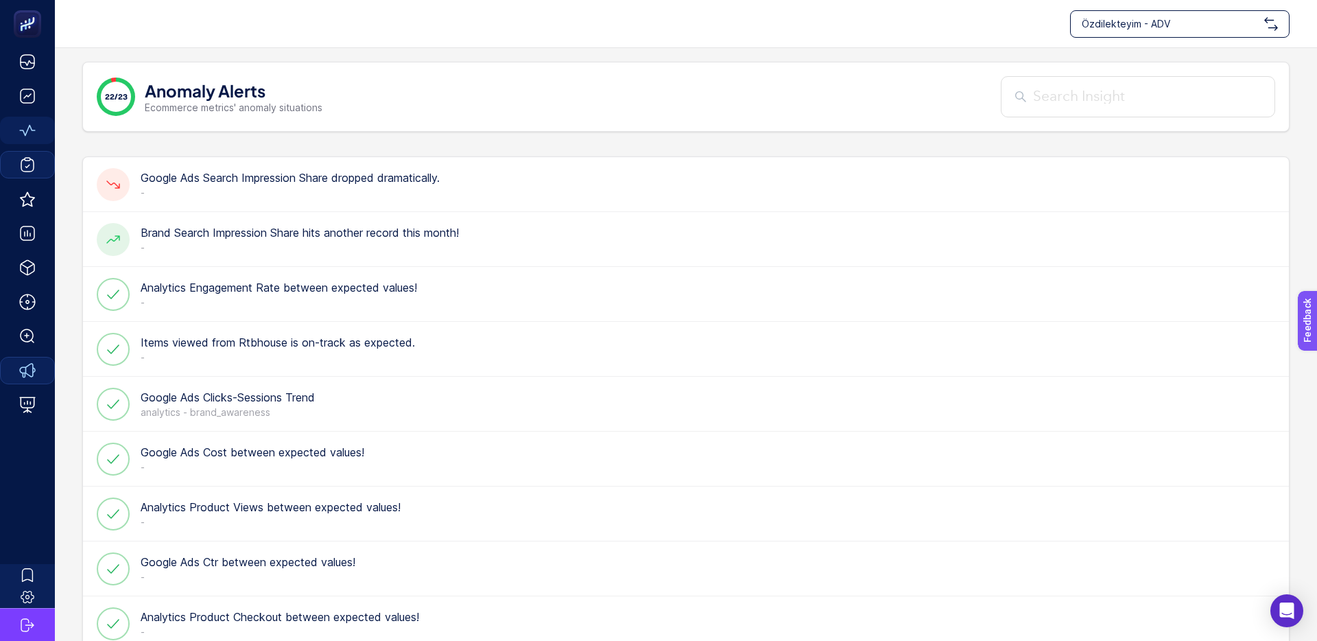
click at [252, 238] on h4 "Brand Search Impression Share hits another record this month!" at bounding box center [300, 232] width 318 height 16
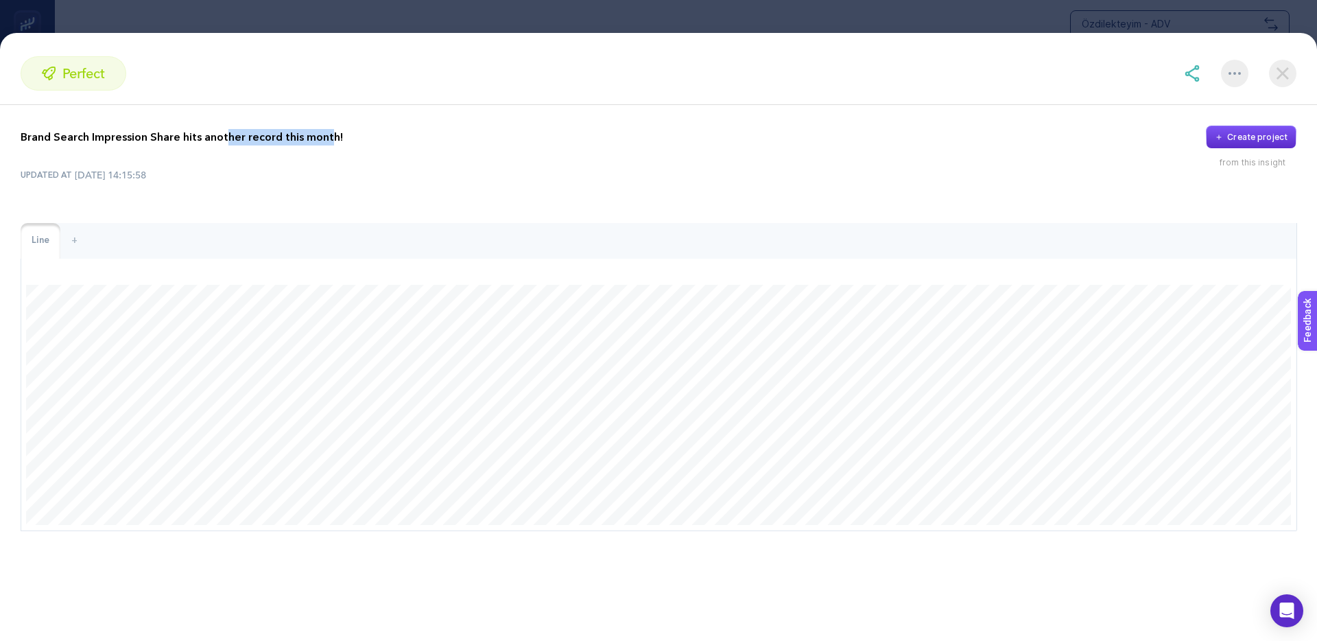
drag, startPoint x: 325, startPoint y: 136, endPoint x: 213, endPoint y: 139, distance: 112.6
click at [213, 139] on p "Brand Search Impression Share hits another record this month!" at bounding box center [182, 137] width 322 height 16
drag, startPoint x: 237, startPoint y: 138, endPoint x: 226, endPoint y: 139, distance: 10.3
click at [226, 139] on div "Brand Search Impression Share hits another record this month! Create project" at bounding box center [659, 137] width 1276 height 23
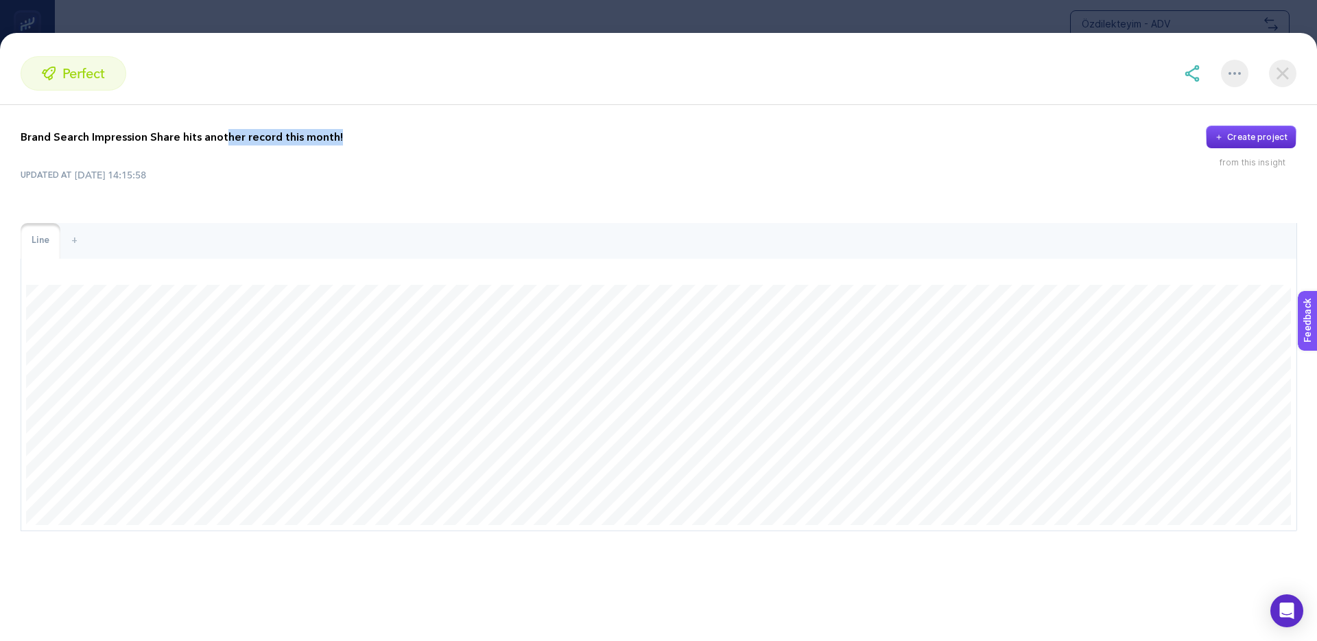
click at [226, 139] on p "Brand Search Impression Share hits another record this month!" at bounding box center [182, 137] width 322 height 16
click at [296, 134] on div "Brand Search Impression Share hits another record this month! Create project" at bounding box center [659, 137] width 1276 height 23
click at [283, 134] on p "Brand Search Impression Share hits another record this month!" at bounding box center [182, 137] width 322 height 16
drag, startPoint x: 81, startPoint y: 134, endPoint x: 235, endPoint y: 134, distance: 154.4
click at [222, 134] on p "Brand Search Impression Share hits another record this month!" at bounding box center [182, 137] width 322 height 16
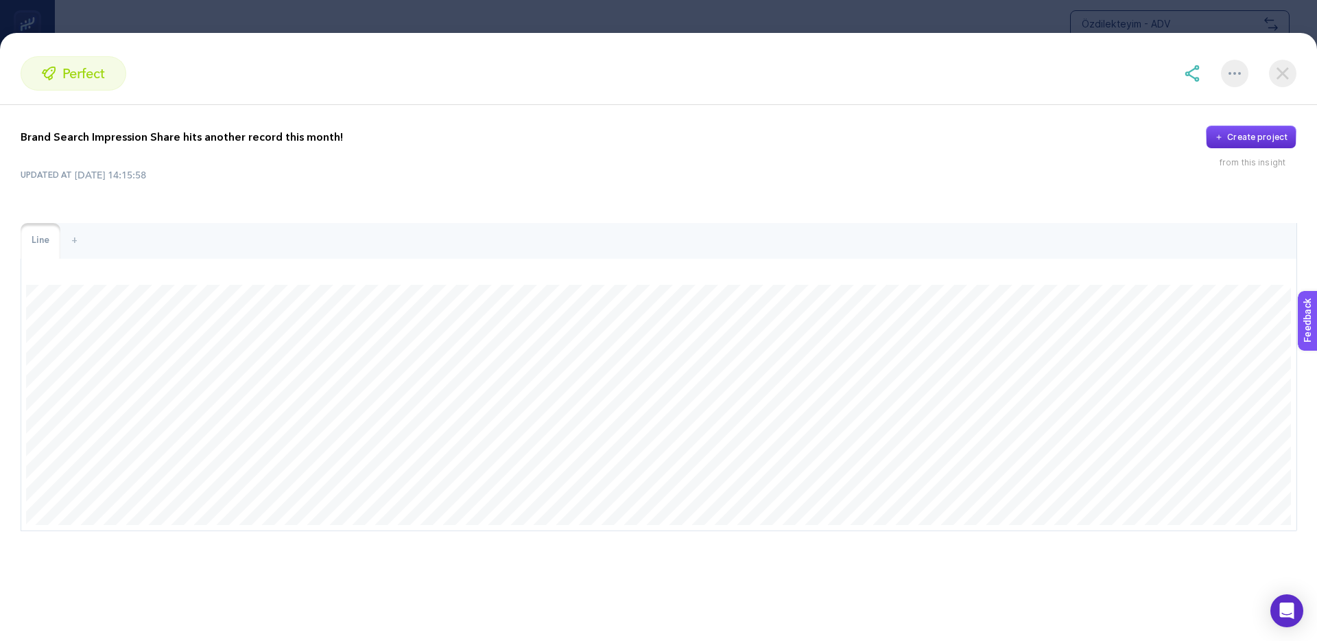
click at [235, 134] on p "Brand Search Impression Share hits another record this month!" at bounding box center [182, 137] width 322 height 16
click at [1274, 79] on img at bounding box center [1282, 73] width 27 height 27
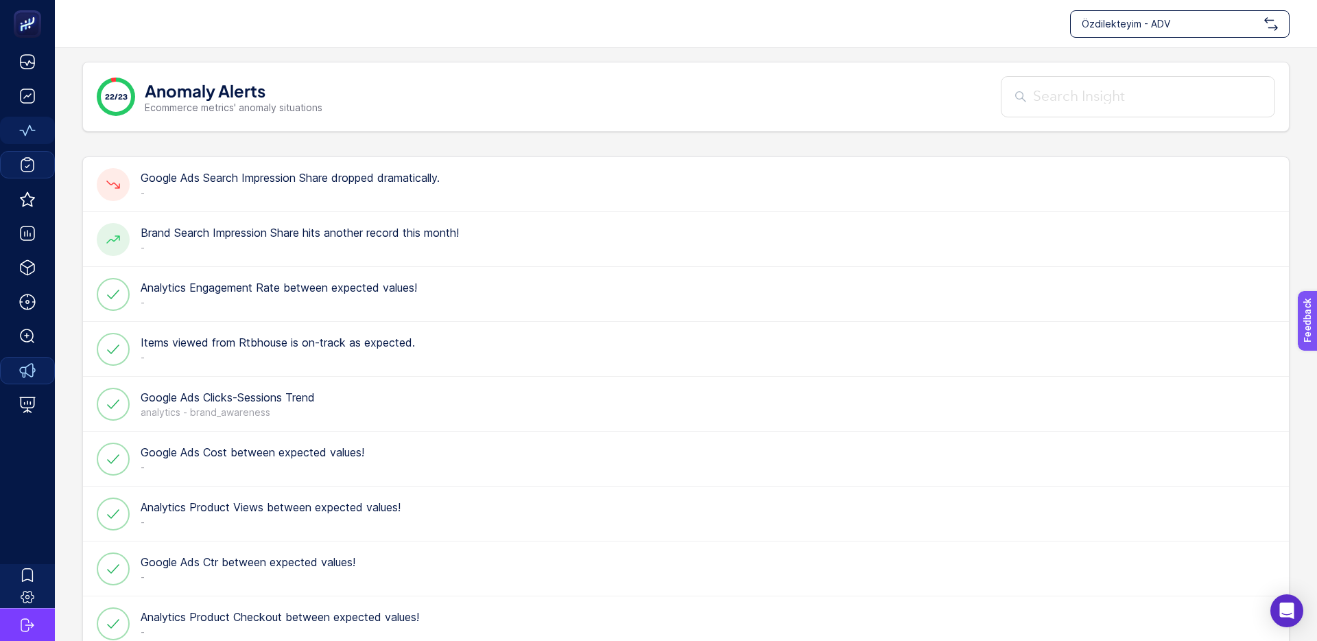
click at [1082, 93] on input "text" at bounding box center [1147, 97] width 228 height 22
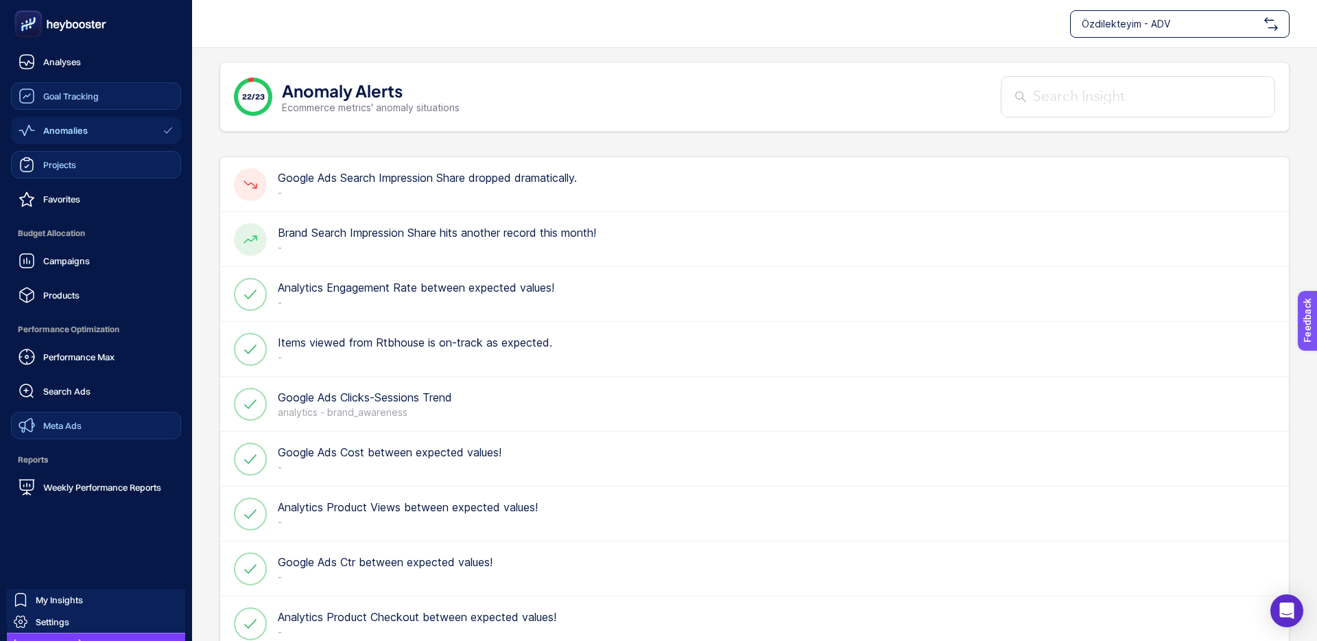
click at [38, 100] on div "Goal Tracking" at bounding box center [59, 96] width 80 height 16
